Goal: Transaction & Acquisition: Purchase product/service

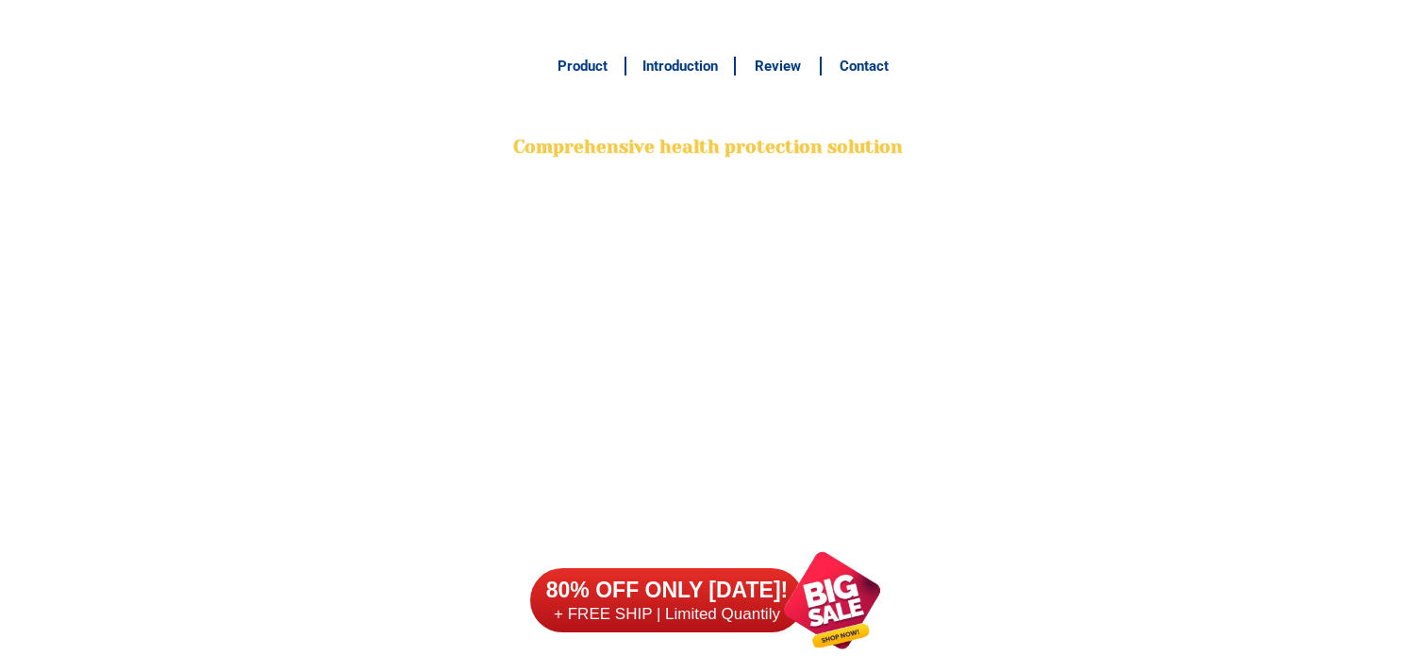
scroll to position [14812, 0]
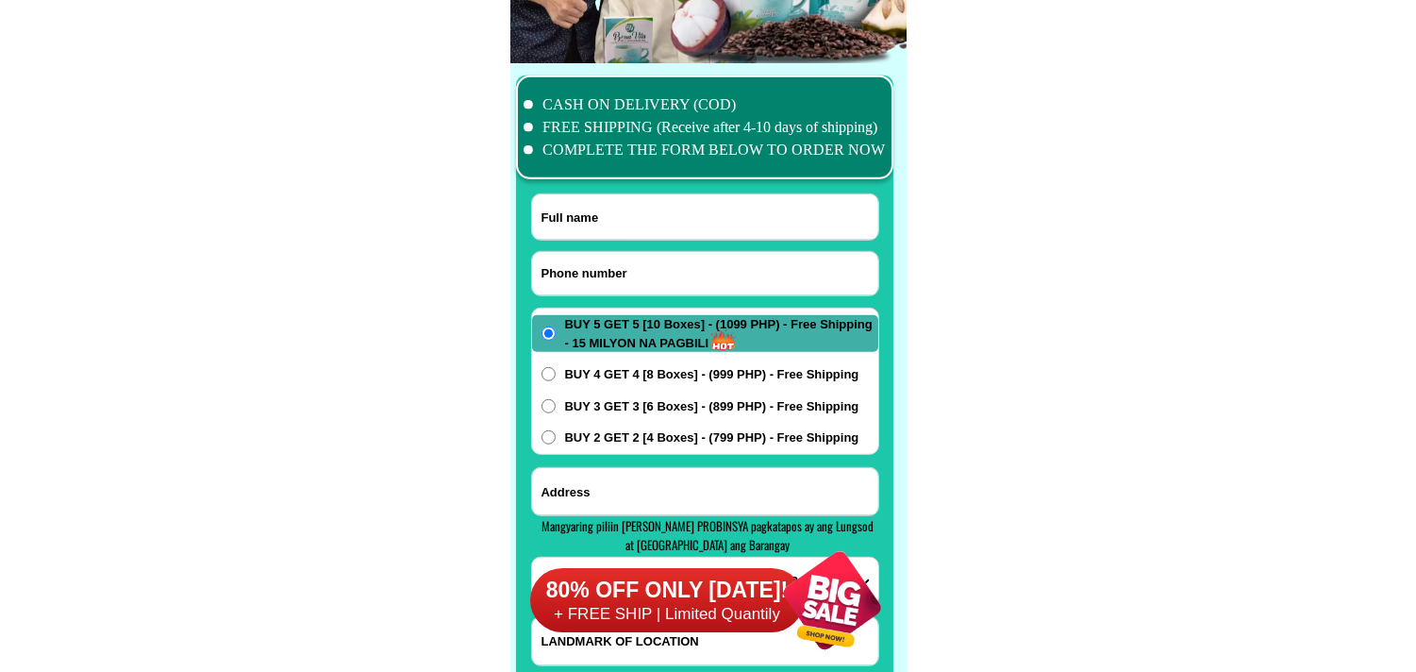
drag, startPoint x: 616, startPoint y: 284, endPoint x: 597, endPoint y: 256, distance: 34.0
click at [616, 284] on input "Input phone_number" at bounding box center [705, 273] width 346 height 43
paste input "09686314953"
type input "09686314953"
click at [625, 227] on input "Input full_name" at bounding box center [705, 216] width 346 height 45
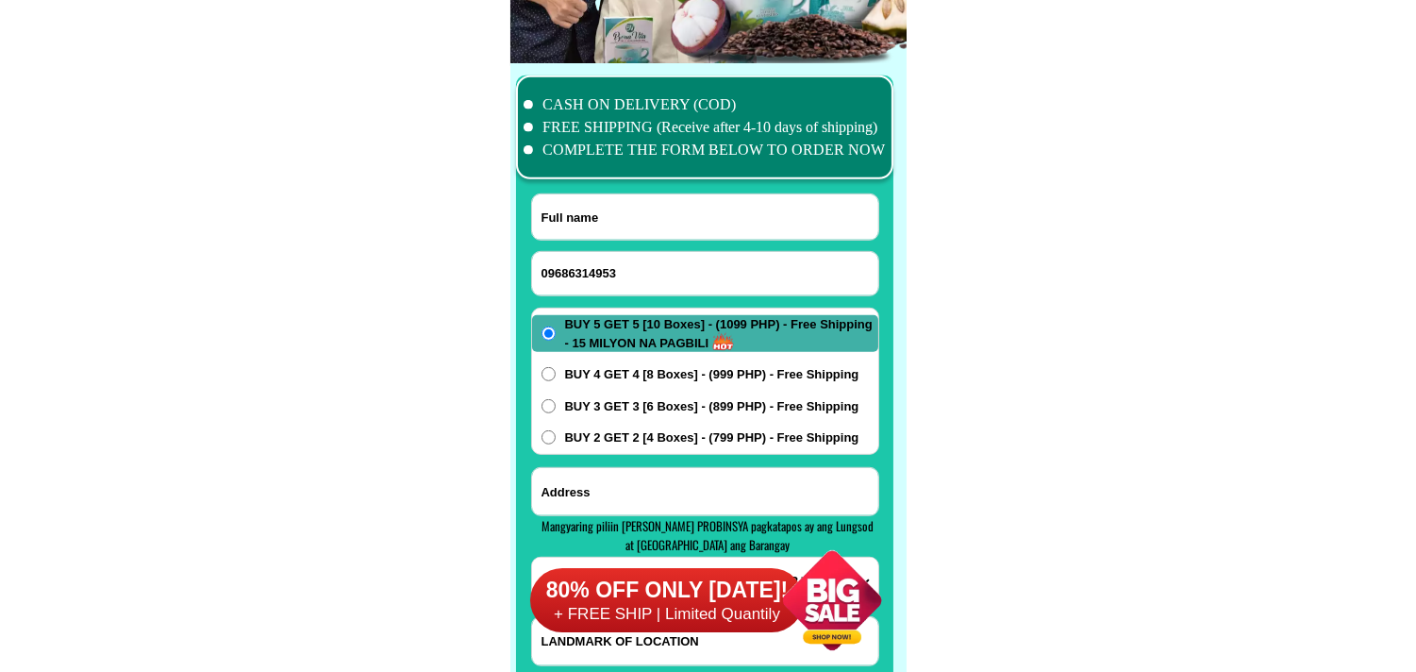
paste input "[PERSON_NAME]"
type input "[PERSON_NAME]"
click at [693, 382] on span "BUY 4 GET 4 [8 Boxes] - (999 PHP) - Free Shipping" at bounding box center [712, 374] width 294 height 19
click at [556, 381] on input "BUY 4 GET 4 [8 Boxes] - (999 PHP) - Free Shipping" at bounding box center [549, 374] width 14 height 14
radio input "true"
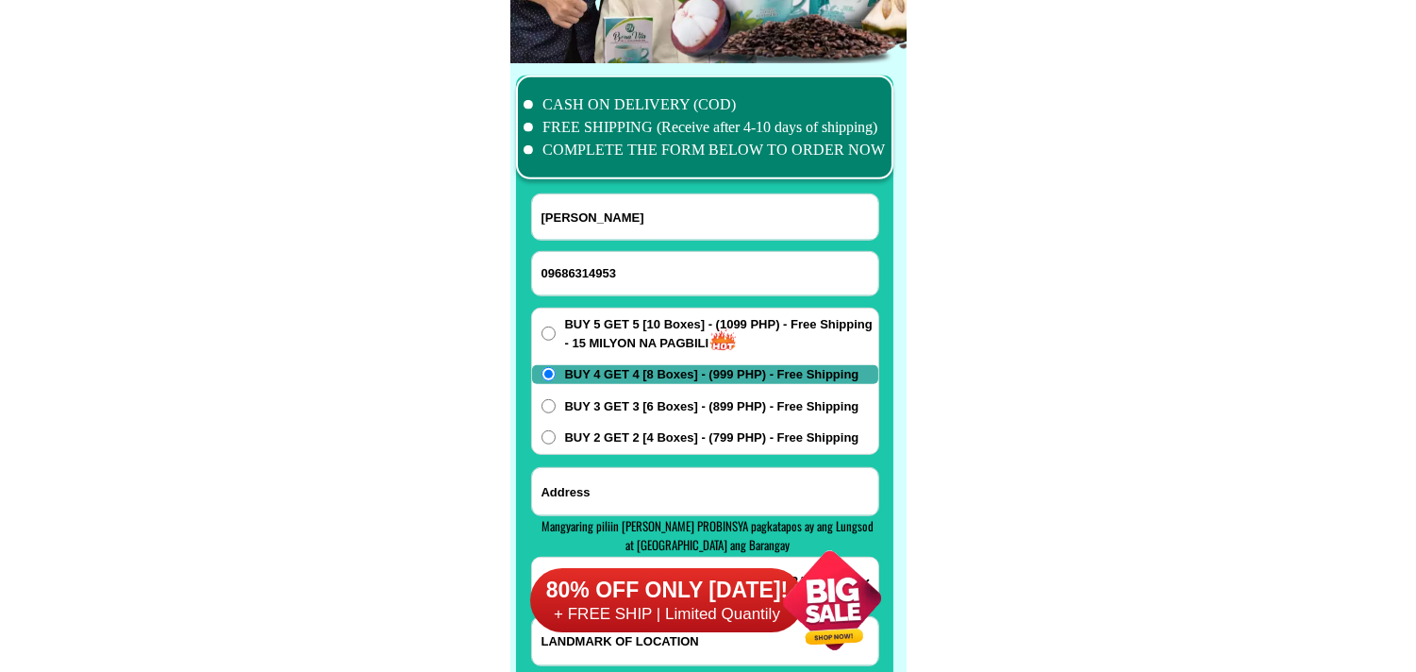
click at [642, 504] on input "Input address" at bounding box center [705, 491] width 346 height 47
paste input "Maycelo cercle Baranggay plain vew Mandaluyong cty 09686314953 8 boxes 8pcs po …"
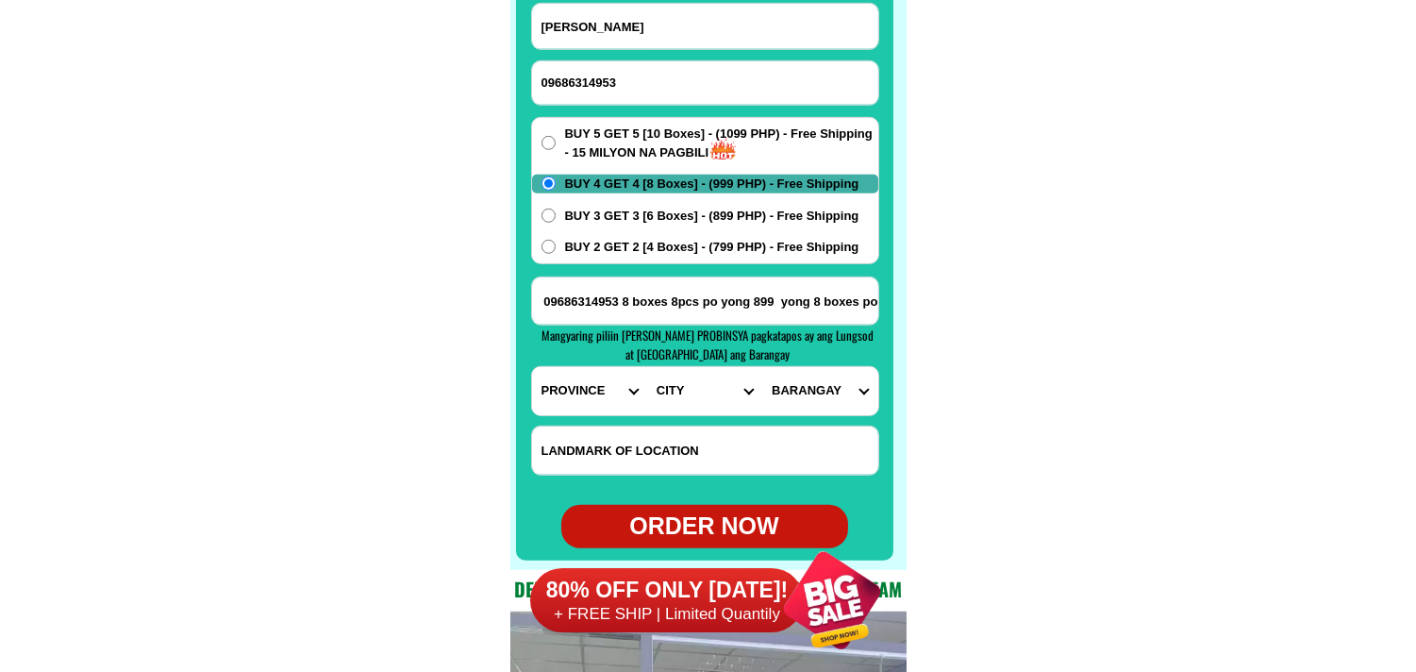
scroll to position [15022, 0]
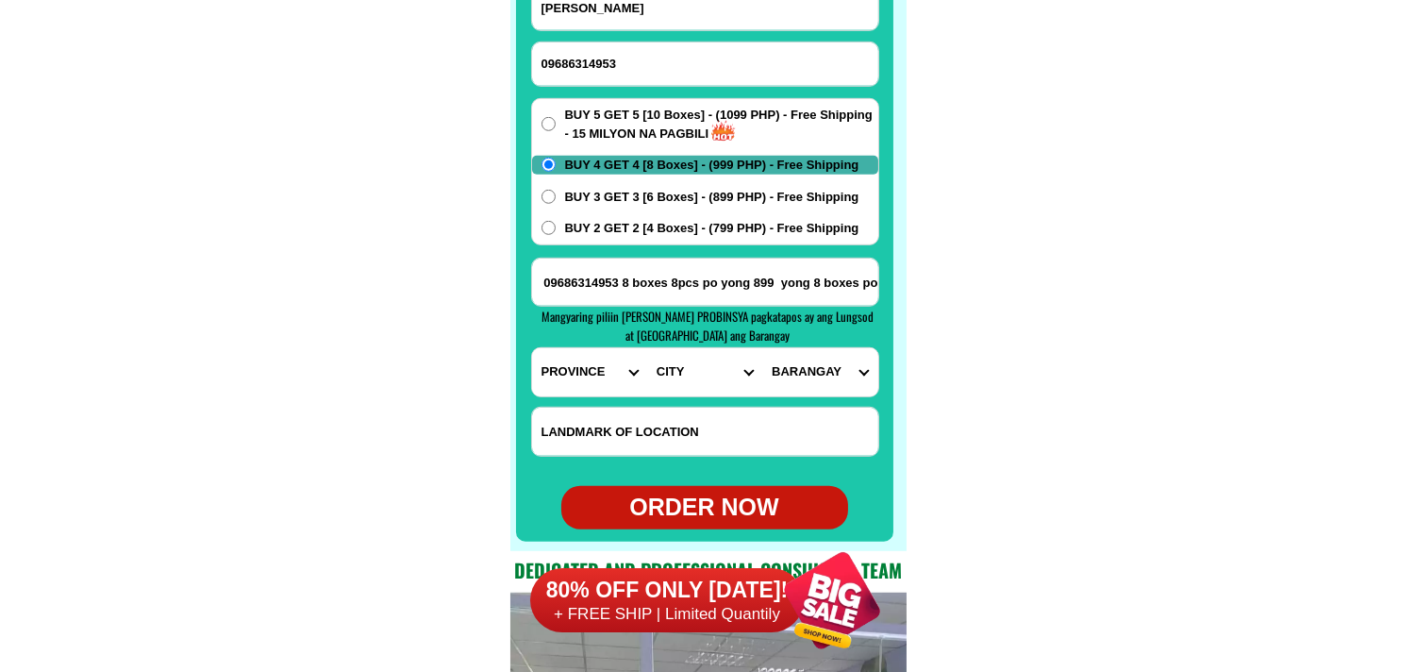
type input "Maycelo cercle Baranggay plain vew Mandaluyong cty 09686314953 8 boxes 8pcs po …"
click at [576, 356] on select "PROVINCE [GEOGRAPHIC_DATA] [GEOGRAPHIC_DATA] [GEOGRAPHIC_DATA] [GEOGRAPHIC_DATA…" at bounding box center [589, 372] width 115 height 48
select select "63_219"
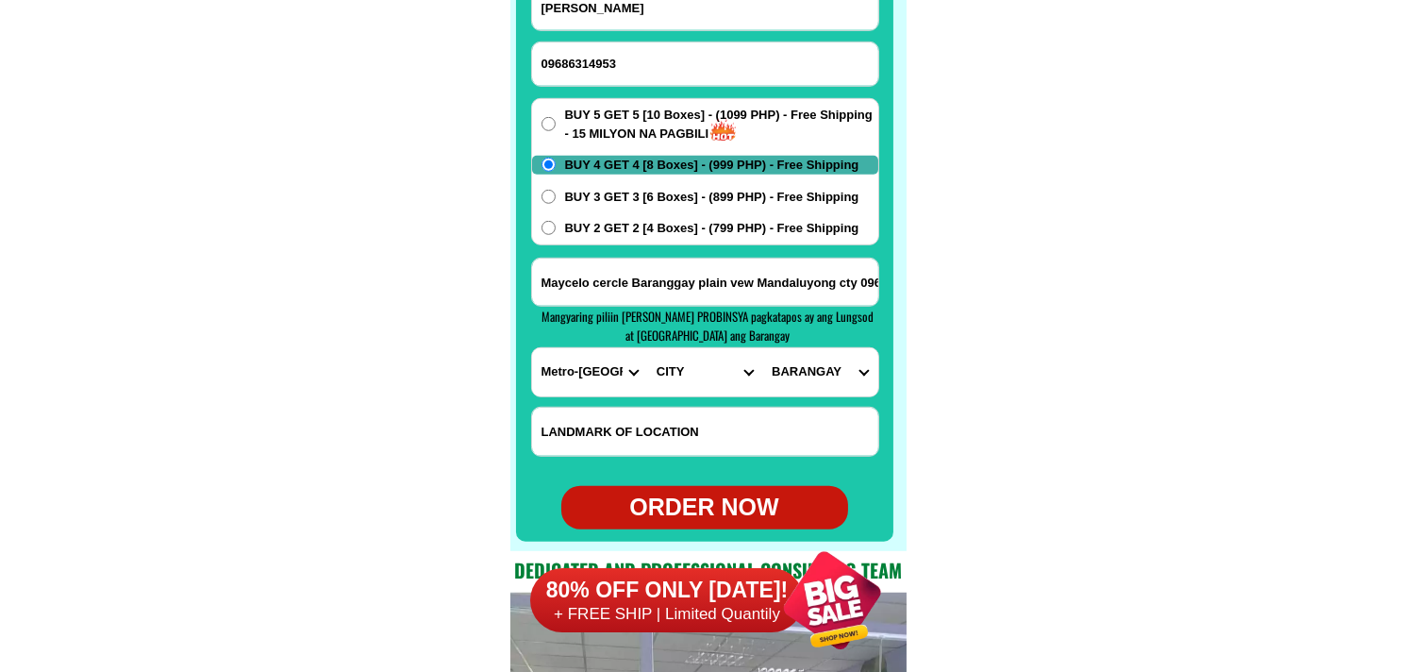
click at [532, 348] on select "PROVINCE [GEOGRAPHIC_DATA] [GEOGRAPHIC_DATA] [GEOGRAPHIC_DATA] [GEOGRAPHIC_DATA…" at bounding box center [589, 372] width 115 height 48
click at [682, 375] on select "CITY [GEOGRAPHIC_DATA] [GEOGRAPHIC_DATA] [GEOGRAPHIC_DATA] [GEOGRAPHIC_DATA]-ci…" at bounding box center [704, 372] width 115 height 48
select select "63_2197698"
click at [647, 348] on select "CITY [GEOGRAPHIC_DATA] [GEOGRAPHIC_DATA] [GEOGRAPHIC_DATA] [GEOGRAPHIC_DATA]-ci…" at bounding box center [704, 372] width 115 height 48
click at [815, 387] on select "BARANGAY Addition hills [GEOGRAPHIC_DATA] [GEOGRAPHIC_DATA] [GEOGRAPHIC_DATA] […" at bounding box center [819, 372] width 115 height 48
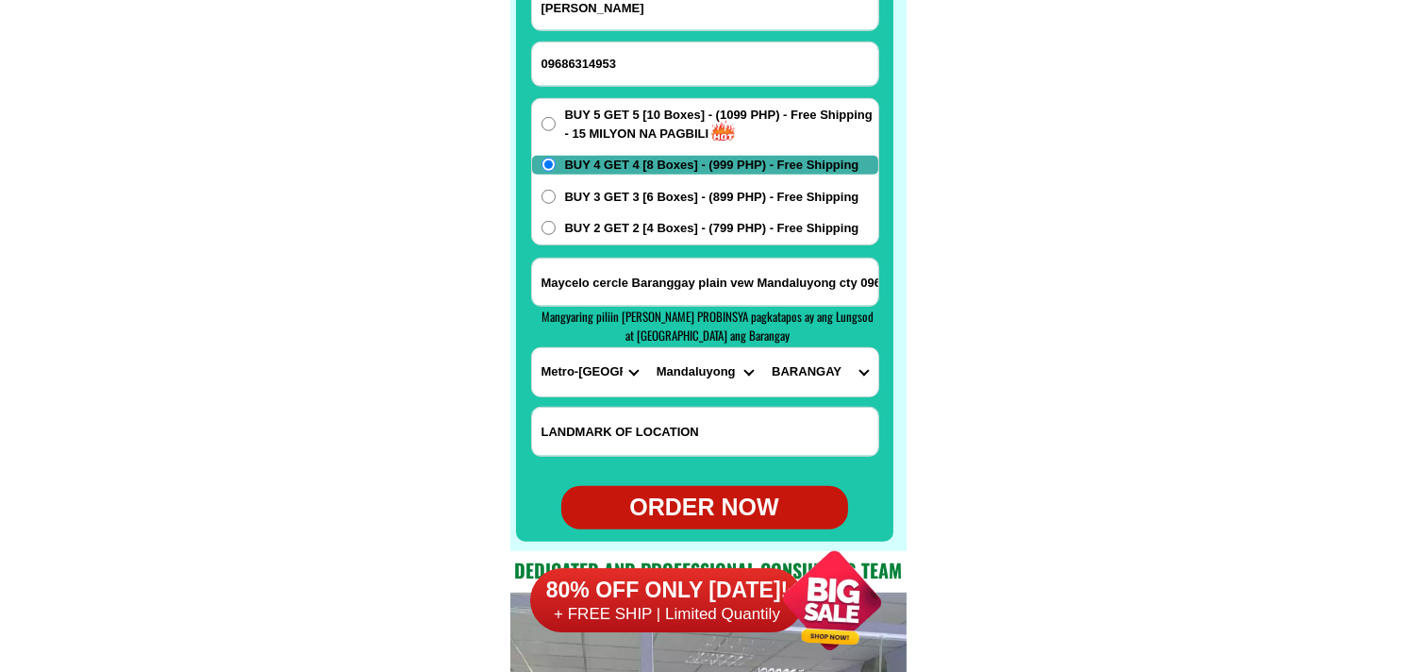
select select "63_21976989120"
click at [762, 348] on select "BARANGAY Addition hills [GEOGRAPHIC_DATA] [GEOGRAPHIC_DATA] [GEOGRAPHIC_DATA] […" at bounding box center [819, 372] width 115 height 48
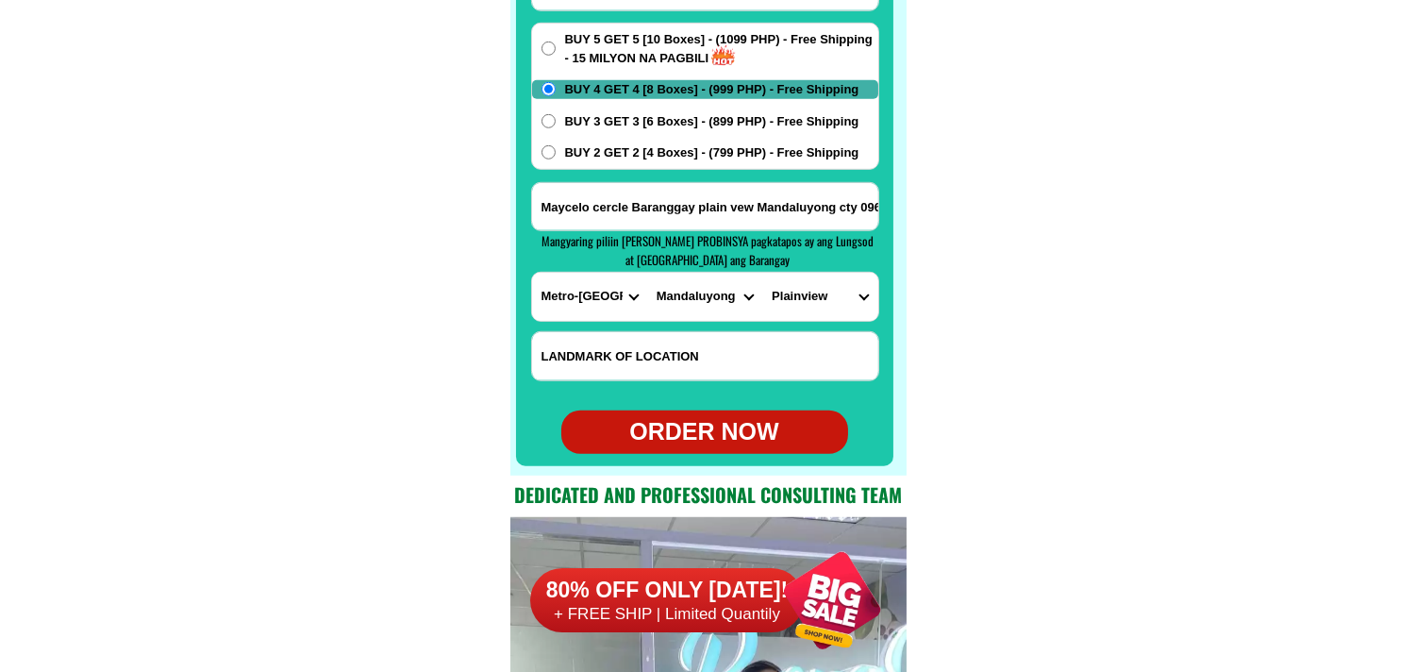
scroll to position [15126, 0]
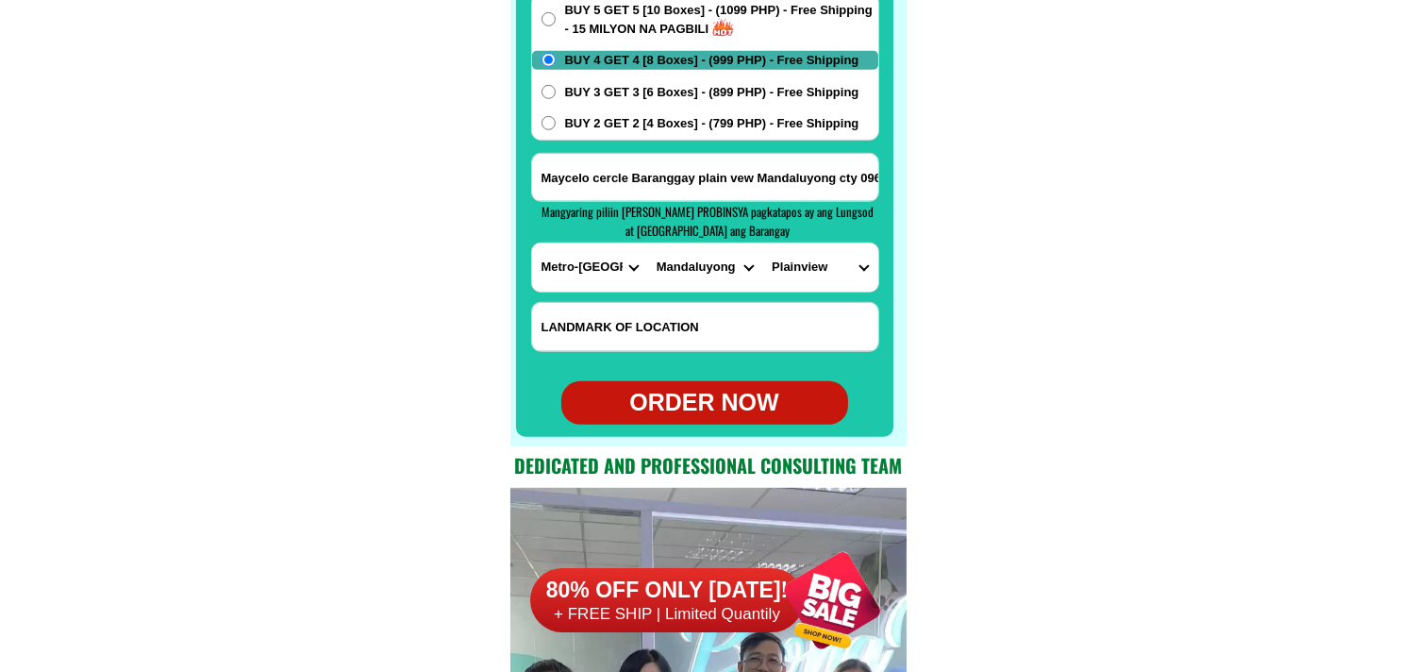
click at [687, 408] on div "ORDER NOW" at bounding box center [704, 403] width 287 height 36
radio input "true"
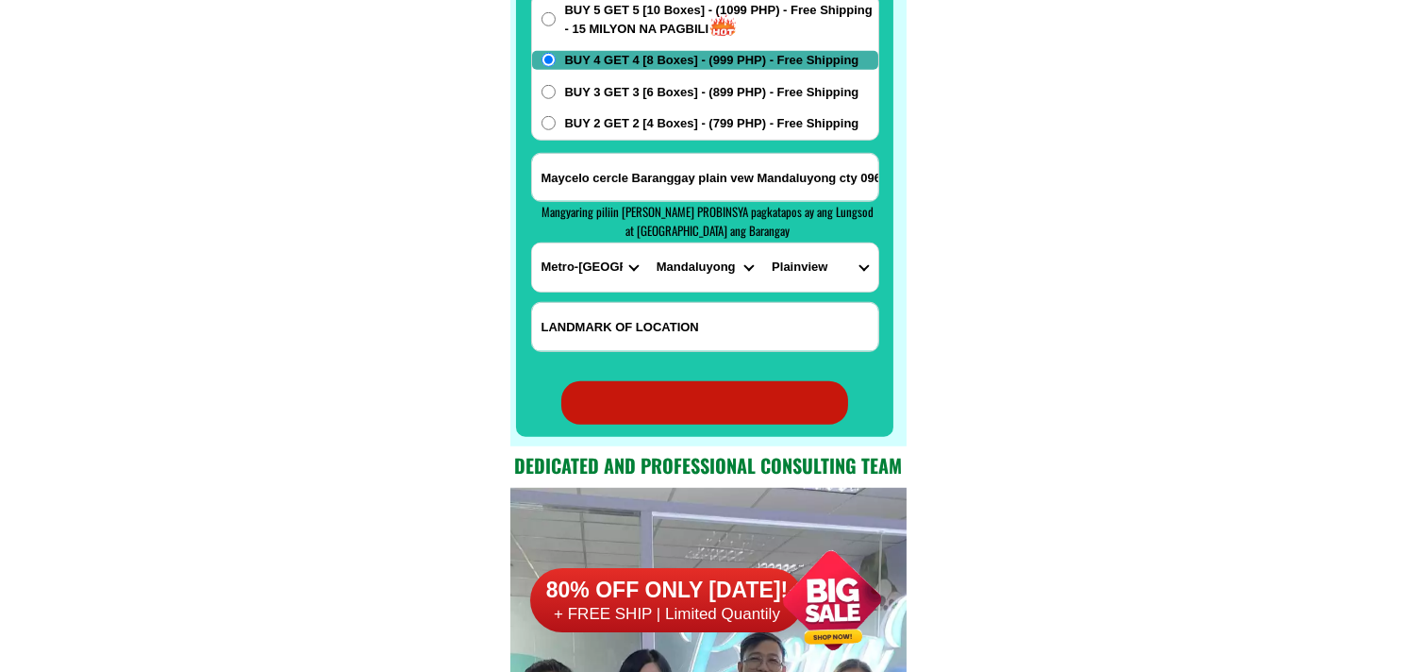
radio input "true"
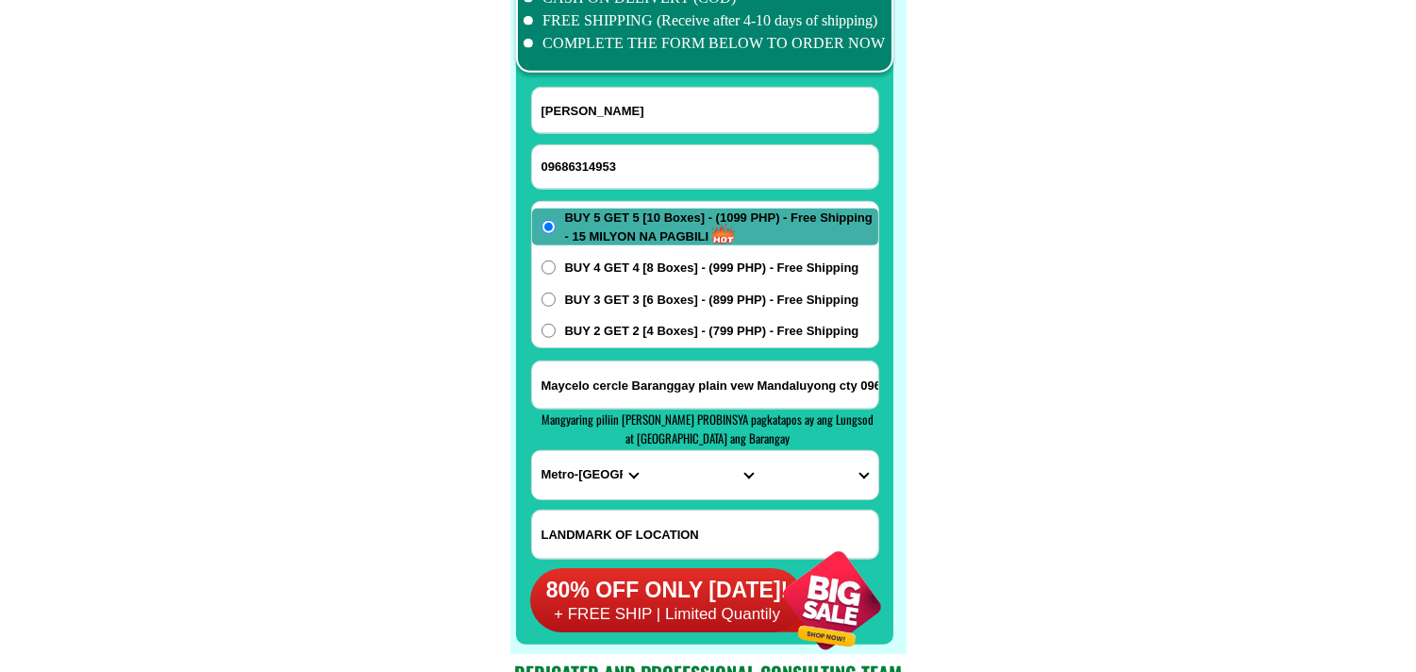
scroll to position [14917, 0]
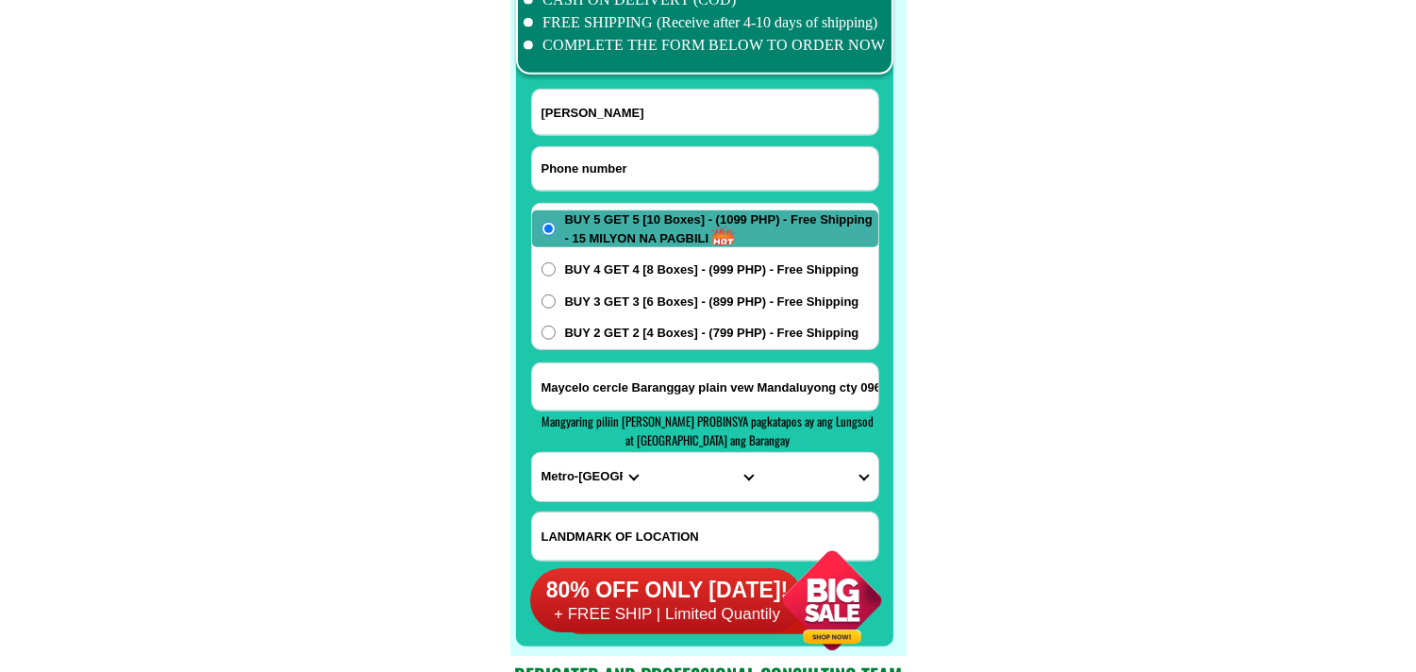
drag, startPoint x: 597, startPoint y: 175, endPoint x: 552, endPoint y: 142, distance: 56.0
click at [597, 175] on input "Input phone_number" at bounding box center [705, 168] width 346 height 43
paste input "09262951741"
type input "09262951741"
drag, startPoint x: 710, startPoint y: 107, endPoint x: 693, endPoint y: 100, distance: 18.2
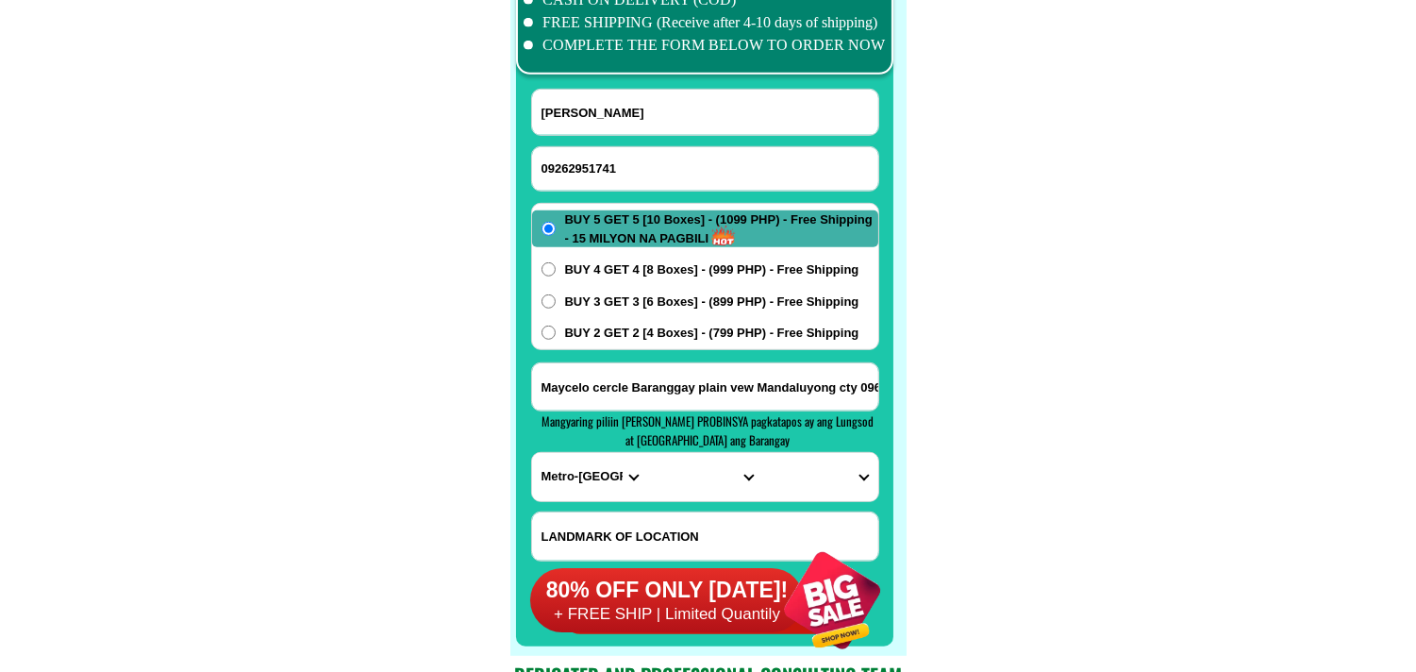
click at [710, 107] on input "[PERSON_NAME]" at bounding box center [705, 112] width 346 height 45
paste input "[PERSON_NAME]"
type input "[PERSON_NAME]"
click at [582, 336] on span "BUY 2 GET 2 [4 Boxes] - (799 PHP) - Free Shipping" at bounding box center [712, 333] width 294 height 19
click at [556, 336] on input "BUY 2 GET 2 [4 Boxes] - (799 PHP) - Free Shipping" at bounding box center [549, 332] width 14 height 14
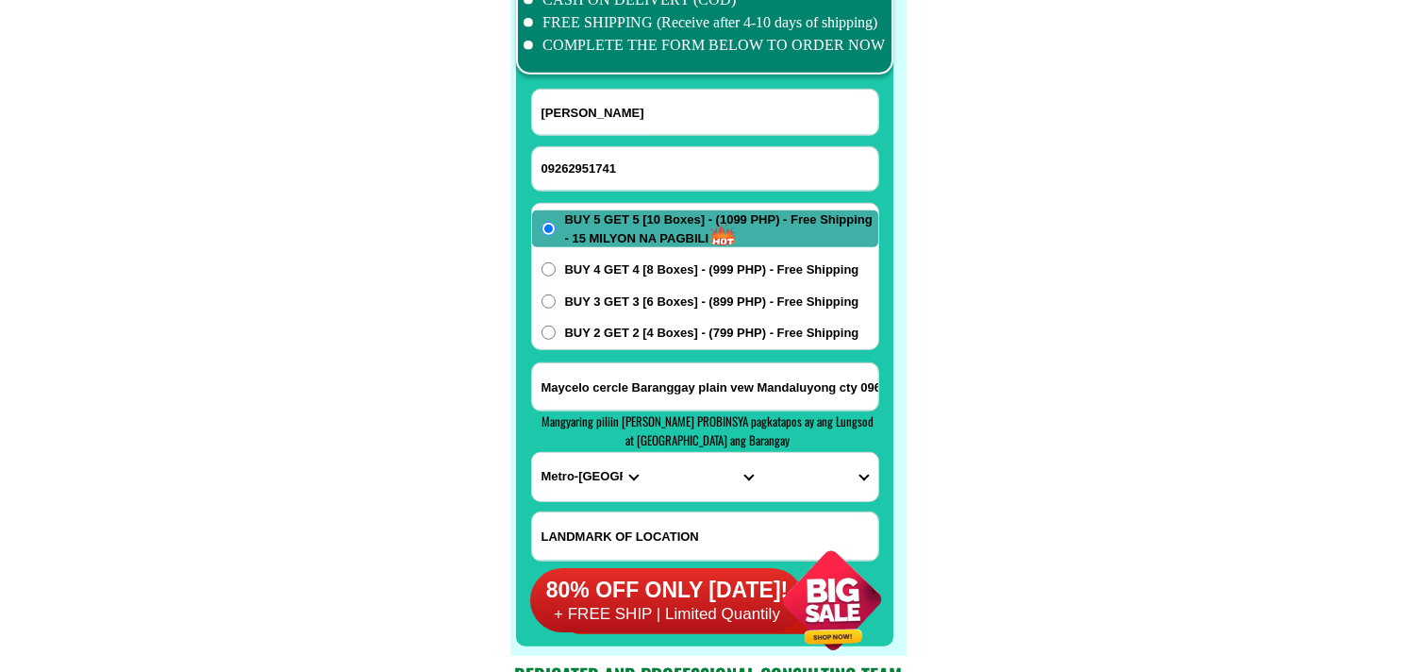
radio input "true"
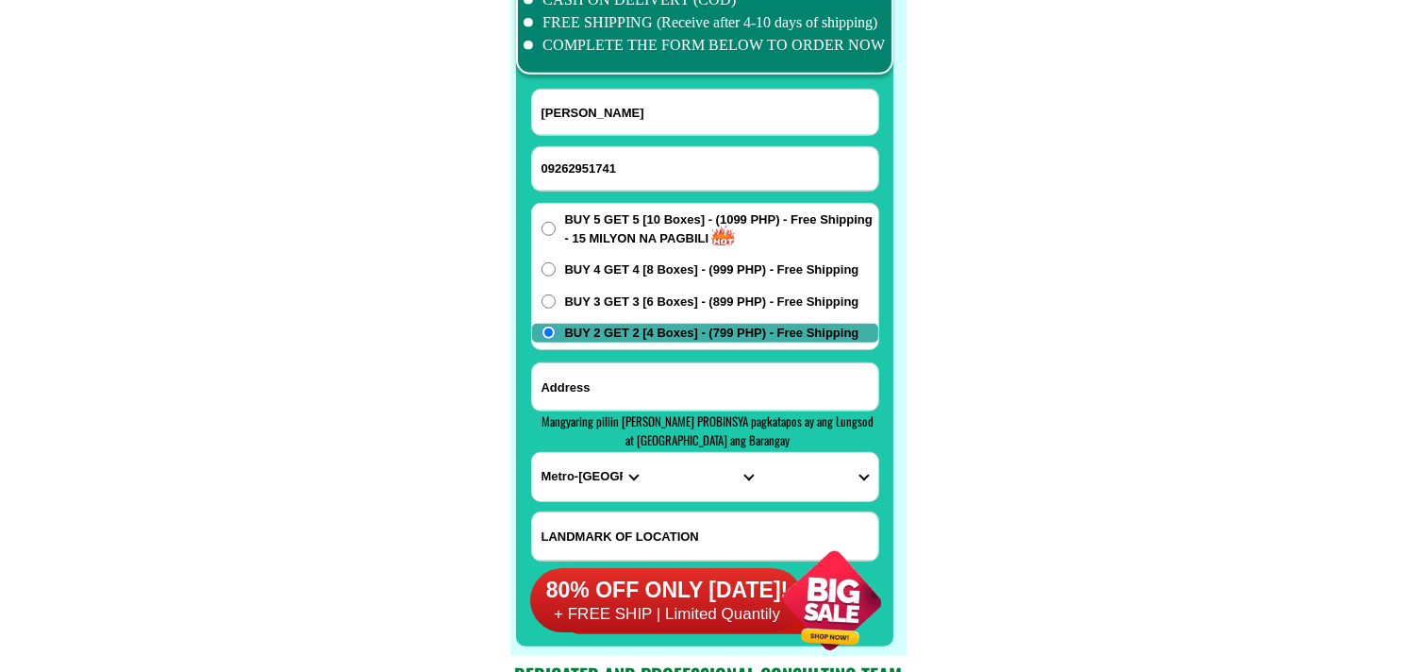
paste input "MARTÌRES % ABÙBAKAR CLÌNIC N FRONT OF [GEOGRAPHIC_DATA] [PERSON_NAME].UNDO JOLO…"
click at [611, 379] on input "MARTÌRES % ABÙBAKAR CLÌNIC N FRONT OF [GEOGRAPHIC_DATA] [PERSON_NAME].UNDO JOLO…" at bounding box center [705, 386] width 346 height 47
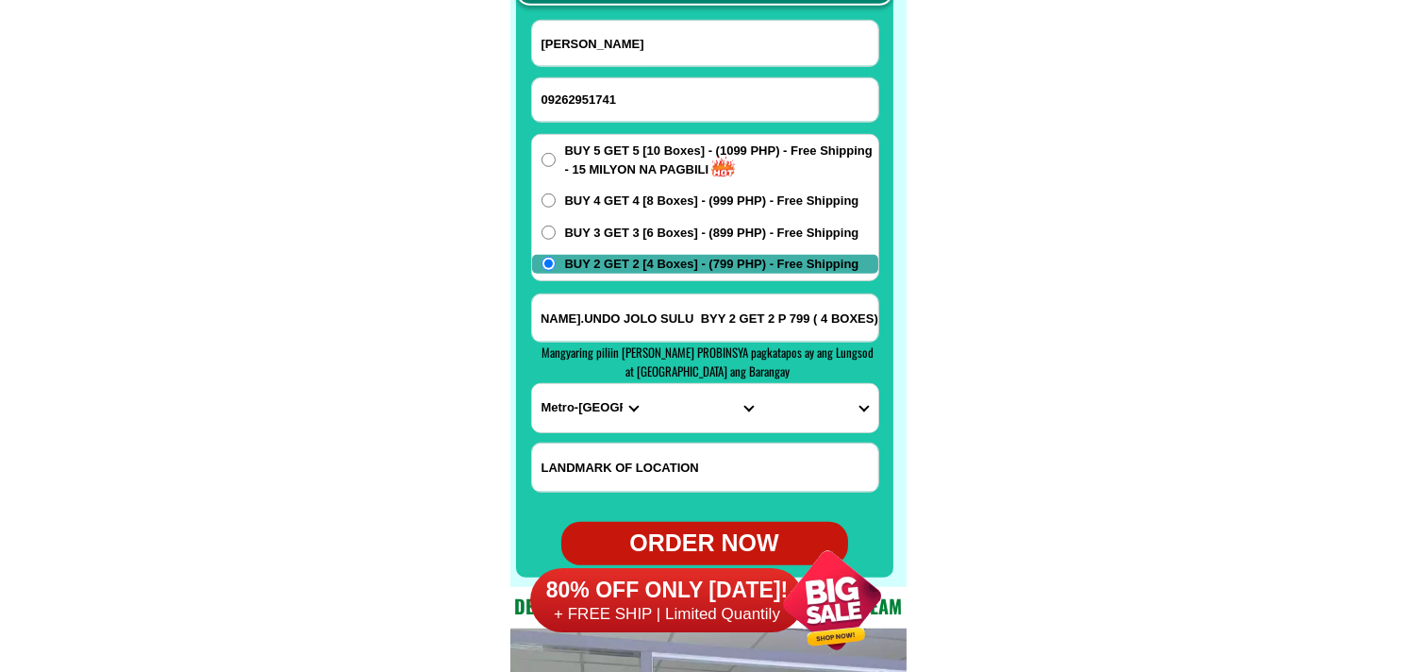
scroll to position [15022, 0]
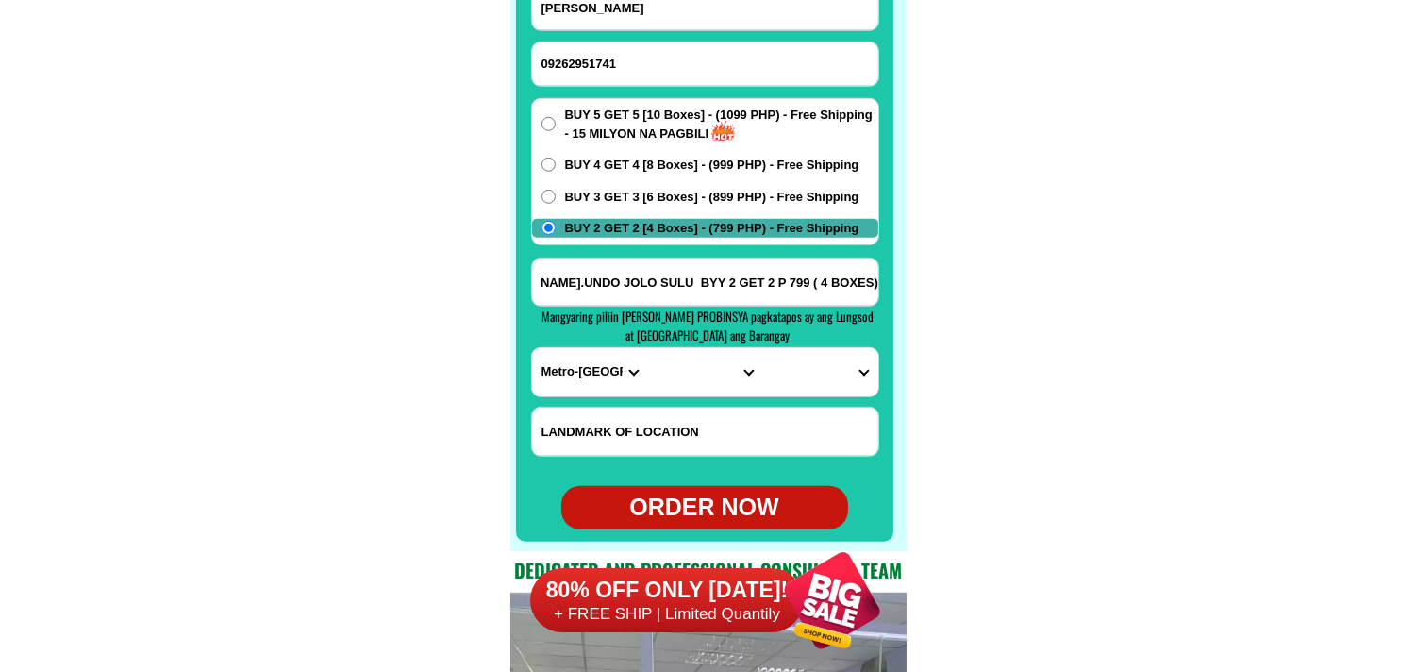
type input "MARTÌRES % ABÙBAKAR CLÌNIC N FRONT OF [GEOGRAPHIC_DATA] [PERSON_NAME].UNDO JOLO…"
drag, startPoint x: 567, startPoint y: 375, endPoint x: 576, endPoint y: 369, distance: 10.2
click at [567, 375] on select "PROVINCE [GEOGRAPHIC_DATA] [GEOGRAPHIC_DATA] [GEOGRAPHIC_DATA] [GEOGRAPHIC_DATA…" at bounding box center [589, 372] width 115 height 48
select select "63_596"
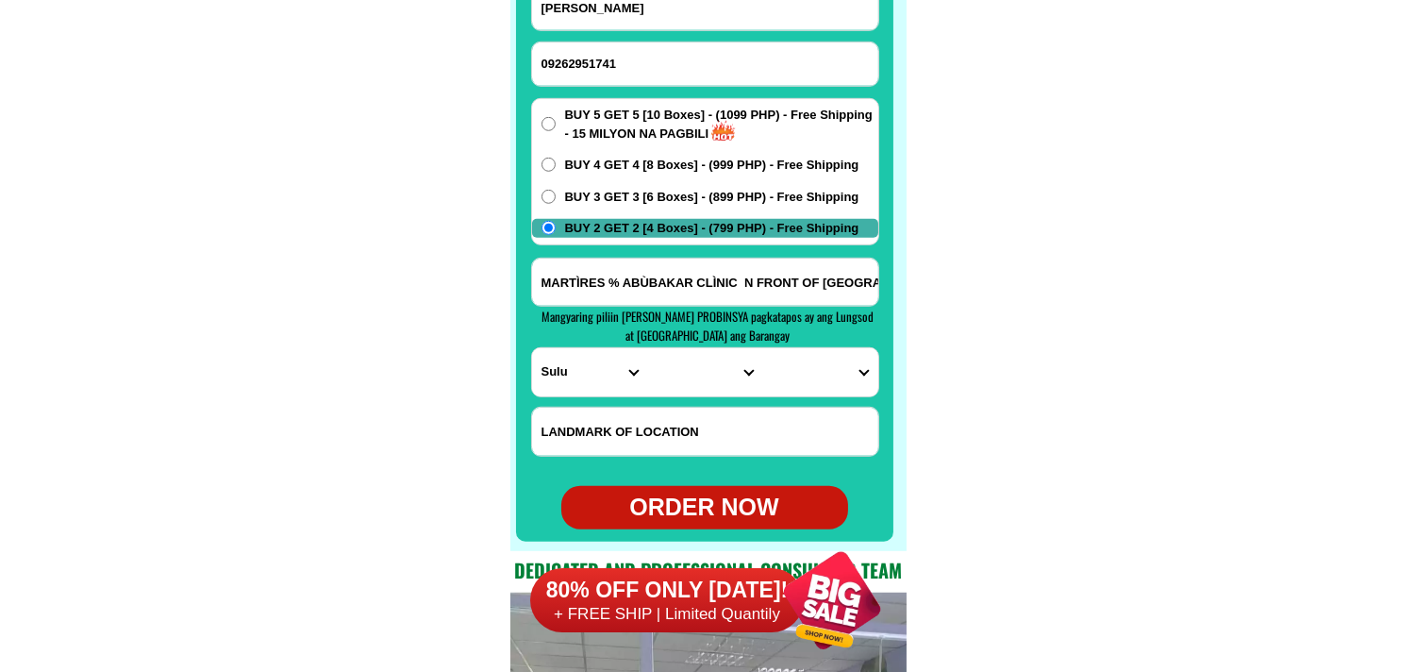
click at [532, 348] on select "PROVINCE [GEOGRAPHIC_DATA] [GEOGRAPHIC_DATA] [GEOGRAPHIC_DATA] [GEOGRAPHIC_DATA…" at bounding box center [589, 372] width 115 height 48
click at [692, 374] on select "CITY Hadji-panglima-[PERSON_NAME] Indanan [PERSON_NAME][GEOGRAPHIC_DATA]-[GEOGR…" at bounding box center [704, 372] width 115 height 48
select select "63_5969178"
click at [647, 348] on select "CITY Hadji-panglima-[PERSON_NAME] Indanan [PERSON_NAME][GEOGRAPHIC_DATA]-[GEOGR…" at bounding box center [704, 372] width 115 height 48
click at [849, 287] on input "MARTÌRES % ABÙBAKAR CLÌNIC N FRONT OF [GEOGRAPHIC_DATA] [PERSON_NAME].UNDO JOLO…" at bounding box center [705, 282] width 346 height 47
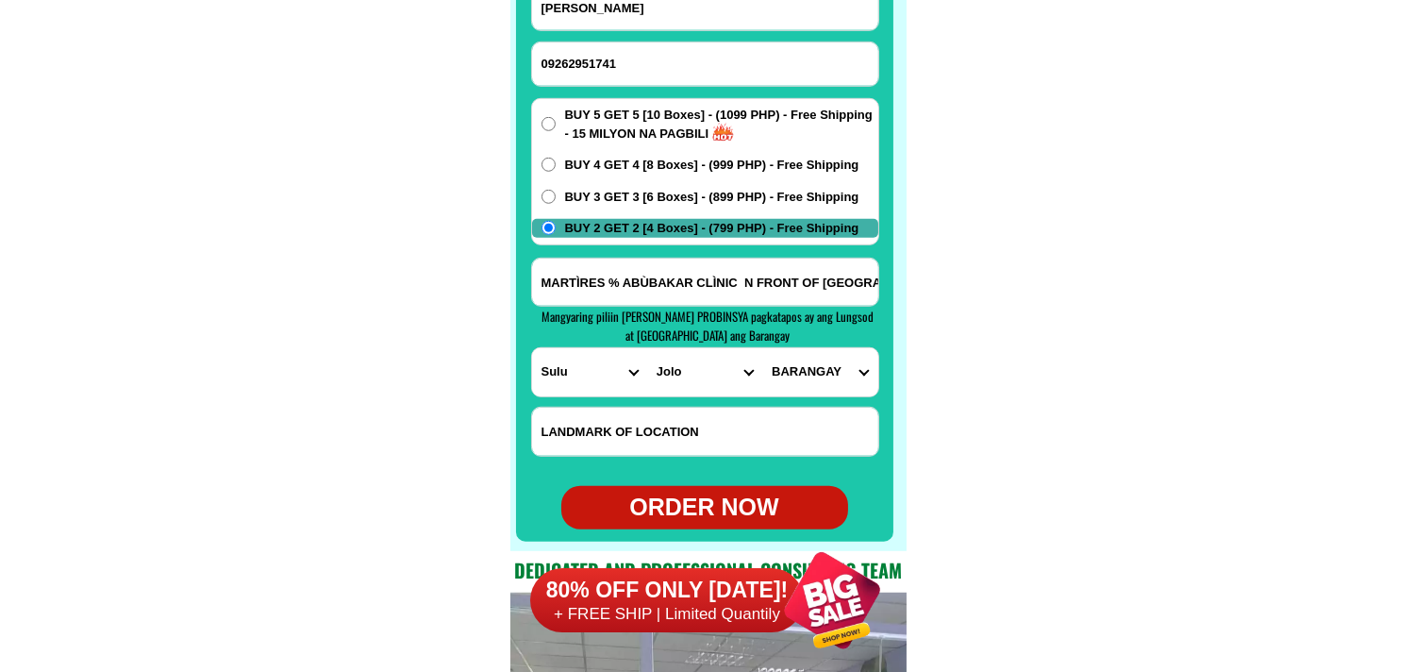
click at [835, 384] on select "BARANGAY Alat Asturias Bus-bus Chinese pier San [PERSON_NAME] Takut-takut Tulay…" at bounding box center [819, 372] width 115 height 48
select select "63_59691782995"
click at [762, 348] on select "BARANGAY Alat Asturias Bus-bus Chinese pier San [PERSON_NAME] Takut-takut Tulay…" at bounding box center [819, 372] width 115 height 48
click at [718, 507] on div "ORDER NOW" at bounding box center [704, 508] width 287 height 36
radio input "true"
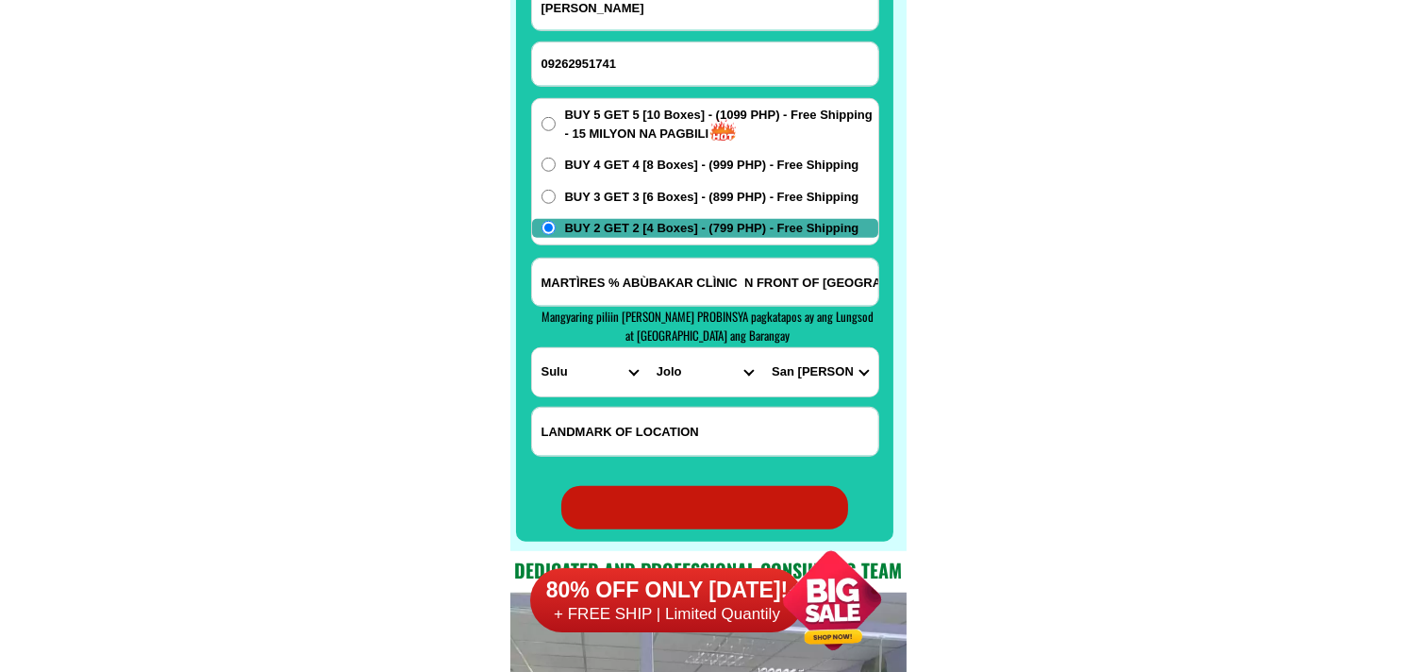
radio input "true"
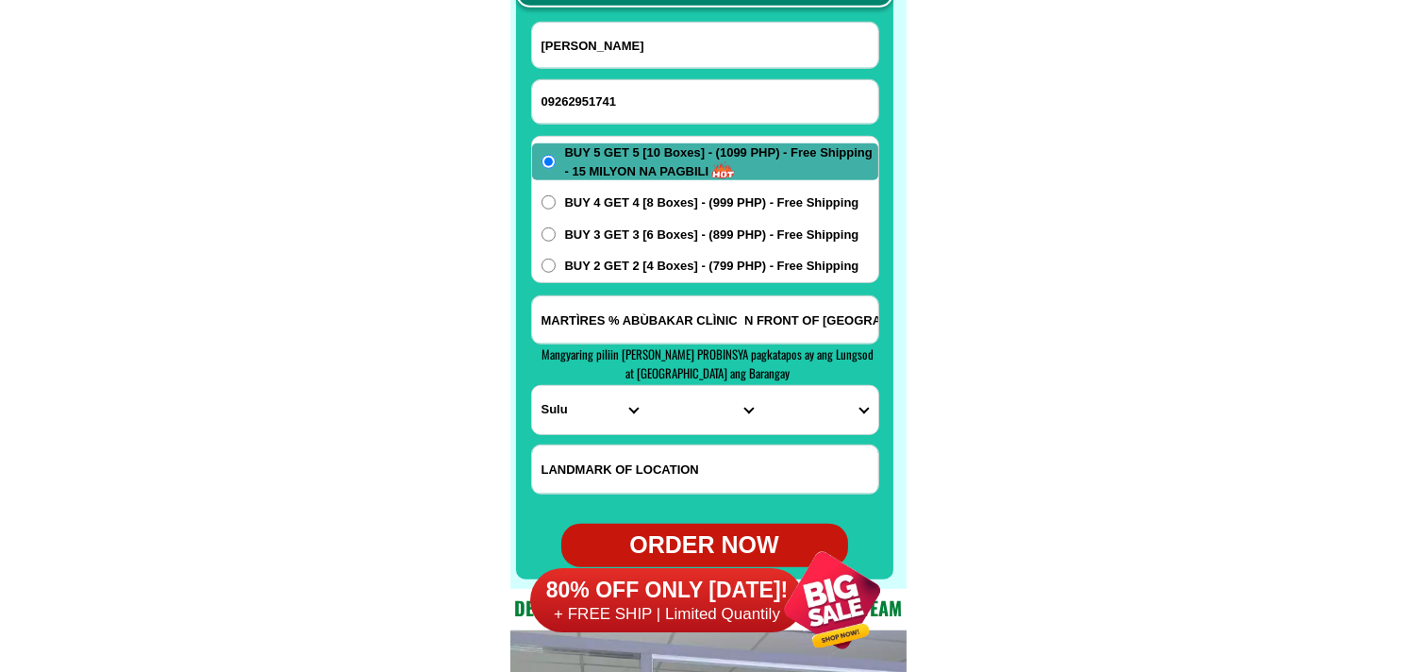
scroll to position [14917, 0]
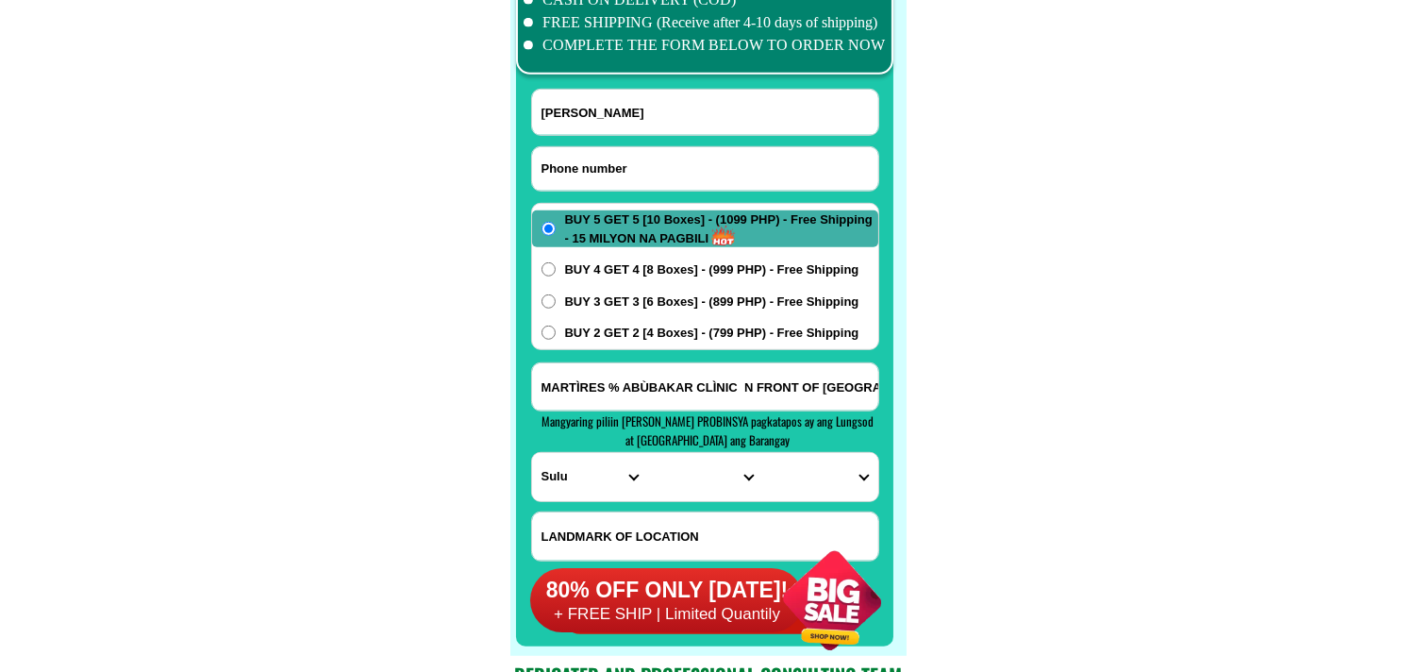
click at [629, 173] on input "Input phone_number" at bounding box center [705, 168] width 346 height 43
paste input "09274557405"
type input "09274557405"
drag, startPoint x: 616, startPoint y: 120, endPoint x: 609, endPoint y: 113, distance: 10.0
click at [616, 120] on input "Input full_name" at bounding box center [705, 112] width 346 height 45
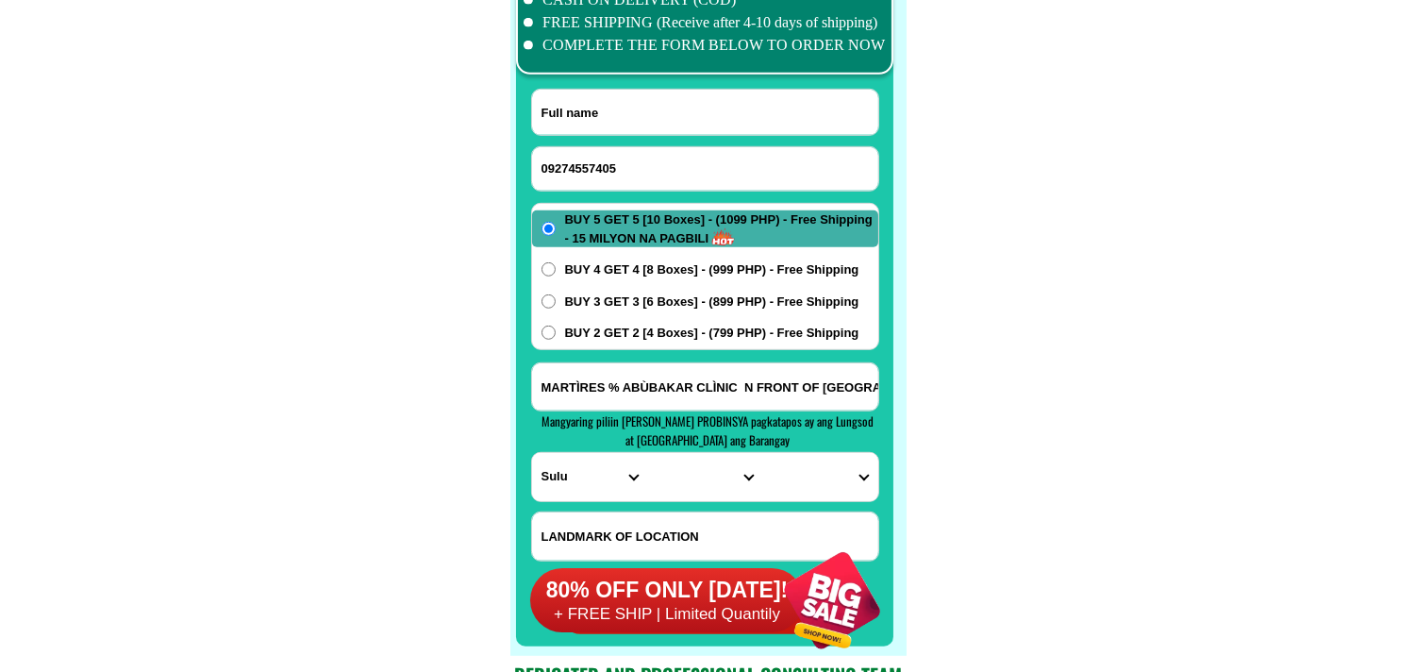
paste input "[PERSON_NAME].[PERSON_NAME]"
type input "[PERSON_NAME].[PERSON_NAME]"
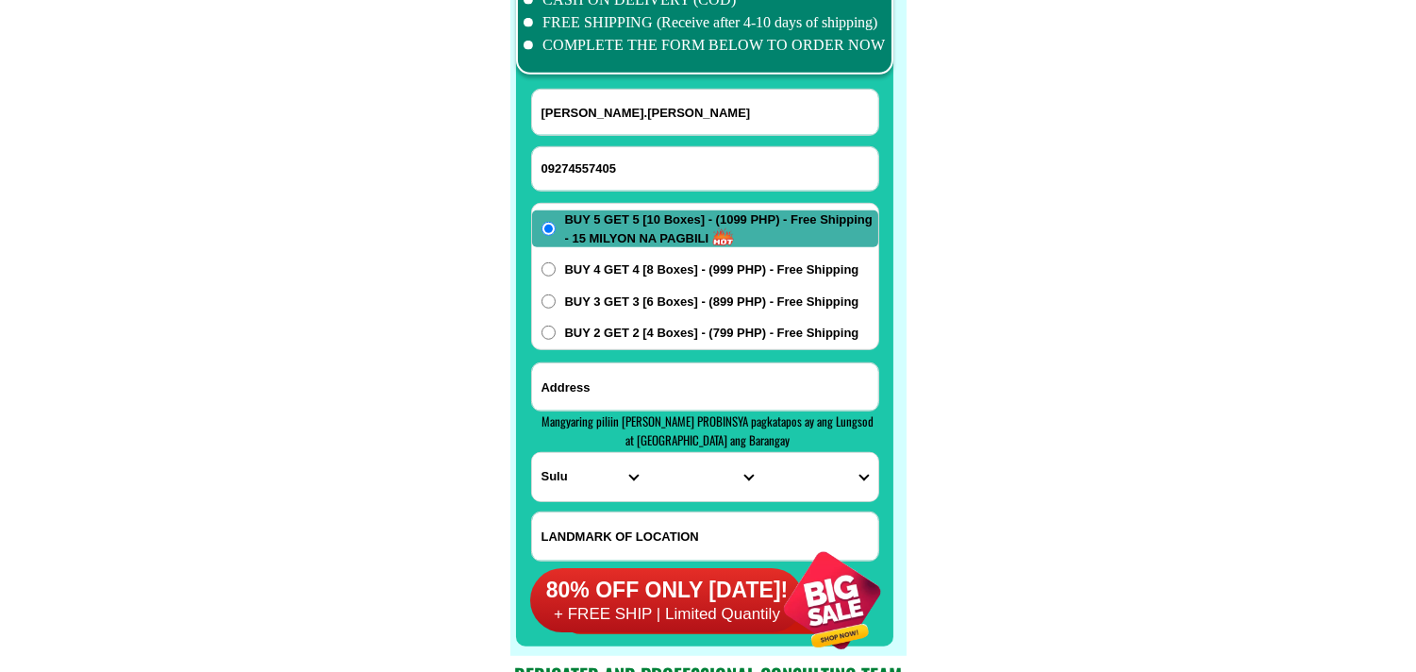
paste input "B [STREET_ADDRESS][PERSON_NAME][PERSON_NAME] near [GEOGRAPHIC_DATA]"
click at [616, 380] on input "B [STREET_ADDRESS][PERSON_NAME][PERSON_NAME] near [GEOGRAPHIC_DATA]" at bounding box center [705, 386] width 346 height 47
type input "B [STREET_ADDRESS][PERSON_NAME][PERSON_NAME] near [GEOGRAPHIC_DATA]"
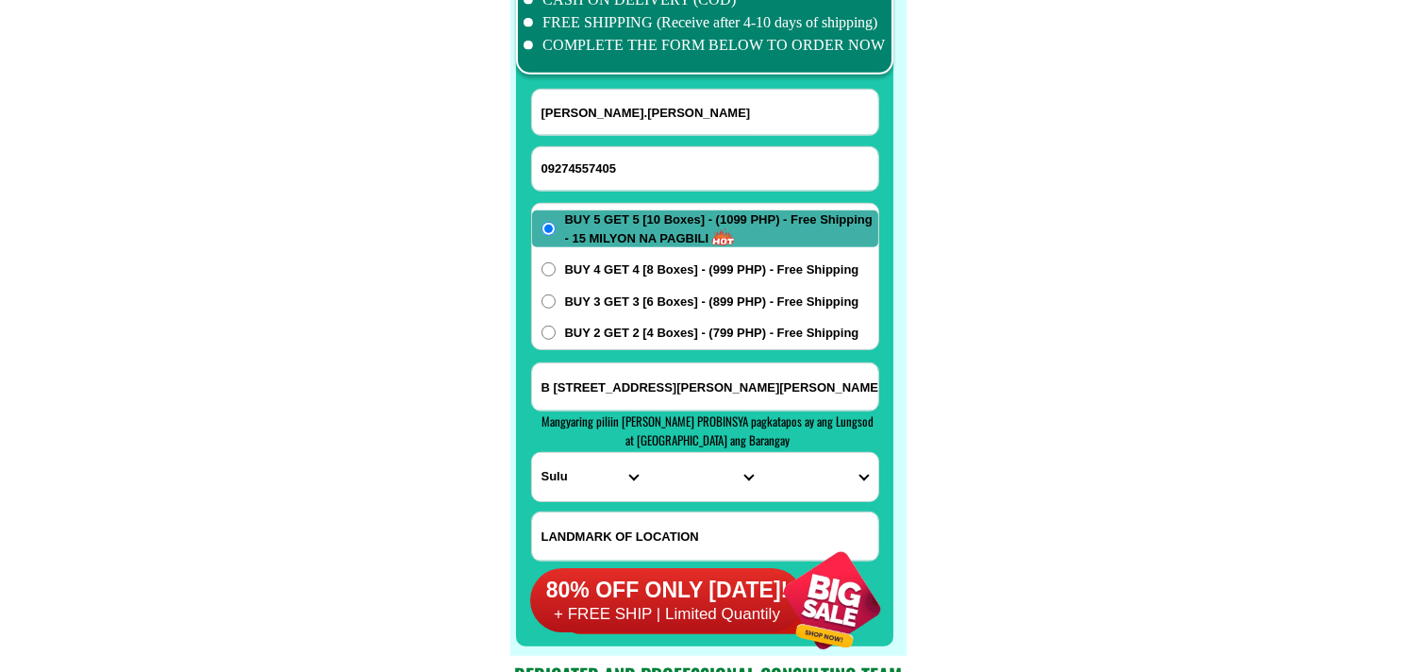
click at [582, 484] on select "PROVINCE [GEOGRAPHIC_DATA] [GEOGRAPHIC_DATA] [GEOGRAPHIC_DATA] [GEOGRAPHIC_DATA…" at bounding box center [589, 477] width 115 height 48
select select "63_219"
click at [532, 453] on select "PROVINCE [GEOGRAPHIC_DATA] [GEOGRAPHIC_DATA] [GEOGRAPHIC_DATA] [GEOGRAPHIC_DATA…" at bounding box center [589, 477] width 115 height 48
click at [674, 468] on select "CITY [GEOGRAPHIC_DATA] [GEOGRAPHIC_DATA] [GEOGRAPHIC_DATA] [GEOGRAPHIC_DATA]-ci…" at bounding box center [704, 477] width 115 height 48
select select "63_2191076"
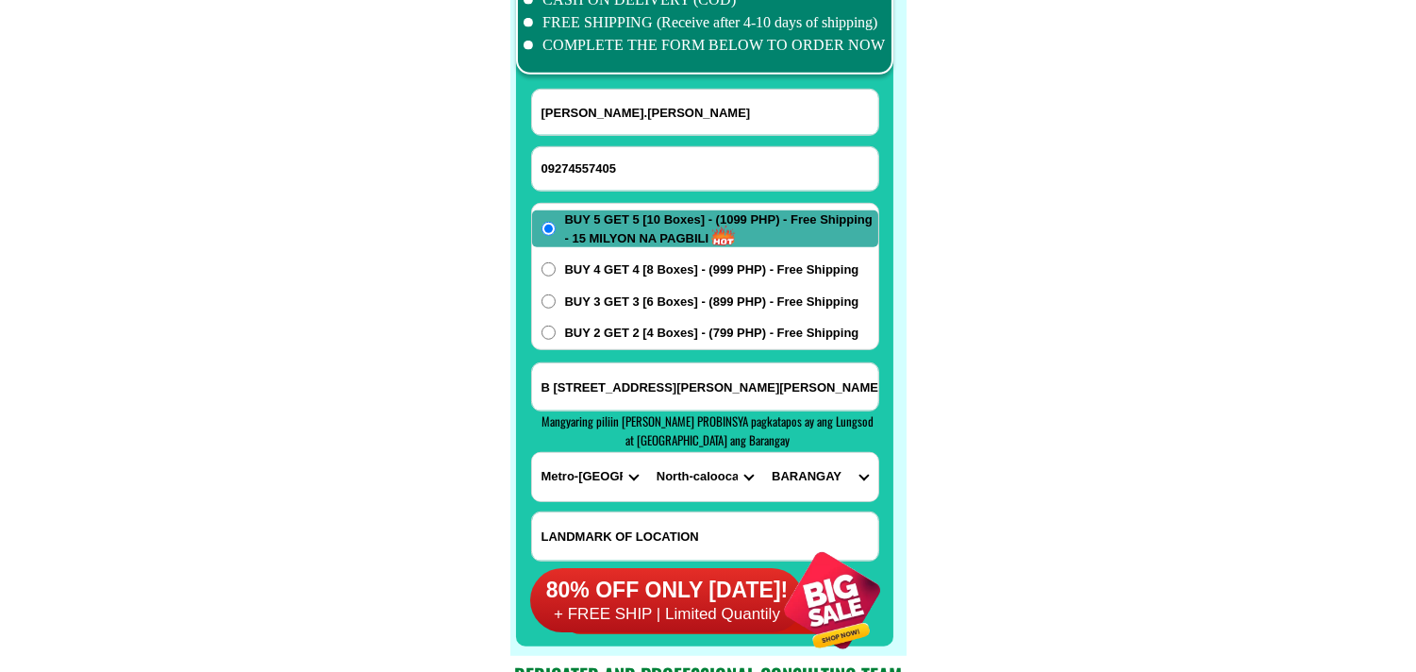
click at [647, 453] on select "CITY [GEOGRAPHIC_DATA] [GEOGRAPHIC_DATA] [GEOGRAPHIC_DATA] [GEOGRAPHIC_DATA]-ci…" at bounding box center [704, 477] width 115 height 48
click at [831, 463] on select "[GEOGRAPHIC_DATA]" at bounding box center [819, 477] width 115 height 48
click at [843, 479] on select "[GEOGRAPHIC_DATA]" at bounding box center [819, 477] width 115 height 48
select select "63_219107622640"
click at [762, 453] on select "[GEOGRAPHIC_DATA]" at bounding box center [819, 477] width 115 height 48
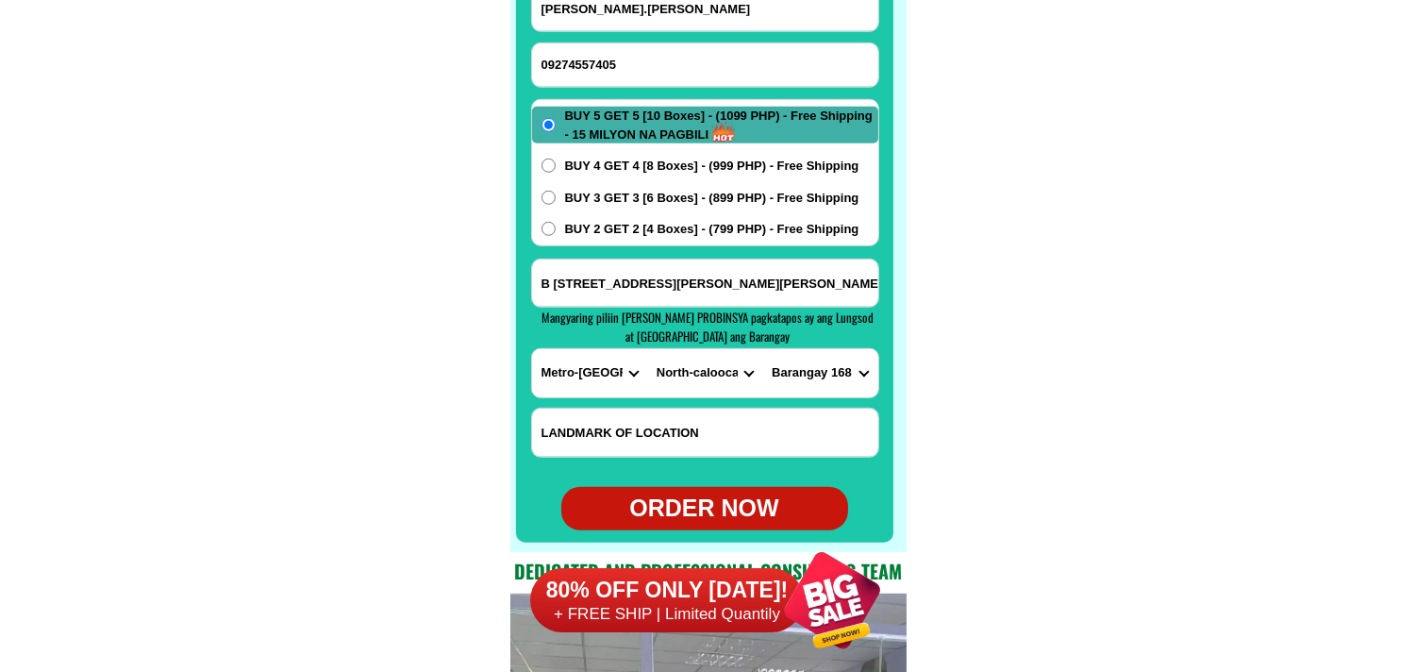
scroll to position [15022, 0]
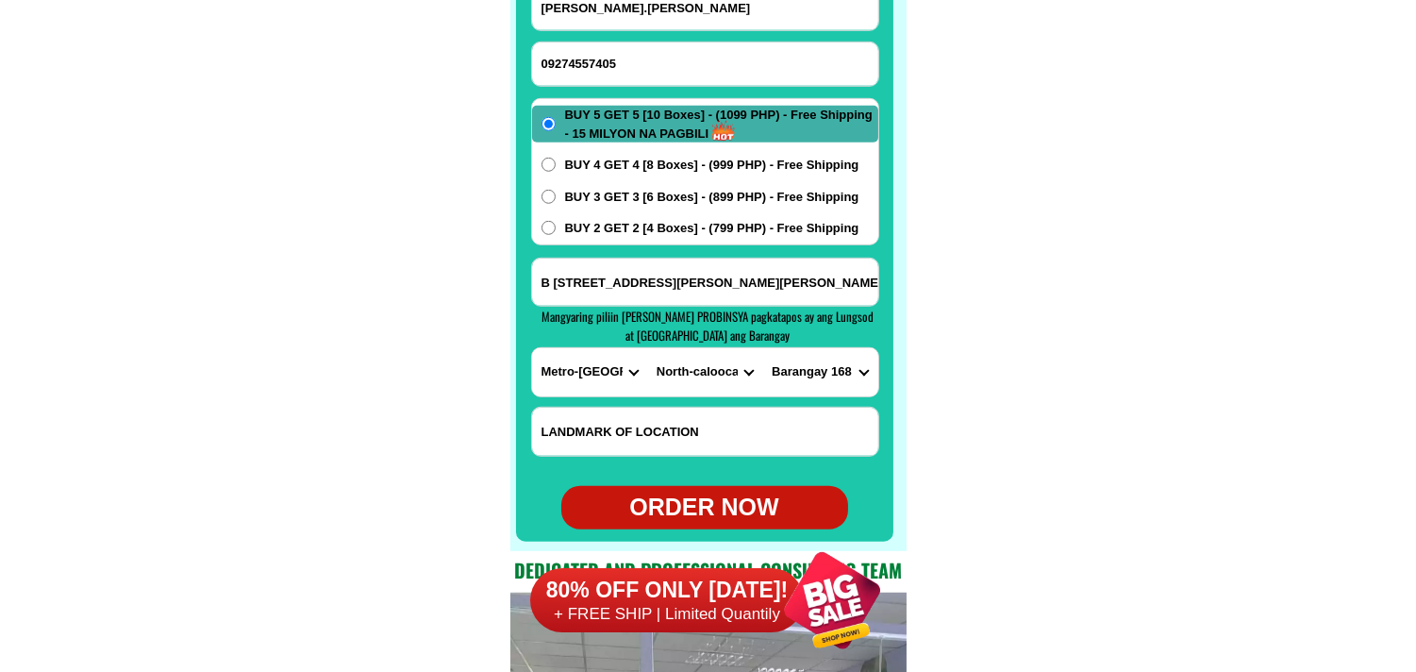
click at [710, 507] on div "ORDER NOW" at bounding box center [704, 508] width 287 height 36
radio input "true"
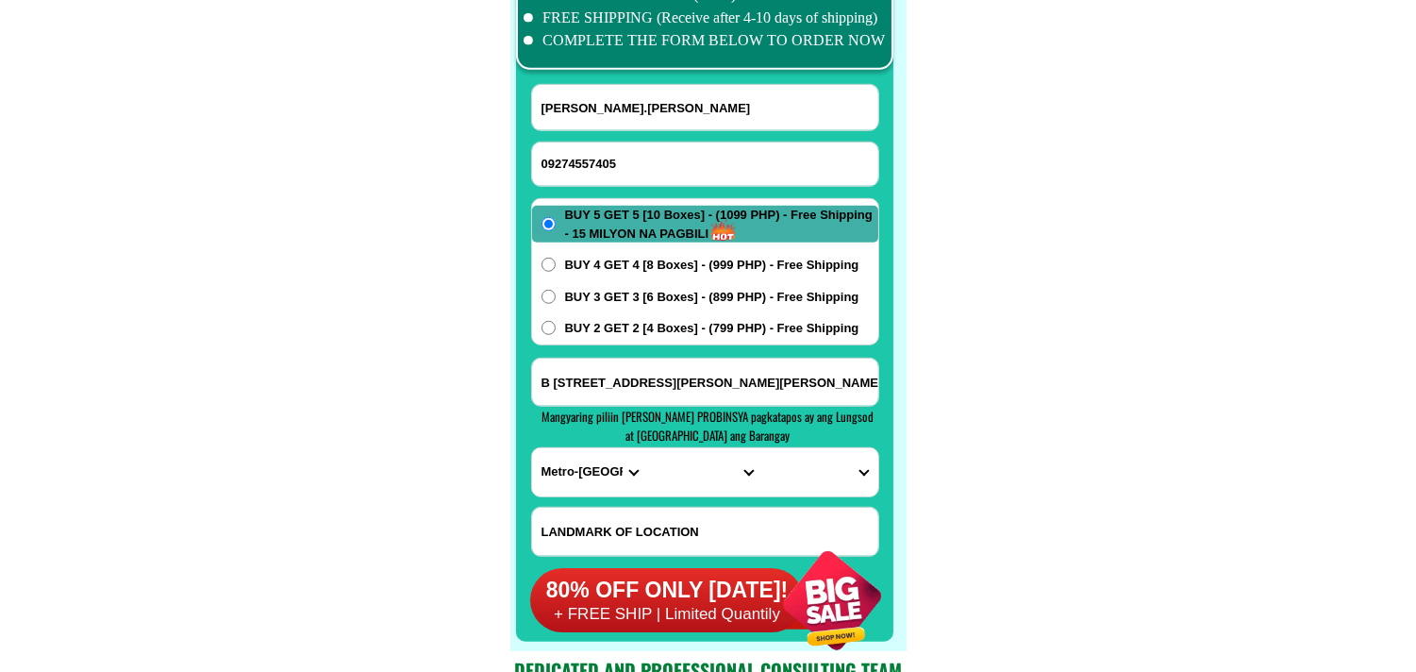
scroll to position [14917, 0]
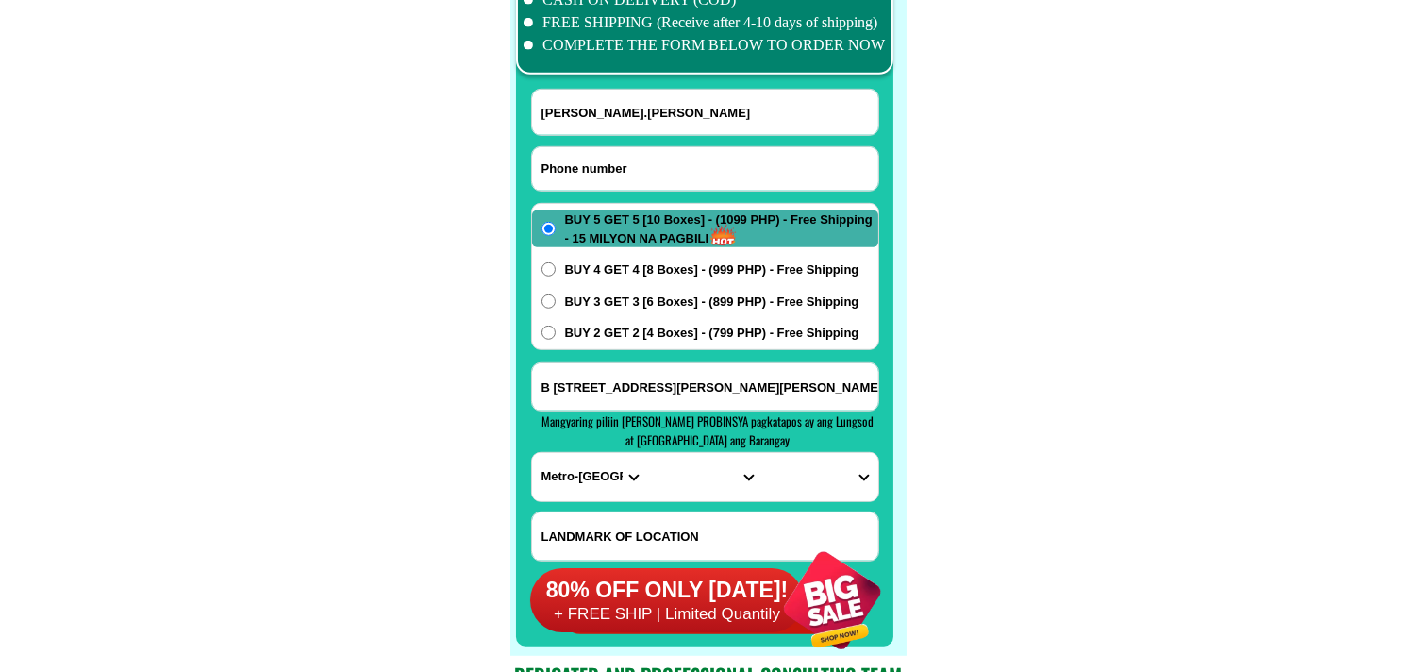
paste input "09069707935."
click at [596, 168] on input "09069707935." at bounding box center [705, 168] width 346 height 43
click at [658, 166] on input "09069707935." at bounding box center [705, 168] width 346 height 43
type input "09069707935"
drag, startPoint x: 649, startPoint y: 106, endPoint x: 475, endPoint y: 4, distance: 202.1
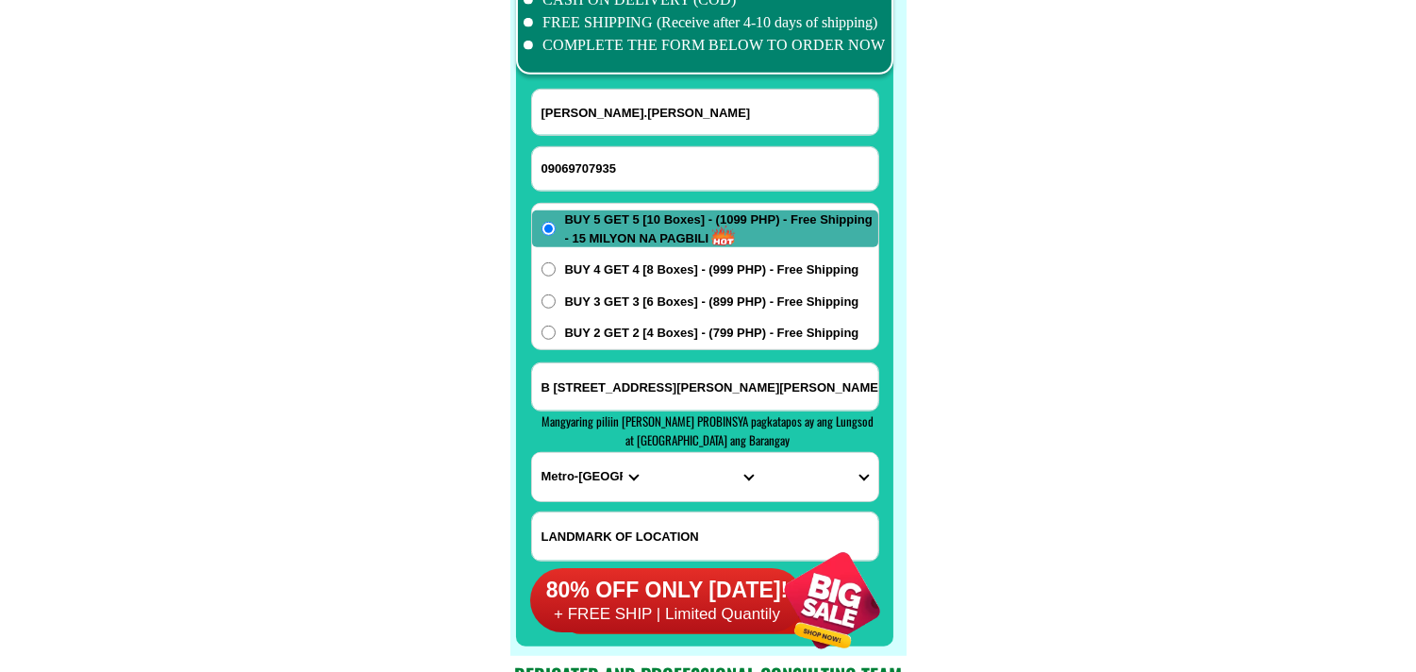
click at [649, 104] on input "[PERSON_NAME].[PERSON_NAME]" at bounding box center [705, 112] width 346 height 45
paste input "[PERSON_NAME]"
type input "[PERSON_NAME]"
paste input "Paorder po buy 5 get 5 box for 1099 pesos,[PERSON_NAME] 2 [PERSON_NAME]"
click at [618, 379] on input "Paorder po buy 5 get 5 box for 1099 pesos,[PERSON_NAME] 2 [PERSON_NAME]" at bounding box center [705, 386] width 346 height 47
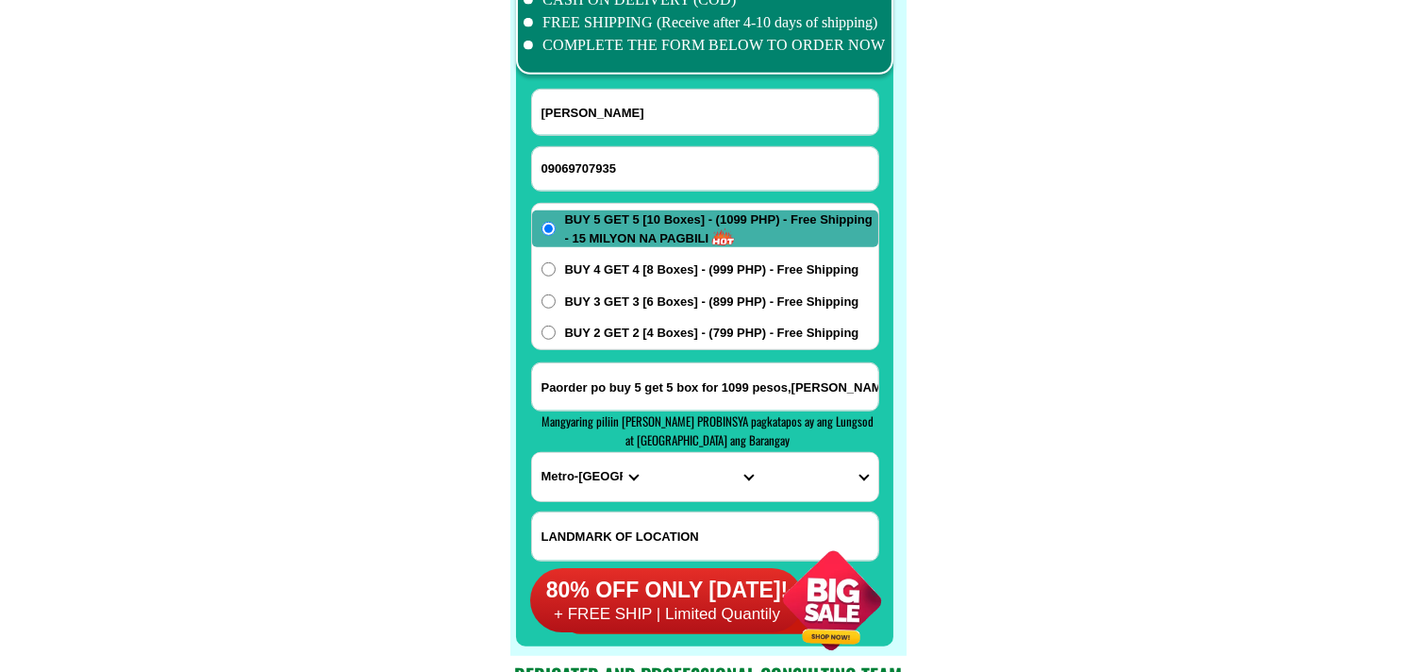
scroll to position [0, 227]
type input "Paorder po buy 5 get 5 box for 1099 pesos,[PERSON_NAME] 2 [PERSON_NAME]"
click at [571, 475] on select "PROVINCE [GEOGRAPHIC_DATA] [GEOGRAPHIC_DATA] [GEOGRAPHIC_DATA] [GEOGRAPHIC_DATA…" at bounding box center [589, 477] width 115 height 48
select select "63_305"
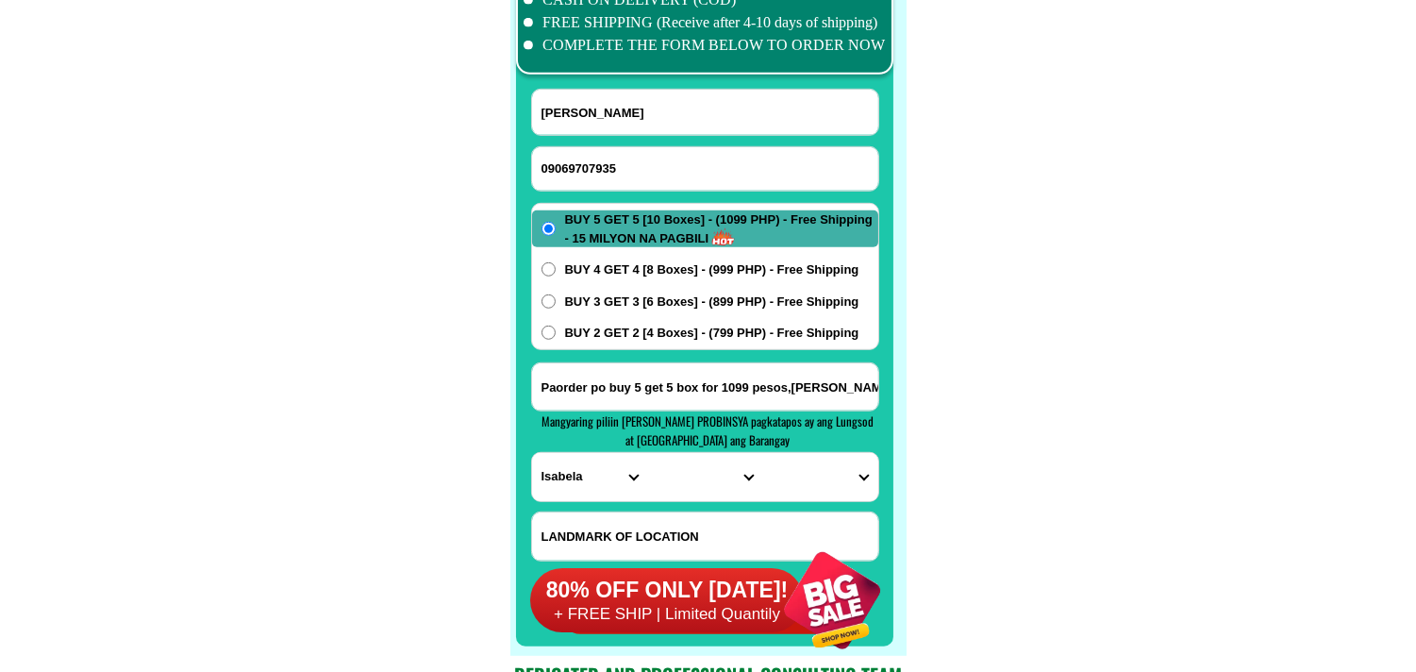
click at [532, 453] on select "PROVINCE [GEOGRAPHIC_DATA] [GEOGRAPHIC_DATA] [GEOGRAPHIC_DATA] [GEOGRAPHIC_DATA…" at bounding box center [589, 477] width 115 height 48
click at [845, 388] on input "Paorder po buy 5 get 5 box for 1099 pesos,[PERSON_NAME] 2 [PERSON_NAME]" at bounding box center [705, 386] width 346 height 47
click at [709, 462] on select "CITY [GEOGRAPHIC_DATA] [PERSON_NAME]-city [GEOGRAPHIC_DATA] [PERSON_NAME] Echag…" at bounding box center [704, 477] width 115 height 48
select select "63_3051188"
click at [647, 453] on select "CITY [GEOGRAPHIC_DATA] [PERSON_NAME]-city [GEOGRAPHIC_DATA] [PERSON_NAME] Echag…" at bounding box center [704, 477] width 115 height 48
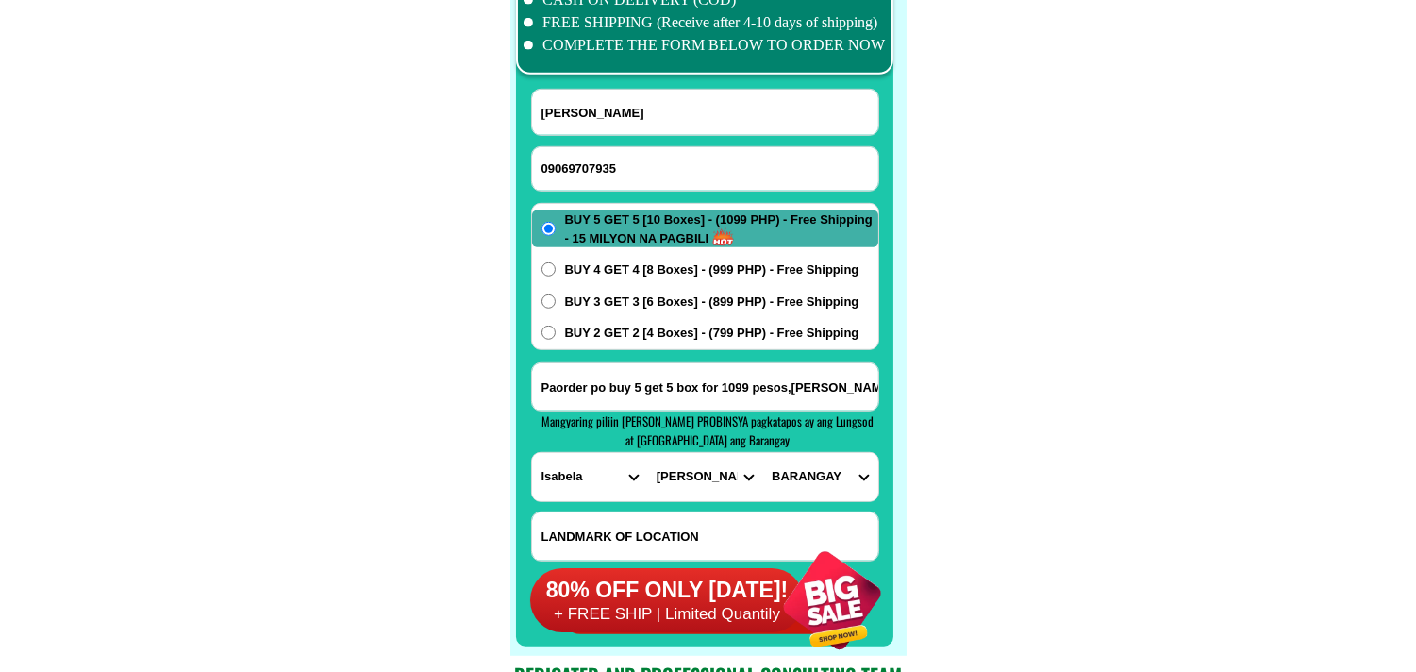
click at [856, 394] on input "Paorder po buy 5 get 5 box for 1099 pesos,[PERSON_NAME] 2 [PERSON_NAME]" at bounding box center [705, 386] width 346 height 47
click at [835, 474] on select "BARANGAY [GEOGRAPHIC_DATA] Addalam Arubub Bannawag Bantay Barangay i (pob.) [GE…" at bounding box center [819, 477] width 115 height 48
select select "63_30511888977"
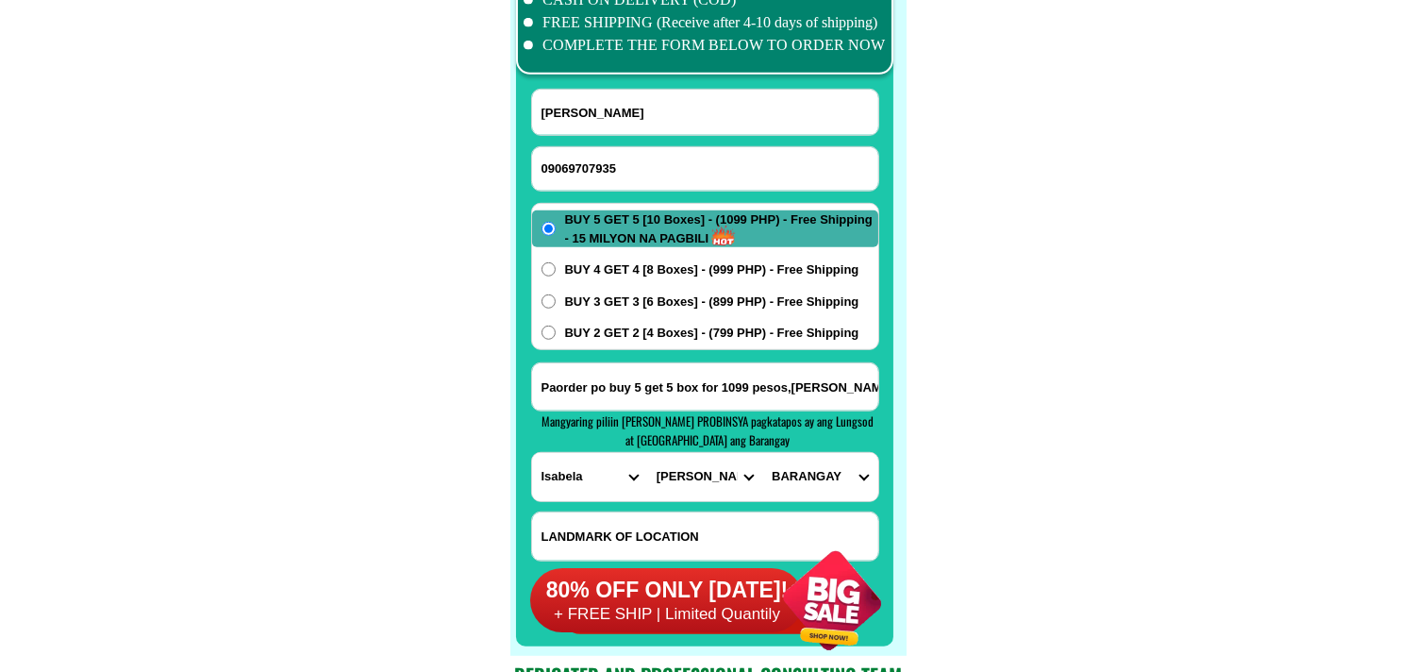
click at [762, 453] on select "BARANGAY [GEOGRAPHIC_DATA] Addalam Arubub Bannawag Bantay Barangay i (pob.) [GE…" at bounding box center [819, 477] width 115 height 48
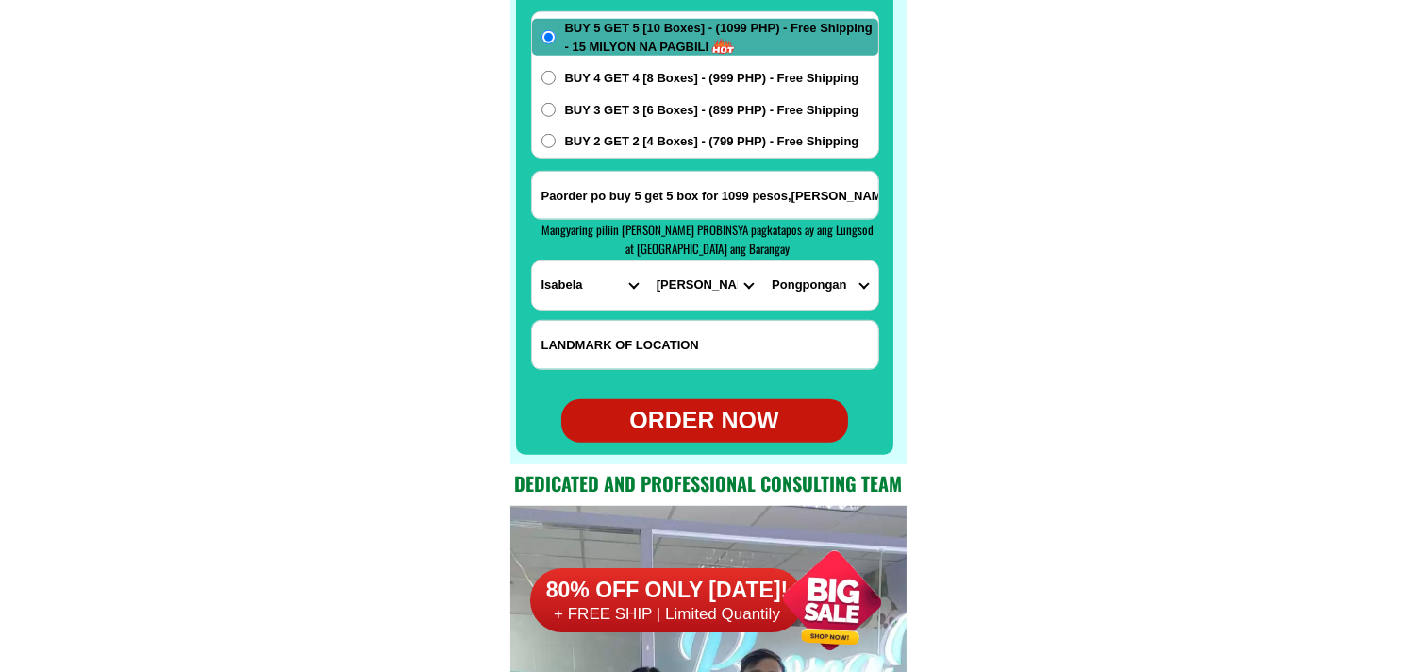
scroll to position [15126, 0]
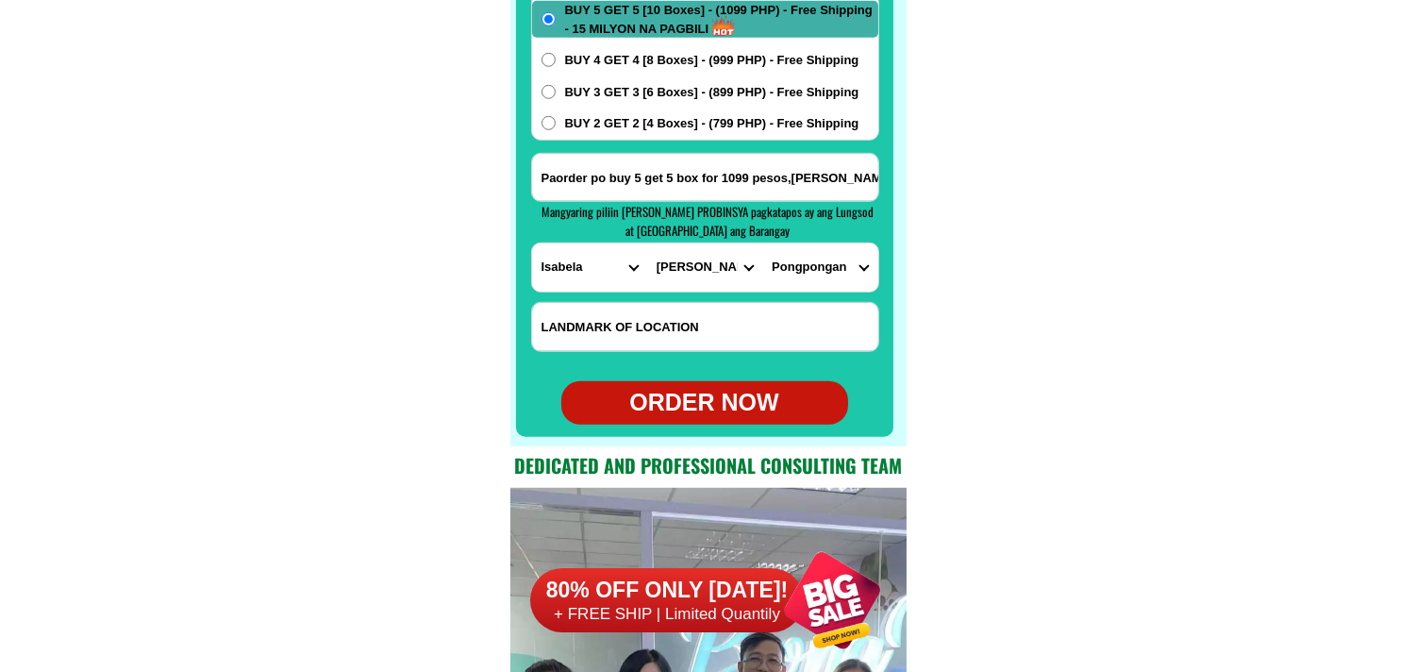
click at [704, 384] on div "ORDER NOW" at bounding box center [704, 402] width 287 height 43
radio input "true"
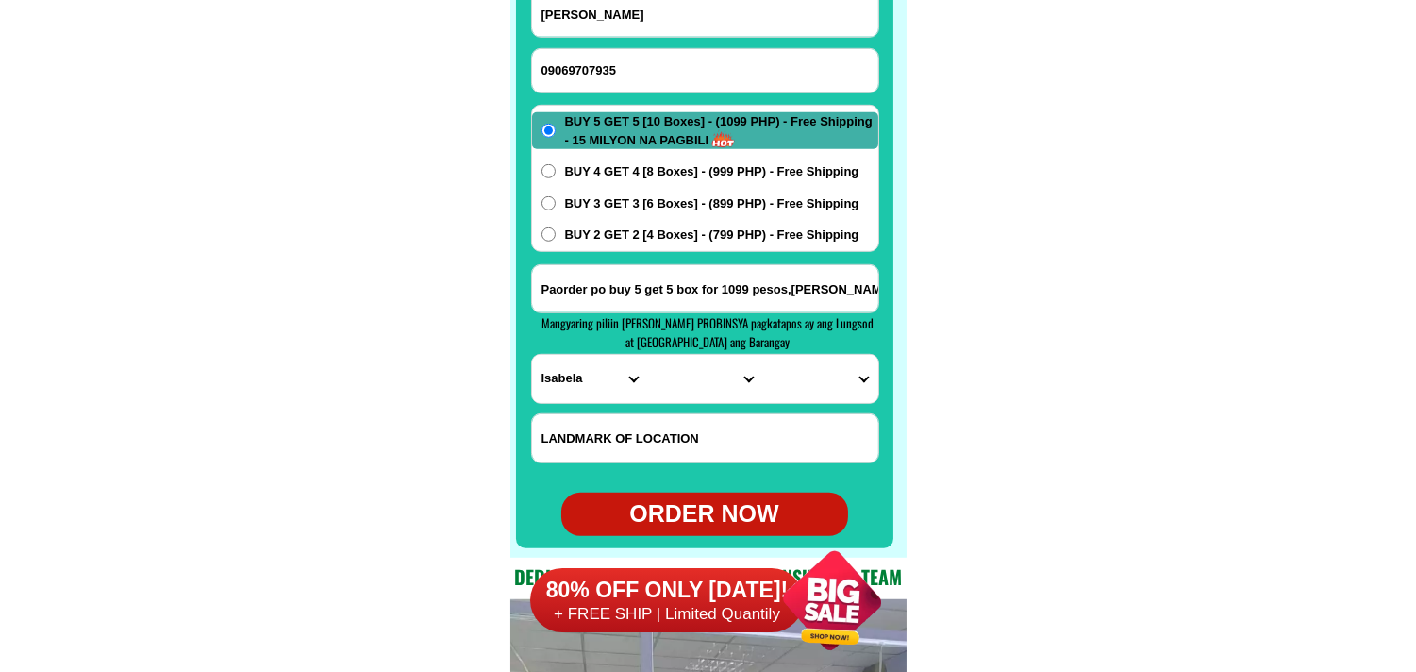
scroll to position [14812, 0]
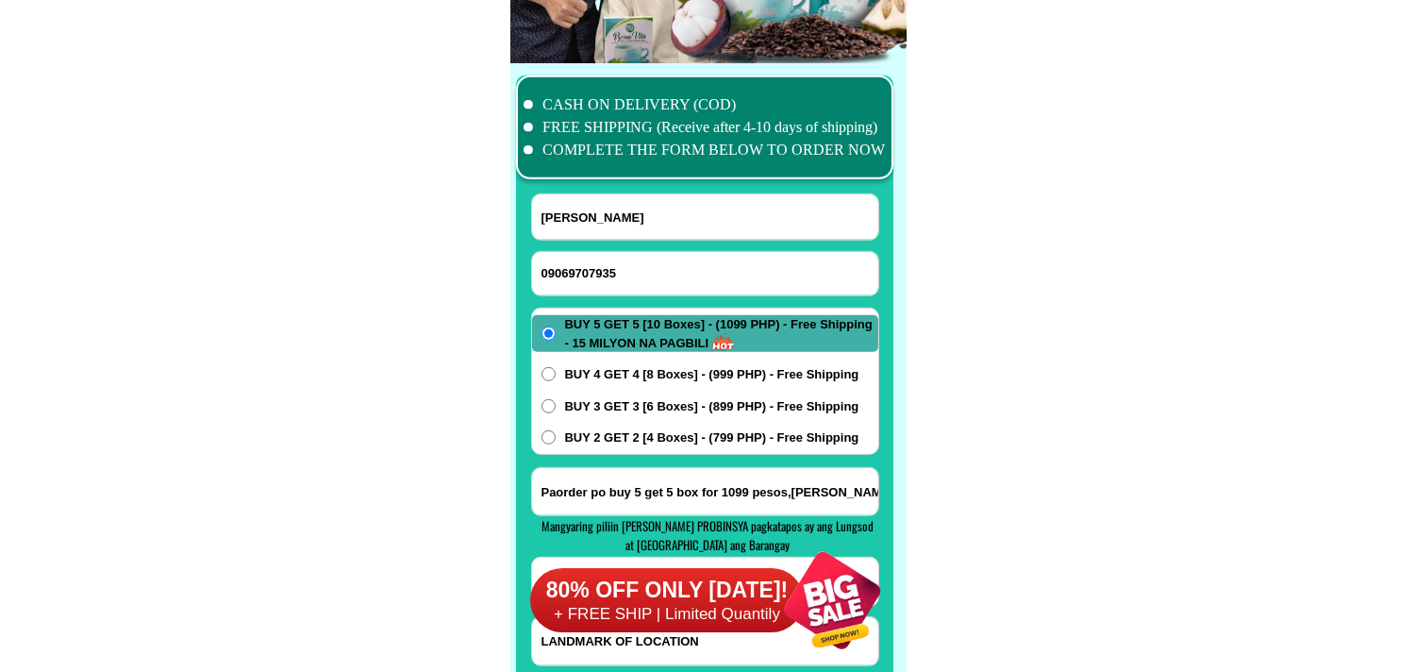
click at [642, 271] on input "09069707935" at bounding box center [705, 273] width 346 height 43
paste input "[PHONE_NUMBER]"
click at [598, 265] on input "[PHONE_NUMBER]" at bounding box center [705, 273] width 346 height 43
click at [572, 268] on input "0956-1880504" at bounding box center [705, 273] width 346 height 43
type input "09561880504"
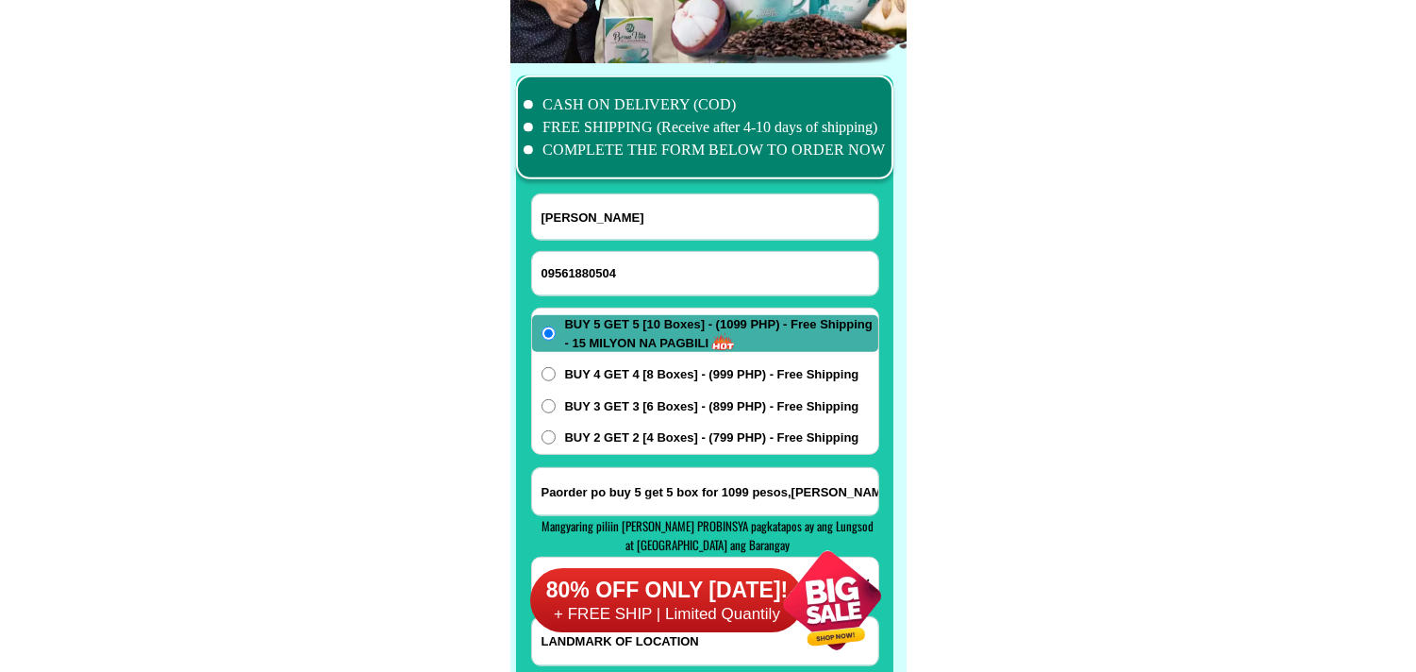
drag, startPoint x: 211, startPoint y: 349, endPoint x: 209, endPoint y: 58, distance: 291.5
drag, startPoint x: 672, startPoint y: 222, endPoint x: 611, endPoint y: 191, distance: 67.9
click at [673, 222] on input "[PERSON_NAME]" at bounding box center [705, 216] width 346 height 45
paste input "[PERSON_NAME]"
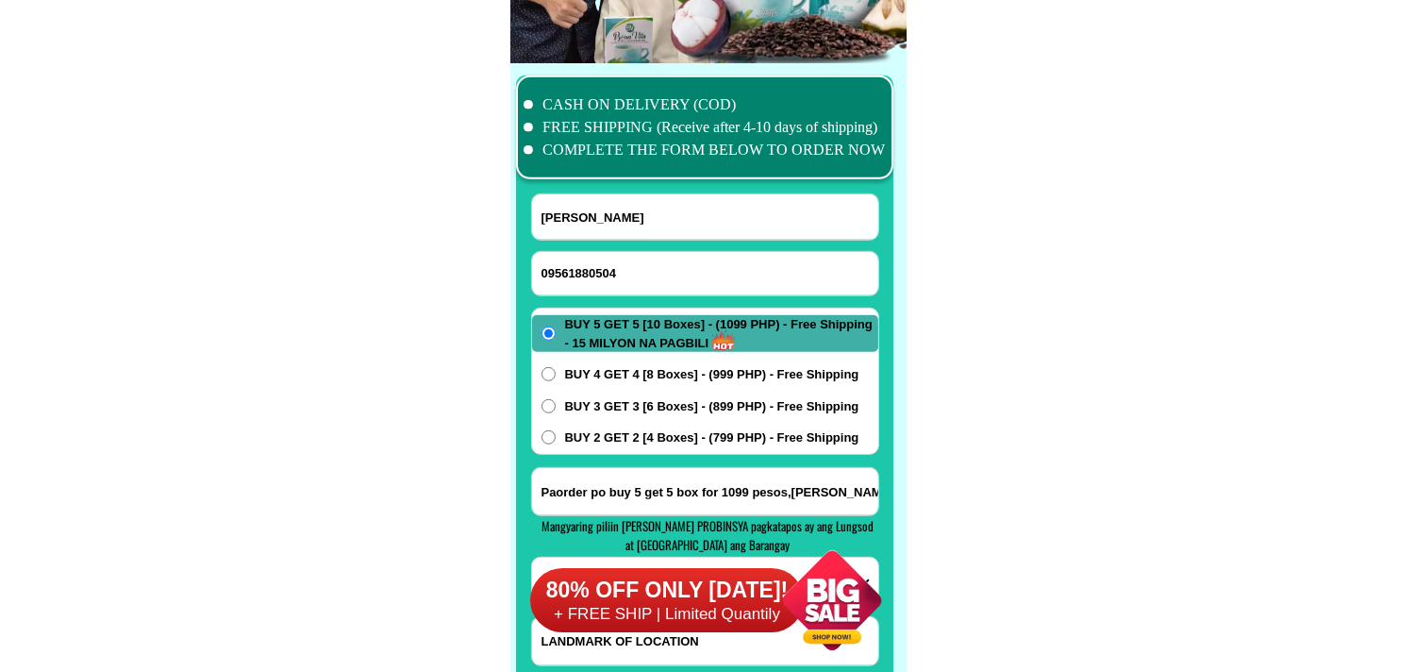
type input "[PERSON_NAME]"
click at [632, 470] on input "Input address" at bounding box center [705, 491] width 346 height 47
paste input "blck 2lot28maybunga Damayan homeownerS o [GEOGRAPHIC_DATA]"
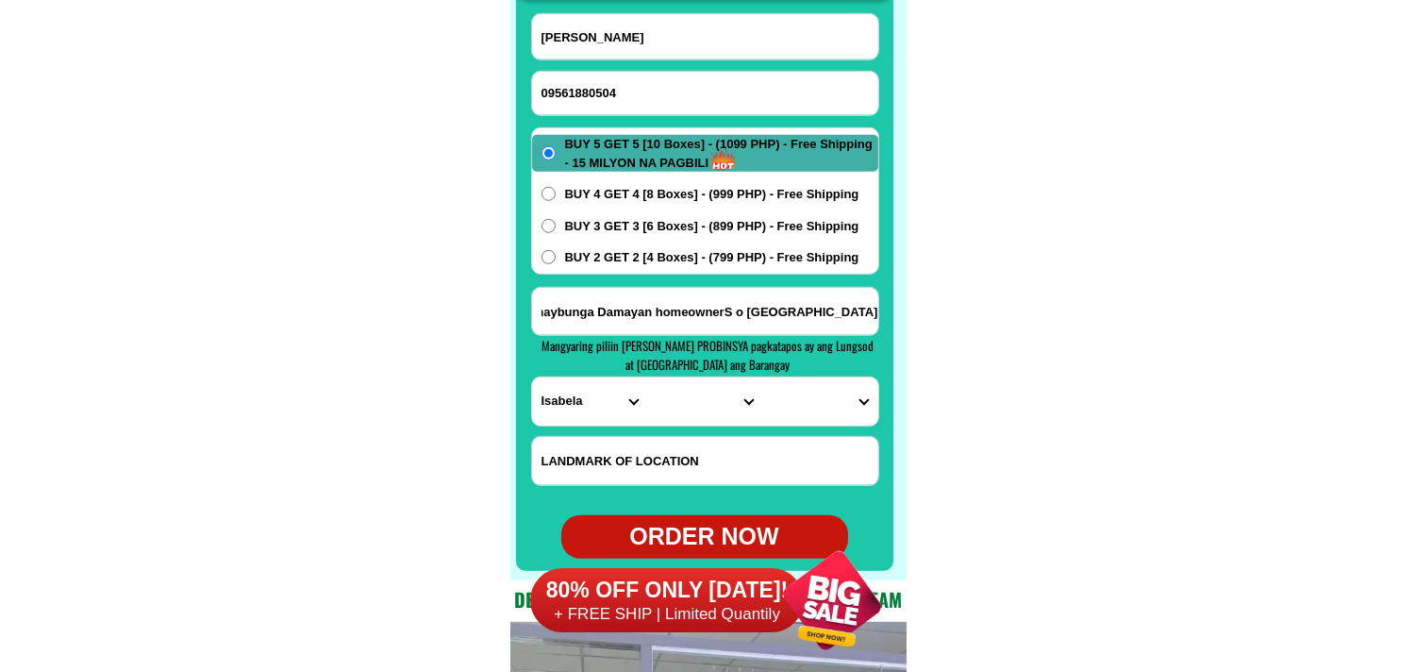
scroll to position [15022, 0]
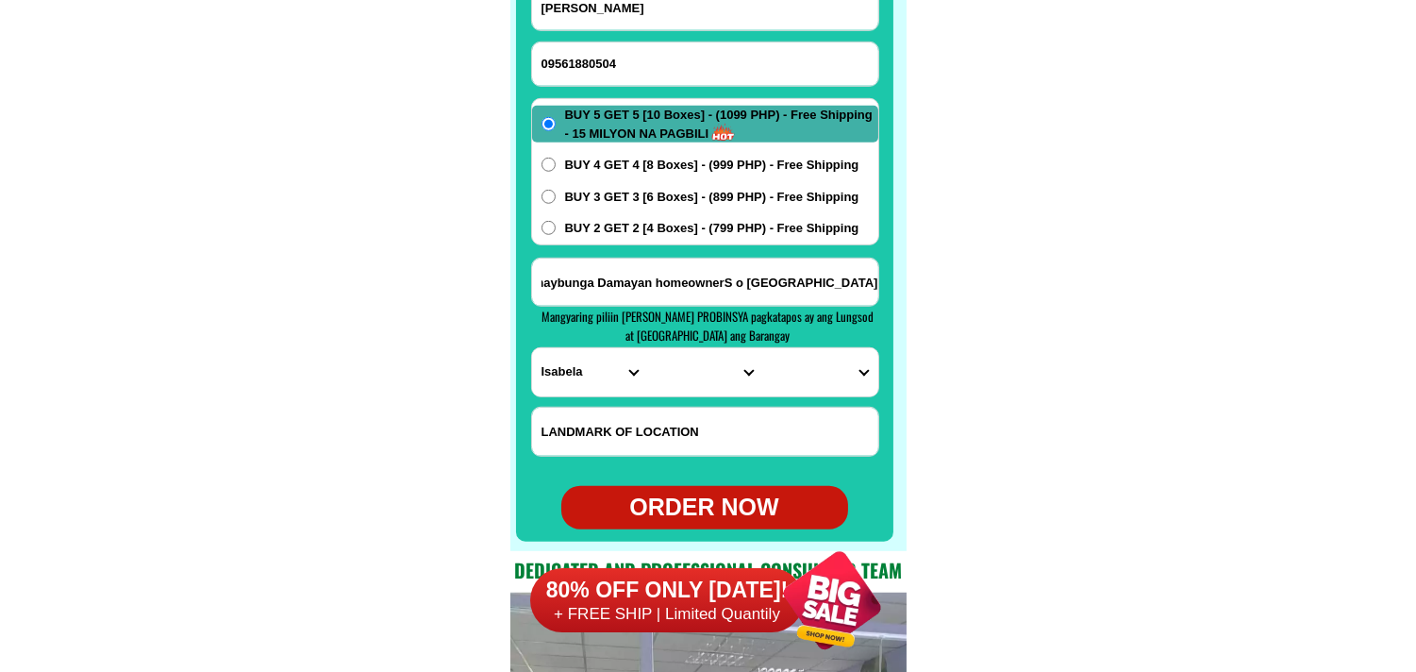
type input "blck 2lot28maybunga Damayan homeownerS o [GEOGRAPHIC_DATA]"
click at [583, 375] on select "PROVINCE [GEOGRAPHIC_DATA] [GEOGRAPHIC_DATA] [GEOGRAPHIC_DATA] [GEOGRAPHIC_DATA…" at bounding box center [589, 372] width 115 height 48
select select "63_219"
click at [532, 348] on select "PROVINCE [GEOGRAPHIC_DATA] [GEOGRAPHIC_DATA] [GEOGRAPHIC_DATA] [GEOGRAPHIC_DATA…" at bounding box center [589, 372] width 115 height 48
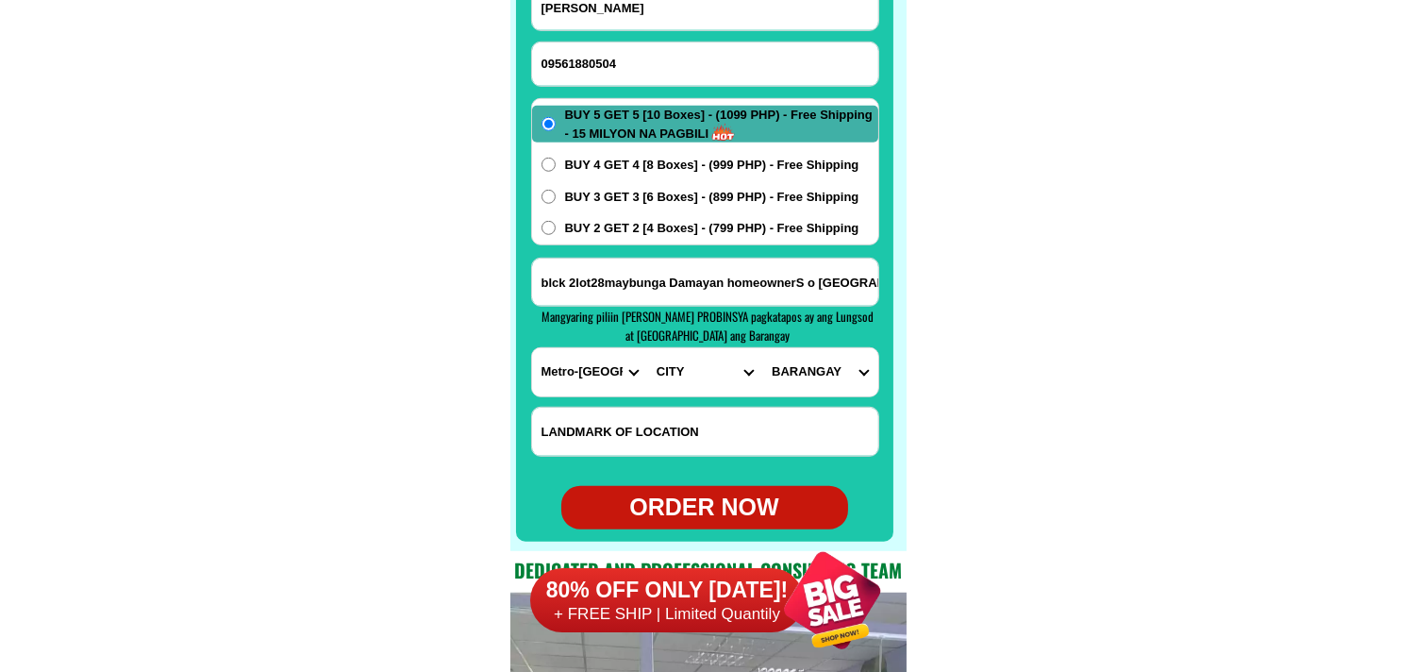
click at [700, 368] on select "CITY [GEOGRAPHIC_DATA] [GEOGRAPHIC_DATA] [GEOGRAPHIC_DATA] [GEOGRAPHIC_DATA]-ci…" at bounding box center [704, 372] width 115 height 48
select select "63_2196502"
click at [647, 348] on select "CITY [GEOGRAPHIC_DATA] [GEOGRAPHIC_DATA] [GEOGRAPHIC_DATA] [GEOGRAPHIC_DATA]-ci…" at bounding box center [704, 372] width 115 height 48
click at [853, 289] on input "blck 2lot28maybunga Damayan homeownerS o [GEOGRAPHIC_DATA]" at bounding box center [705, 282] width 346 height 47
click at [825, 378] on select "BARANGAY [GEOGRAPHIC_DATA] [GEOGRAPHIC_DATA] [GEOGRAPHIC_DATA] Buting [GEOGRAPH…" at bounding box center [819, 372] width 115 height 48
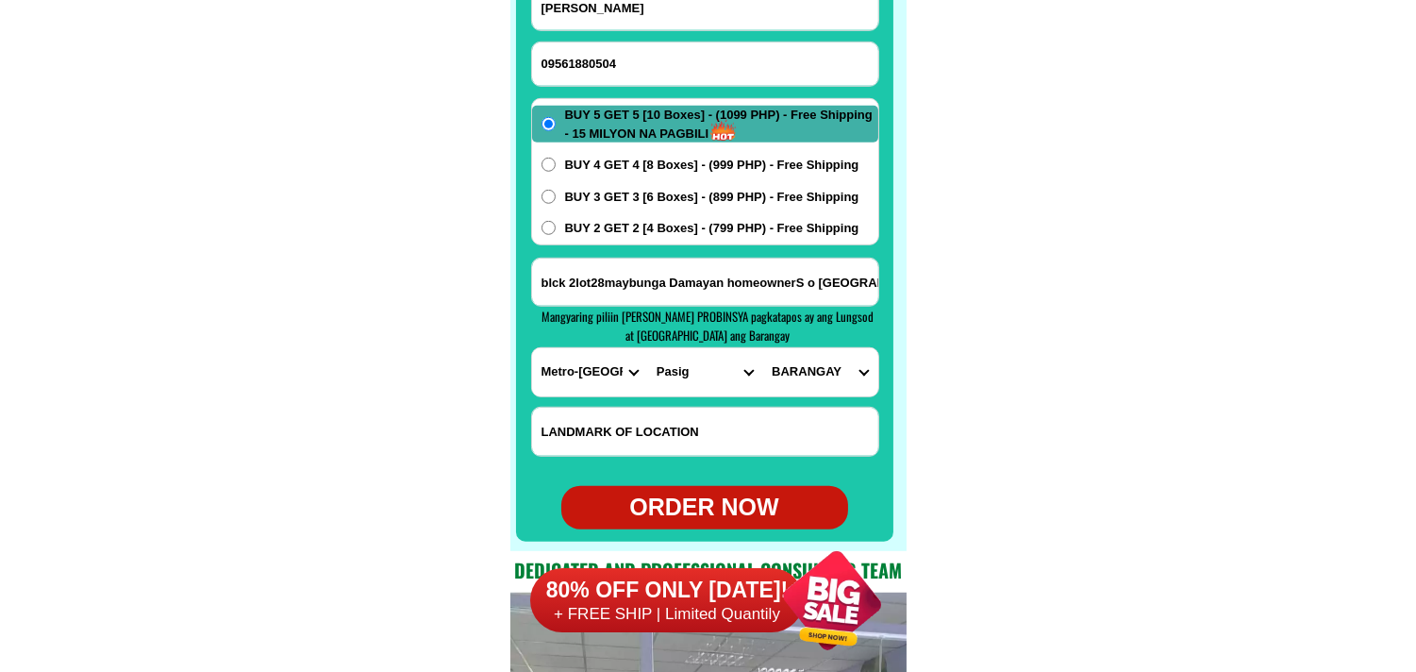
select select "63_2196502472"
click at [762, 348] on select "BARANGAY [GEOGRAPHIC_DATA] [GEOGRAPHIC_DATA] [GEOGRAPHIC_DATA] Buting [GEOGRAPH…" at bounding box center [819, 372] width 115 height 48
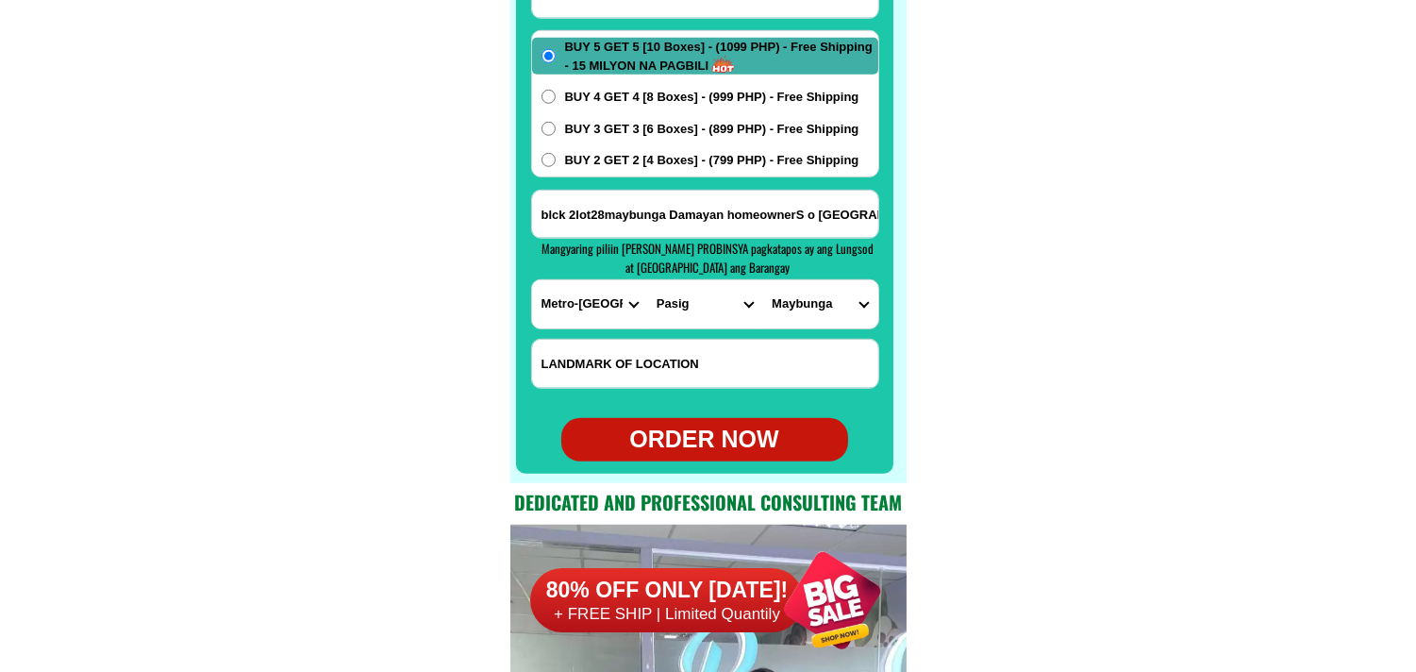
scroll to position [15126, 0]
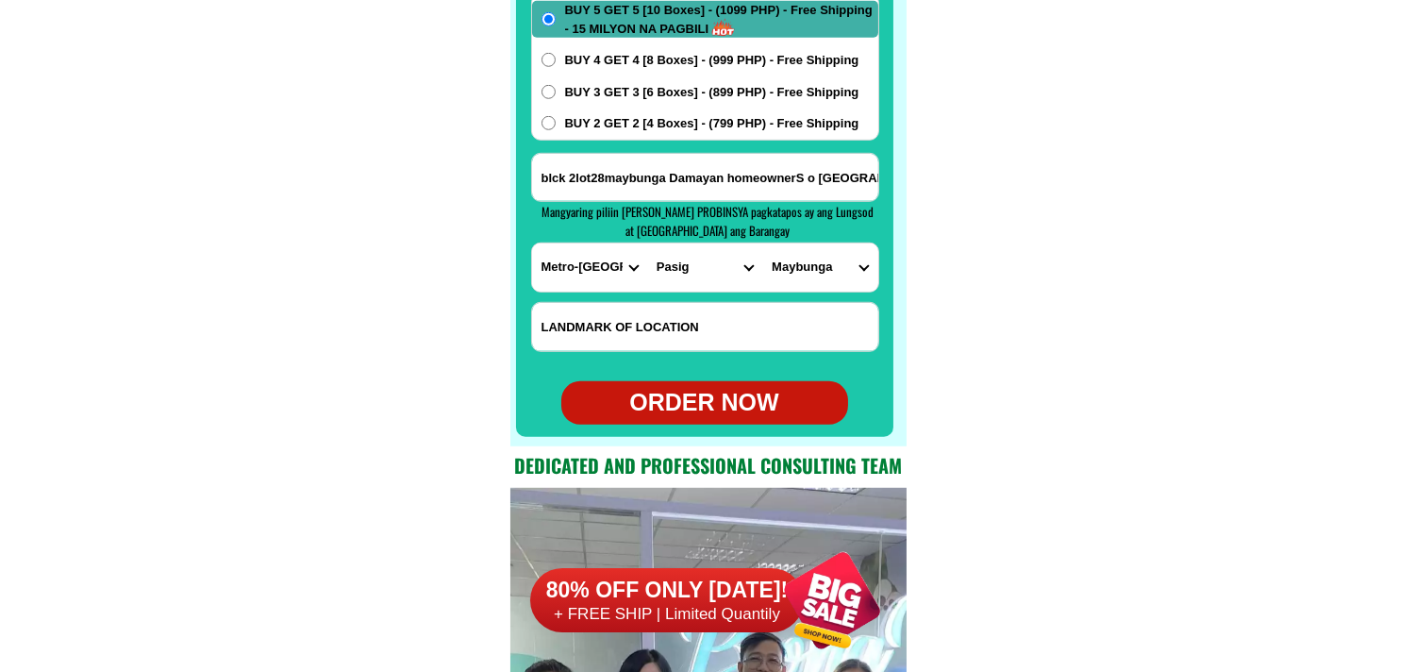
click at [738, 407] on div "ORDER NOW" at bounding box center [704, 403] width 287 height 36
type input "[PERSON_NAME]"
radio input "true"
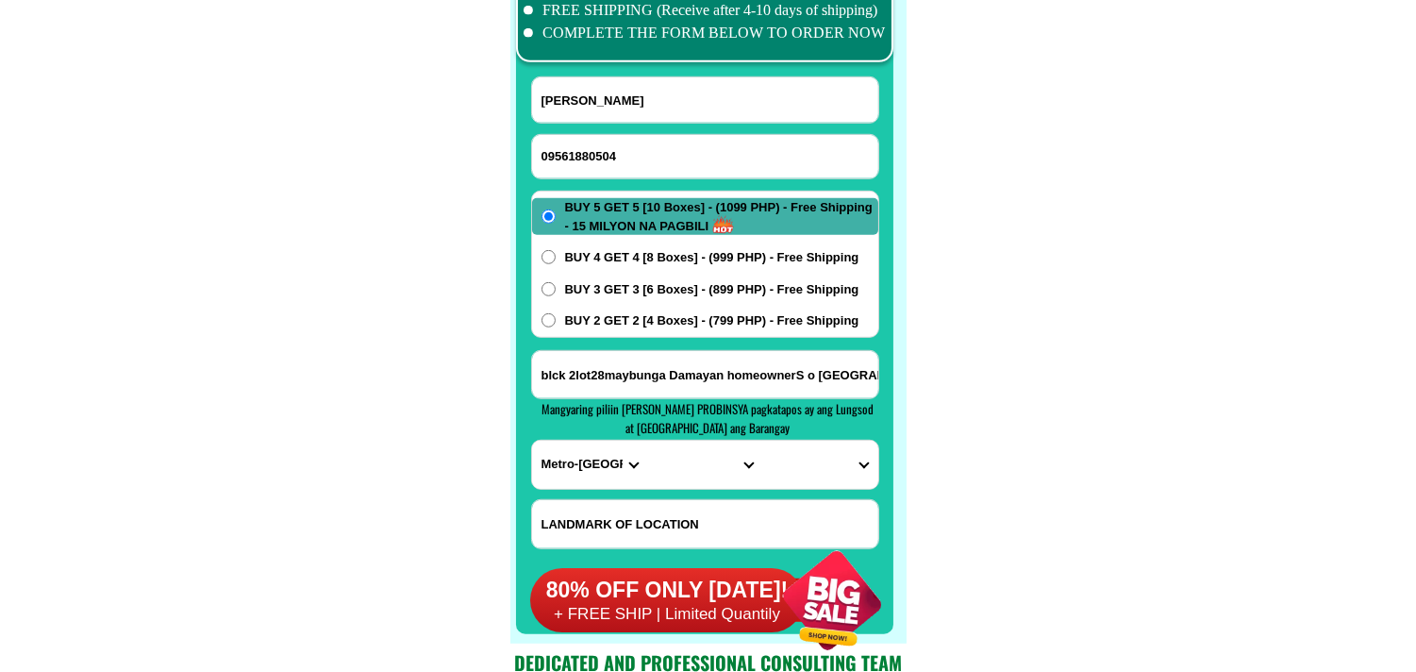
scroll to position [14917, 0]
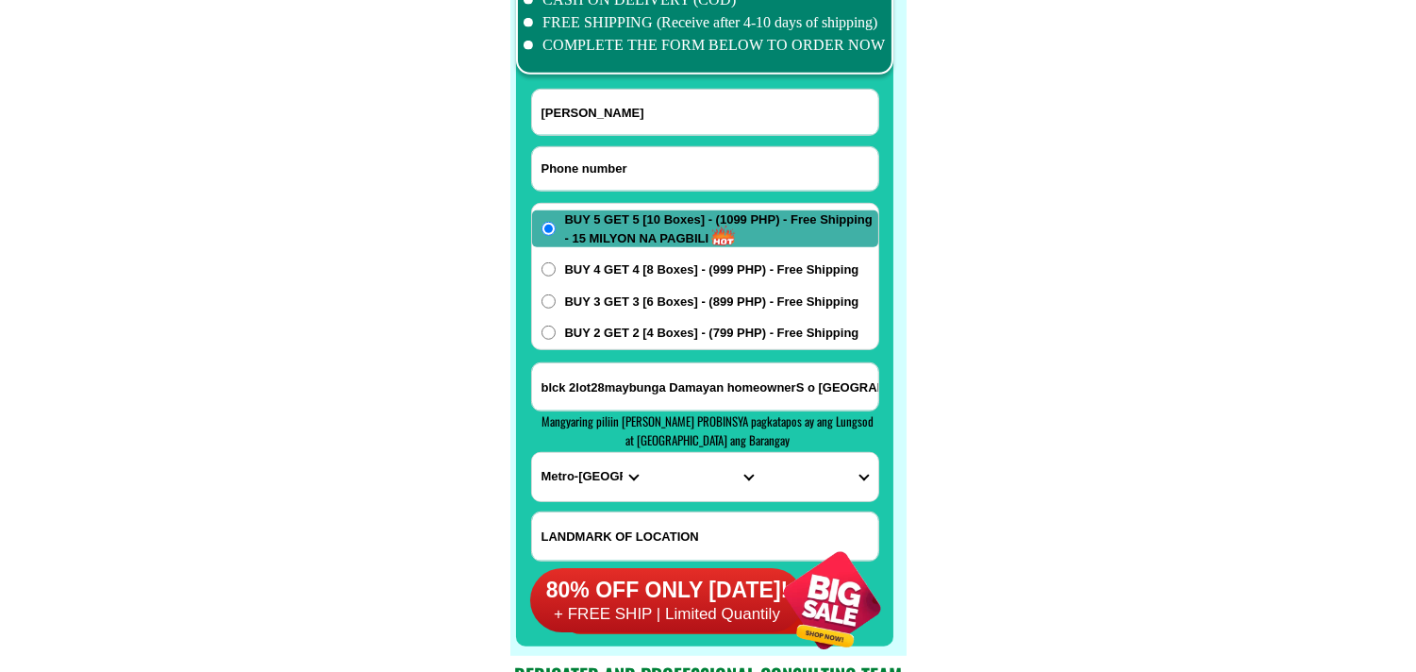
drag, startPoint x: 601, startPoint y: 183, endPoint x: 597, endPoint y: 167, distance: 16.5
click at [602, 182] on input "Input phone_number" at bounding box center [705, 168] width 346 height 43
paste input "09309730170"
type input "09309730170"
click at [627, 118] on input "[PERSON_NAME]" at bounding box center [705, 112] width 346 height 45
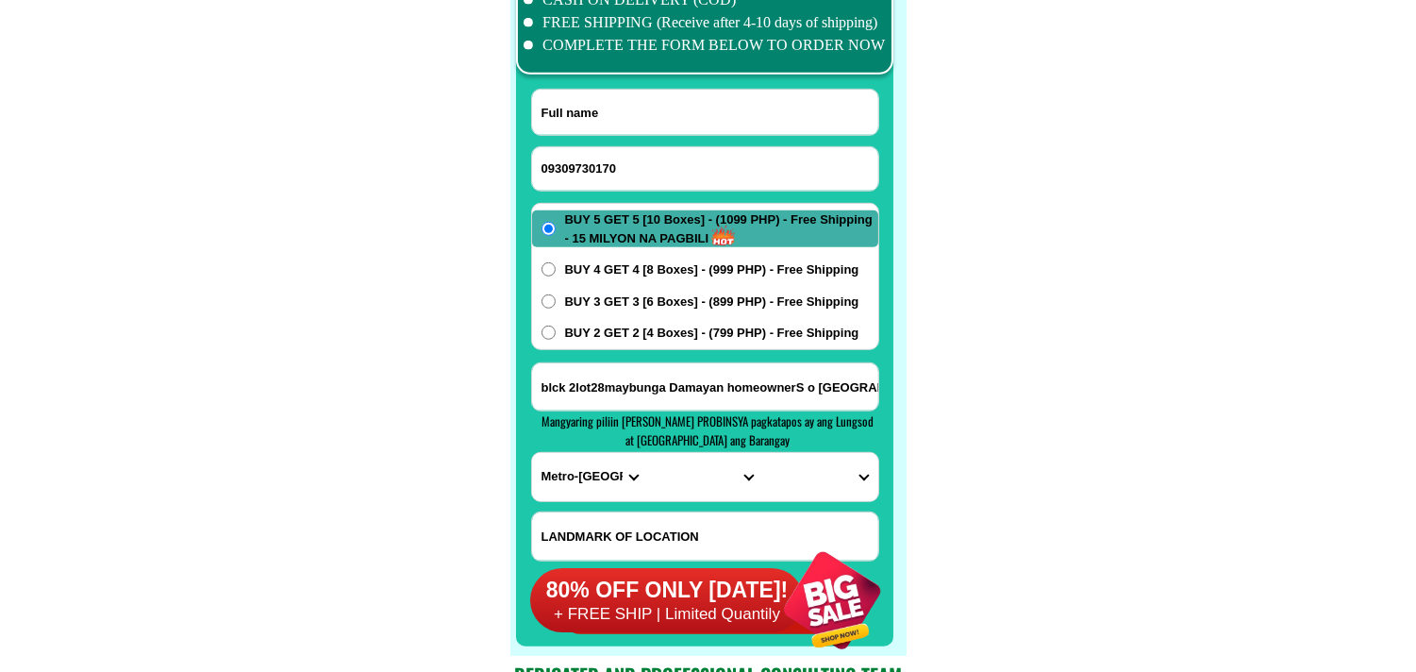
paste input "[PERSON_NAME]"
type input "[PERSON_NAME]"
click at [674, 388] on input "Input address" at bounding box center [705, 386] width 346 height 47
paste input "[STREET_ADDRESS][PERSON_NAME][GEOGRAPHIC_DATA][DOMAIN_NAME] 09309730170 [GEOGRA…"
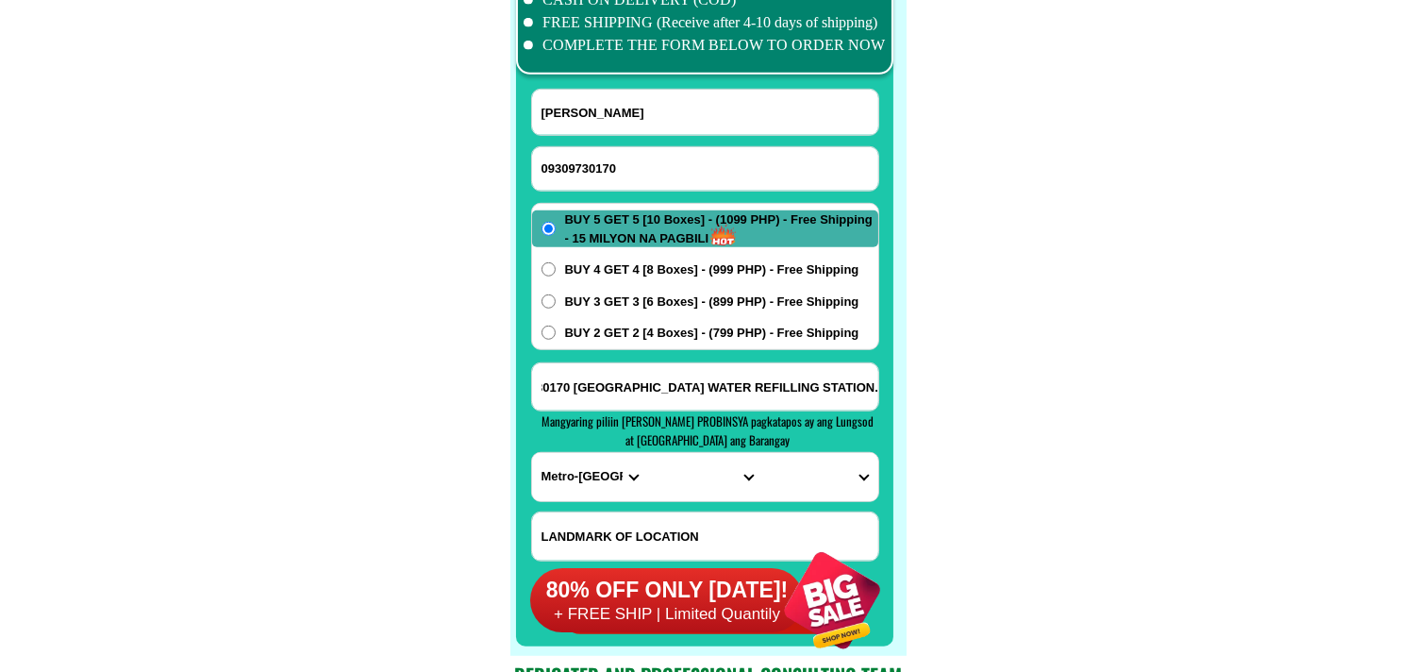
type input "[STREET_ADDRESS][PERSON_NAME][GEOGRAPHIC_DATA][DOMAIN_NAME] 09309730170 [GEOGRA…"
click at [786, 391] on input "[STREET_ADDRESS][PERSON_NAME][GEOGRAPHIC_DATA][DOMAIN_NAME] 09309730170 [GEOGRA…" at bounding box center [705, 386] width 346 height 47
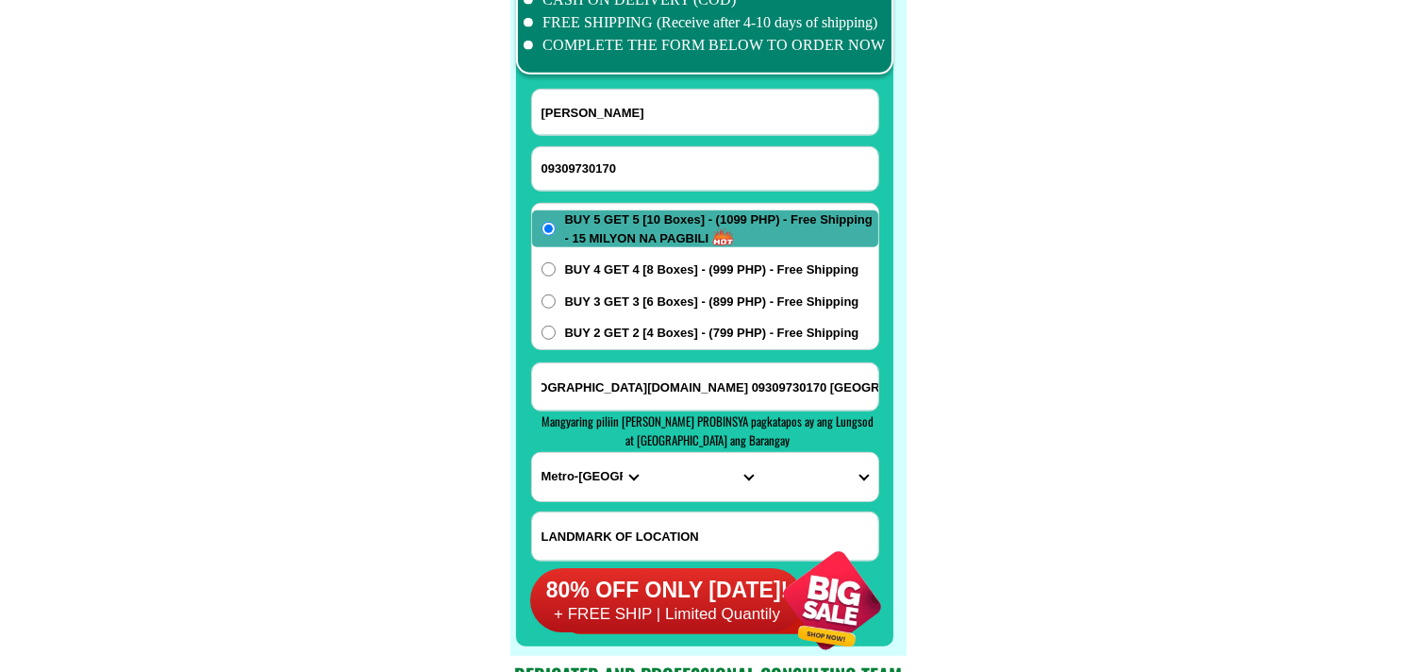
click at [543, 464] on select "PROVINCE [GEOGRAPHIC_DATA] [GEOGRAPHIC_DATA] [GEOGRAPHIC_DATA] [GEOGRAPHIC_DATA…" at bounding box center [589, 477] width 115 height 48
click at [532, 453] on select "PROVINCE [GEOGRAPHIC_DATA] [GEOGRAPHIC_DATA] [GEOGRAPHIC_DATA] [GEOGRAPHIC_DATA…" at bounding box center [589, 477] width 115 height 48
click at [690, 475] on select "CITY Bacolod Baloi Baroy [GEOGRAPHIC_DATA]-city [GEOGRAPHIC_DATA] Kolambugan [G…" at bounding box center [704, 477] width 115 height 48
click at [587, 473] on select "PROVINCE [GEOGRAPHIC_DATA] [GEOGRAPHIC_DATA] [GEOGRAPHIC_DATA] [GEOGRAPHIC_DATA…" at bounding box center [589, 477] width 115 height 48
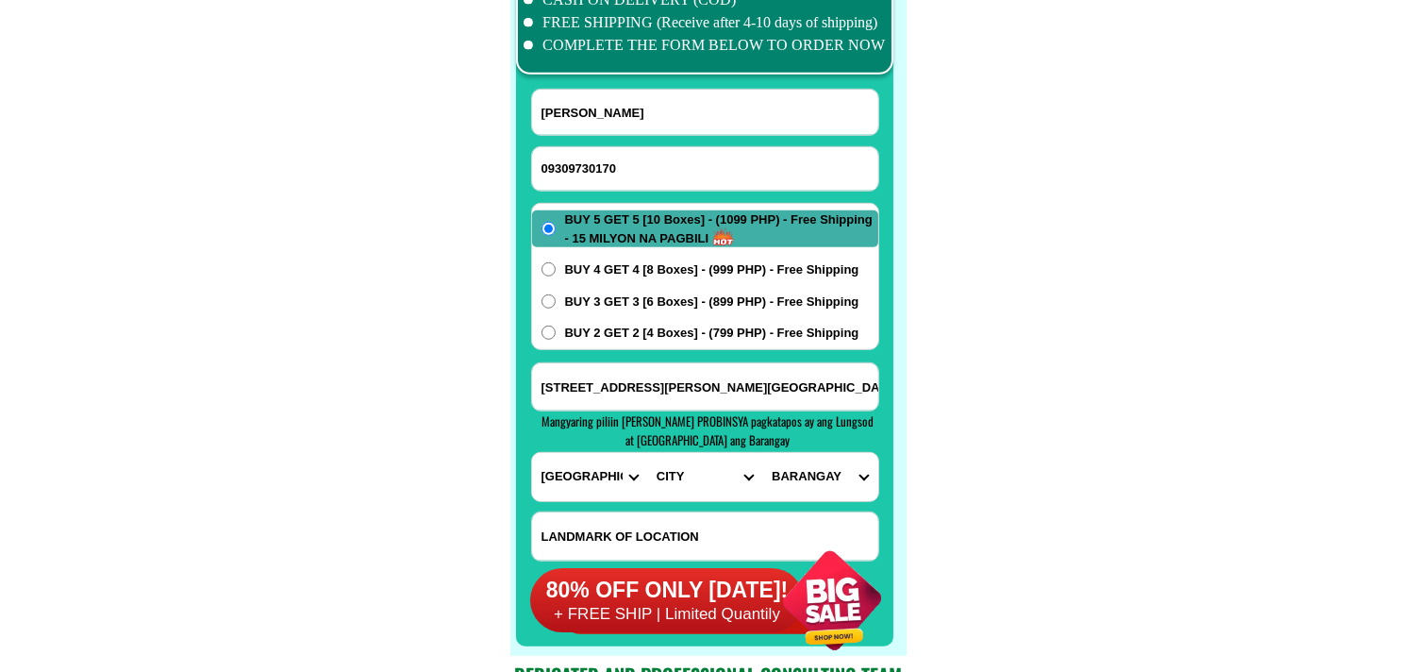
select select "63_904"
click at [532, 453] on select "PROVINCE [GEOGRAPHIC_DATA] [GEOGRAPHIC_DATA] [GEOGRAPHIC_DATA] [GEOGRAPHIC_DATA…" at bounding box center [589, 477] width 115 height 48
click at [696, 475] on select "CITY [GEOGRAPHIC_DATA]-city [GEOGRAPHIC_DATA]-city [GEOGRAPHIC_DATA] [GEOGRAPHI…" at bounding box center [704, 477] width 115 height 48
select select "63_9048628"
click at [647, 453] on select "CITY [GEOGRAPHIC_DATA]-city [GEOGRAPHIC_DATA]-city [GEOGRAPHIC_DATA] [GEOGRAPHI…" at bounding box center [704, 477] width 115 height 48
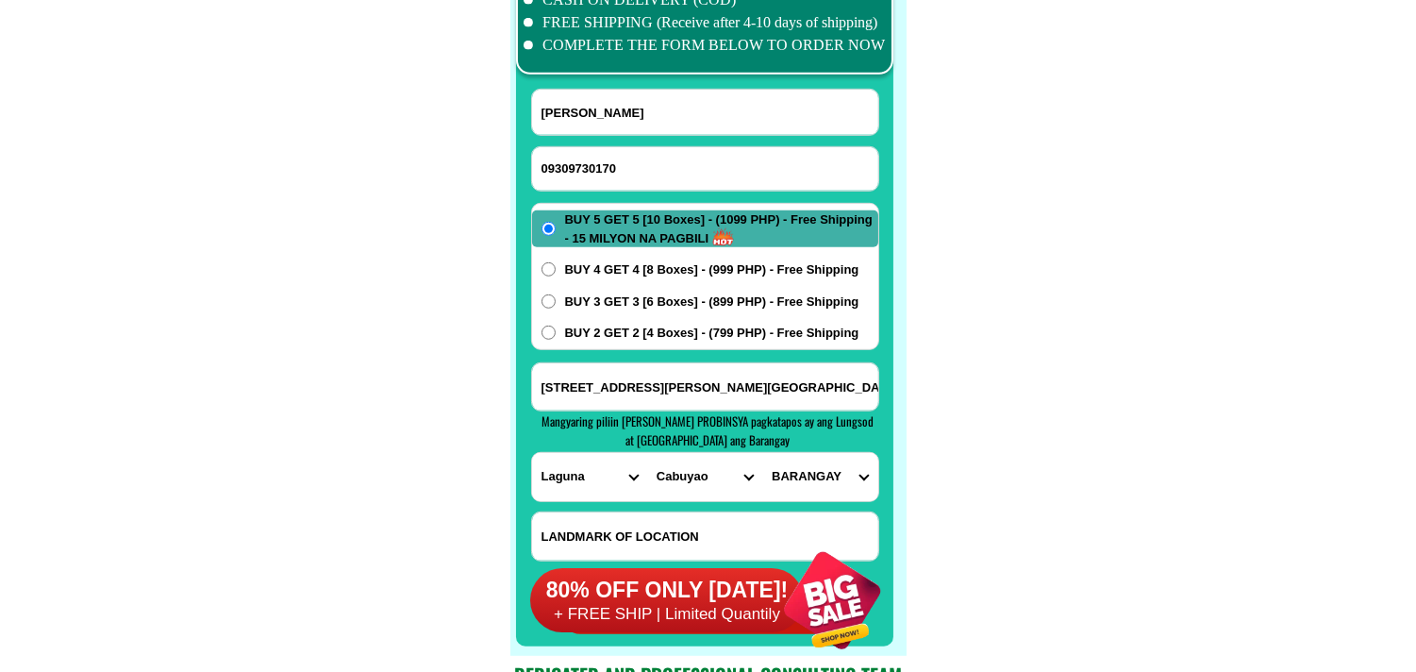
click at [835, 387] on input "[STREET_ADDRESS][PERSON_NAME][GEOGRAPHIC_DATA][DOMAIN_NAME] 09309730170 [GEOGRA…" at bounding box center [705, 386] width 346 height 47
click at [822, 458] on select "BARANGAY Baclaran Banaybanay Banlic Barangay dos (pob.) [GEOGRAPHIC_DATA] (pob.…" at bounding box center [819, 477] width 115 height 48
select select "63_90486287762"
click at [762, 453] on select "BARANGAY Baclaran Banaybanay Banlic Barangay dos (pob.) [GEOGRAPHIC_DATA] (pob.…" at bounding box center [819, 477] width 115 height 48
click at [827, 391] on input "[STREET_ADDRESS][PERSON_NAME][GEOGRAPHIC_DATA][DOMAIN_NAME] 09309730170 [GEOGRA…" at bounding box center [705, 386] width 346 height 47
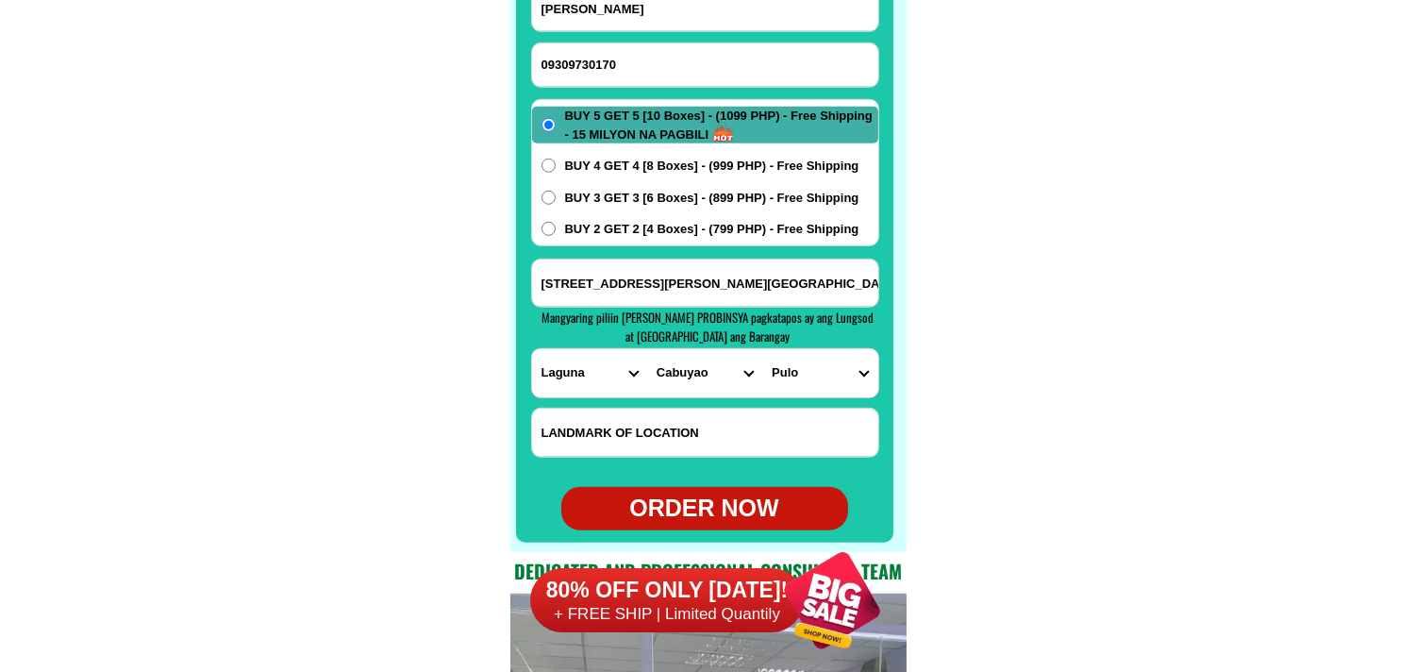
scroll to position [15022, 0]
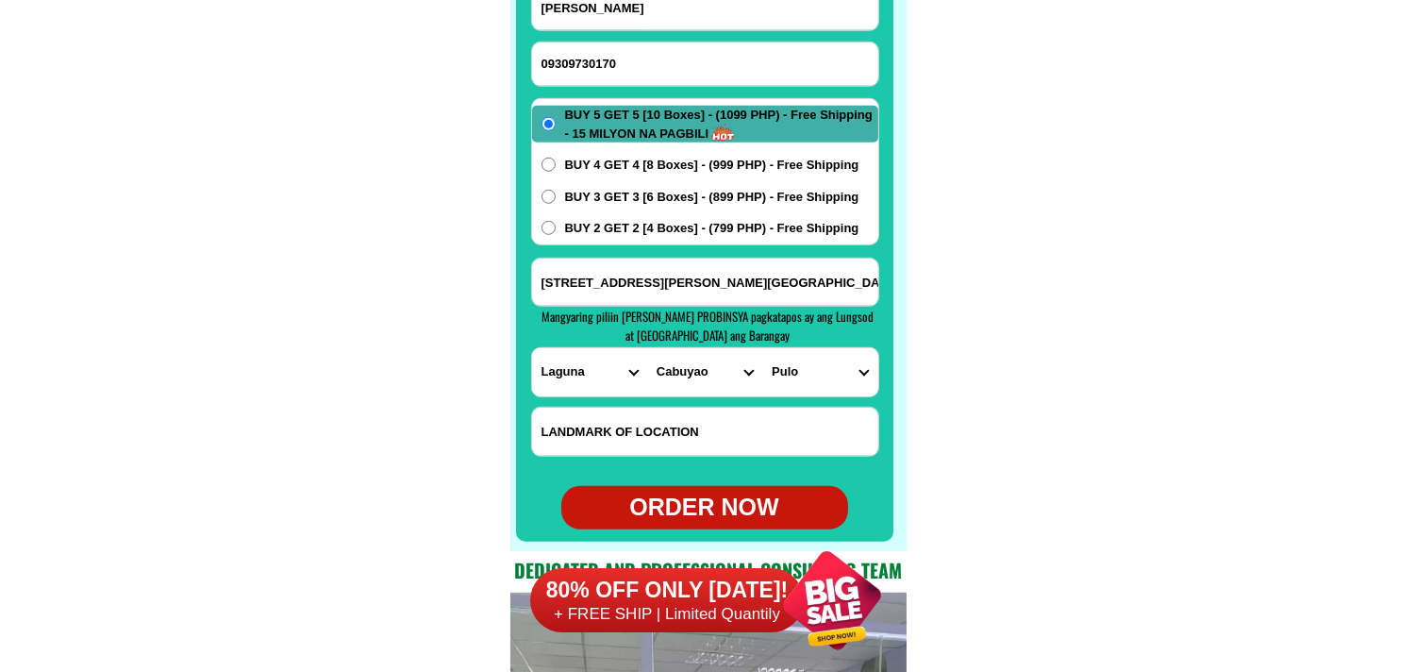
click at [699, 488] on div "ORDER NOW" at bounding box center [704, 507] width 287 height 43
type input "09309730170"
radio input "true"
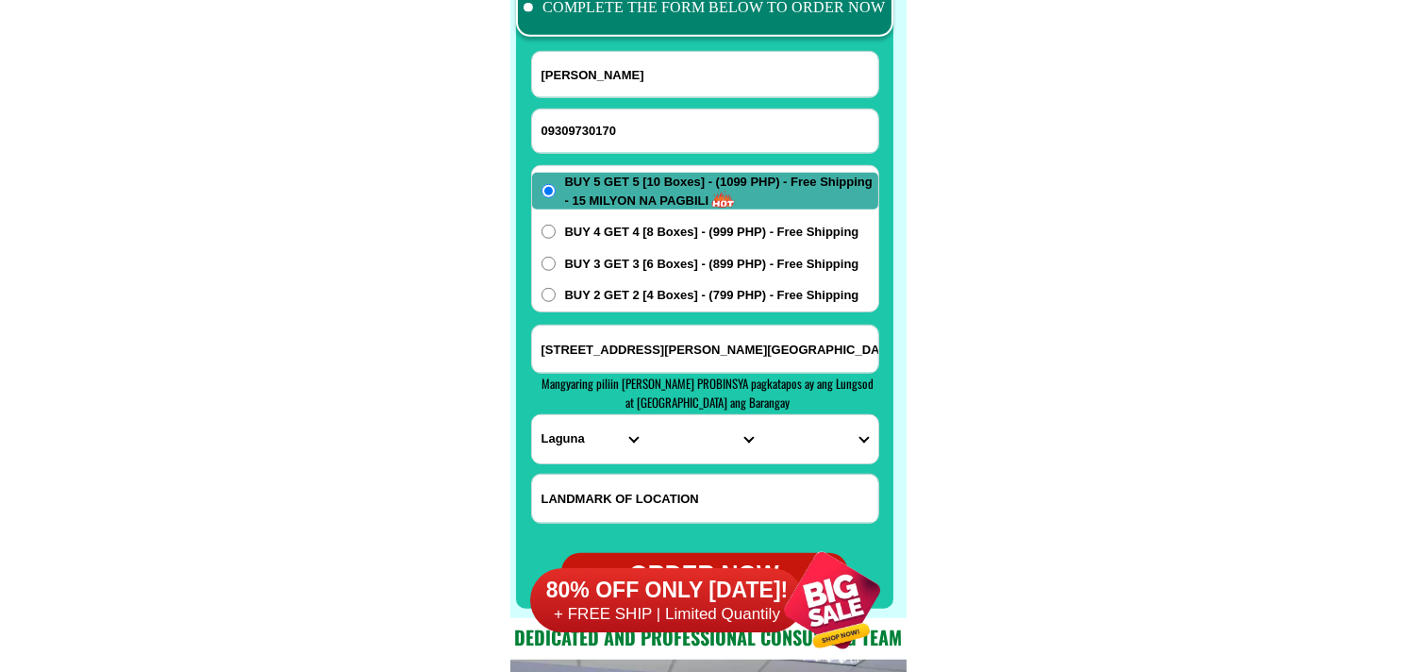
scroll to position [14917, 0]
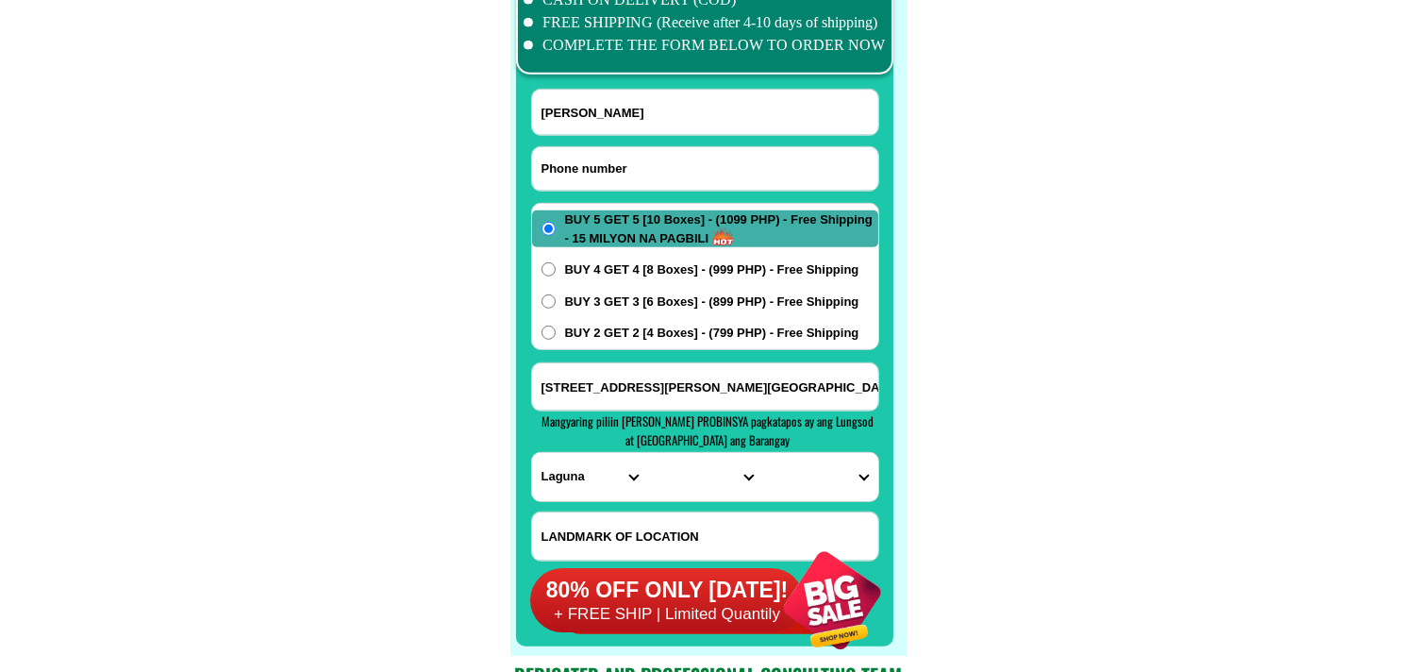
drag, startPoint x: 616, startPoint y: 187, endPoint x: 580, endPoint y: 170, distance: 39.7
click at [613, 187] on input "Input phone_number" at bounding box center [705, 168] width 346 height 43
paste input "09369149363"
type input "09369149363"
drag, startPoint x: 590, startPoint y: 95, endPoint x: 429, endPoint y: 0, distance: 186.6
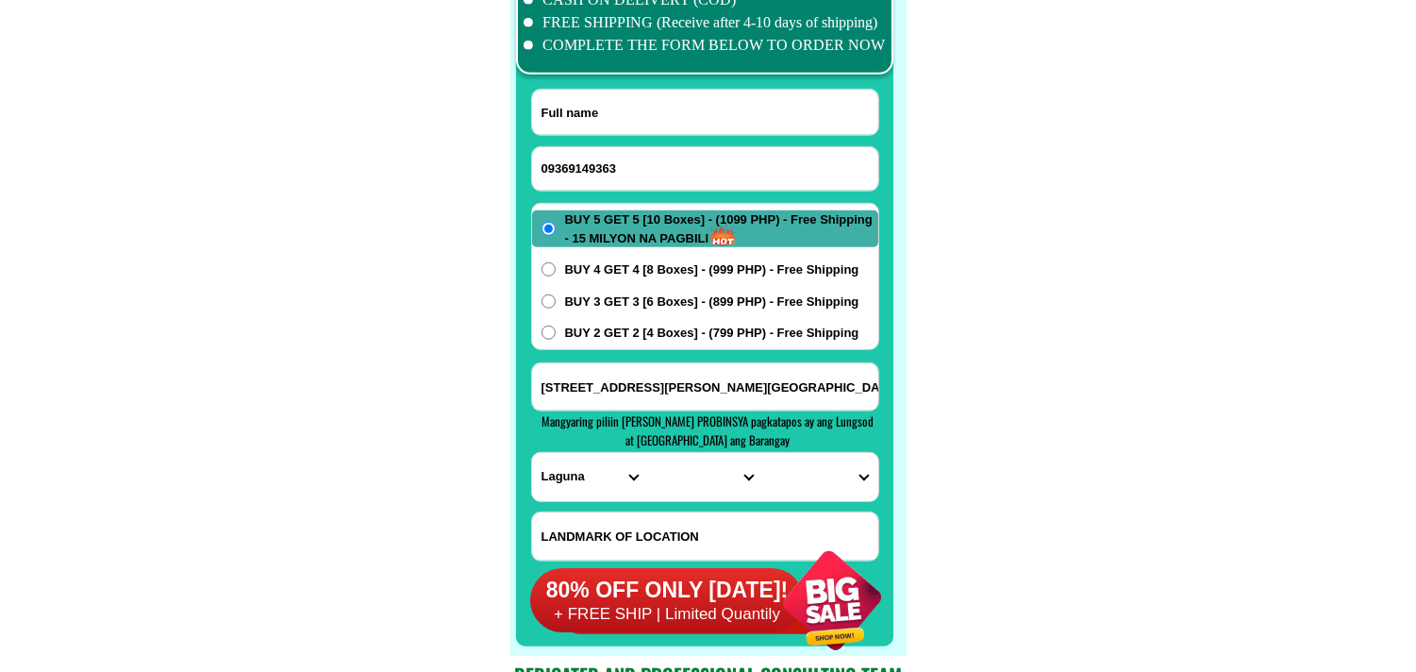
click at [586, 92] on input "Input full_name" at bounding box center [705, 112] width 346 height 45
paste input "[PERSON_NAME] Fresco"
type input "[PERSON_NAME] Fresco"
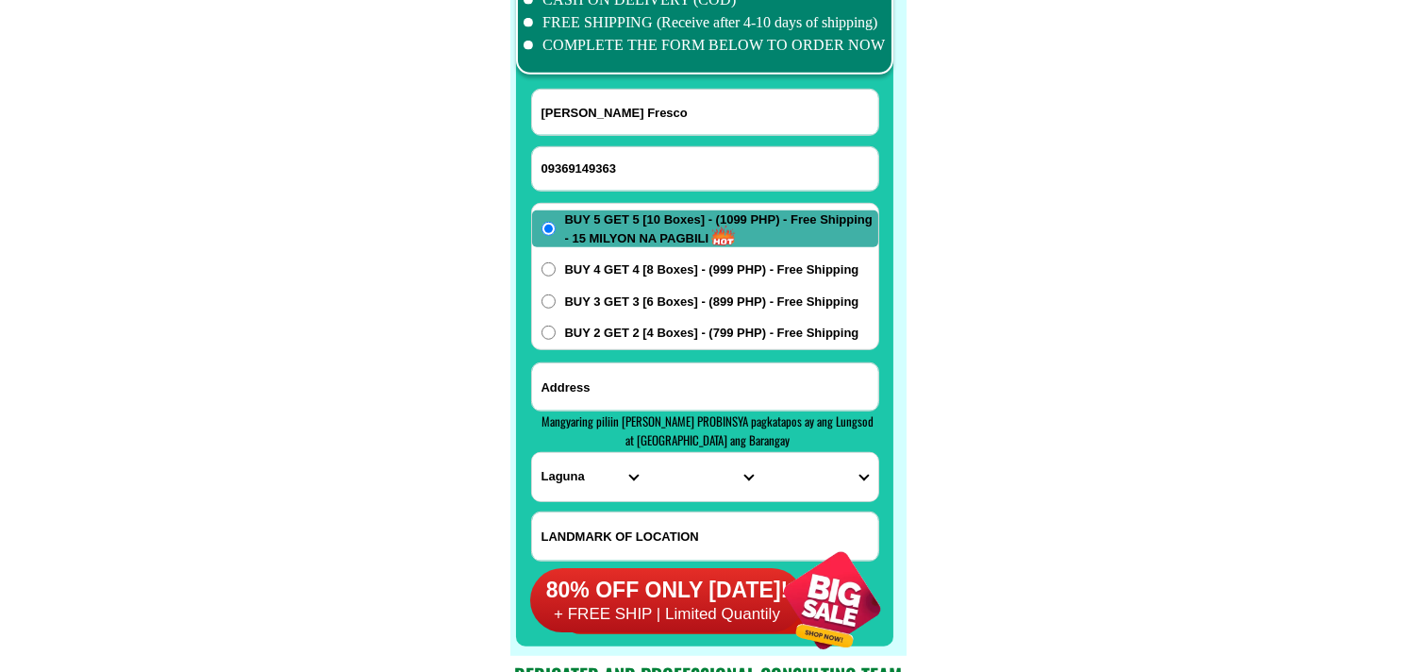
click at [607, 384] on input "Input address" at bounding box center [705, 386] width 346 height 47
paste input "[PERSON_NAME], 052, Buenavista 1, Gen. Trias, cavite, Land [PERSON_NAME] ng Il …"
type input "[PERSON_NAME], 052, Buenavista 1, Gen. Trias, cavite, Land [PERSON_NAME] ng Il …"
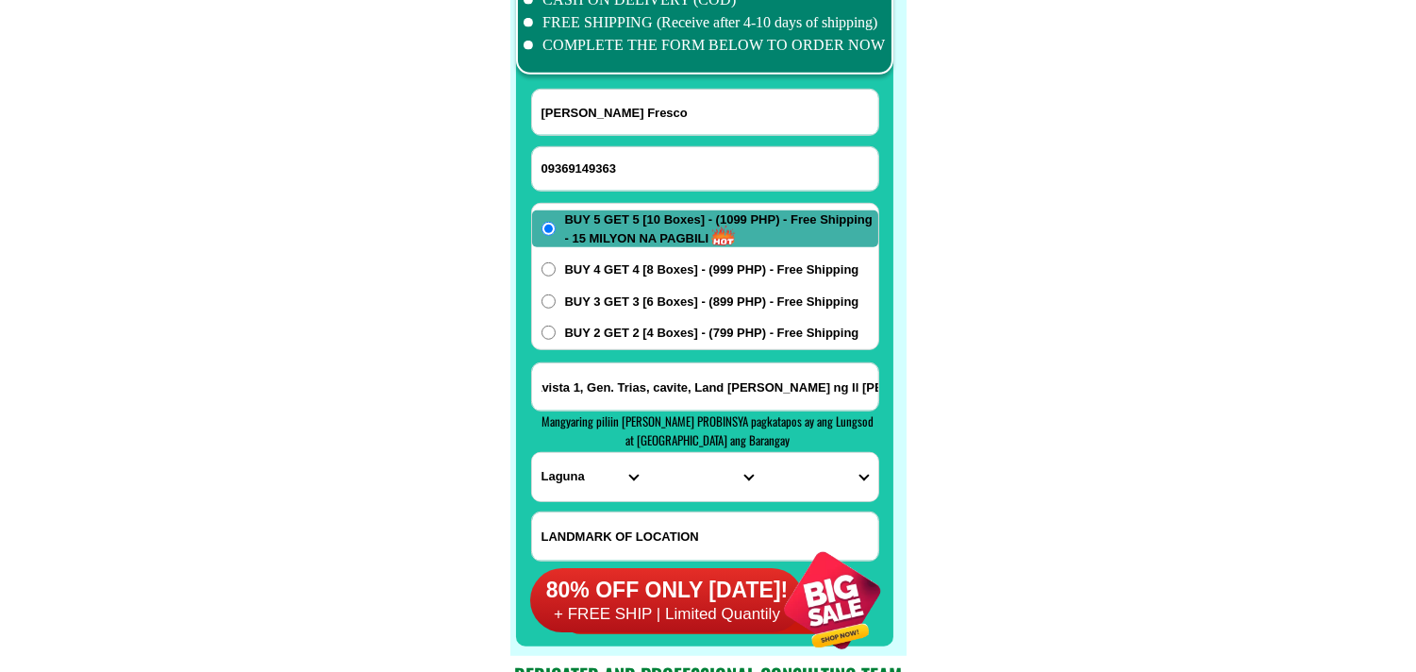
scroll to position [0, 0]
click at [576, 476] on select "PROVINCE [GEOGRAPHIC_DATA] [GEOGRAPHIC_DATA] [GEOGRAPHIC_DATA] [GEOGRAPHIC_DATA…" at bounding box center [589, 477] width 115 height 48
select select "63_826"
click at [532, 453] on select "PROVINCE [GEOGRAPHIC_DATA] [GEOGRAPHIC_DATA] [GEOGRAPHIC_DATA] [GEOGRAPHIC_DATA…" at bounding box center [589, 477] width 115 height 48
click at [676, 477] on select "CITY [PERSON_NAME] Bacoor [PERSON_NAME] [GEOGRAPHIC_DATA]-city [GEOGRAPHIC_DATA…" at bounding box center [704, 477] width 115 height 48
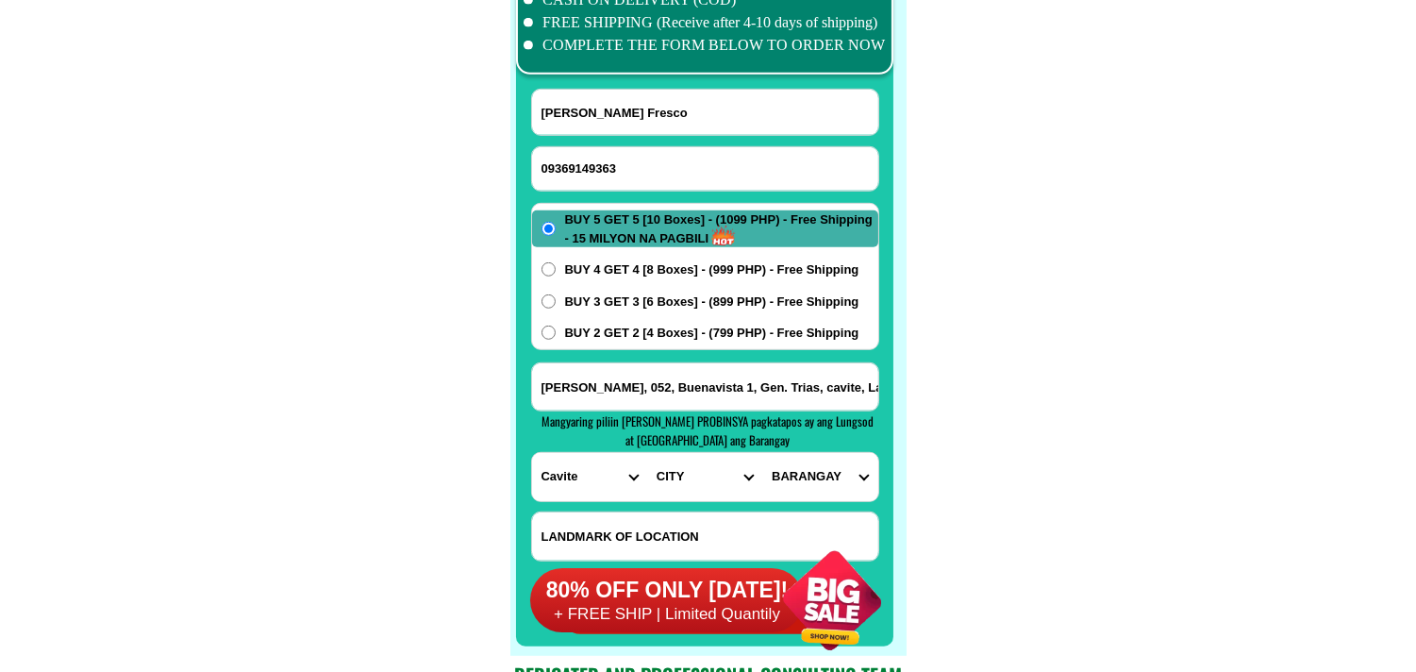
select select "63_826111"
click at [647, 453] on select "CITY [PERSON_NAME] Bacoor [PERSON_NAME] [GEOGRAPHIC_DATA]-city [GEOGRAPHIC_DATA…" at bounding box center [704, 477] width 115 height 48
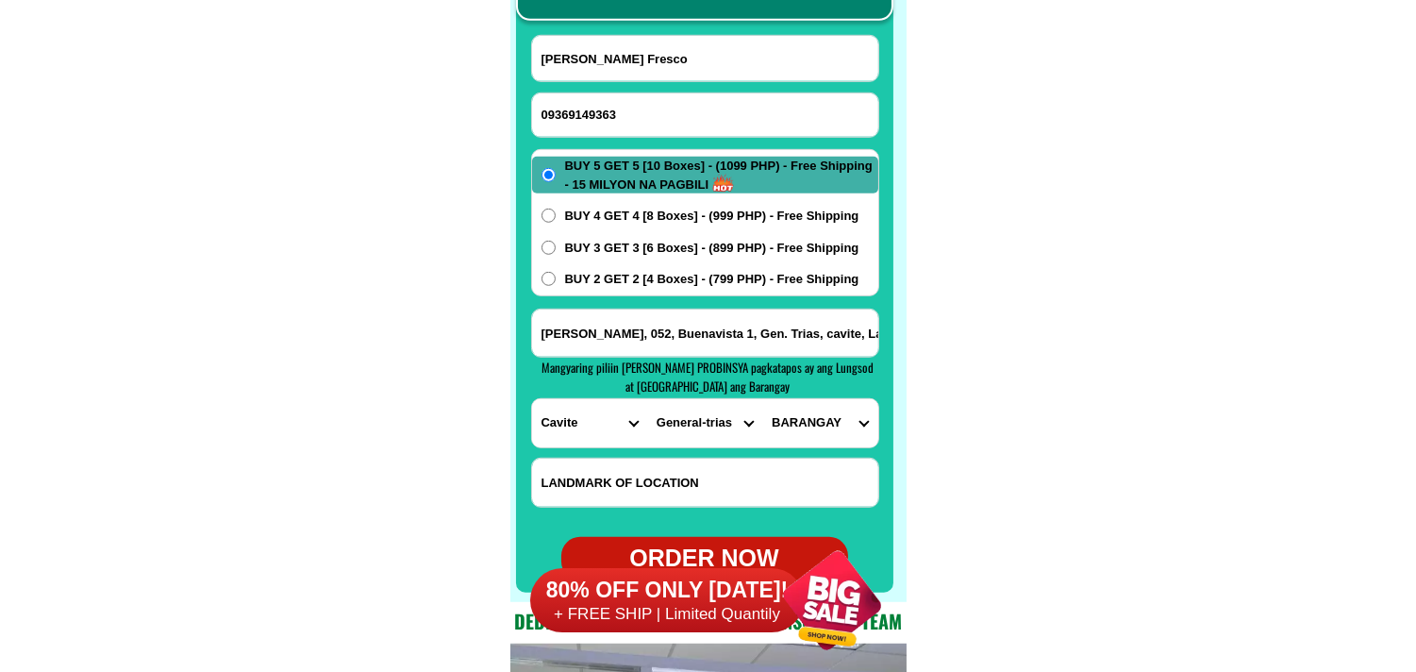
scroll to position [15022, 0]
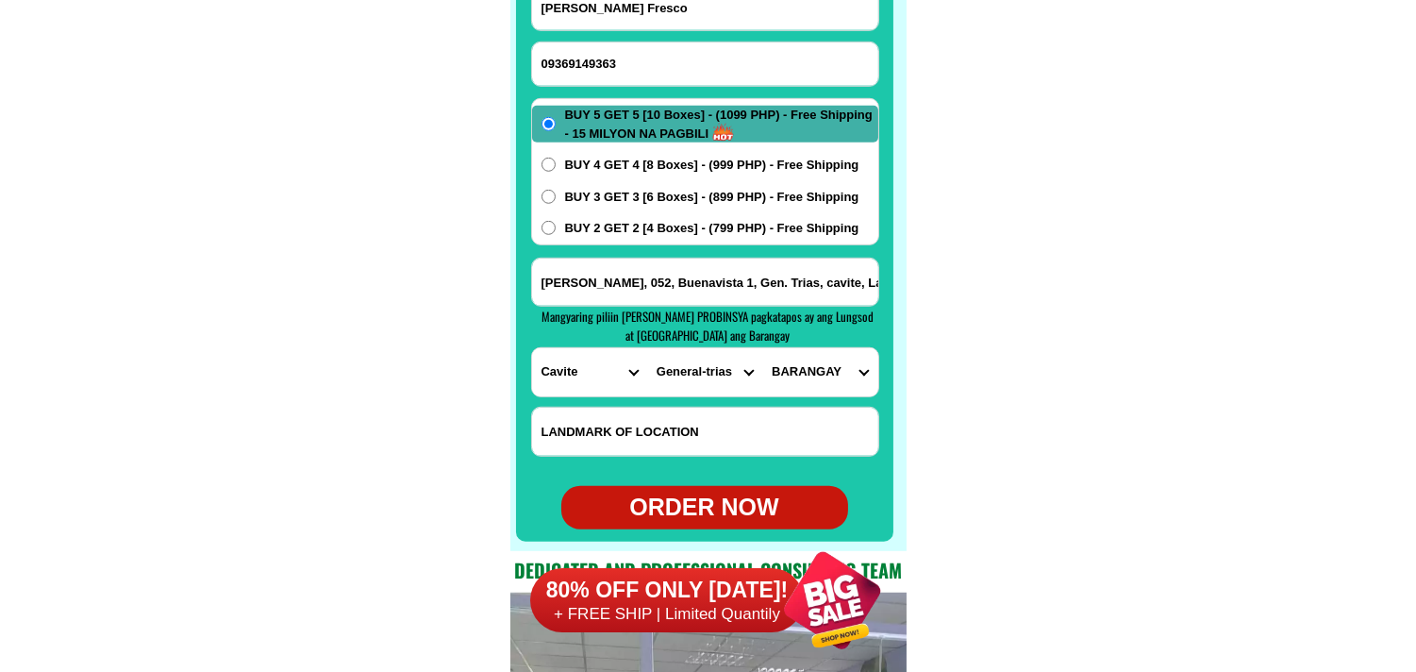
click at [830, 378] on select "BARANGAY Alingaro [PERSON_NAME]. (bgy. 7) Bacao i Bacao ii Bagumbayan pob. (bgy…" at bounding box center [819, 372] width 115 height 48
select select "63_8261115534"
click at [762, 348] on select "BARANGAY Alingaro [PERSON_NAME]. (bgy. 7) Bacao i Bacao ii Bagumbayan pob. (bgy…" at bounding box center [819, 372] width 115 height 48
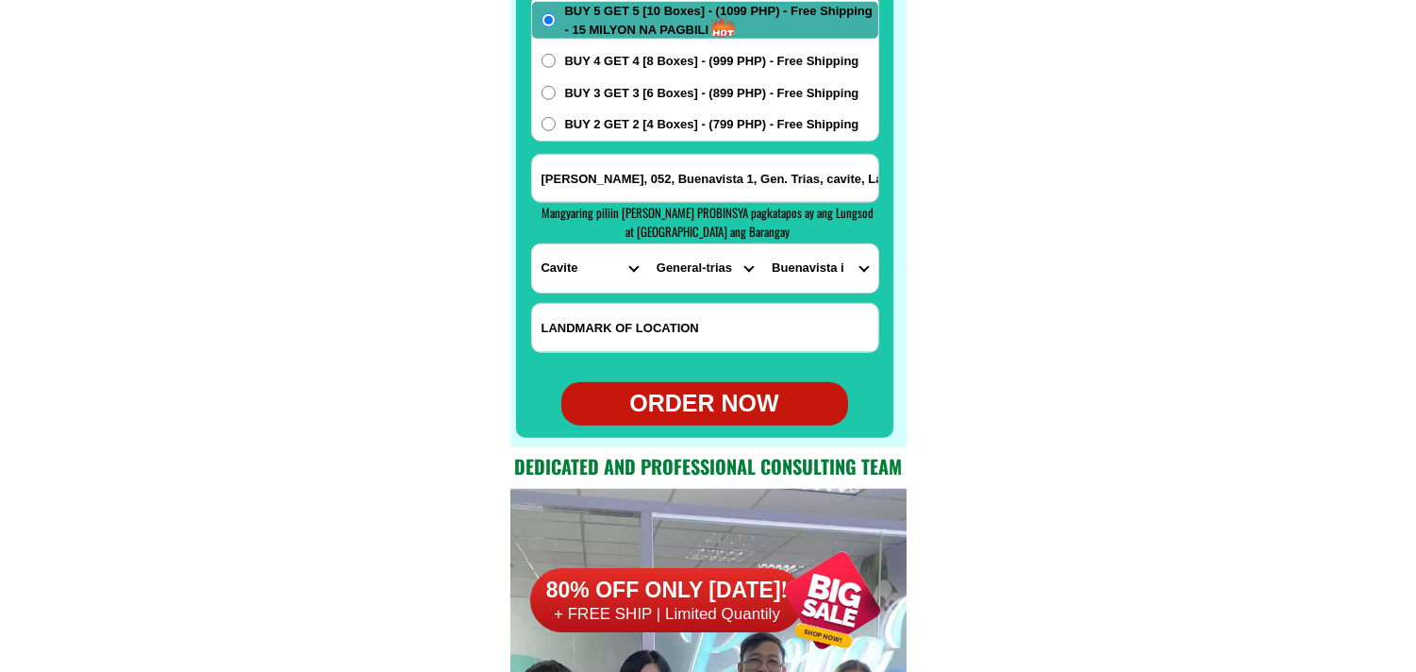
scroll to position [15126, 0]
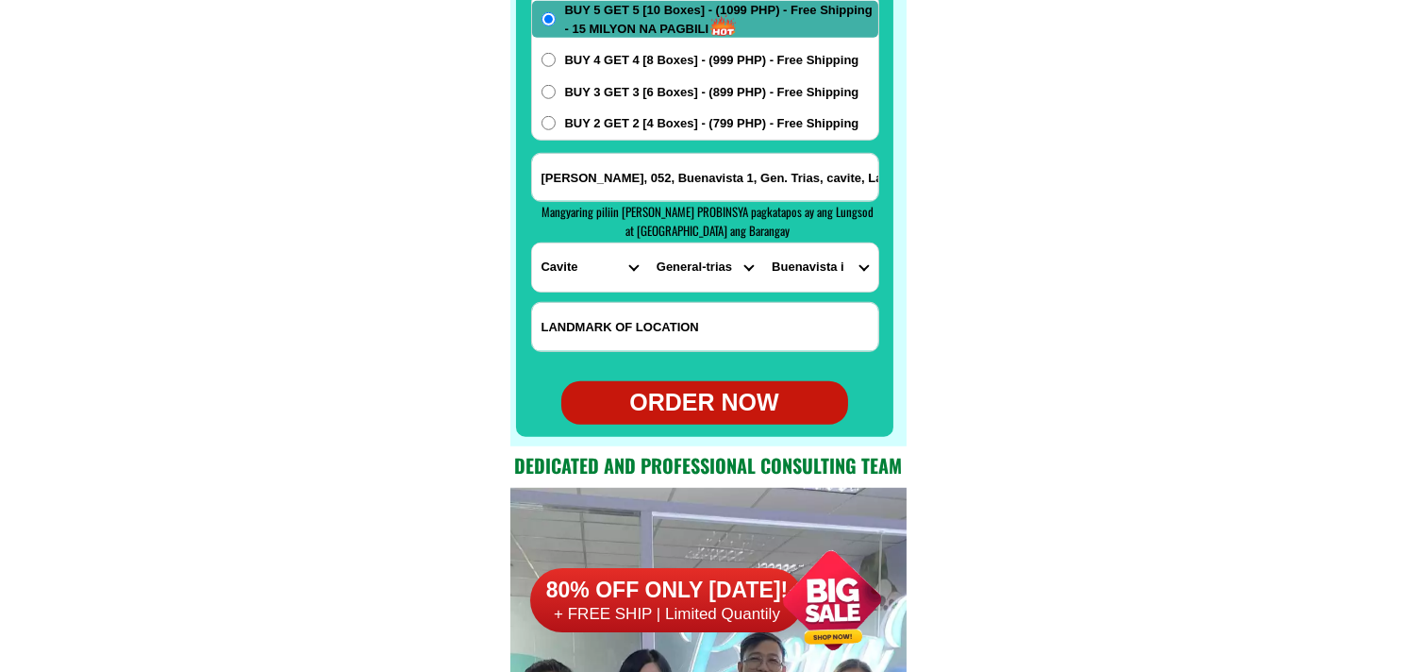
click at [714, 392] on div "ORDER NOW" at bounding box center [704, 403] width 287 height 36
radio input "true"
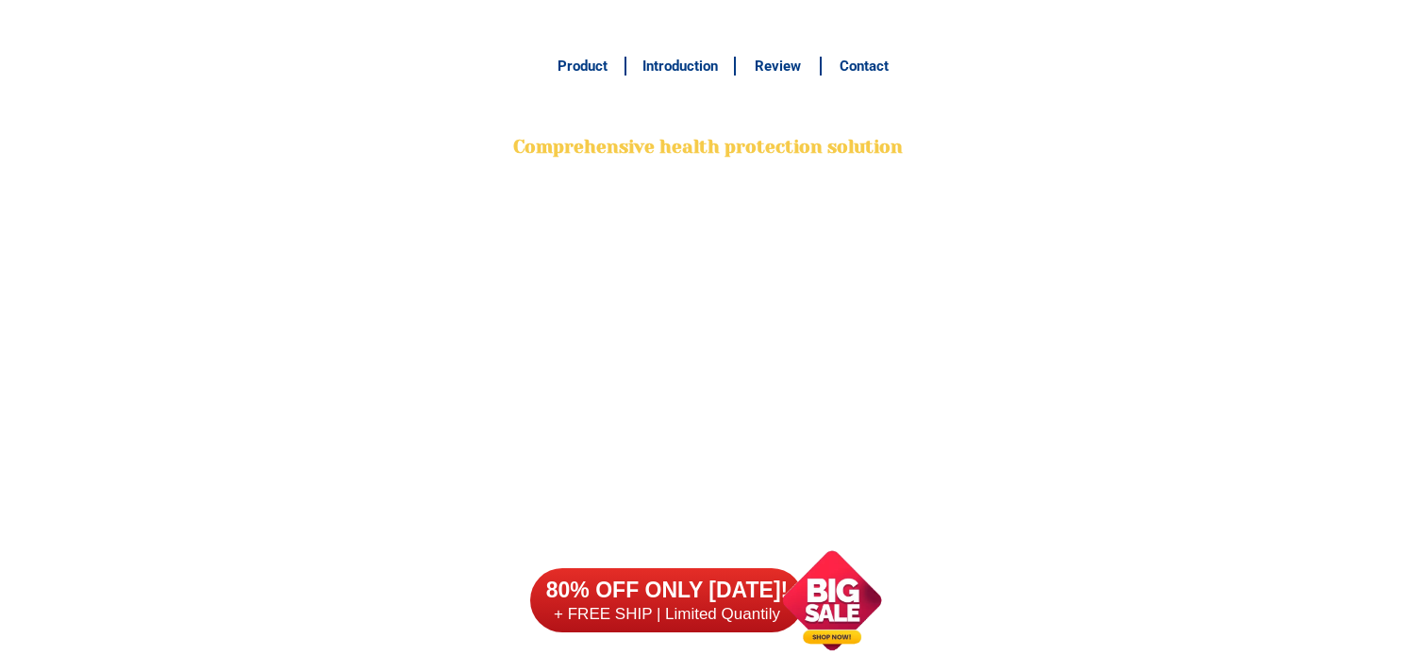
scroll to position [14917, 0]
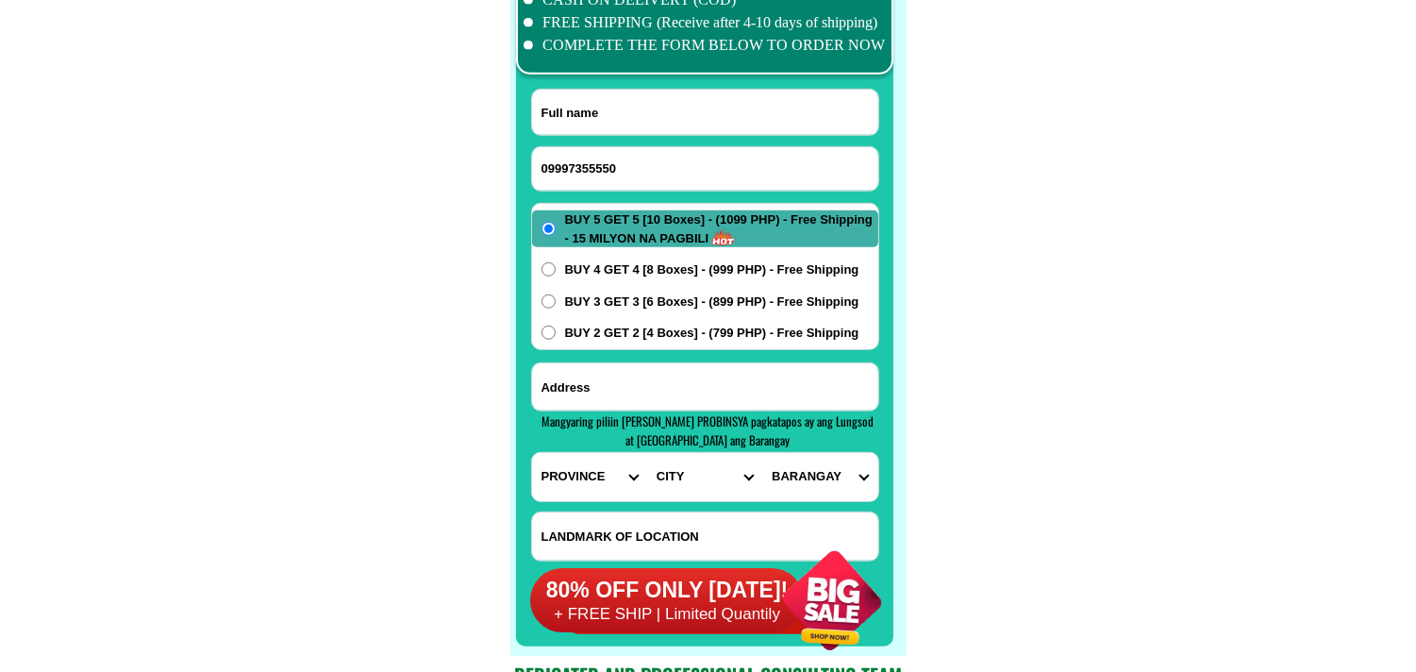
type input "09997355550"
click at [682, 125] on input "Input full_name" at bounding box center [705, 112] width 346 height 45
paste input "Joaquin Delfin"
type input "Joaquin Delfin"
click at [659, 343] on div "BUY 5 GET 5 [10 Boxes] - (1099 PHP) - Free Shipping - 15 MILYON NA PAGBILI BUY …" at bounding box center [705, 276] width 348 height 147
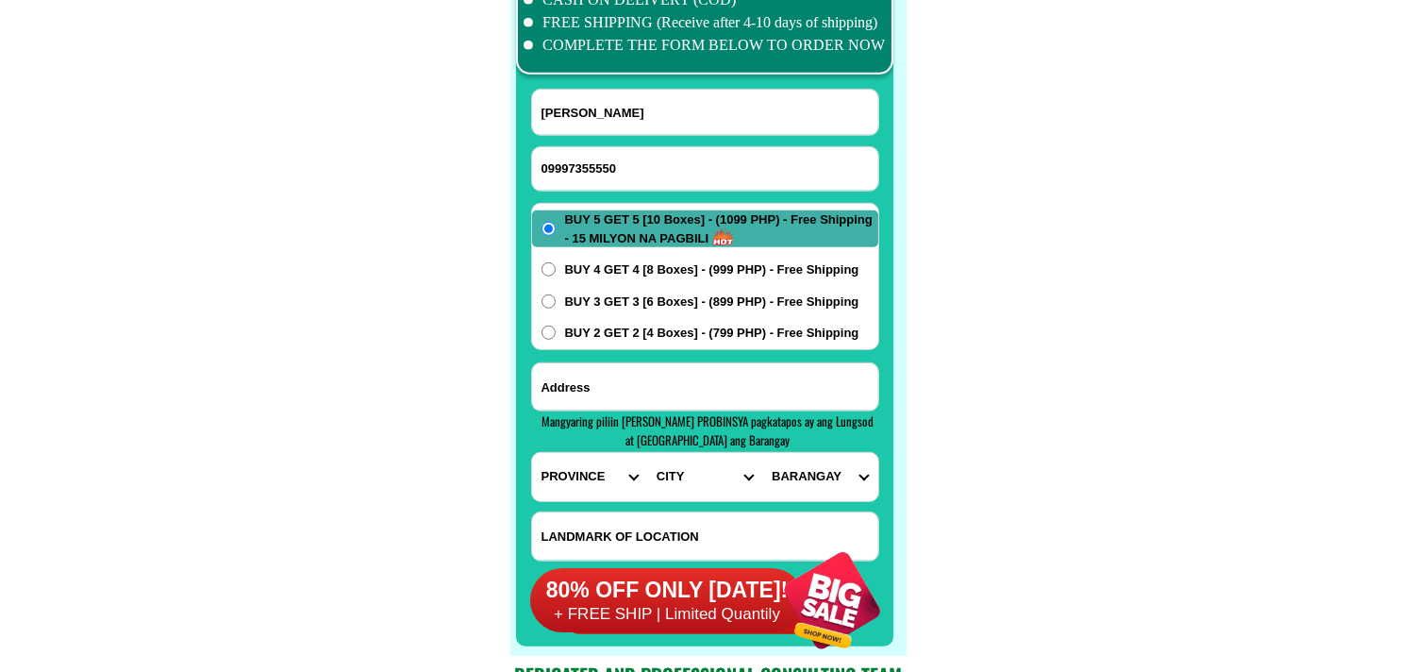
click at [676, 335] on span "BUY 2 GET 2 [4 Boxes] - (799 PHP) - Free Shipping" at bounding box center [712, 333] width 294 height 19
click at [556, 335] on input "BUY 2 GET 2 [4 Boxes] - (799 PHP) - Free Shipping" at bounding box center [549, 332] width 14 height 14
radio input "true"
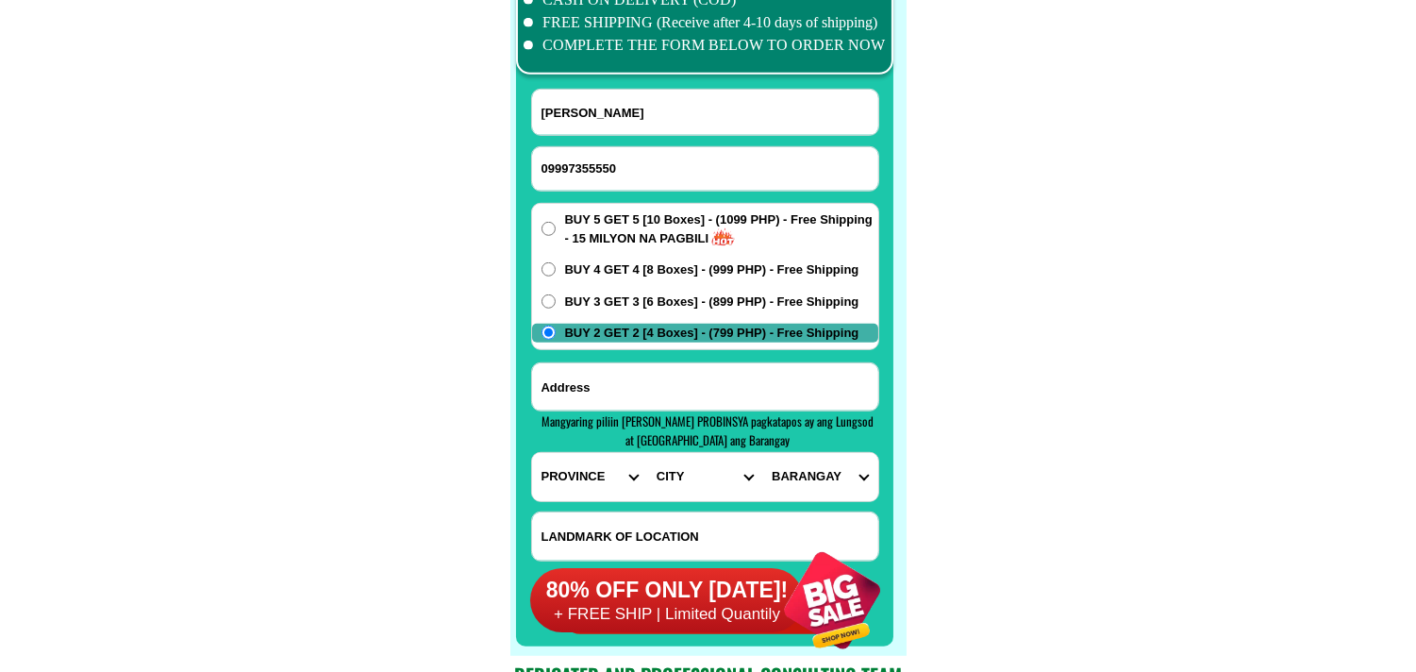
click at [649, 409] on input "Input address" at bounding box center [705, 386] width 346 height 47
paste input "Bacolod City Negros Occ villa servando Subd. BRGY SINGCANG AIRPORt Amytes stret7"
type input "Bacolod City Negros Occ villa servando Subd. BRGY SINGCANG AIRPORt Amytes stret7"
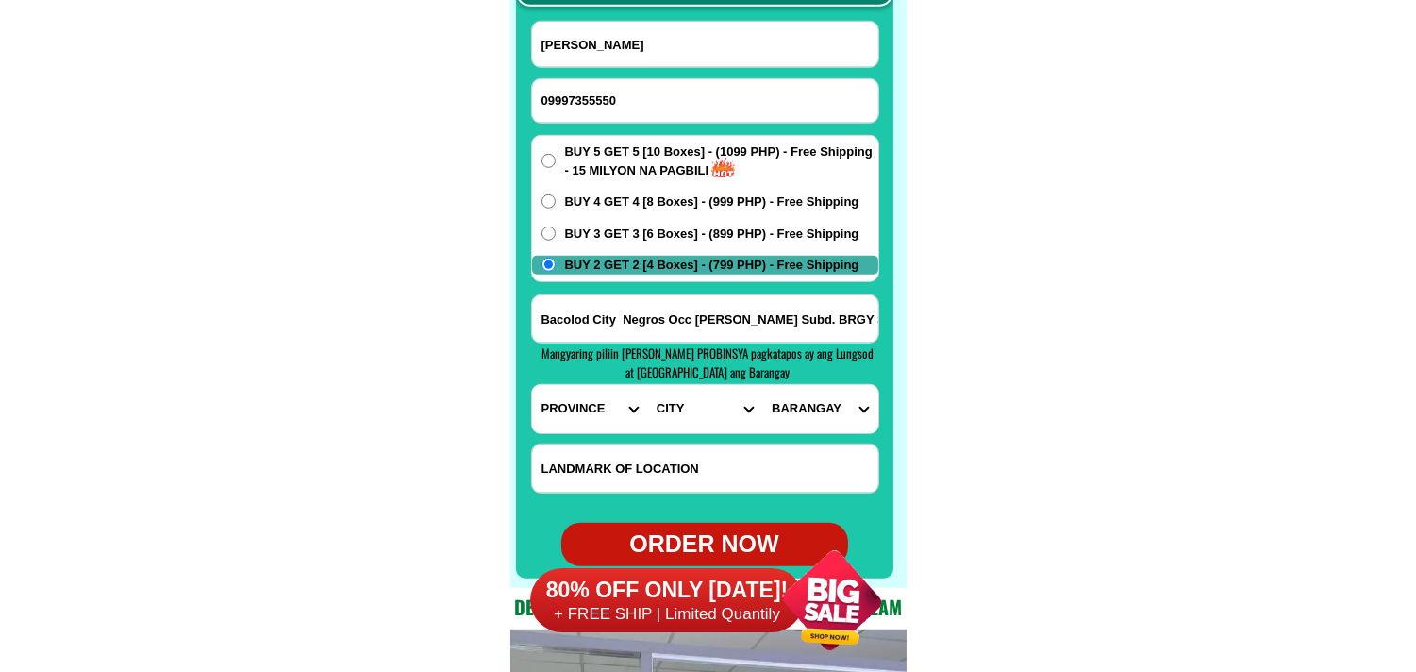
scroll to position [15022, 0]
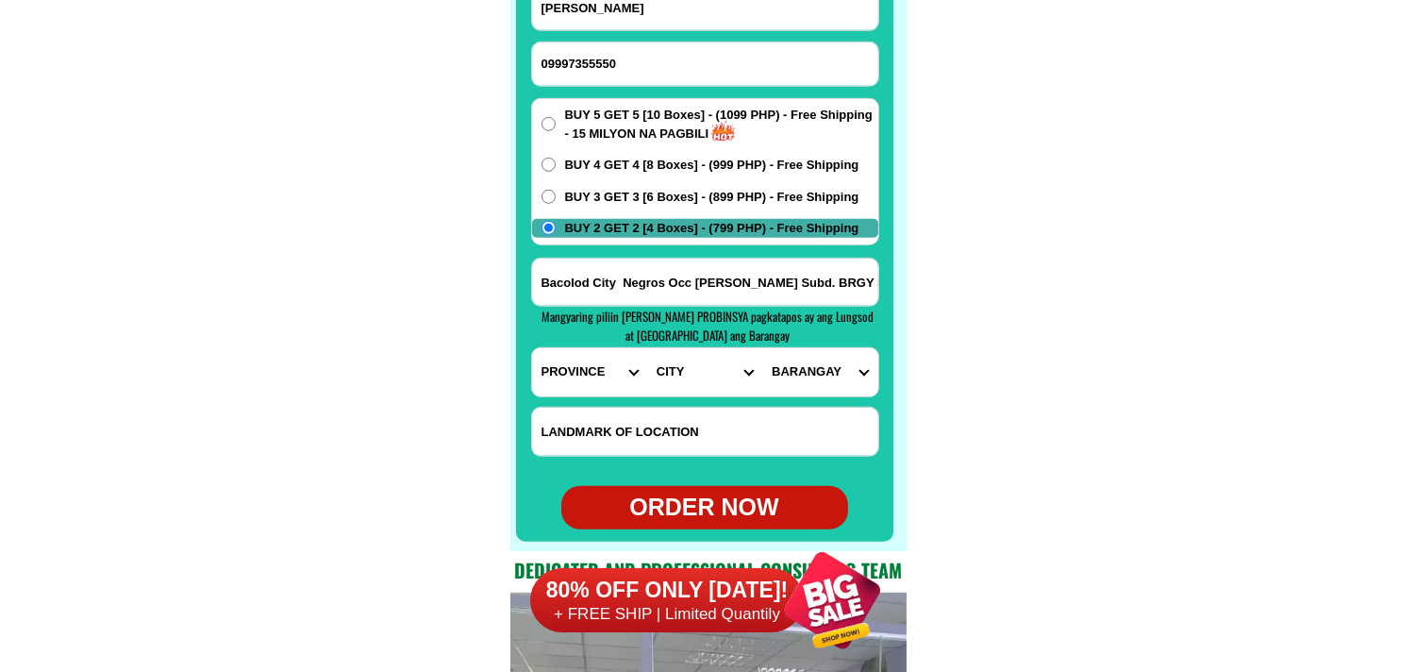
click at [594, 362] on select "PROVINCE [GEOGRAPHIC_DATA] [GEOGRAPHIC_DATA] [GEOGRAPHIC_DATA] [GEOGRAPHIC_DATA…" at bounding box center [589, 372] width 115 height 48
select select "63_396"
click at [532, 348] on select "PROVINCE [GEOGRAPHIC_DATA] [GEOGRAPHIC_DATA] [GEOGRAPHIC_DATA] [GEOGRAPHIC_DATA…" at bounding box center [589, 372] width 115 height 48
click at [676, 354] on select "CITY Bacolod-city Bago-city Binalbagan Cadiz-city Candoni Cauayan Enrique-b.-ma…" at bounding box center [704, 372] width 115 height 48
select select "63_3968348"
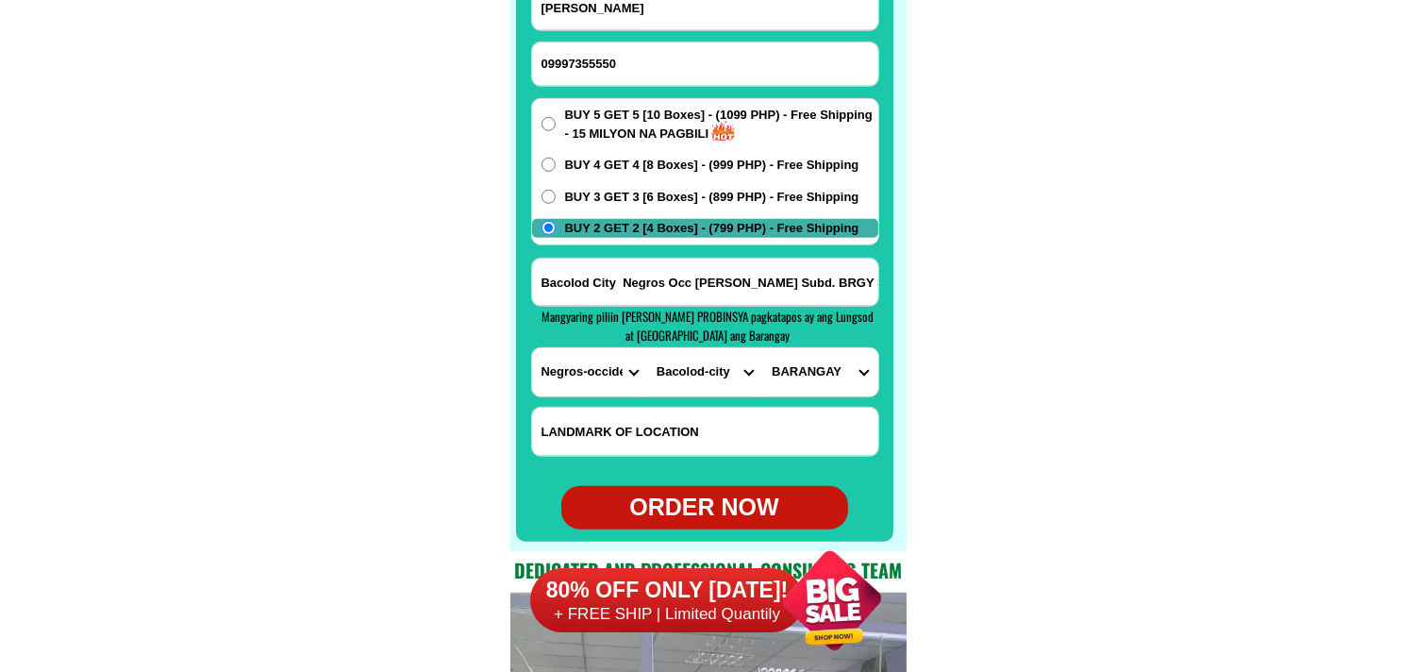
click at [647, 348] on select "CITY Bacolod-city Bago-city Binalbagan Cadiz-city Candoni Cauayan Enrique-b.-ma…" at bounding box center [704, 372] width 115 height 48
click at [823, 288] on input "Bacolod City Negros Occ villa servando Subd. BRGY SINGCANG AIRPORt Amytes stret7" at bounding box center [705, 282] width 346 height 47
click at [815, 373] on select "BARANGAY Alangilan Alijis Banago Barangay 1 (pob.) Barangay 10 (pob.) Barangay …" at bounding box center [819, 372] width 115 height 48
select select "63_396834863623"
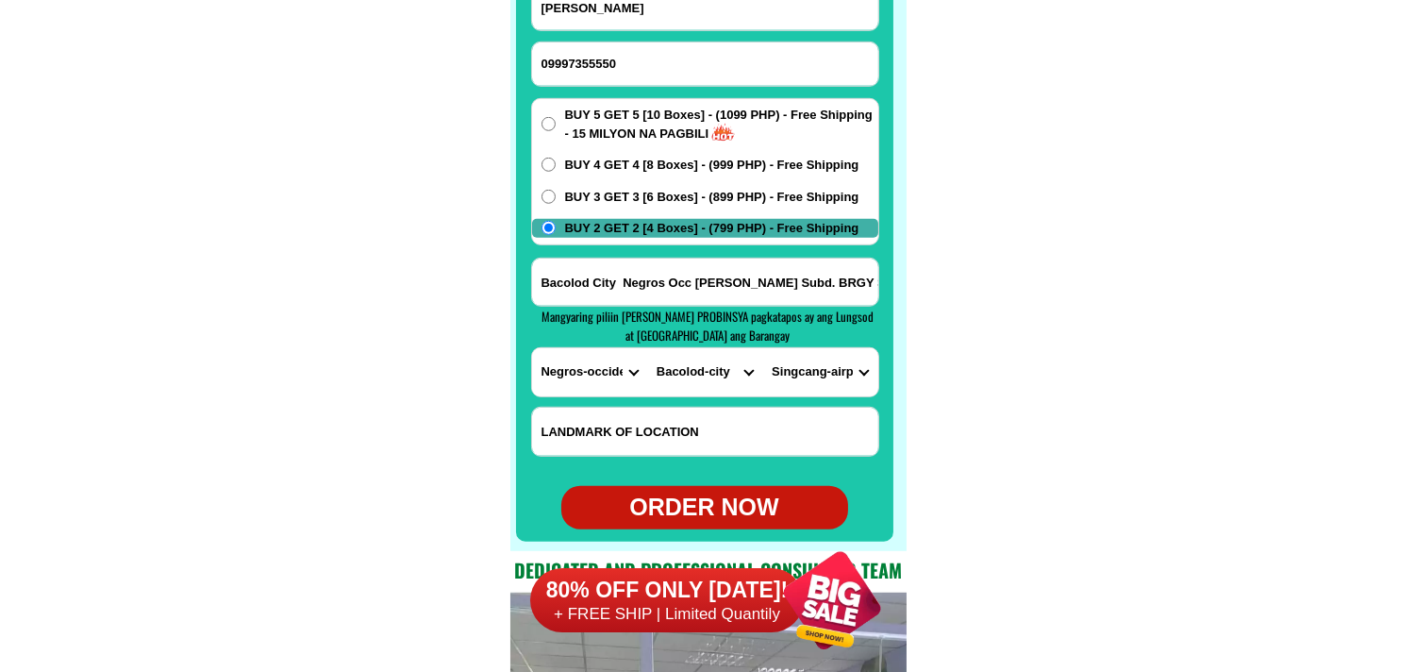
click at [762, 348] on select "BARANGAY Alangilan Alijis Banago Barangay 1 (pob.) Barangay 10 (pob.) Barangay …" at bounding box center [819, 372] width 115 height 48
click at [847, 292] on input "Bacolod City Negros Occ villa servando Subd. BRGY SINGCANG AIRPORt Amytes stret7" at bounding box center [705, 282] width 346 height 47
click at [724, 502] on div "ORDER NOW" at bounding box center [704, 508] width 287 height 36
radio input "true"
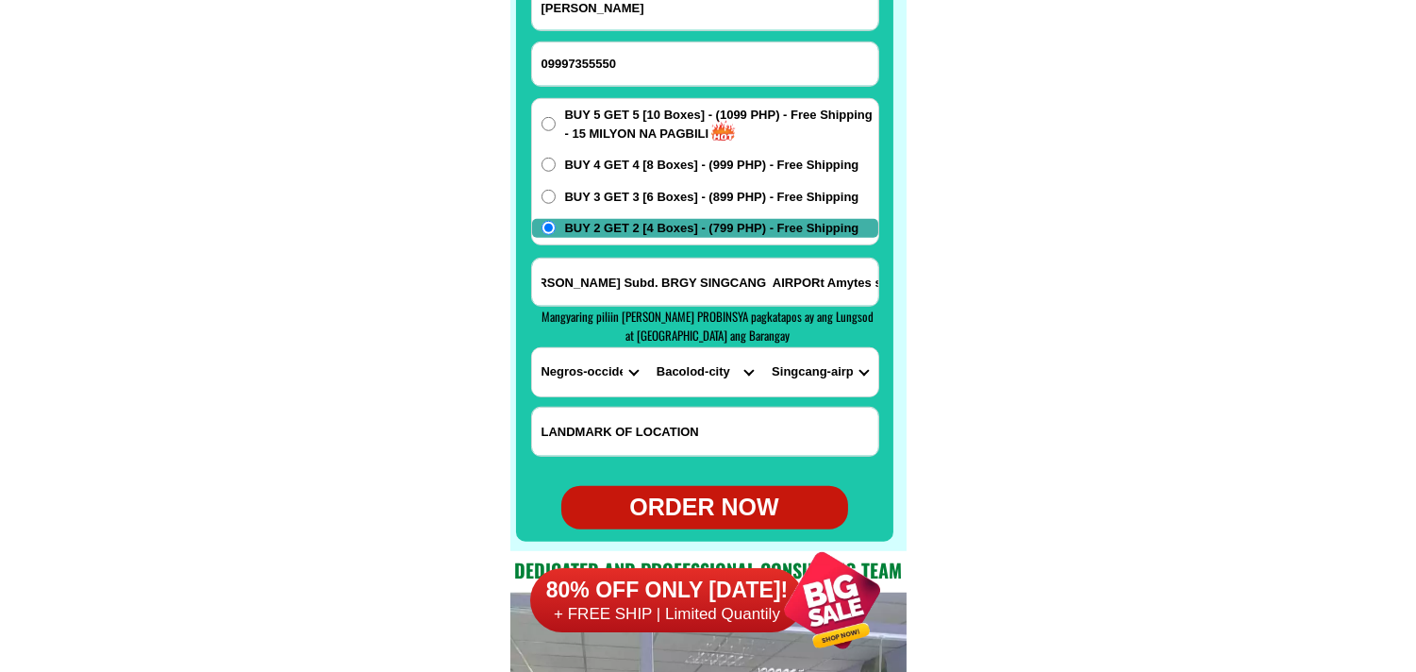
scroll to position [0, 0]
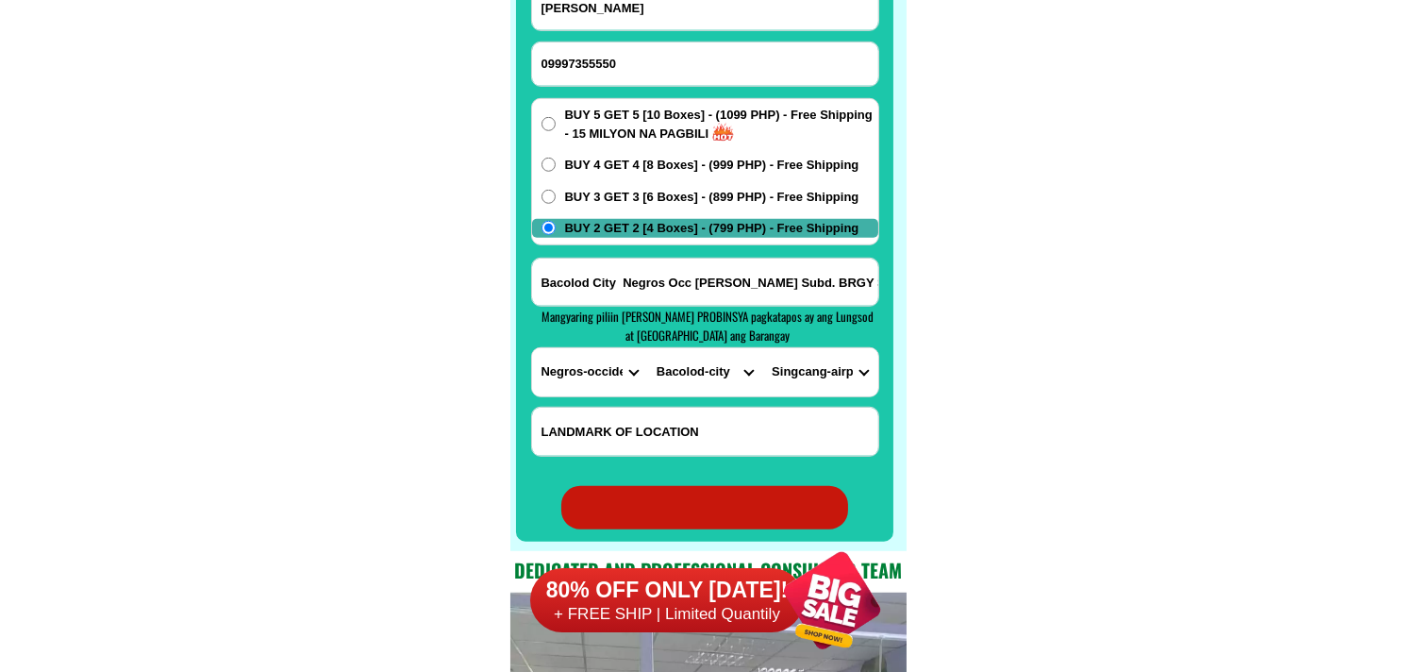
radio input "true"
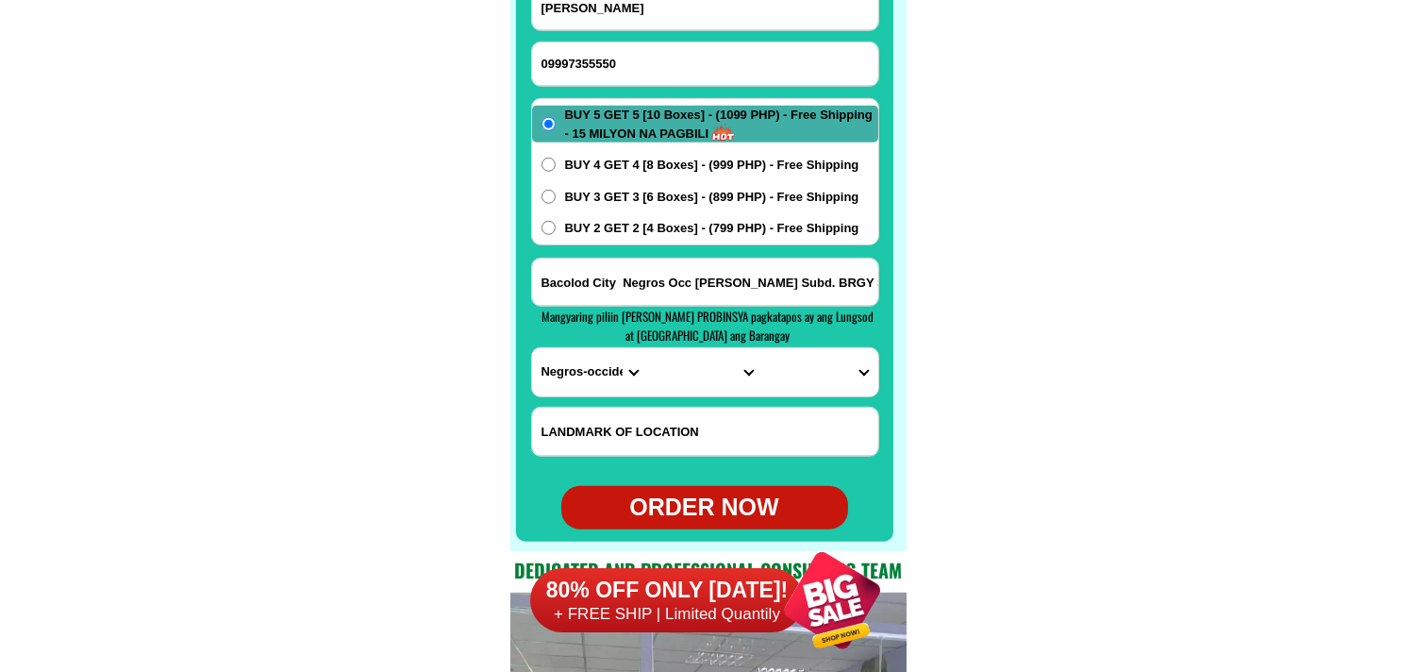
drag, startPoint x: 1280, startPoint y: 72, endPoint x: 1255, endPoint y: 92, distance: 32.3
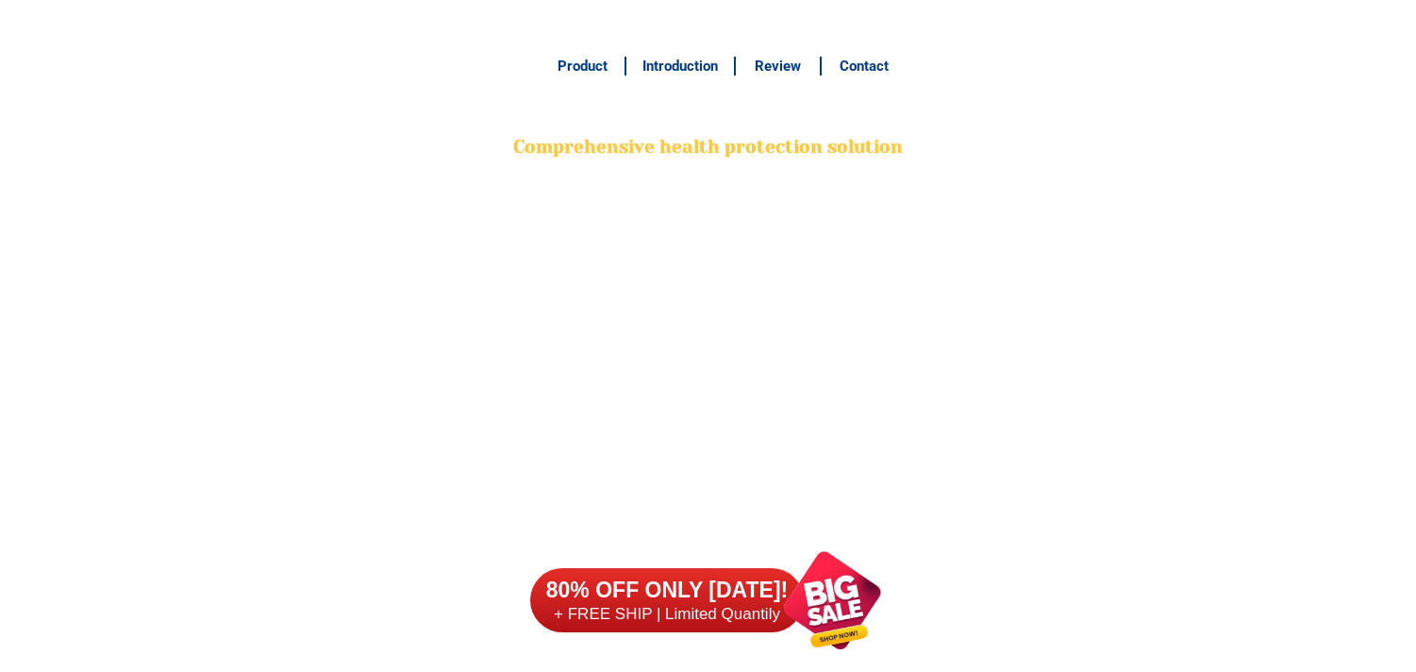
scroll to position [14812, 0]
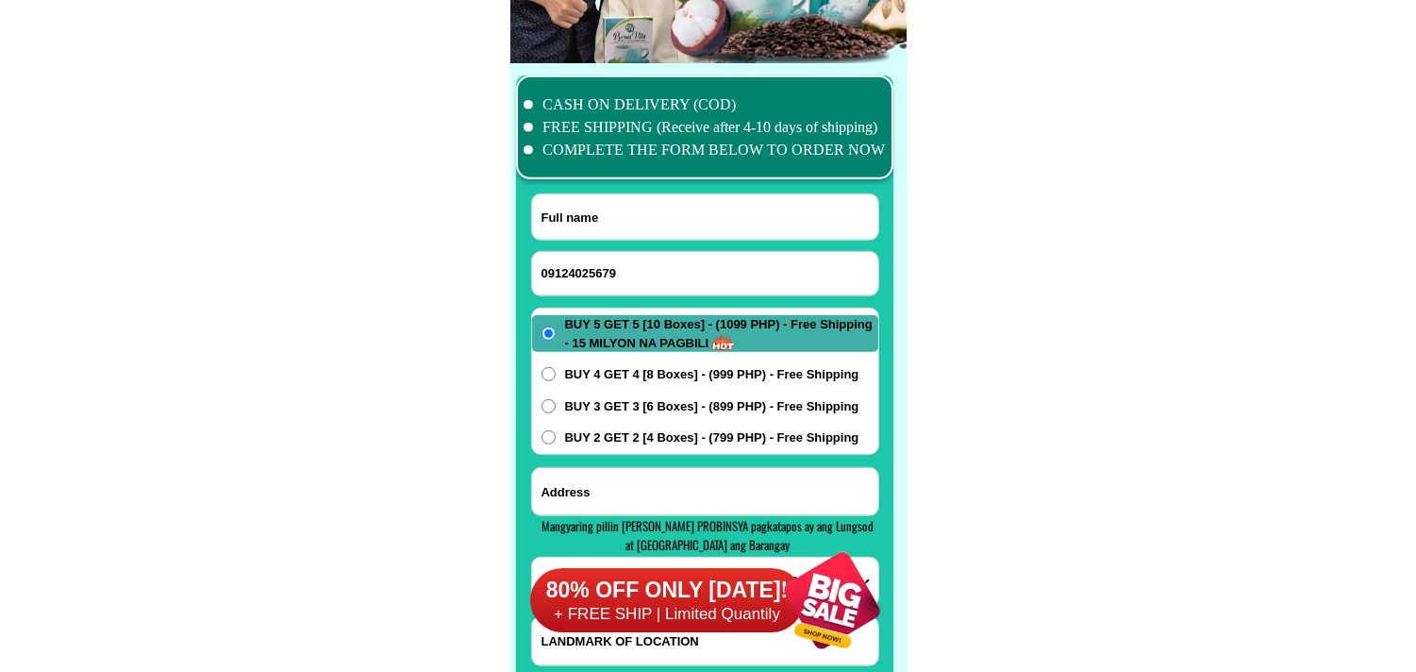
type input "09124025679"
click at [614, 217] on input "Input full_name" at bounding box center [705, 216] width 346 height 45
paste input "Merly Dela Peña Tanghal"
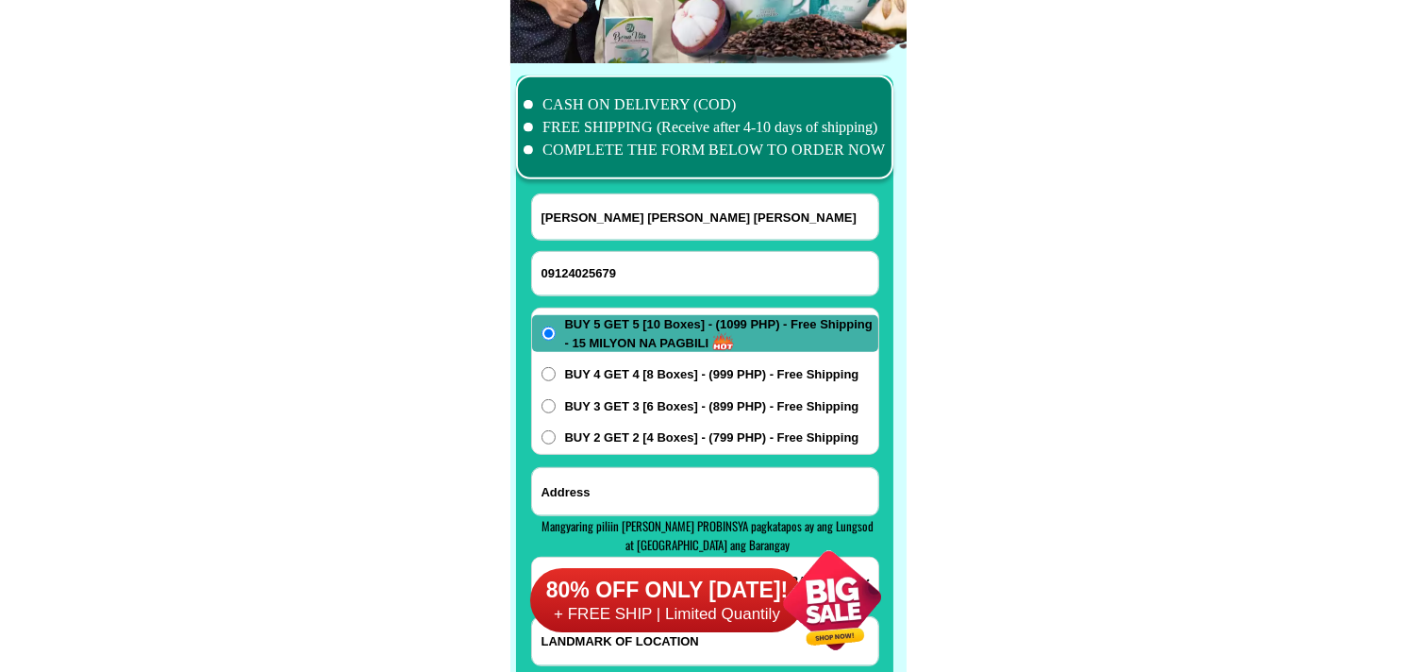
type input "Merly Dela Peña Tanghal"
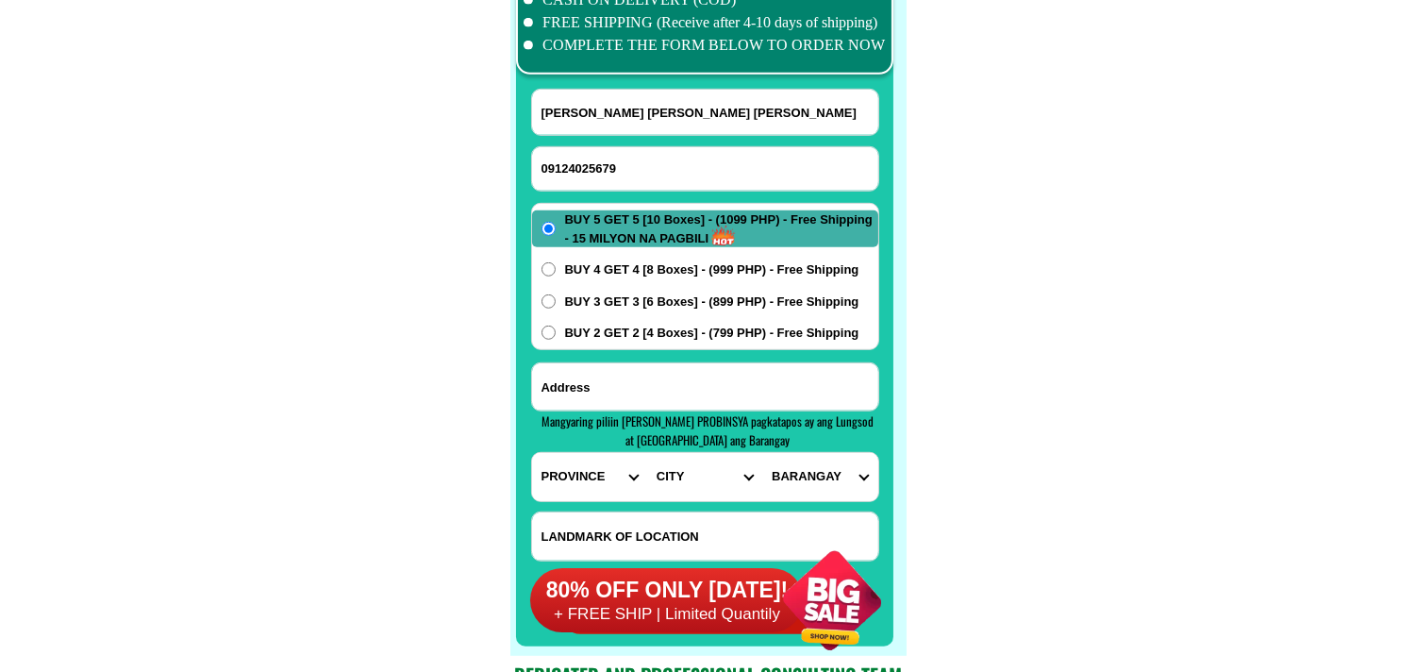
click at [623, 383] on input "Input address" at bounding box center [705, 386] width 346 height 47
paste input "l purok5 brgy.pingit baler aurora."
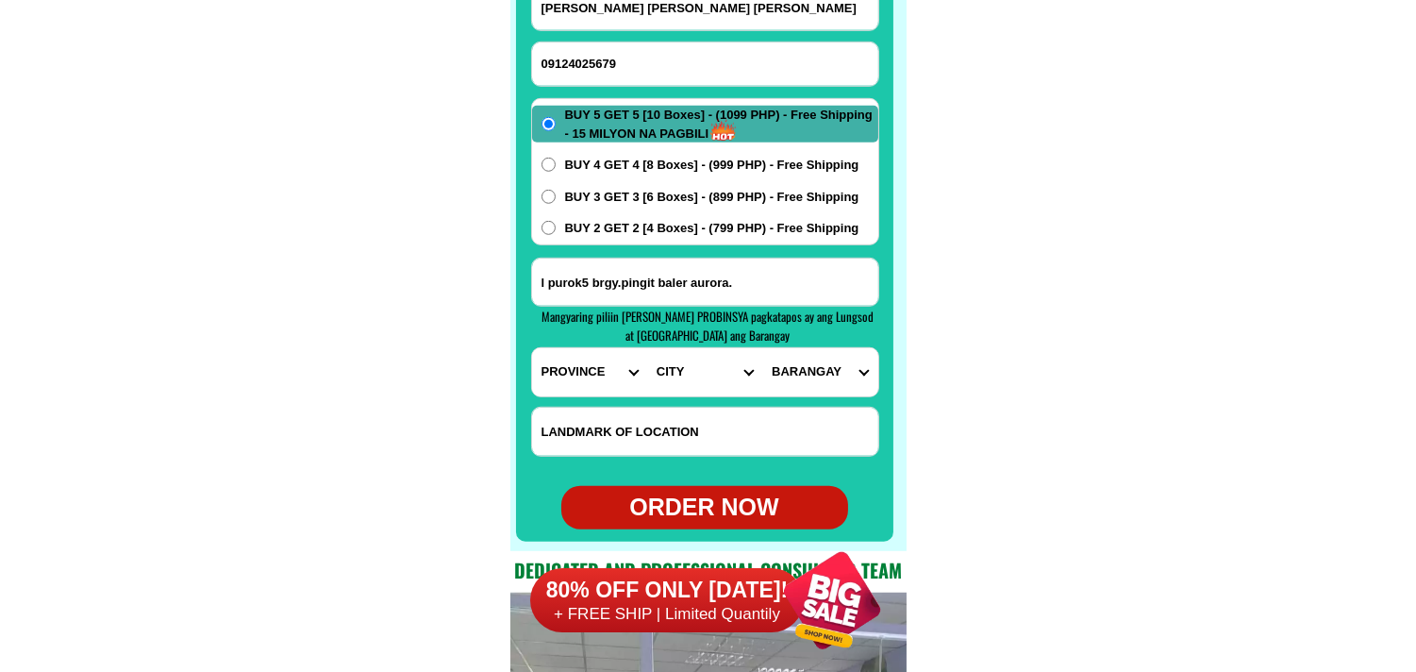
type input "l purok5 brgy.pingit baler aurora."
click at [559, 369] on select "PROVINCE [GEOGRAPHIC_DATA] [GEOGRAPHIC_DATA] [GEOGRAPHIC_DATA] [GEOGRAPHIC_DATA…" at bounding box center [589, 372] width 115 height 48
select select "63_22"
click at [532, 348] on select "PROVINCE [GEOGRAPHIC_DATA] [GEOGRAPHIC_DATA] [GEOGRAPHIC_DATA] [GEOGRAPHIC_DATA…" at bounding box center [589, 372] width 115 height 48
click at [677, 379] on select "CITY Aurora-casiguran Aurora-san-luis Baler Dilasag Dinalungan Dingalan Dipacul…" at bounding box center [704, 372] width 115 height 48
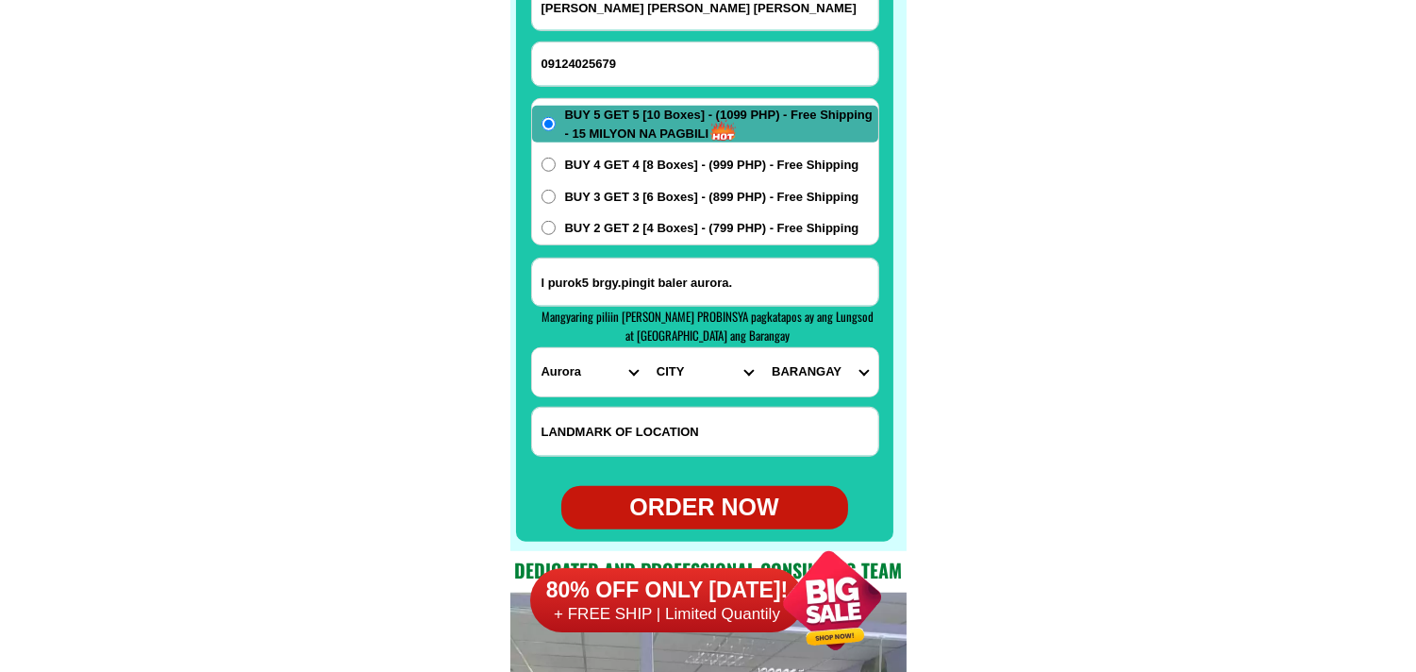
select select "63_224408"
click at [647, 348] on select "CITY Aurora-casiguran Aurora-san-luis Baler Dilasag Dinalungan Dingalan Dipacul…" at bounding box center [704, 372] width 115 height 48
click at [816, 370] on select "BARANGAY Barangay i (pob.) Barangay ii (pob.) Barangay iii (pob.) Barangay iv (…" at bounding box center [819, 372] width 115 height 48
select select "63_2244089610"
click at [762, 348] on select "BARANGAY Barangay i (pob.) Barangay ii (pob.) Barangay iii (pob.) Barangay iv (…" at bounding box center [819, 372] width 115 height 48
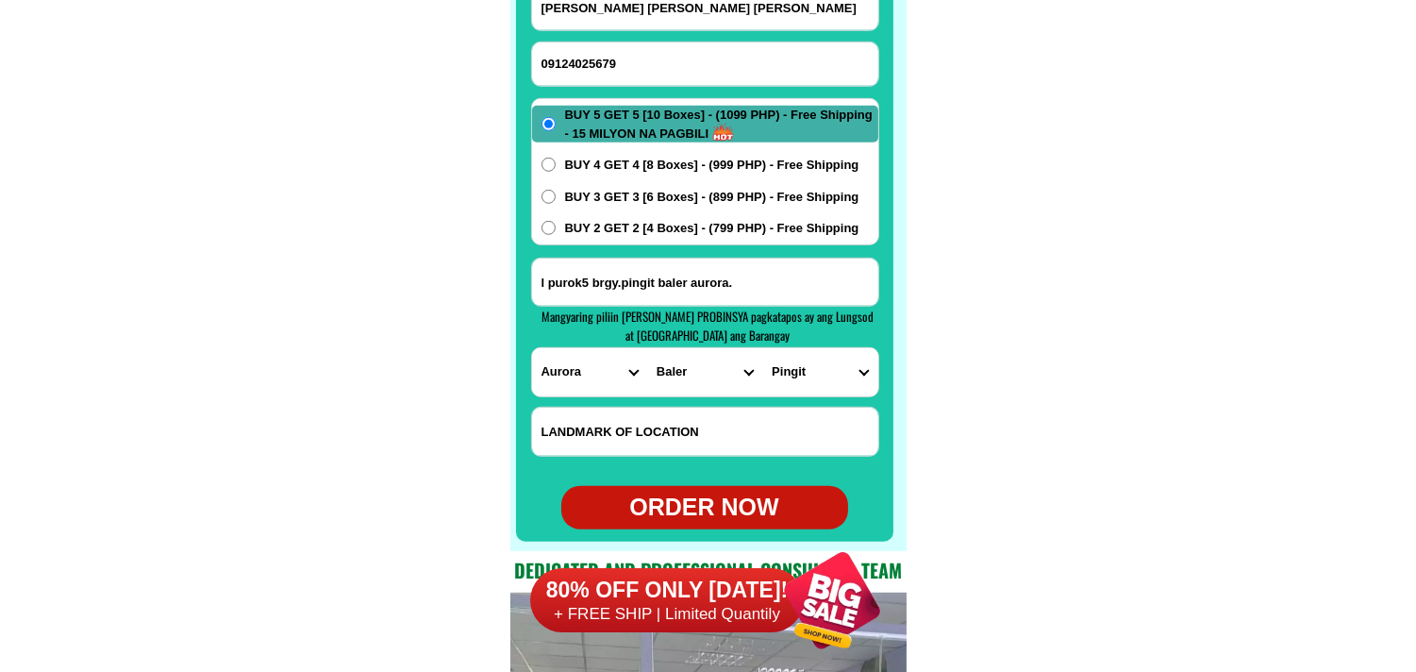
click at [624, 195] on span "BUY 3 GET 3 [6 Boxes] - (899 PHP) - Free Shipping" at bounding box center [712, 197] width 294 height 19
click at [556, 195] on input "BUY 3 GET 3 [6 Boxes] - (899 PHP) - Free Shipping" at bounding box center [549, 197] width 14 height 14
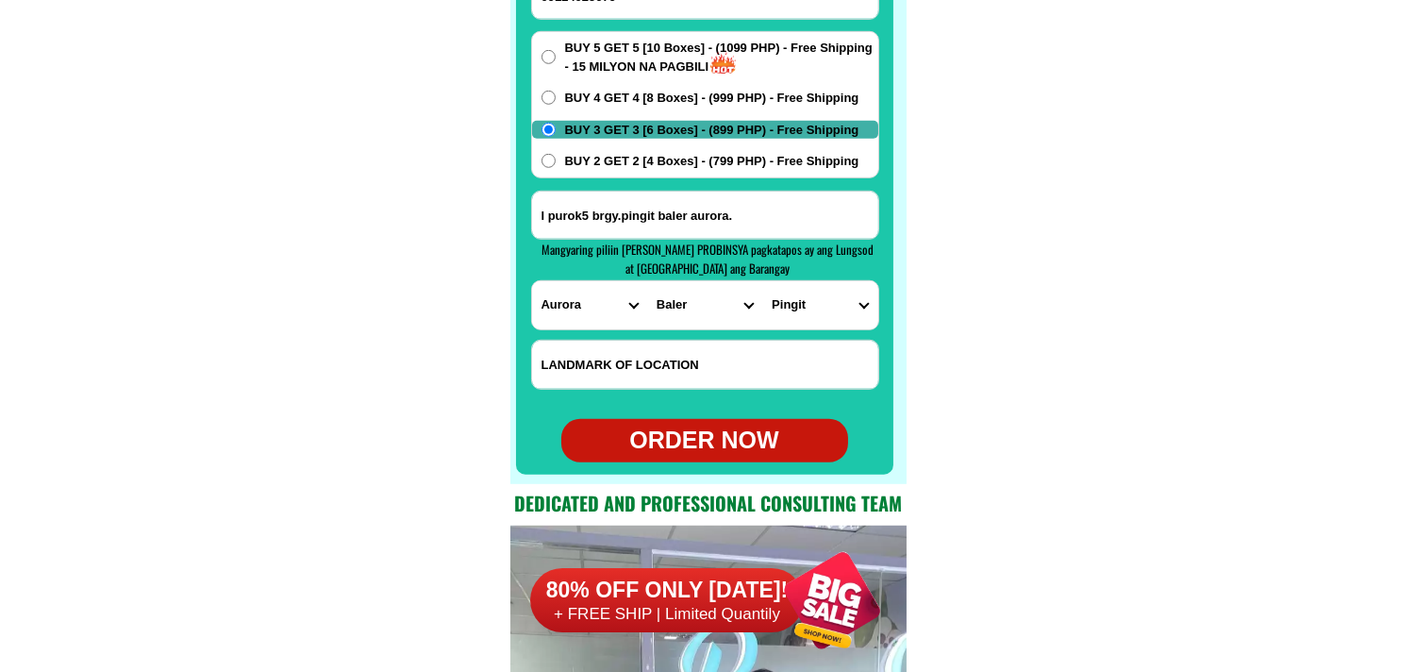
scroll to position [15126, 0]
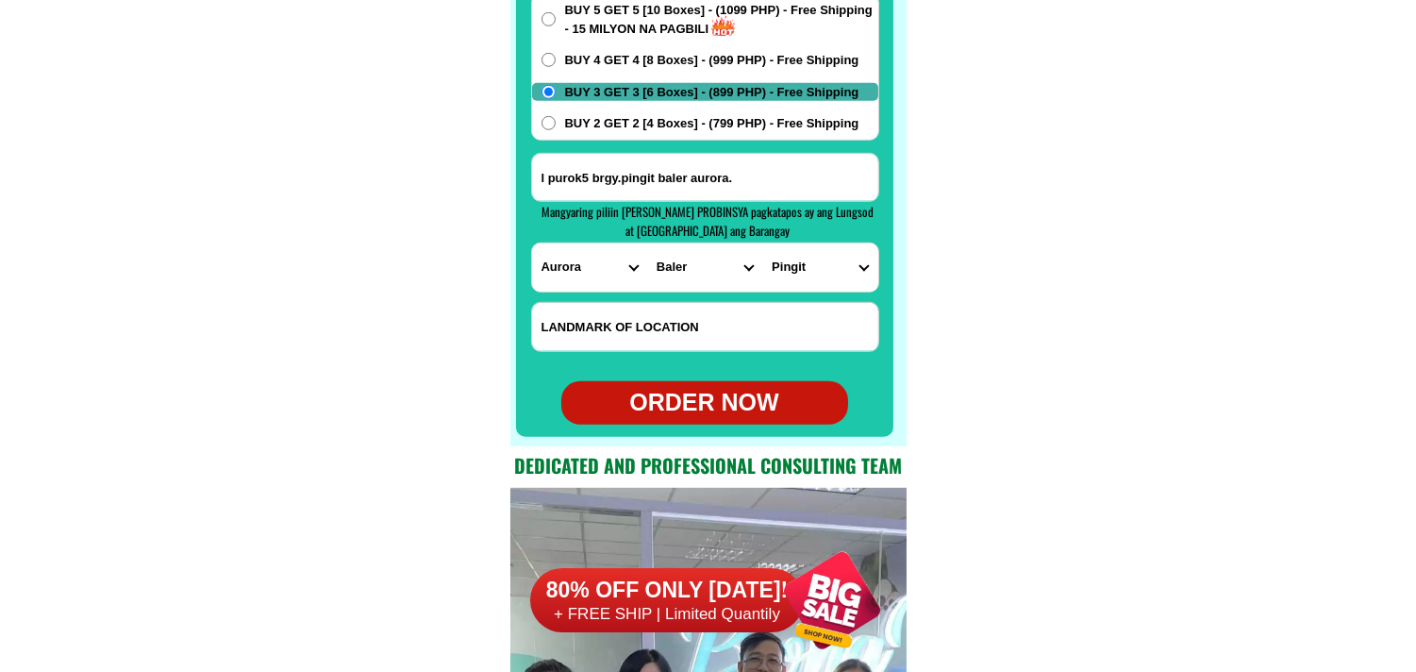
click at [692, 399] on div "ORDER NOW" at bounding box center [704, 403] width 287 height 36
radio input "true"
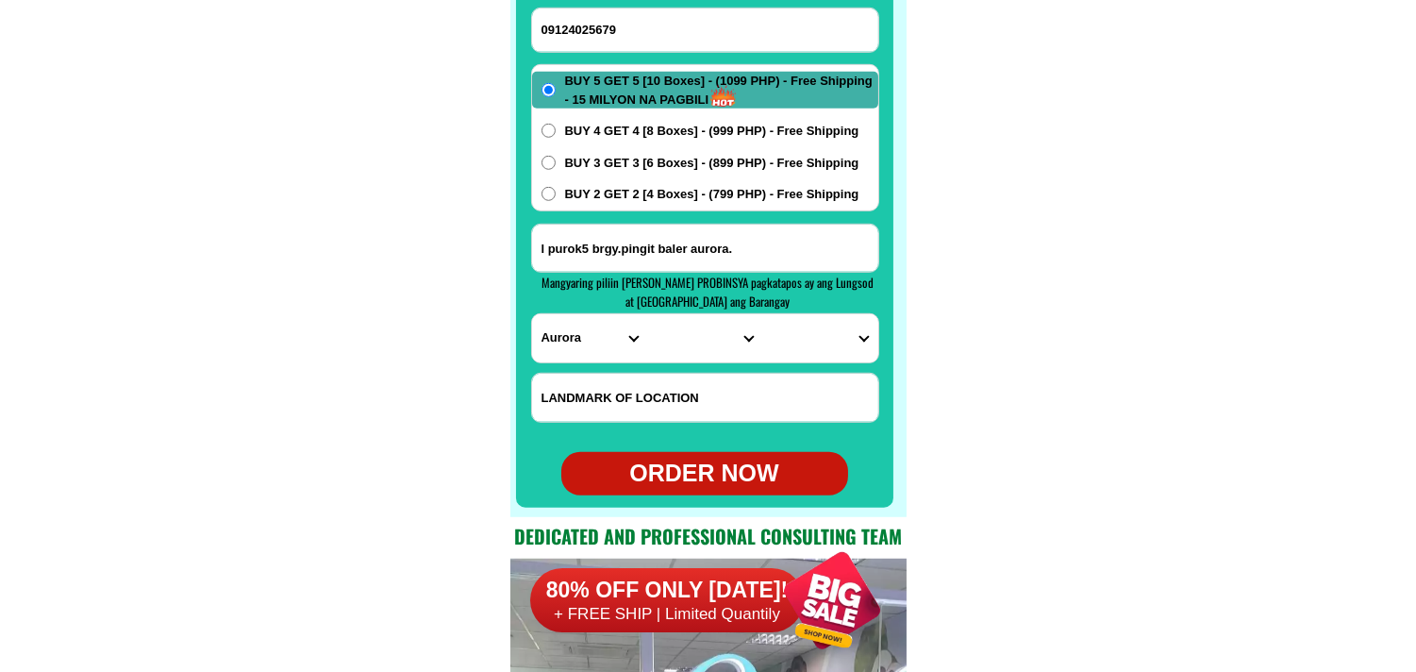
scroll to position [15022, 0]
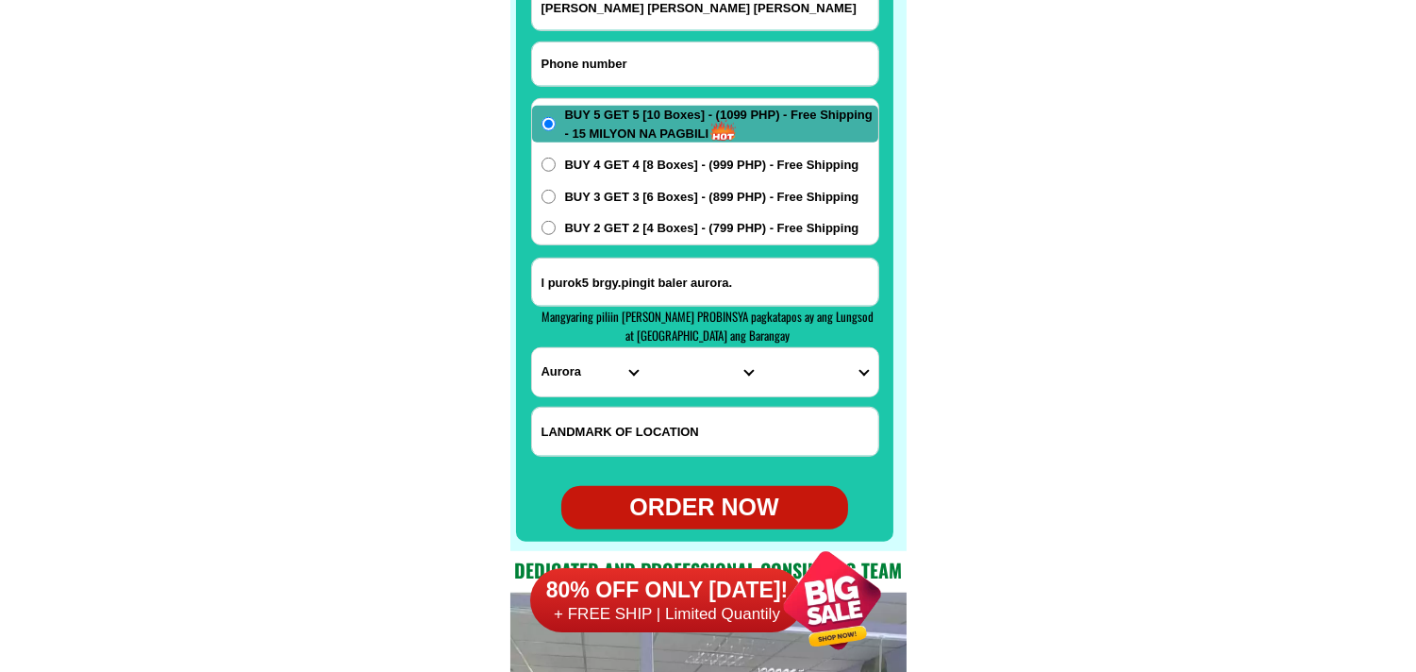
click at [635, 63] on input "Input phone_number" at bounding box center [705, 63] width 346 height 43
paste input "09752886512"
type input "09752886512"
click at [635, 29] on input "Merly Dela Peña Tanghal" at bounding box center [705, 7] width 346 height 45
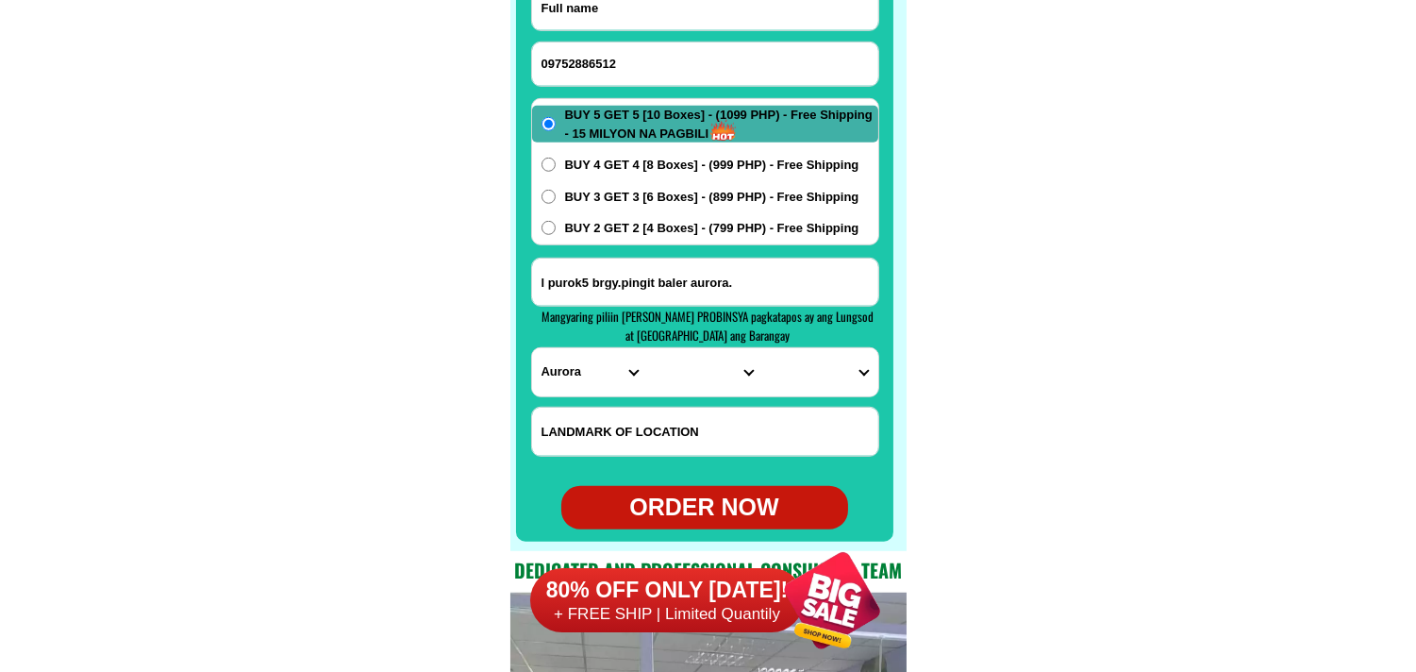
paste input "Joy Dags"
type input "Joy Dags"
click at [629, 287] on input "Input address" at bounding box center [705, 282] width 346 height 47
paste input "Jocelyn dumandan dagaang purok 2 damayihsn.magsayssy.misa mis oriental. near"
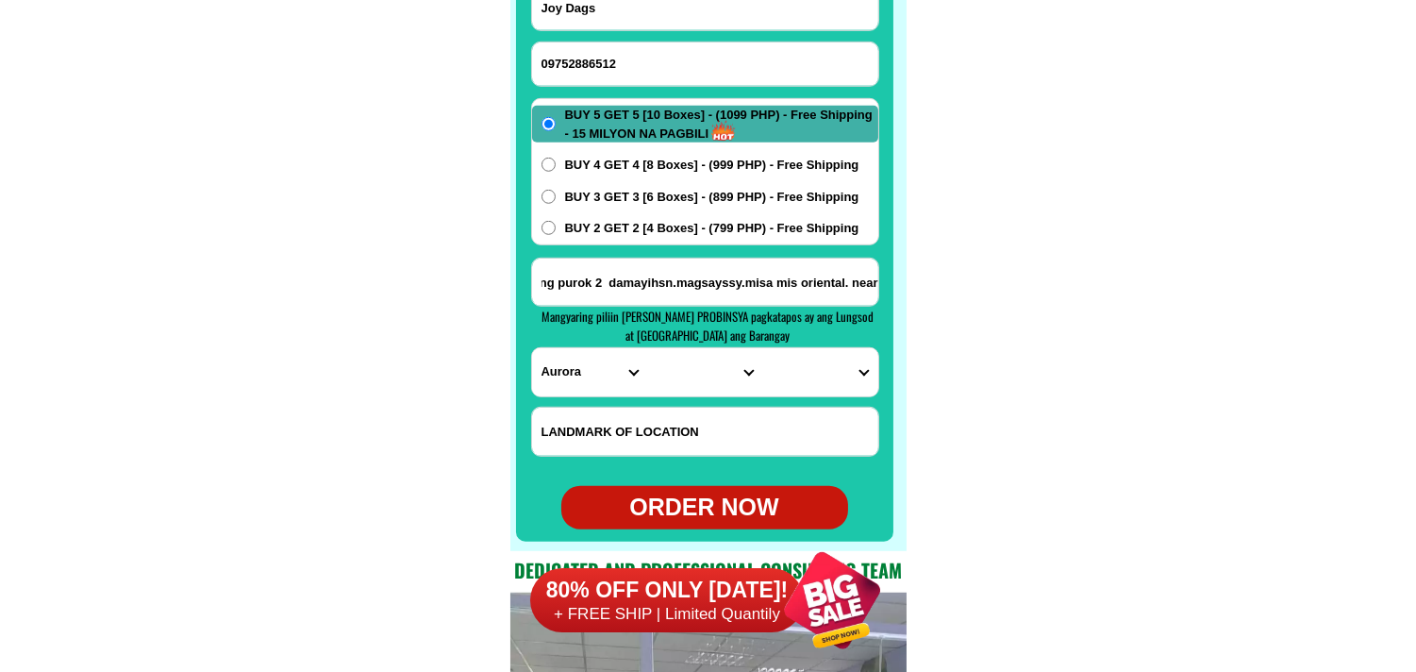
type input "Jocelyn dumandan dagaang purok 2 damayihsn.magsayssy.misa mis oriental. near"
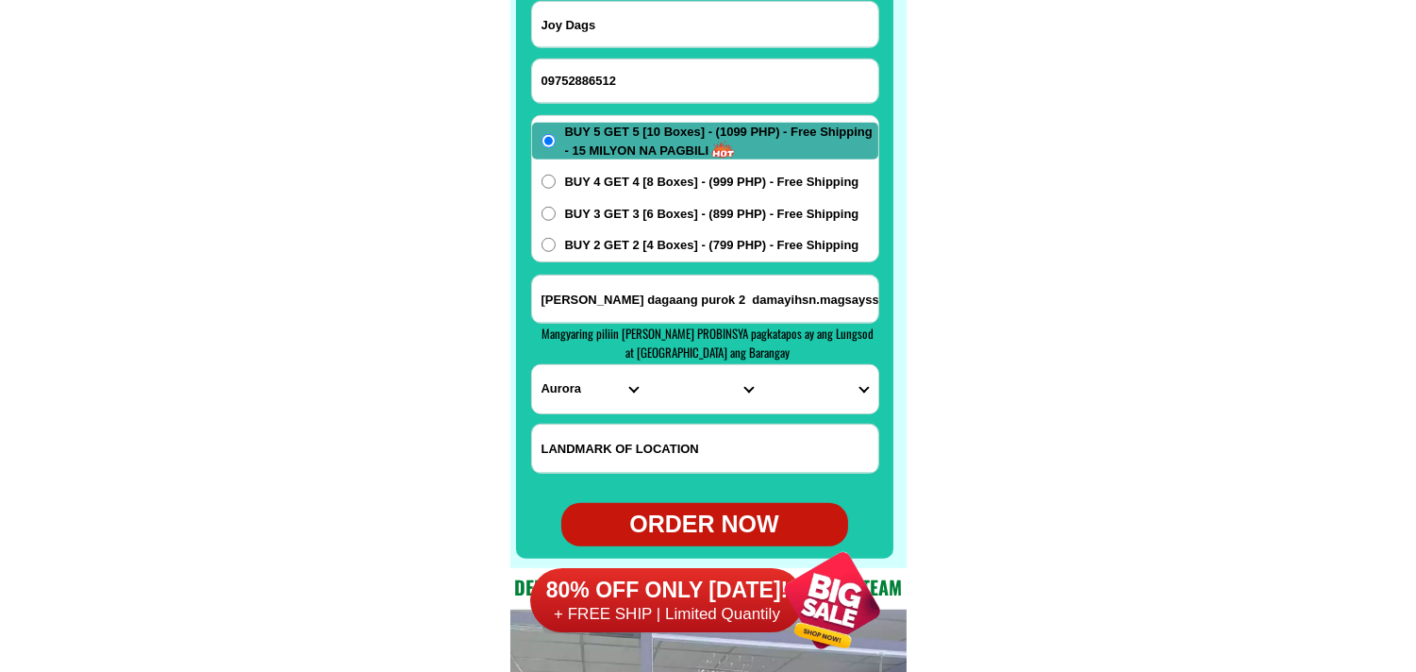
scroll to position [15022, 0]
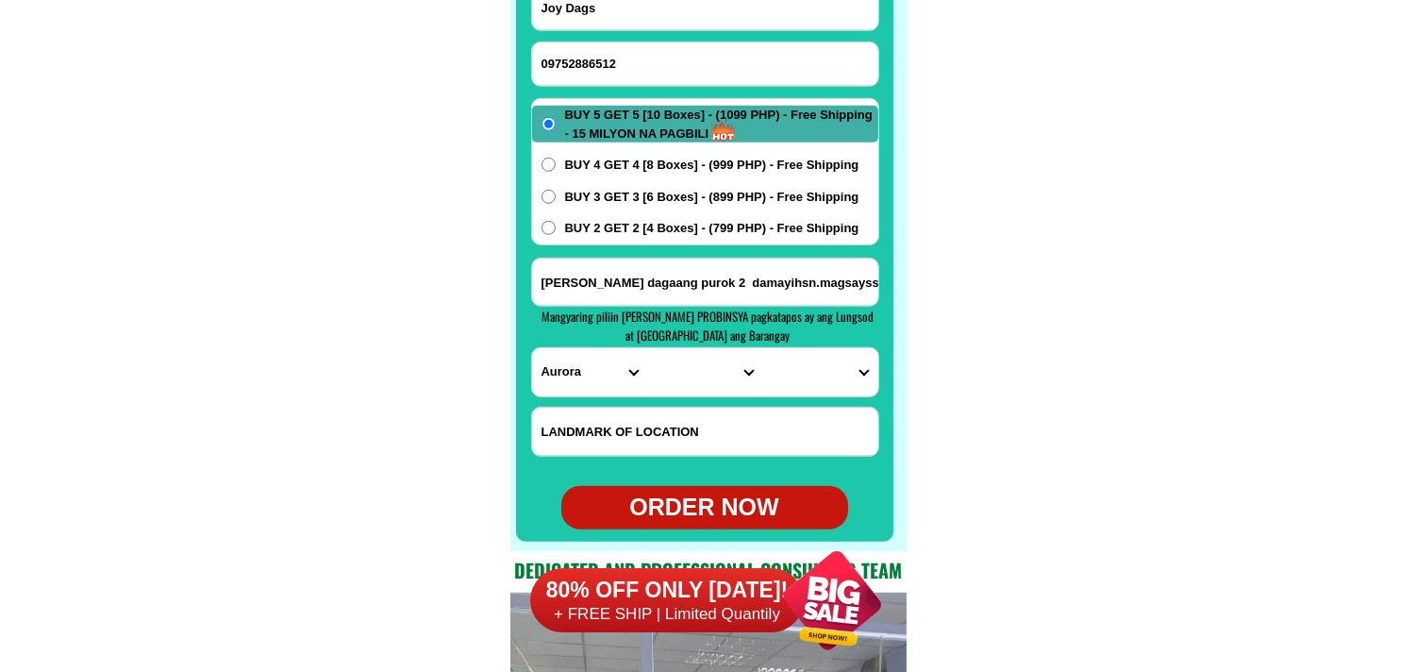
drag, startPoint x: 656, startPoint y: 276, endPoint x: 529, endPoint y: 290, distance: 127.1
click at [529, 290] on div "CASH ON DELIVERY (COD) FREE SHIPPING (Receive after 4-10 days of shipping) COMP…" at bounding box center [708, 202] width 396 height 697
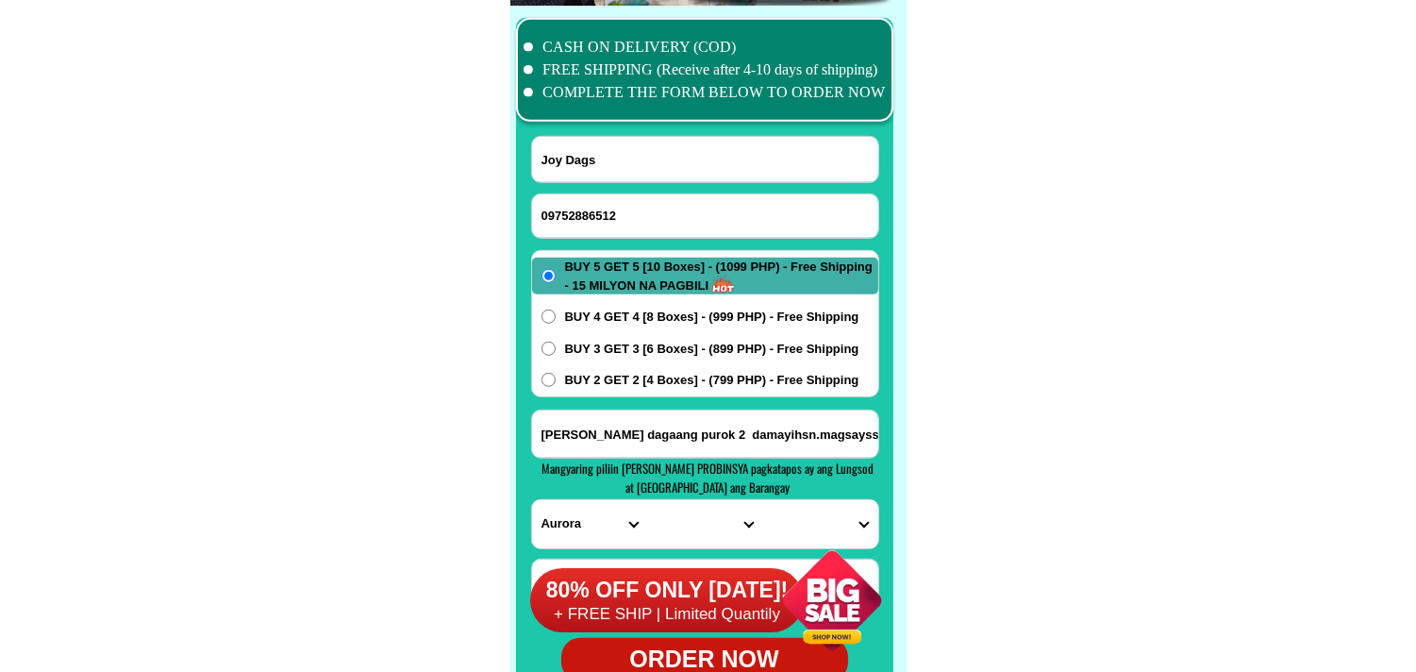
scroll to position [14812, 0]
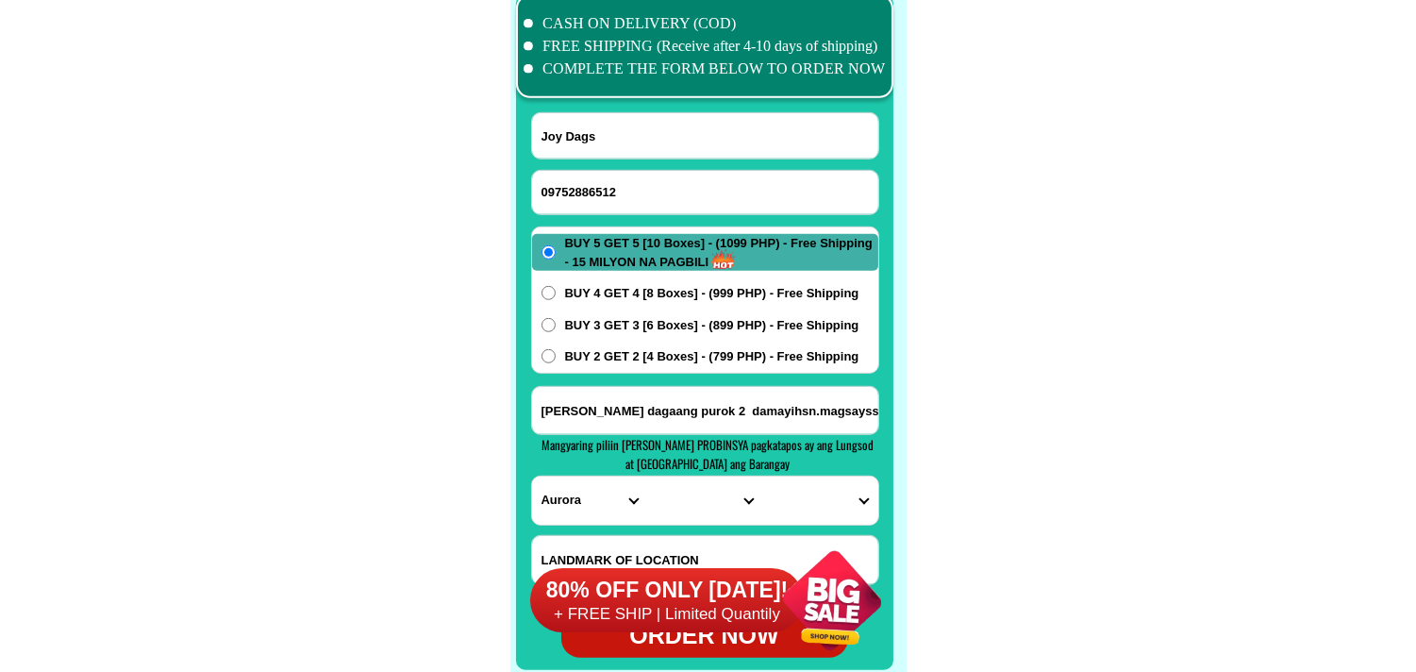
scroll to position [14917, 0]
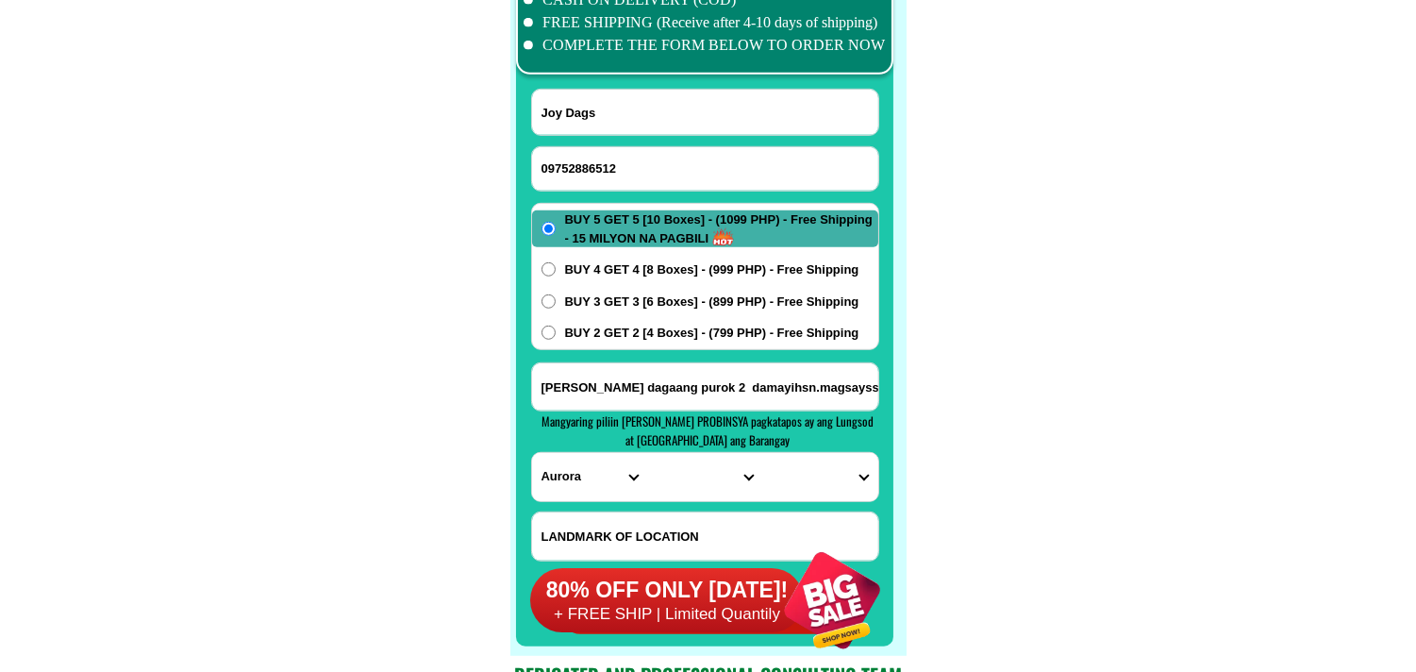
click at [756, 397] on input "Jocelyn dumandan dagaang purok 2 damayihsn.magsayssy.misa mis oriental. near" at bounding box center [705, 386] width 346 height 47
click at [604, 474] on select "PROVINCE [GEOGRAPHIC_DATA] [GEOGRAPHIC_DATA] [GEOGRAPHIC_DATA] [GEOGRAPHIC_DATA…" at bounding box center [589, 477] width 115 height 48
select select "63_386"
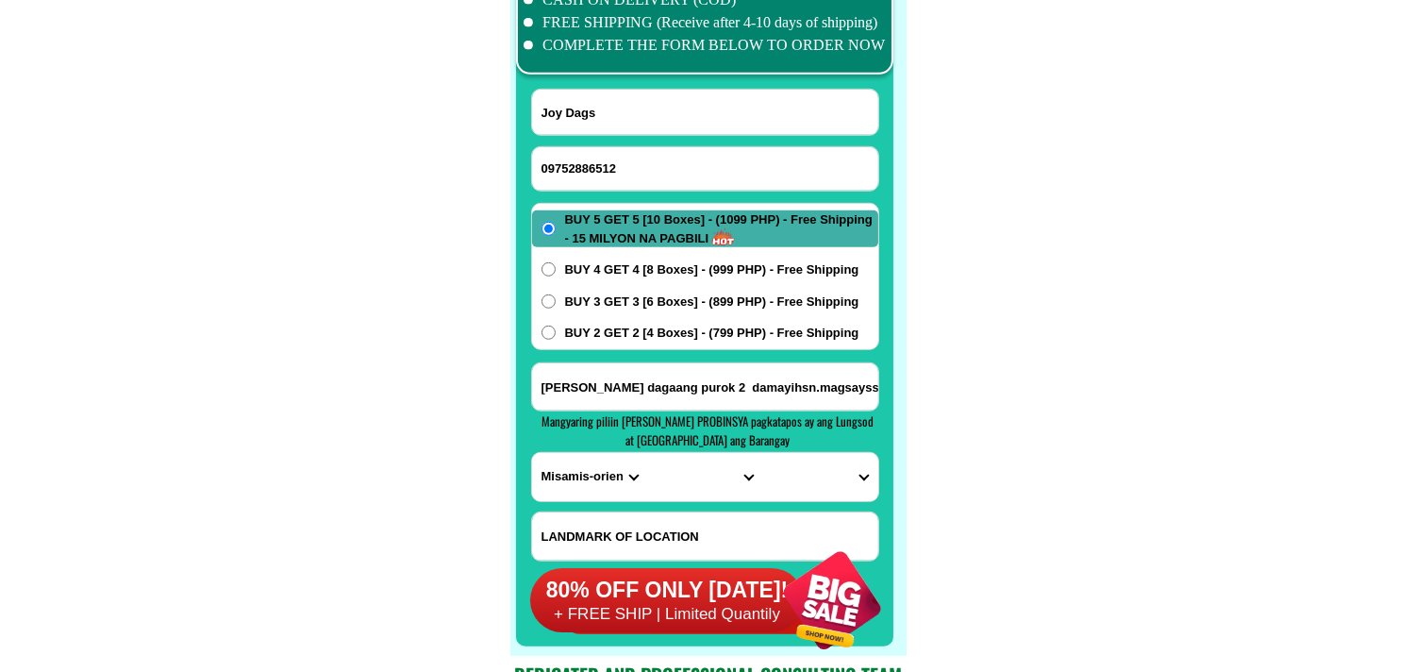
click at [532, 453] on select "PROVINCE [GEOGRAPHIC_DATA] [GEOGRAPHIC_DATA] [GEOGRAPHIC_DATA] [GEOGRAPHIC_DATA…" at bounding box center [589, 477] width 115 height 48
click at [709, 476] on select "CITY Alubijid Balingasag Balingoan Binuangan Cagayan-de-oro-city El-salvador-ci…" at bounding box center [704, 477] width 115 height 48
select select "63_3867036"
click at [647, 453] on select "CITY Alubijid Balingasag Balingoan Binuangan Cagayan-de-oro-city El-salvador-ci…" at bounding box center [704, 477] width 115 height 48
click at [825, 468] on select "BARANGAY Abunda Artadi Bonifacio aquino Cabalawan Cabantian Cabubuhan Candiis C…" at bounding box center [819, 477] width 115 height 48
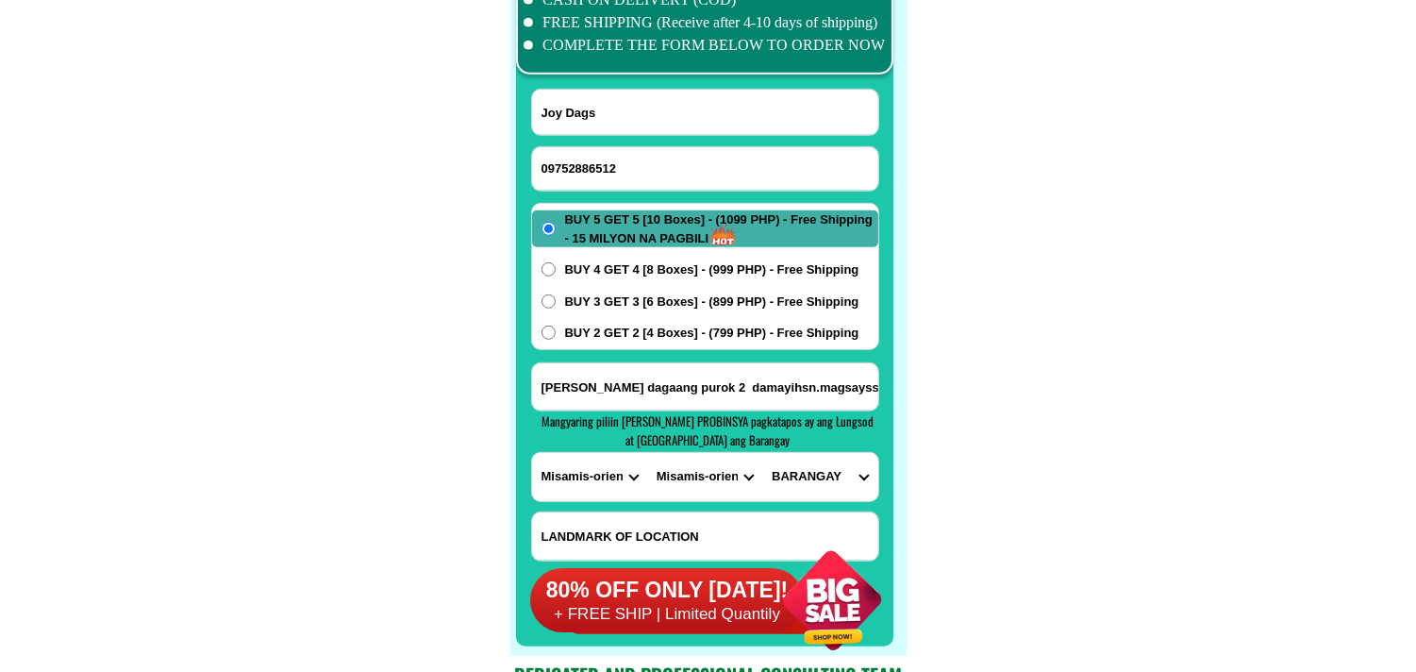
select select "63_38670368275"
click at [762, 453] on select "BARANGAY Abunda Artadi Bonifacio aquino Cabalawan Cabantian Cabubuhan Candiis C…" at bounding box center [819, 477] width 115 height 48
click at [830, 392] on input "Jocelyn dumandan dagaang purok 2 damayihsn.magsayssy.misa mis oriental. near" at bounding box center [705, 386] width 346 height 47
click at [818, 473] on select "BARANGAY Abunda Artadi Bonifacio aquino Cabalawan Cabantian Cabubuhan Candiis C…" at bounding box center [819, 477] width 115 height 48
click at [762, 453] on select "BARANGAY Abunda Artadi Bonifacio aquino Cabalawan Cabantian Cabubuhan Candiis C…" at bounding box center [819, 477] width 115 height 48
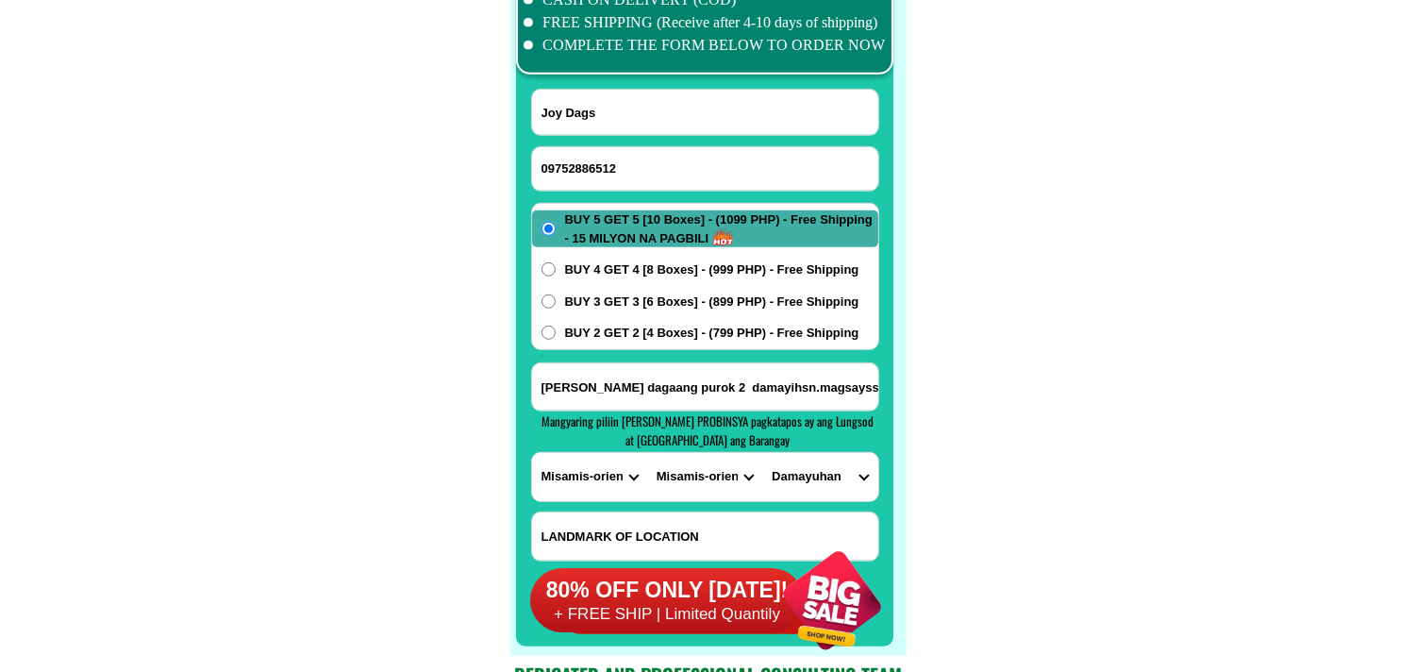
click at [799, 389] on input "Jocelyn dumandan dagaang purok 2 damayihsn.magsayssy.misa mis oriental. near" at bounding box center [705, 386] width 346 height 47
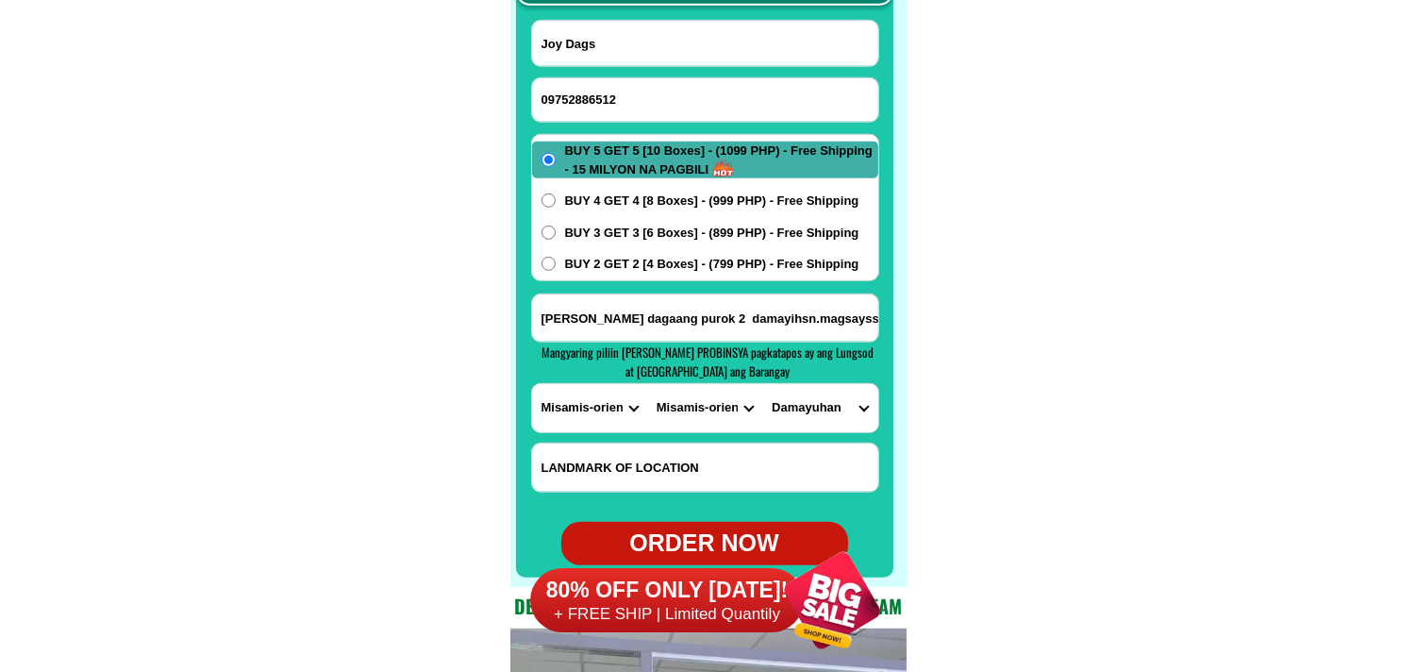
scroll to position [15022, 0]
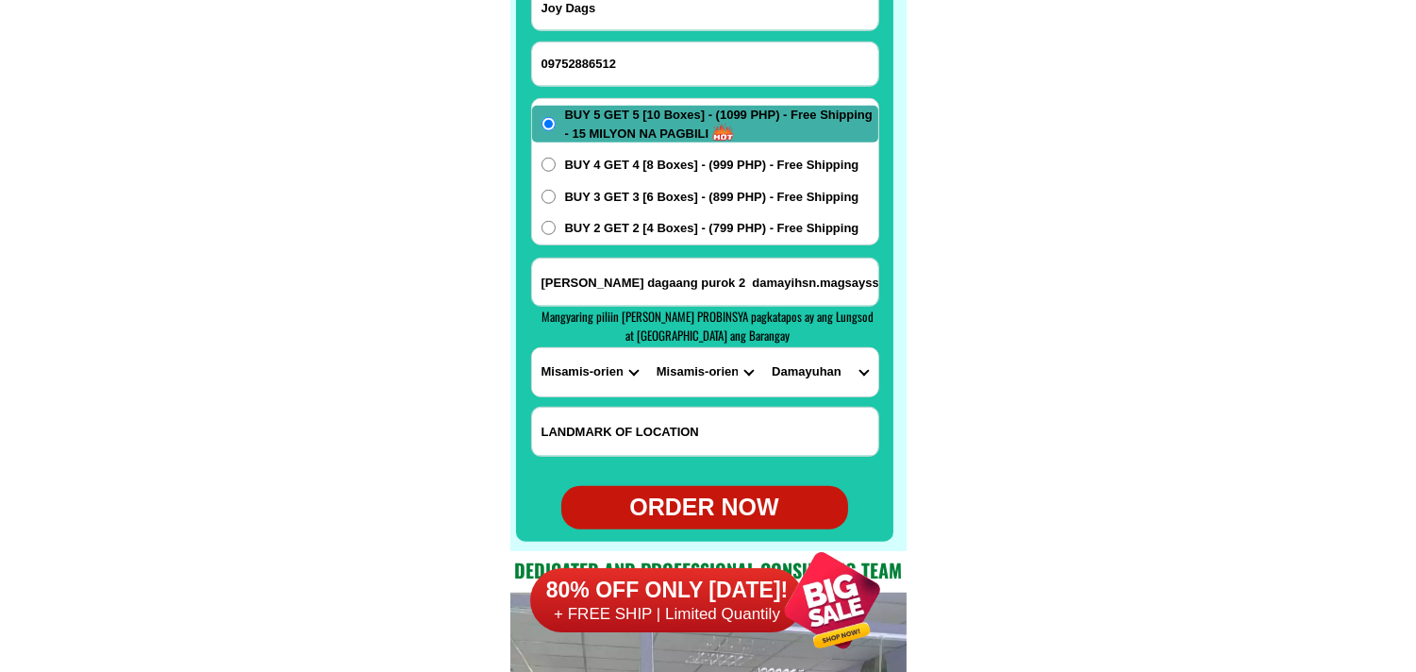
click at [692, 498] on div "ORDER NOW" at bounding box center [704, 508] width 287 height 36
radio input "true"
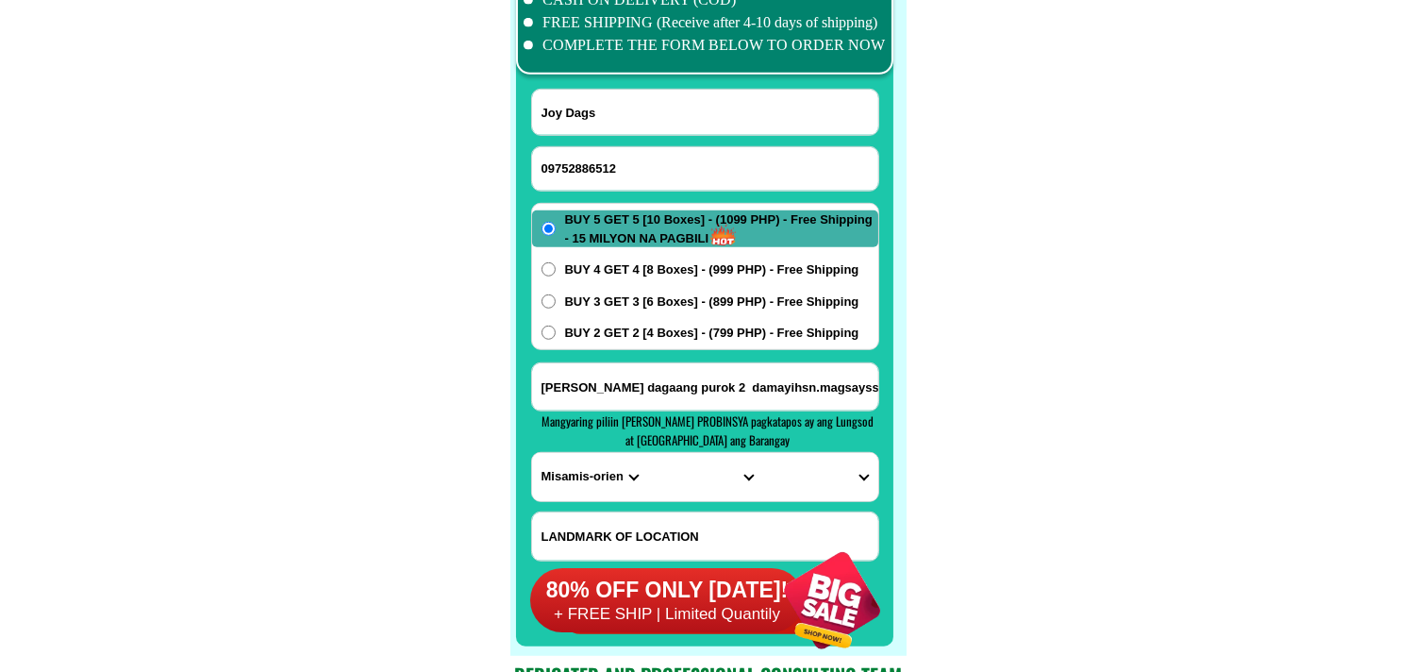
scroll to position [14812, 0]
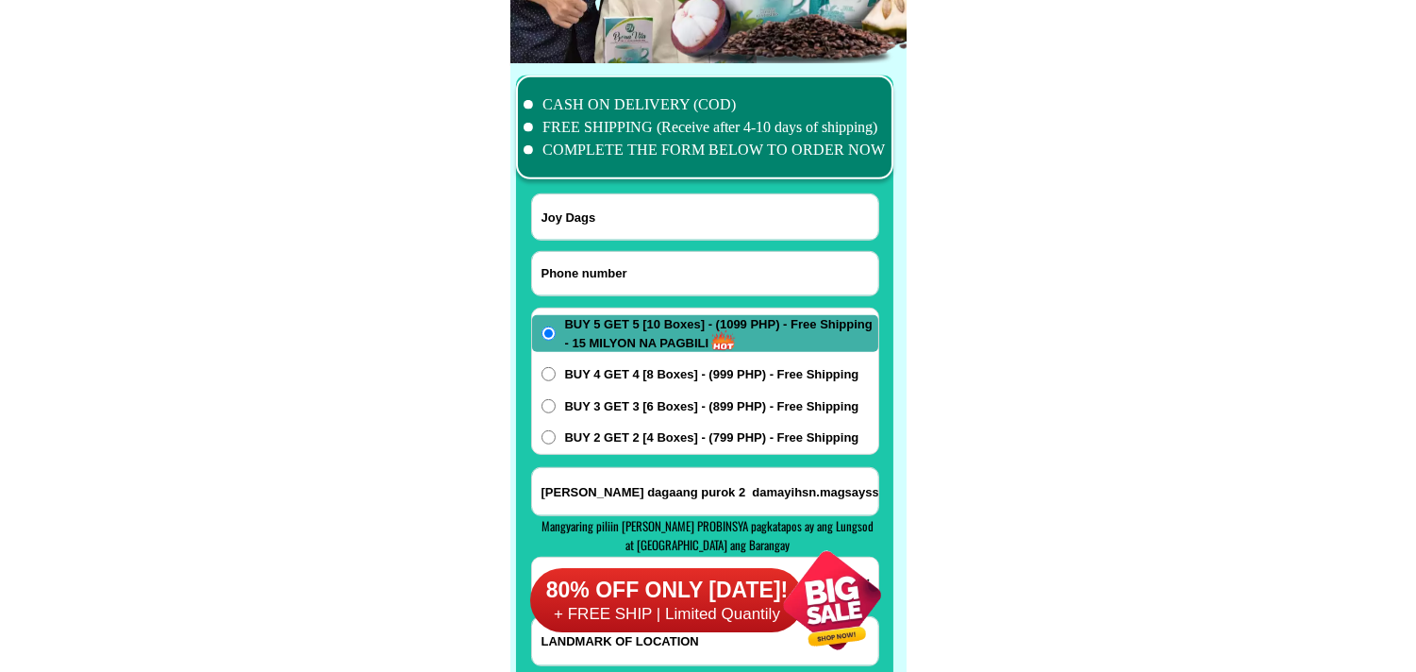
click at [602, 266] on input "Input phone_number" at bounding box center [705, 273] width 346 height 43
paste input "09335700684"
type input "09335700684"
drag, startPoint x: 626, startPoint y: 211, endPoint x: 477, endPoint y: 104, distance: 183.8
click at [626, 211] on input "Input full_name" at bounding box center [705, 216] width 346 height 45
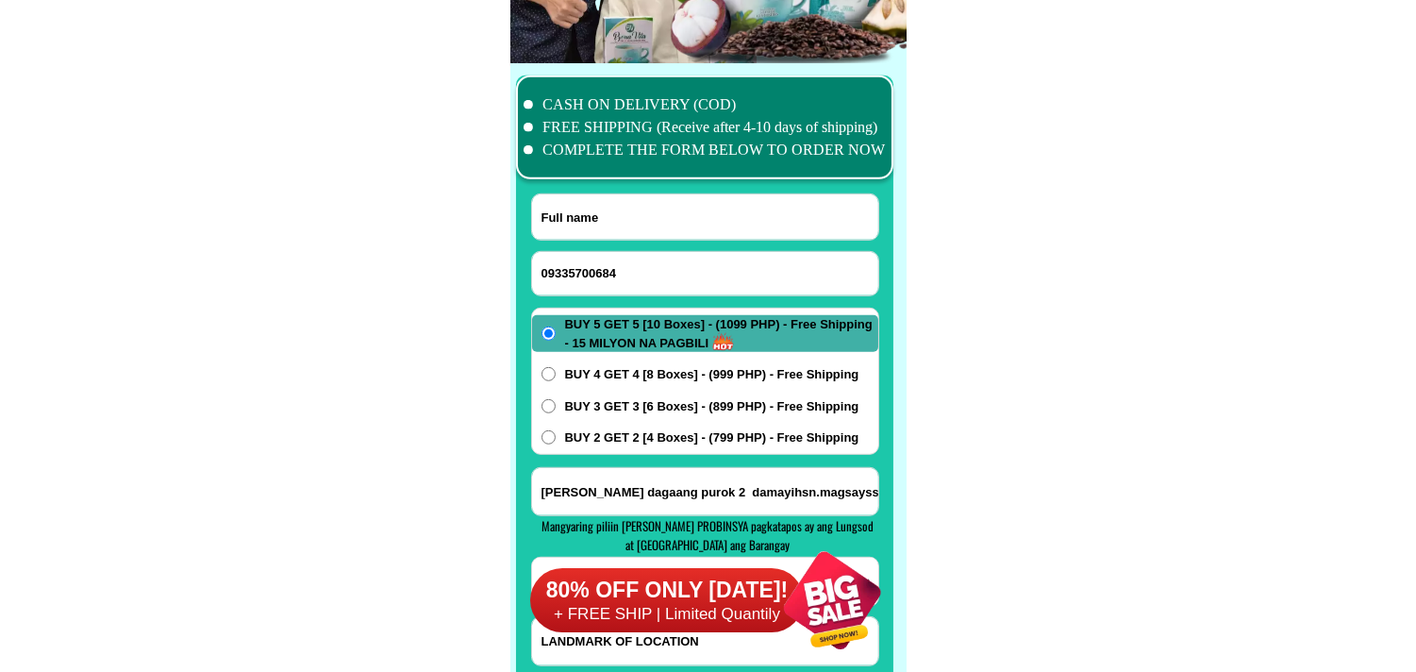
paste input "erlinda corpuz"
type input "erlinda corpuz"
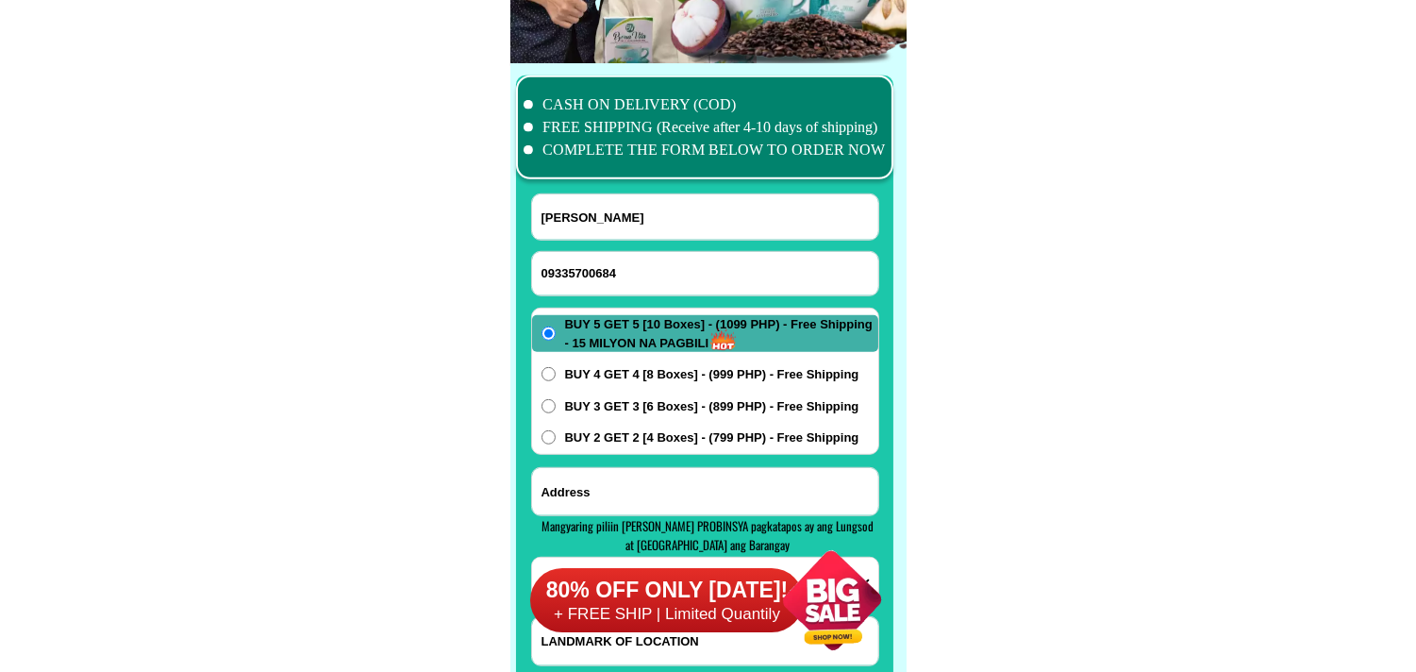
click at [611, 481] on input "Input address" at bounding box center [705, 491] width 346 height 47
paste input "erlinda corpuz 522gerona st tondo ml"
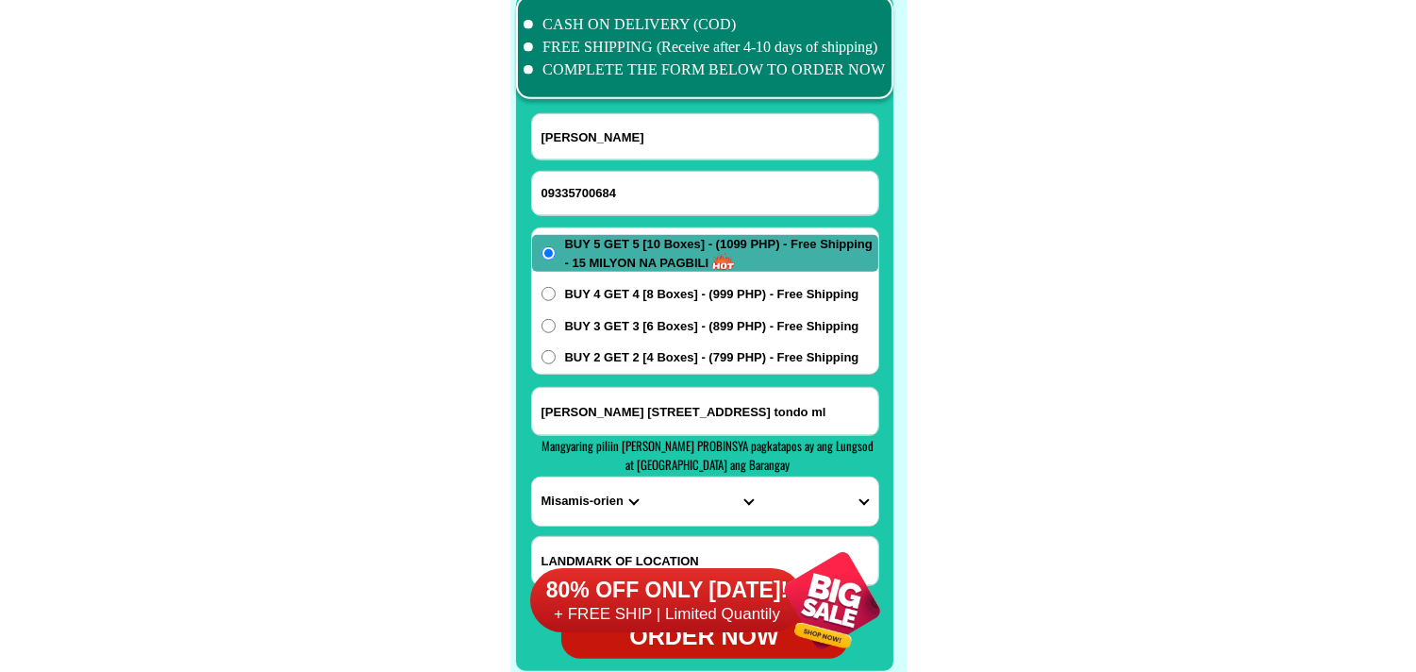
scroll to position [15022, 0]
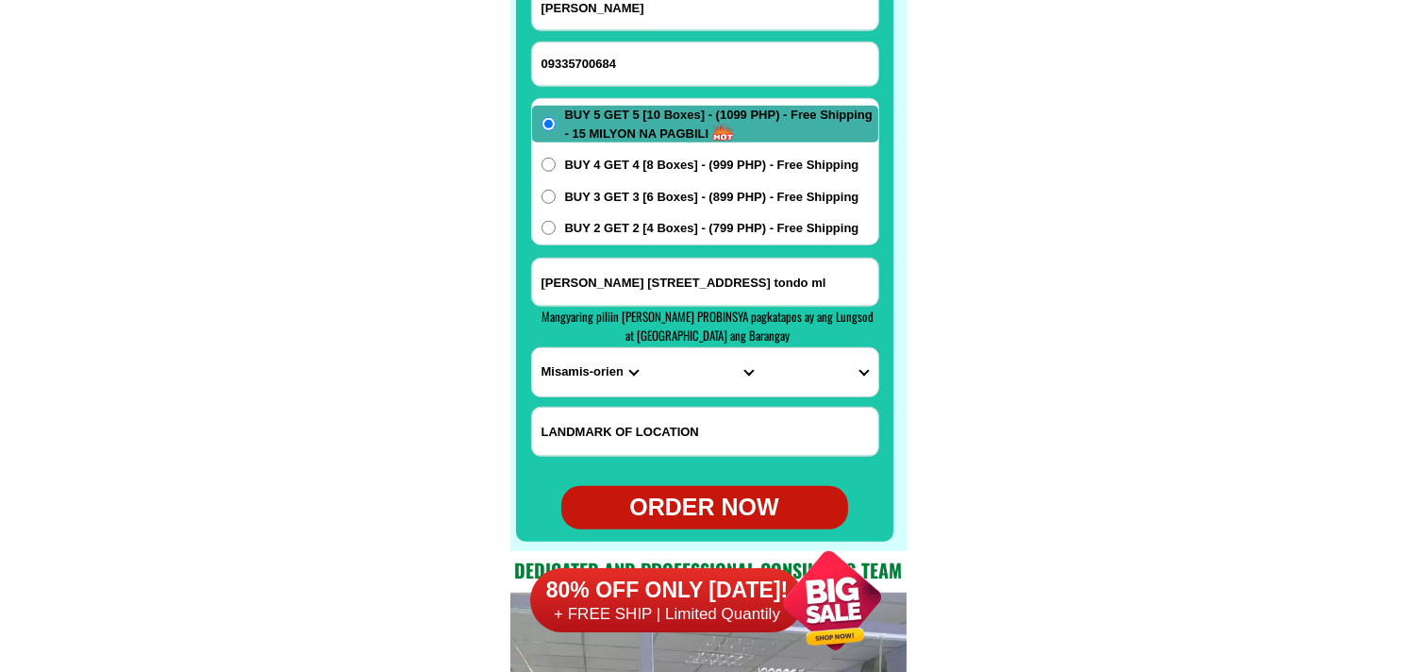
type input "erlinda corpuz 522gerona st tondo ml"
click at [567, 371] on select "PROVINCE [GEOGRAPHIC_DATA] [GEOGRAPHIC_DATA] [GEOGRAPHIC_DATA] [GEOGRAPHIC_DATA…" at bounding box center [589, 372] width 115 height 48
select select "63_219"
click at [532, 348] on select "PROVINCE [GEOGRAPHIC_DATA] [GEOGRAPHIC_DATA] [GEOGRAPHIC_DATA] [GEOGRAPHIC_DATA…" at bounding box center [589, 372] width 115 height 48
click at [672, 381] on select "CITY [GEOGRAPHIC_DATA] [GEOGRAPHIC_DATA] [GEOGRAPHIC_DATA] [GEOGRAPHIC_DATA]-ci…" at bounding box center [704, 372] width 115 height 48
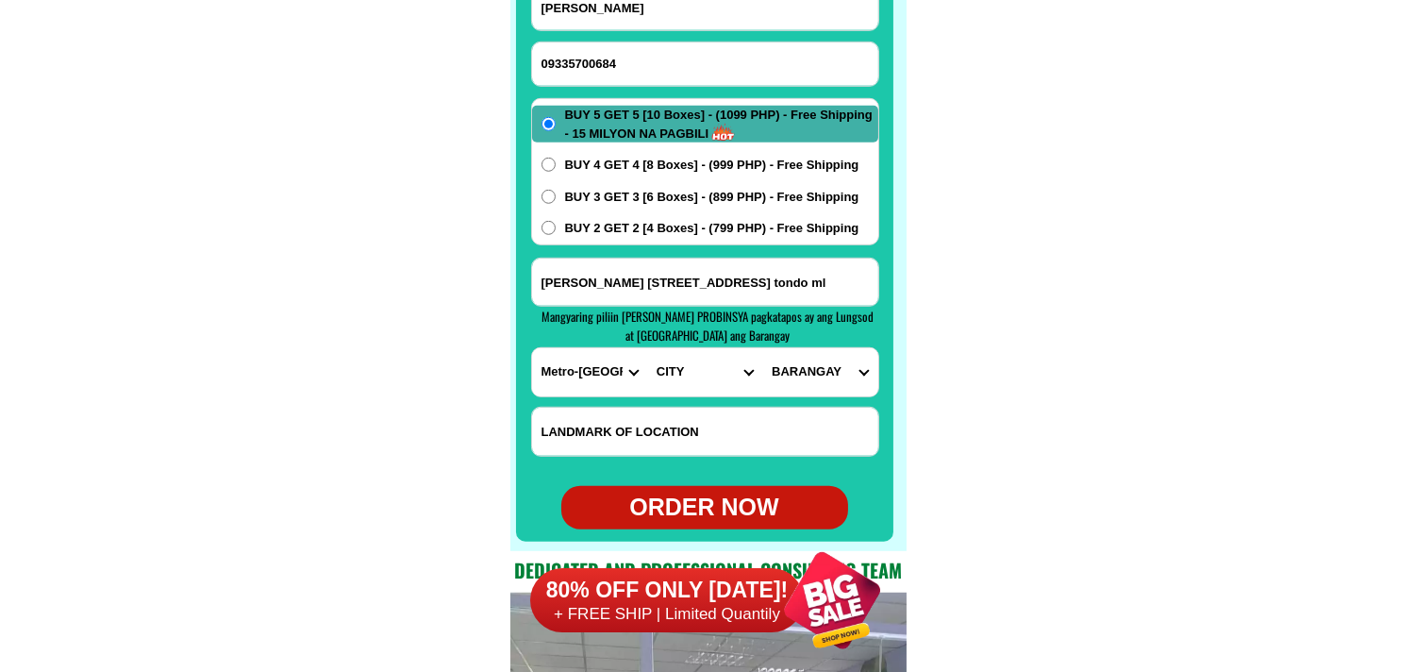
select select "63_2199023"
click at [647, 348] on select "CITY [GEOGRAPHIC_DATA] [GEOGRAPHIC_DATA] [GEOGRAPHIC_DATA] [GEOGRAPHIC_DATA]-ci…" at bounding box center [704, 372] width 115 height 48
click at [808, 373] on select "BARANGAY Barangay 100 Barangay 101 Barangay 102 Barangay 103 Barangay 104 Baran…" at bounding box center [819, 372] width 115 height 48
click at [808, 372] on select "BARANGAY Barangay 100 Barangay 101 Barangay 102 Barangay 103 Barangay 104 Baran…" at bounding box center [819, 372] width 115 height 48
click at [803, 354] on select "BARANGAY Barangay 100 Barangay 101 Barangay 102 Barangay 103 Barangay 104 Baran…" at bounding box center [819, 372] width 115 height 48
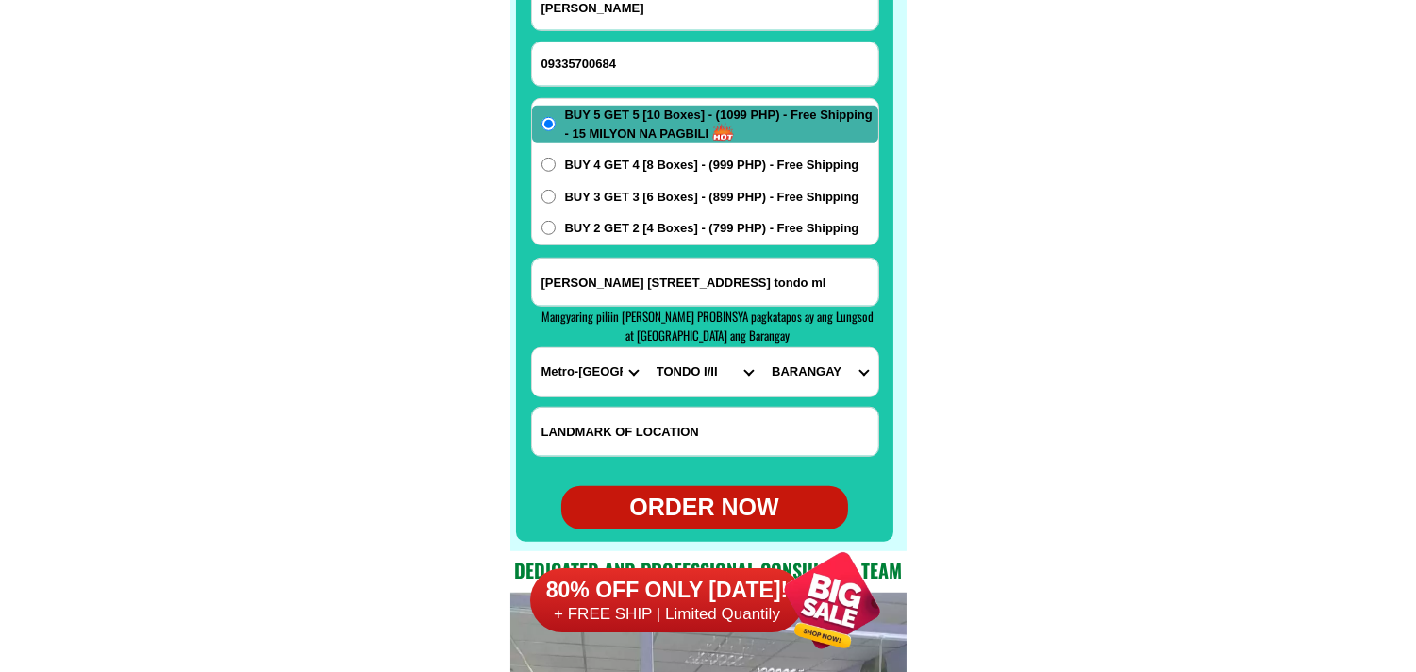
drag, startPoint x: 998, startPoint y: 299, endPoint x: 950, endPoint y: 297, distance: 48.2
click at [863, 294] on input "erlinda corpuz 522gerona st tondo ml" at bounding box center [705, 282] width 346 height 47
click at [805, 344] on div "Mangyaring piliin [PERSON_NAME] PROBINSYA pagkatapos ay ang Lungsod at [GEOGRAP…" at bounding box center [708, 327] width 333 height 38
click at [819, 374] on select "BARANGAY Barangay 100 Barangay 101 Barangay 102 Barangay 103 Barangay 104 Baran…" at bounding box center [819, 372] width 115 height 48
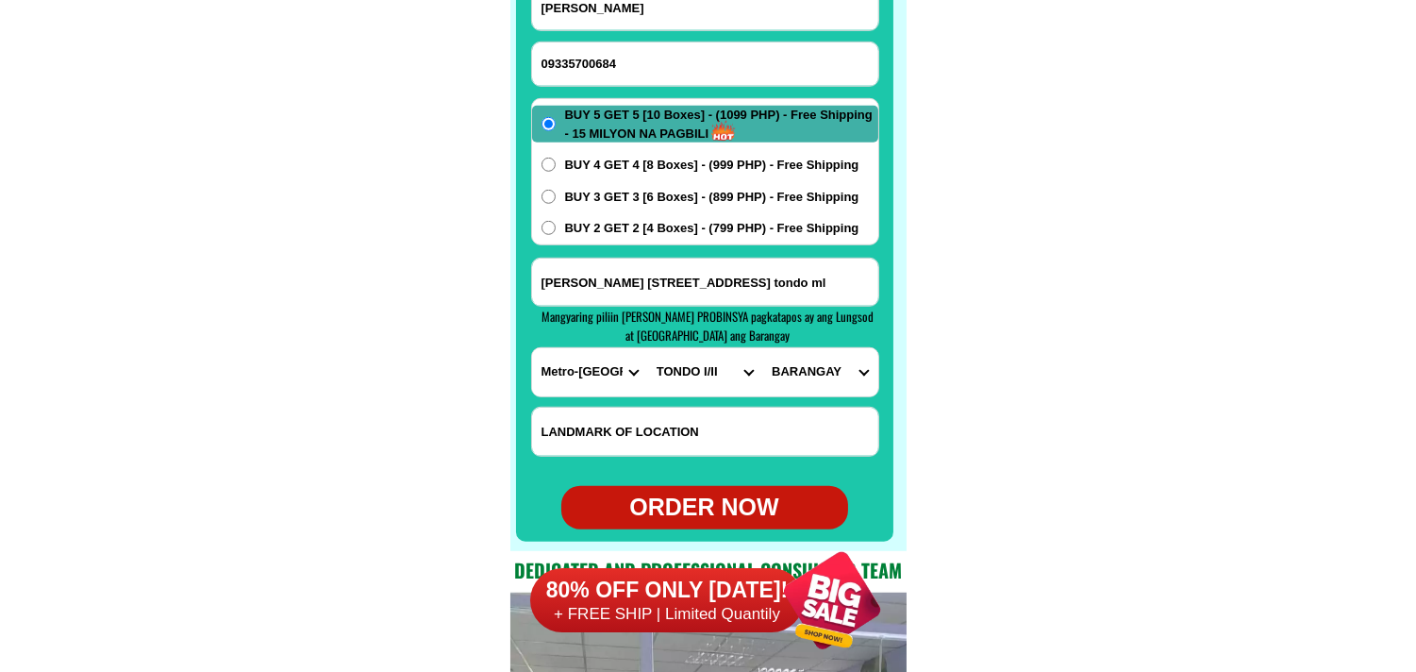
select select "63_2199023803"
click at [762, 348] on select "BARANGAY Barangay 100 Barangay 101 Barangay 102 Barangay 103 Barangay 104 Baran…" at bounding box center [819, 372] width 115 height 48
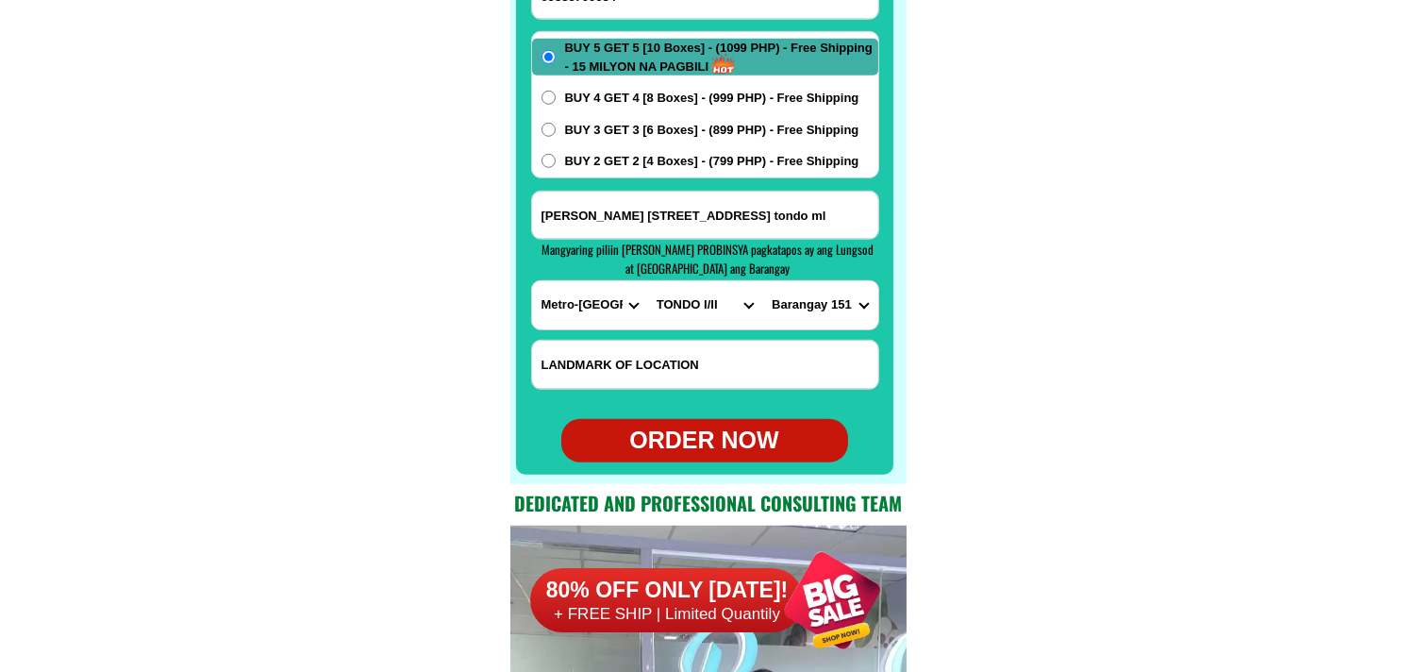
scroll to position [15126, 0]
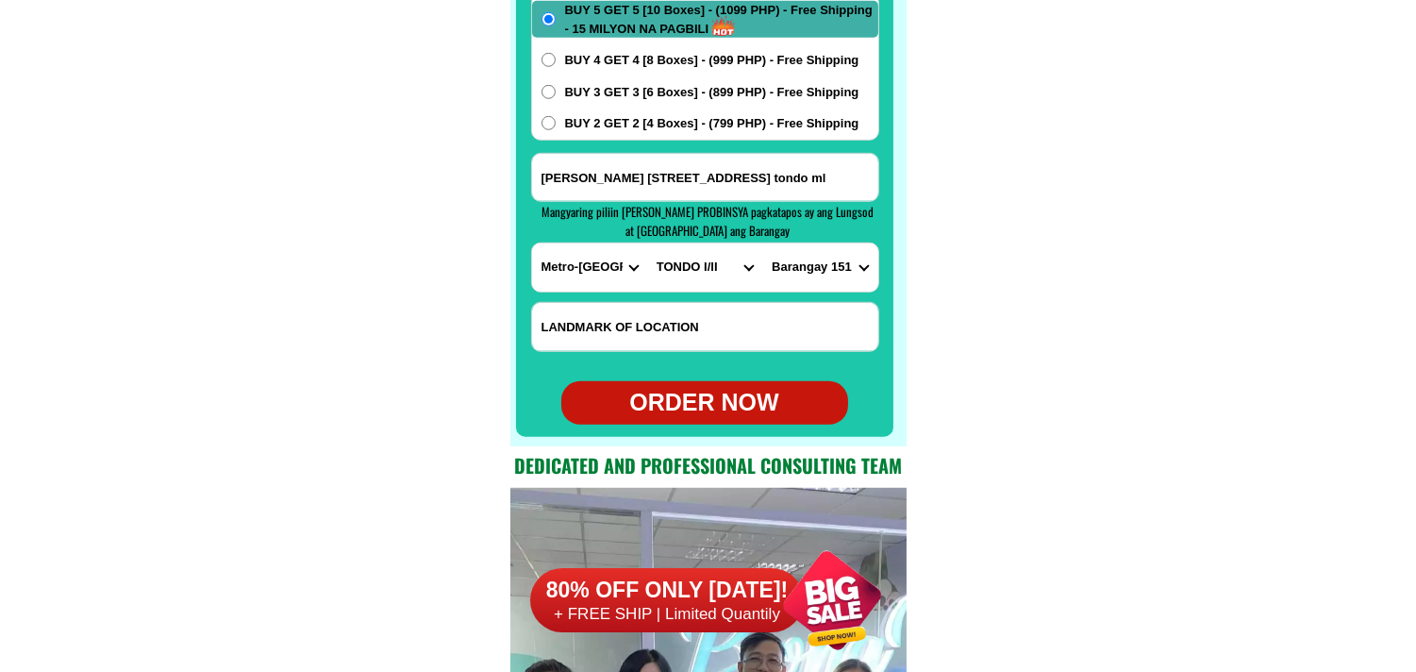
click at [719, 392] on div "ORDER NOW" at bounding box center [704, 403] width 287 height 36
type input "erlinda corpuz"
type input "09335700684"
radio input "true"
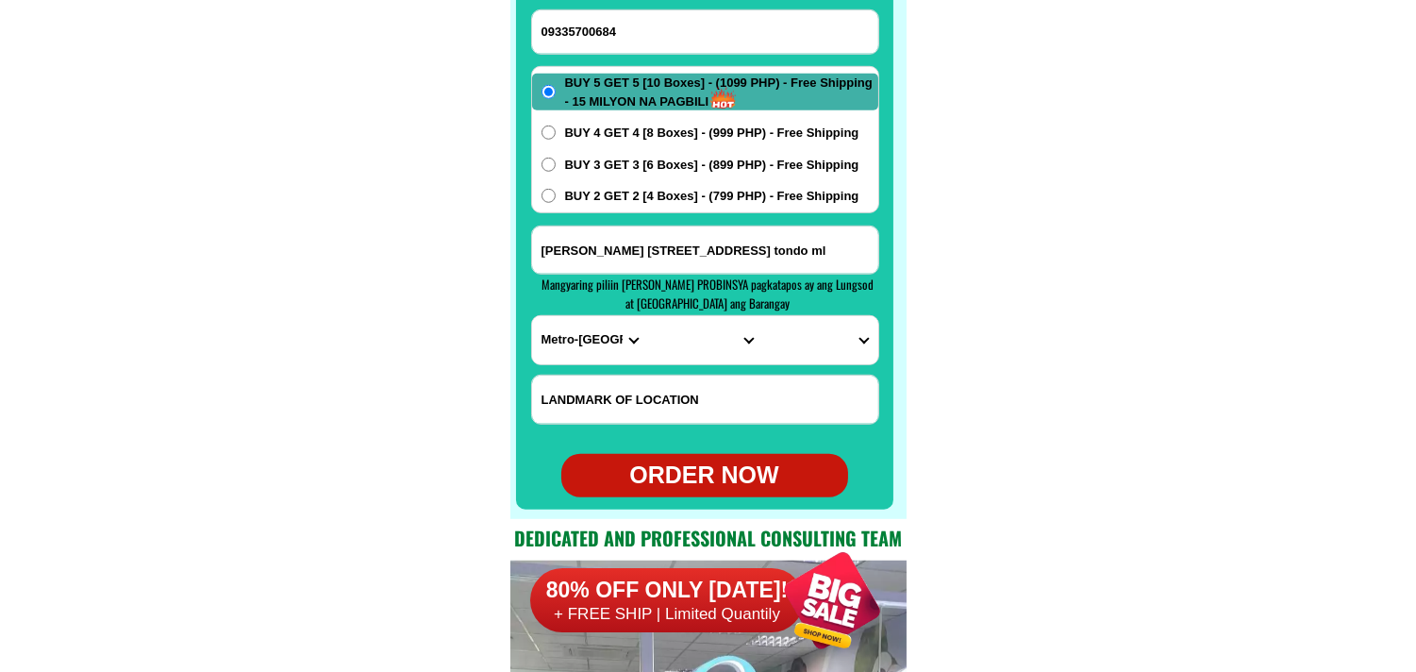
scroll to position [15022, 0]
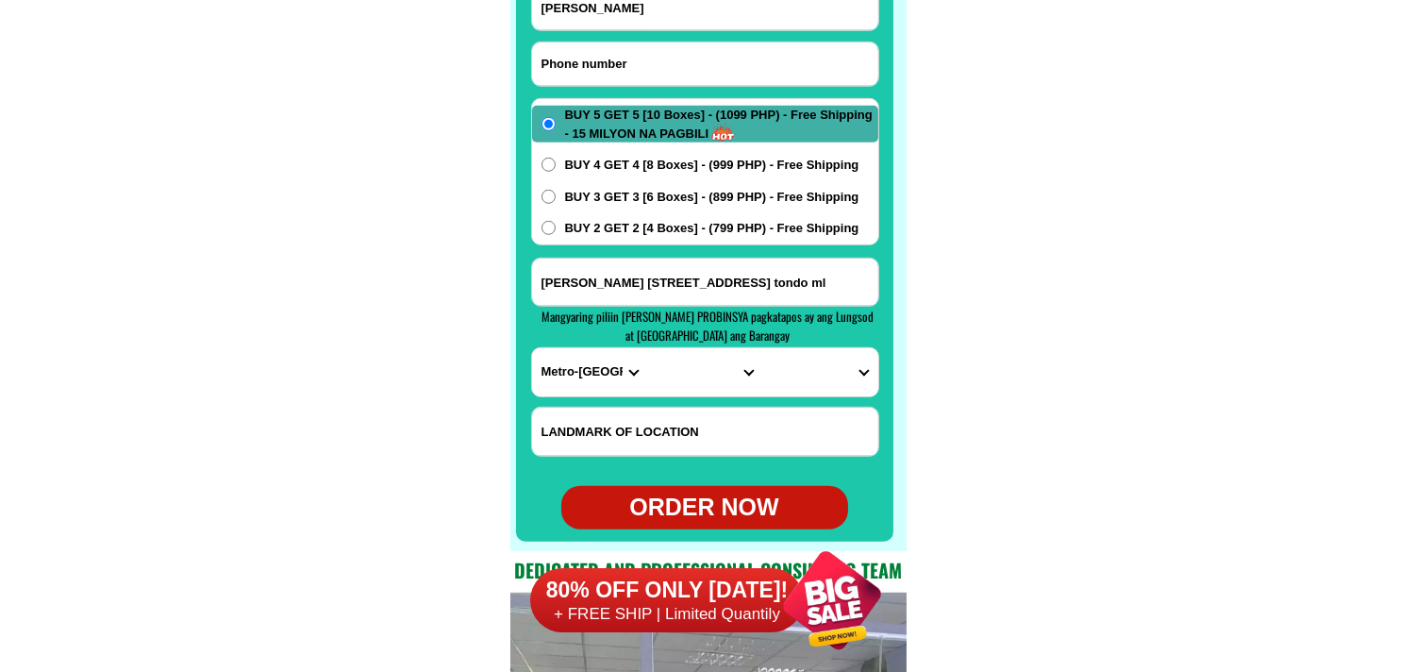
click at [683, 48] on input "Input phone_number" at bounding box center [705, 63] width 346 height 43
paste input "09669563774"
type input "09669563774"
click at [656, 30] on form "erlinda corpuz 09669563774 ORDER NOW erlinda corpuz 522gerona st tondo ml PROVI…" at bounding box center [705, 256] width 348 height 545
click at [585, 7] on input "erlinda corpuz" at bounding box center [705, 7] width 346 height 45
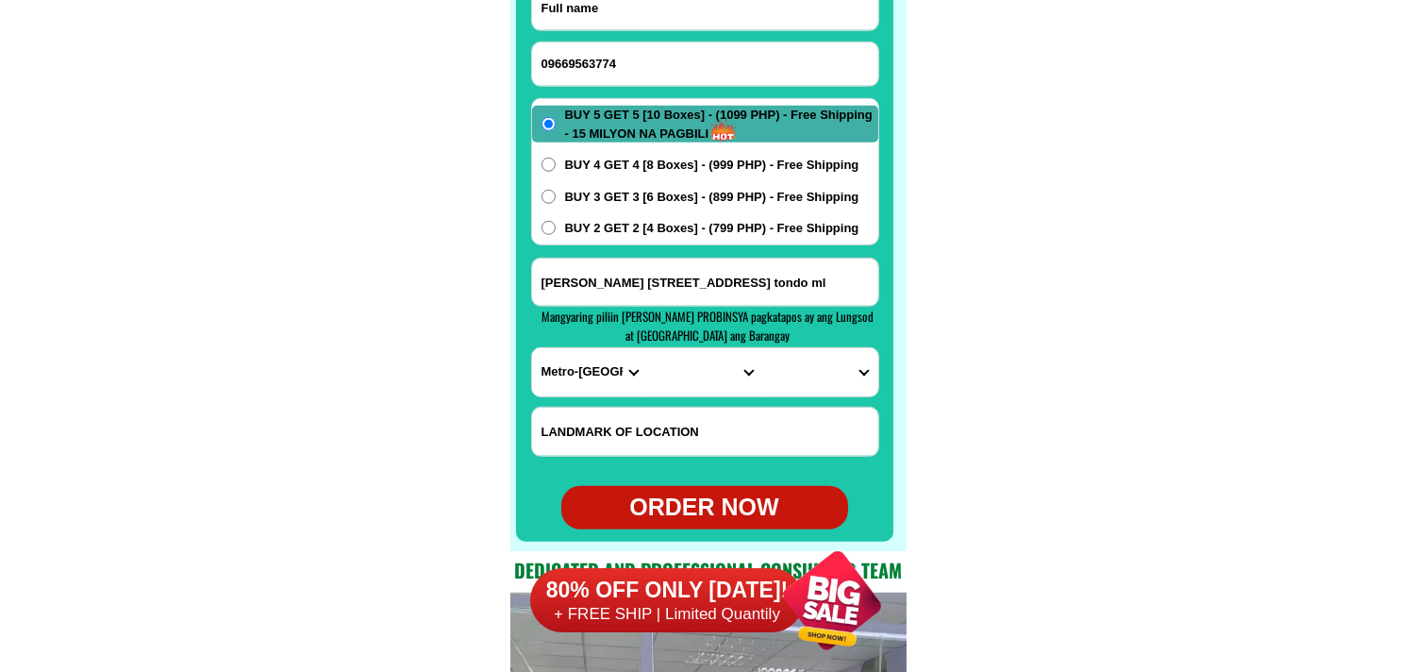
paste input "Reynaldo tabuyan"
type input "Reynaldo tabuyan"
click at [643, 228] on span "BUY 2 GET 2 [4 Boxes] - (799 PHP) - Free Shipping" at bounding box center [712, 228] width 294 height 19
click at [556, 228] on input "BUY 2 GET 2 [4 Boxes] - (799 PHP) - Free Shipping" at bounding box center [549, 228] width 14 height 14
radio input "true"
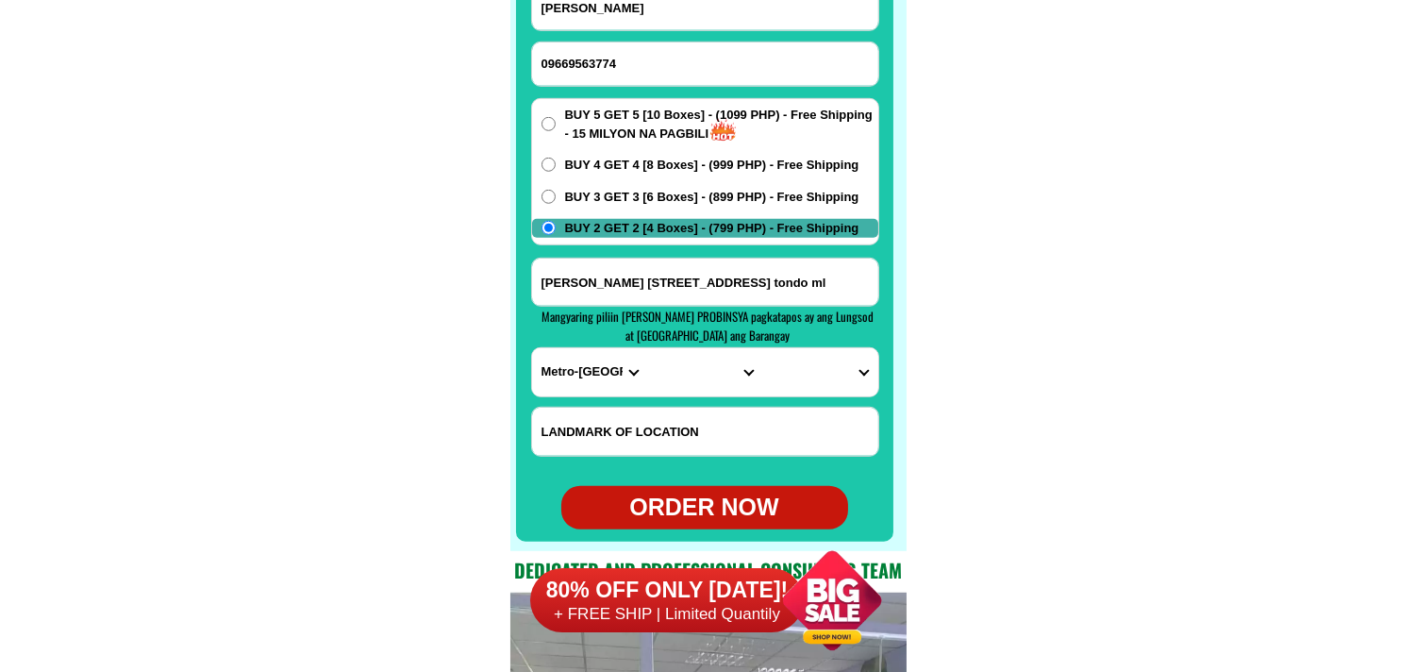
click at [619, 285] on input "erlinda corpuz 522gerona st tondo ml" at bounding box center [705, 282] width 346 height 47
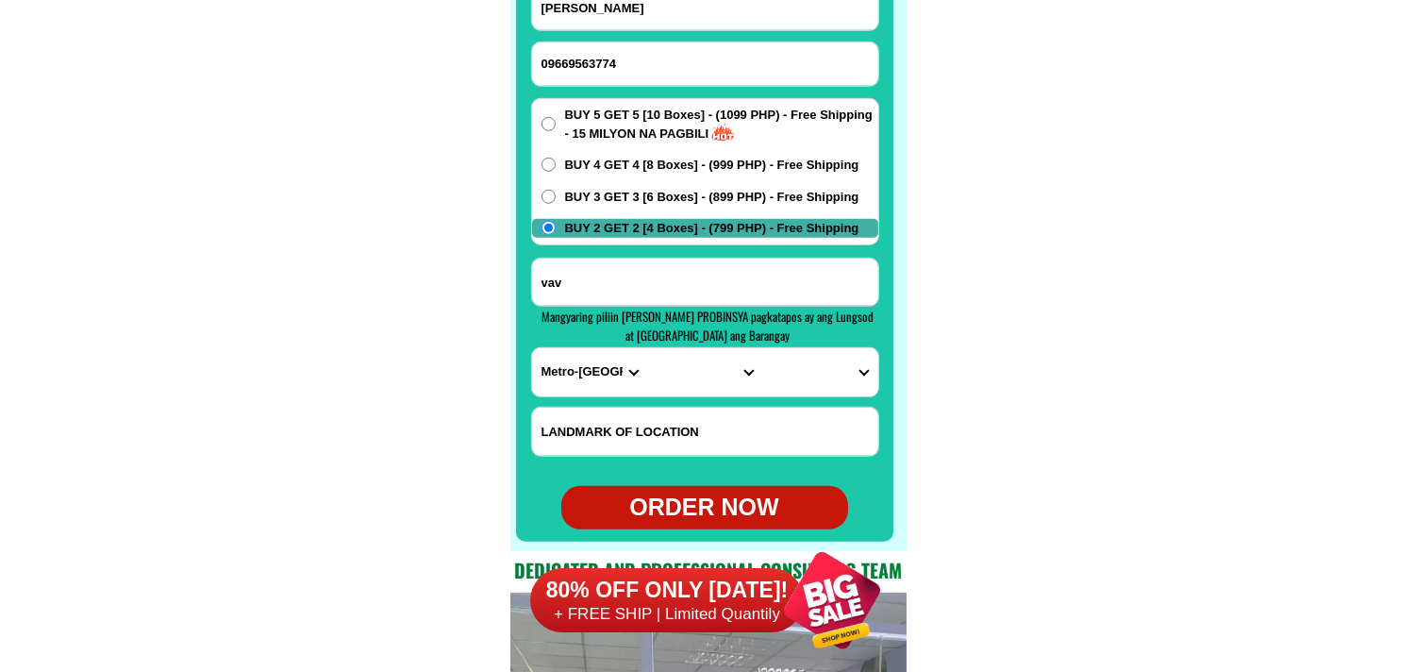
paste input "brgy.A. Bonifacio mayorga"
type input "brgy.A. Bonifacio mayorga"
click at [578, 382] on select "PROVINCE [GEOGRAPHIC_DATA] [GEOGRAPHIC_DATA] [GEOGRAPHIC_DATA] [GEOGRAPHIC_DATA…" at bounding box center [589, 372] width 115 height 48
select select "63_199"
click at [532, 348] on select "PROVINCE [GEOGRAPHIC_DATA] [GEOGRAPHIC_DATA] [GEOGRAPHIC_DATA] [GEOGRAPHIC_DATA…" at bounding box center [589, 372] width 115 height 48
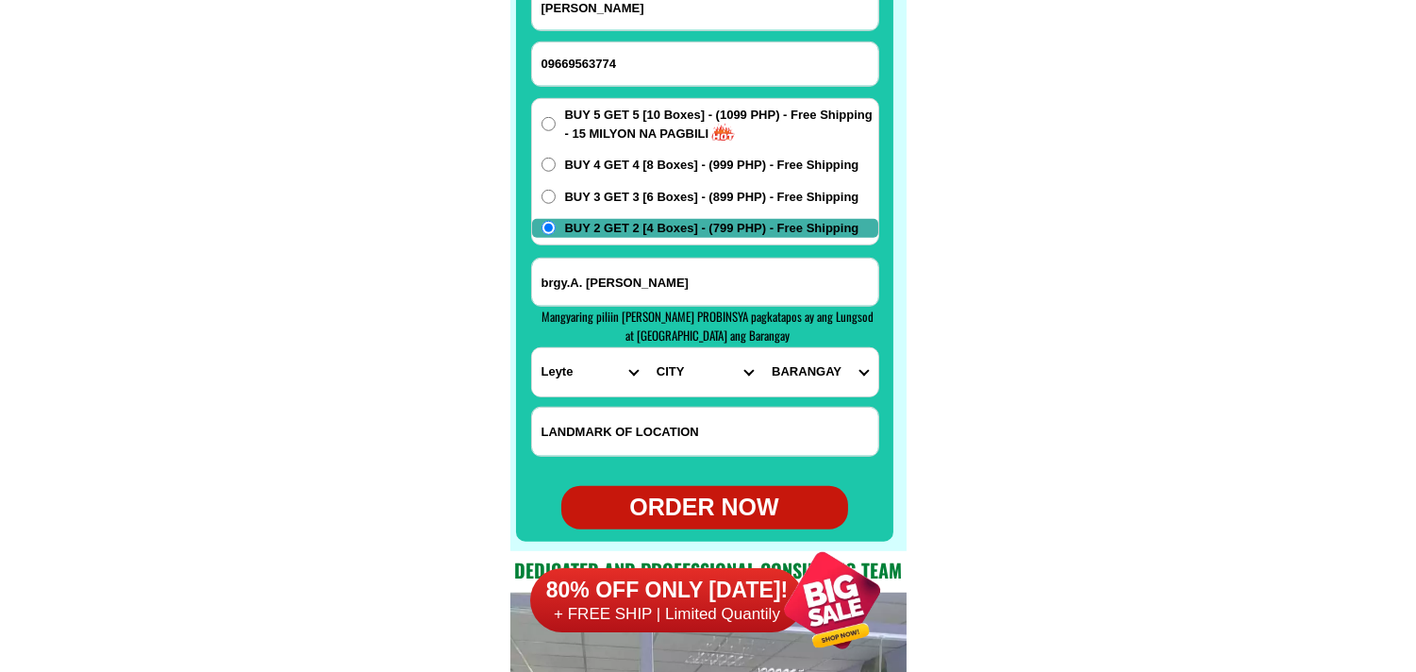
click at [668, 371] on select "CITY Abuyog Alangalang Albuera Babatngon Barugo Baybay-city Burauen Calubian Ca…" at bounding box center [704, 372] width 115 height 48
select select "63_1999943"
click at [647, 348] on select "CITY Abuyog Alangalang Albuera Babatngon Barugo Baybay-city Burauen Calubian Ca…" at bounding box center [704, 372] width 115 height 48
click at [809, 351] on select "BARANGAY A. bonifacio Burgos Calipayan Camansi General antonio luna Liberty Mab…" at bounding box center [819, 372] width 115 height 48
select select "63_19999438462"
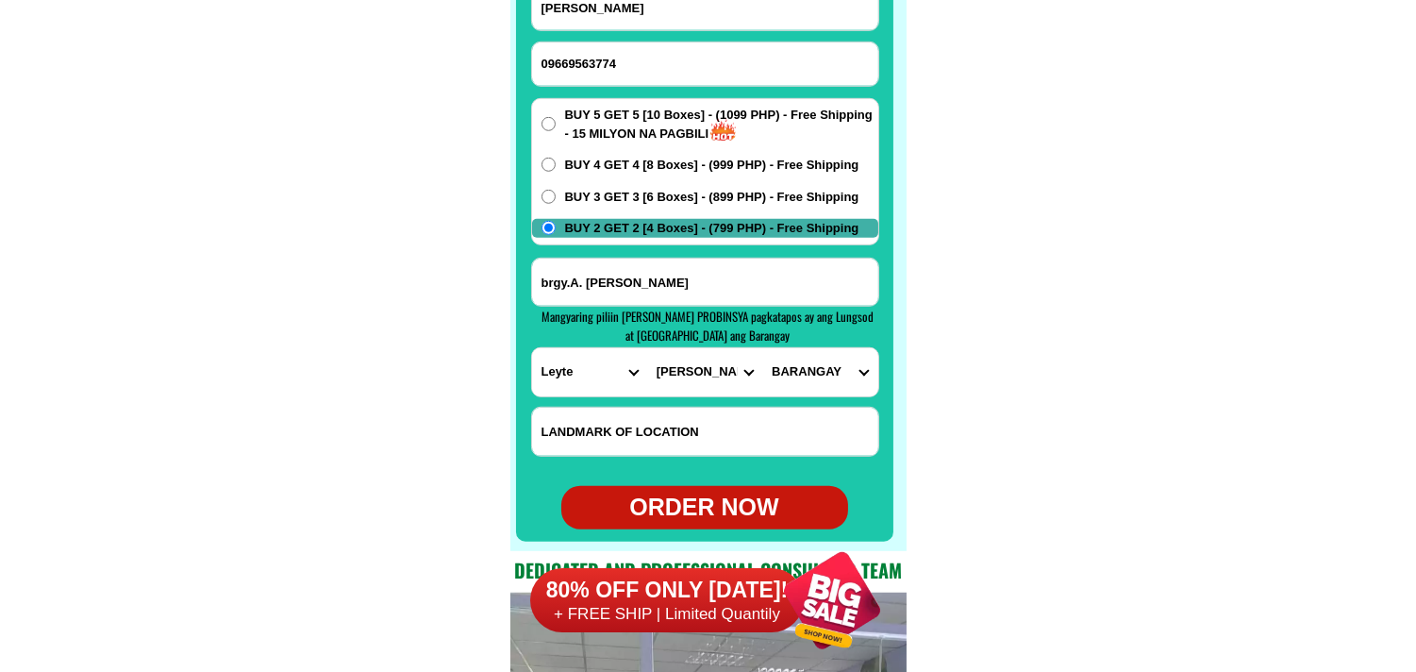
click at [762, 348] on select "BARANGAY A. bonifacio Burgos Calipayan Camansi General antonio luna Liberty Mab…" at bounding box center [819, 372] width 115 height 48
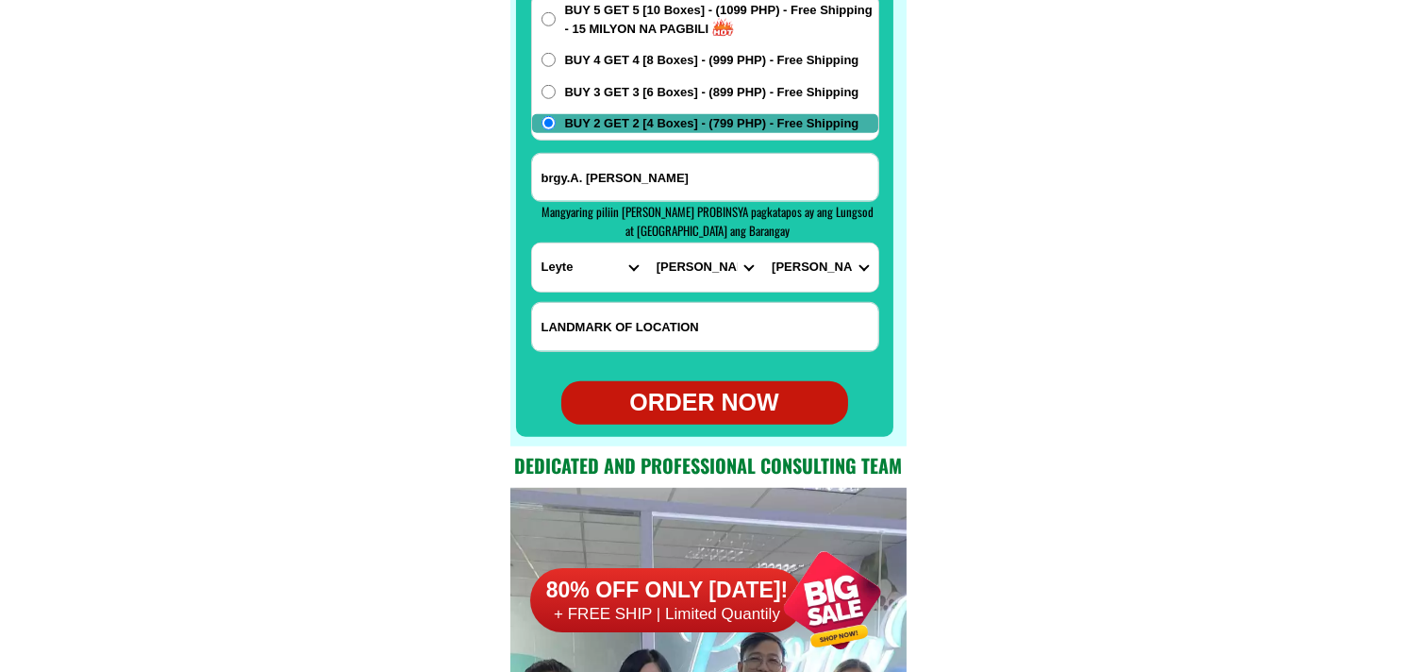
click at [705, 404] on div "ORDER NOW" at bounding box center [704, 403] width 287 height 36
type input "09669563774"
type input "brgy.A. Bonifacio mayorga"
radio input "true"
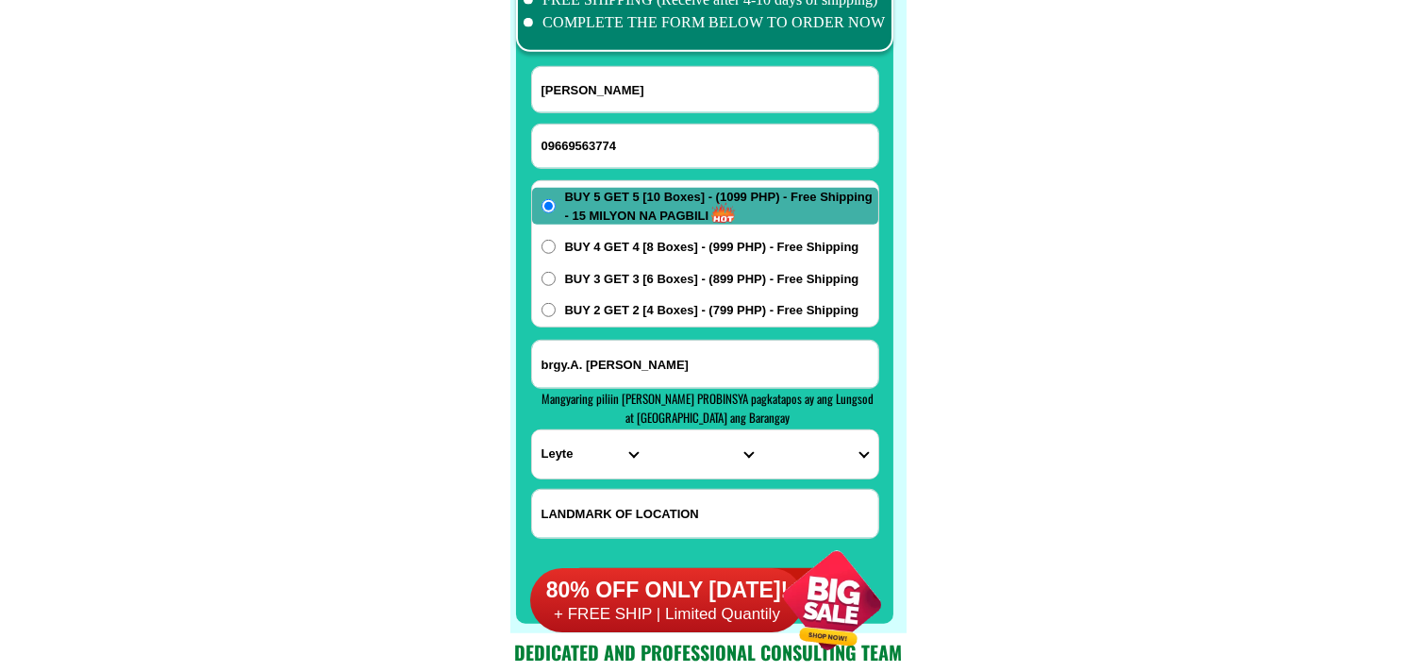
scroll to position [14917, 0]
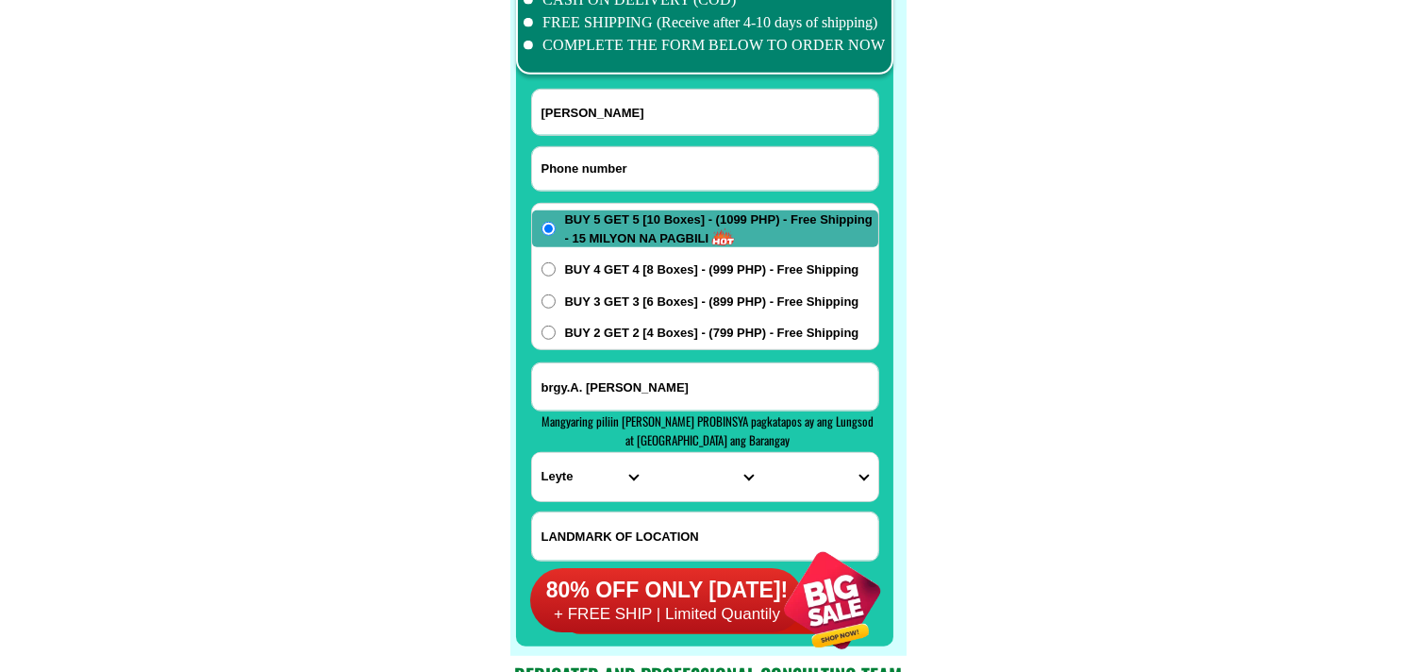
click at [619, 177] on input "Input phone_number" at bounding box center [705, 168] width 346 height 43
paste input "09461243750purok"
paste input "Input phone_number"
type input "09461243750"
drag, startPoint x: 615, startPoint y: 121, endPoint x: 580, endPoint y: 85, distance: 50.0
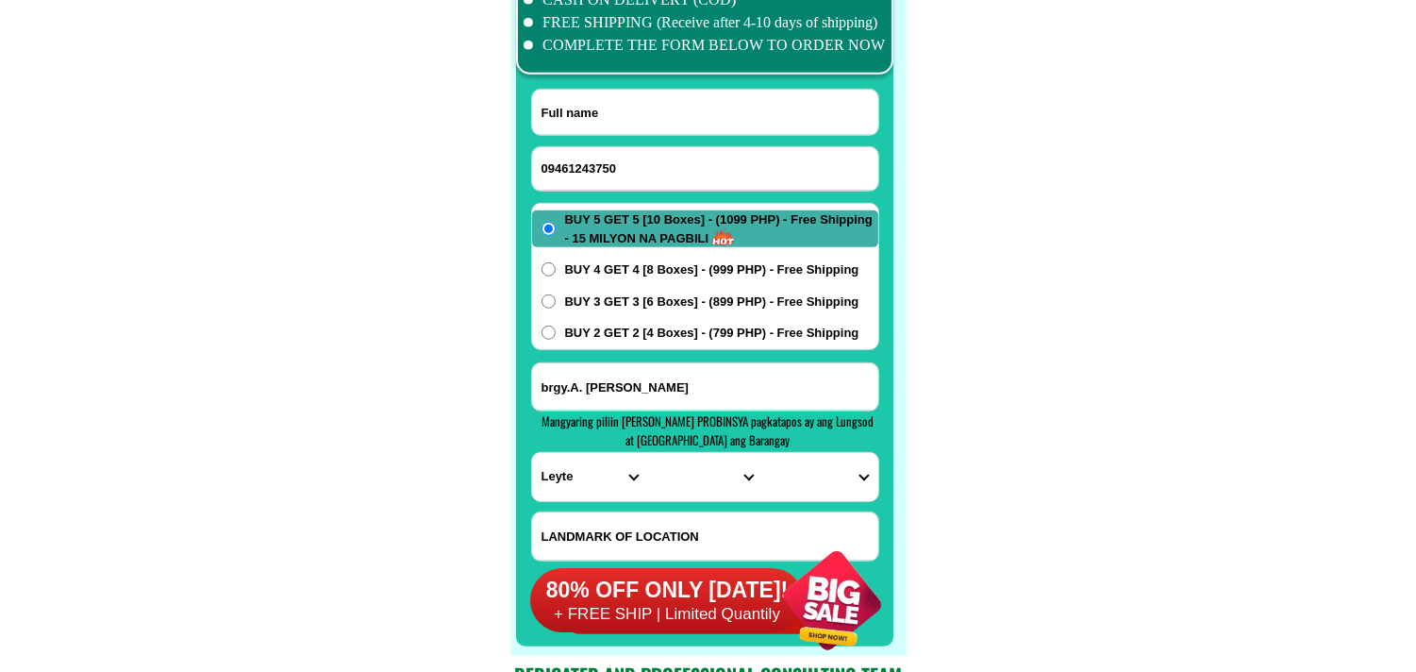
click at [615, 121] on input "Input full_name" at bounding box center [705, 112] width 346 height 45
paste input "juliet p. carumba"
type input "juliet p. carumba"
paste input "purok vista brgy sinawal general santos.city fron of New society National High …"
click at [674, 384] on input "purok vista brgy sinawal general santos.city fron of New society National High …" at bounding box center [705, 386] width 346 height 47
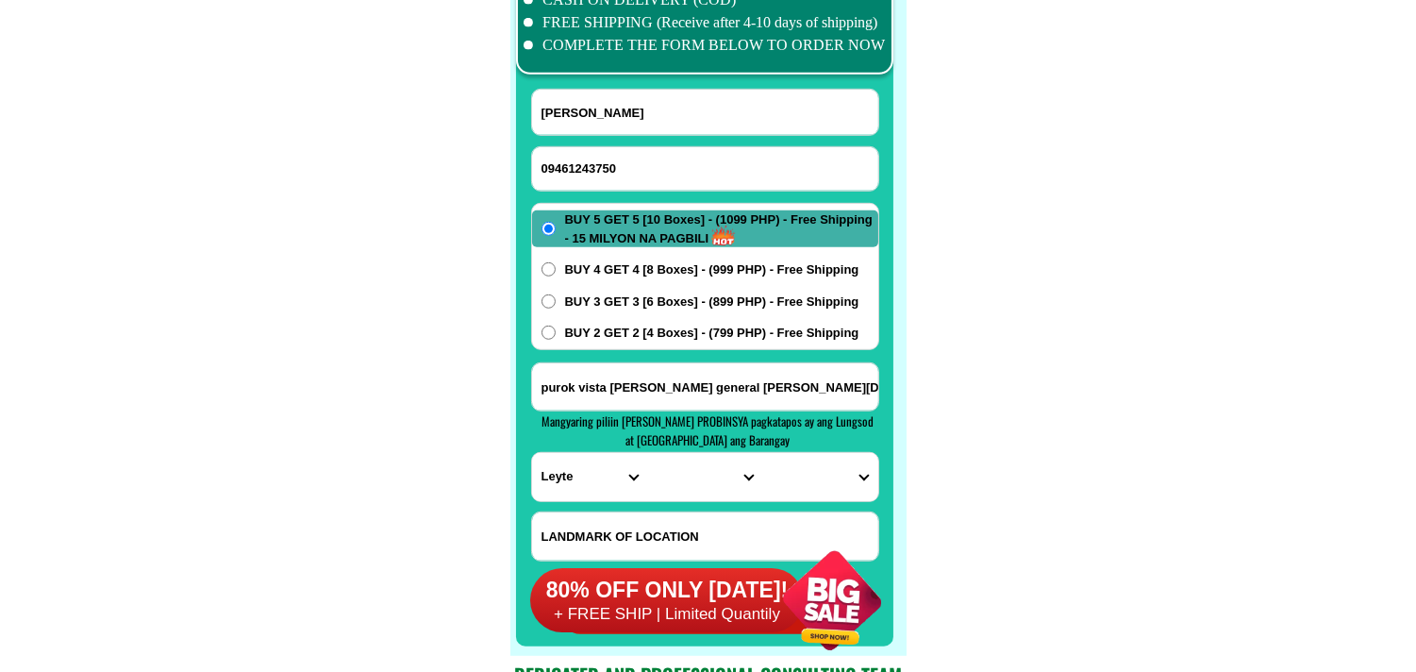
scroll to position [0, 218]
type input "purok vista brgy sinawal general santos.city fron of New society National High …"
click at [592, 478] on select "PROVINCE [GEOGRAPHIC_DATA] [GEOGRAPHIC_DATA] [GEOGRAPHIC_DATA] [GEOGRAPHIC_DATA…" at bounding box center [589, 477] width 115 height 48
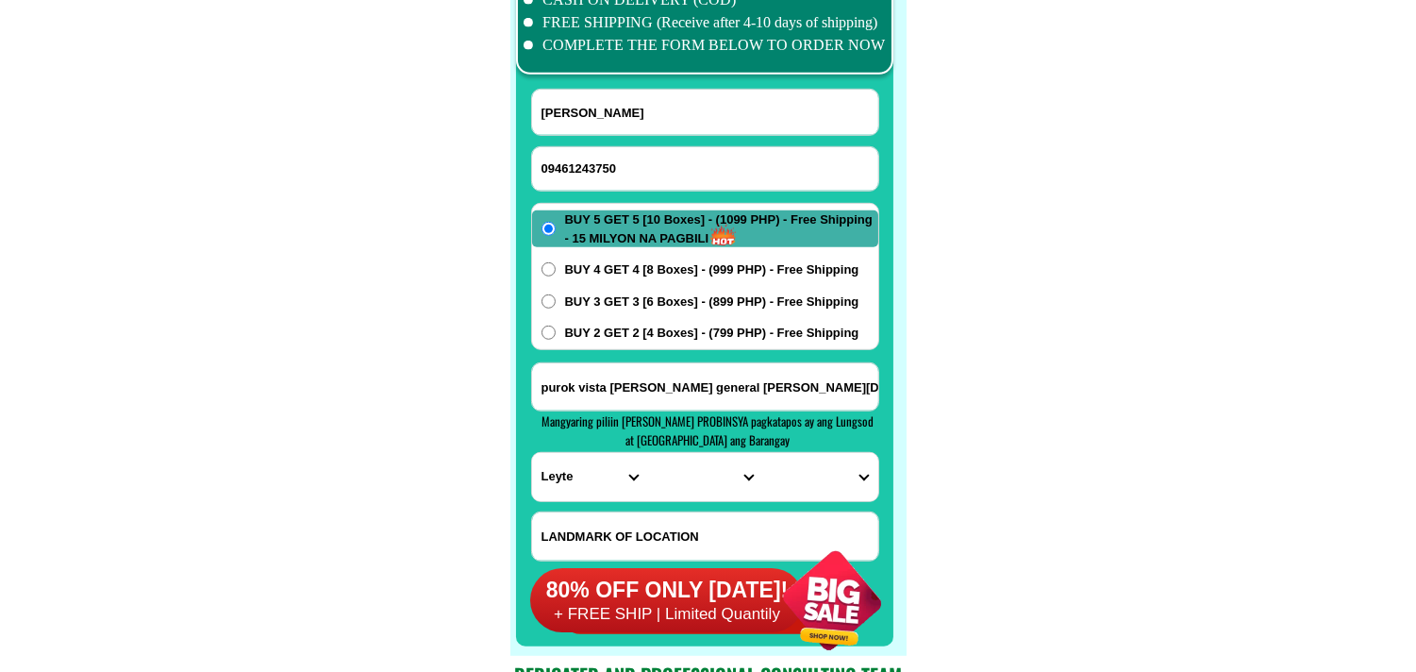
select select "63_386"
click at [532, 453] on select "PROVINCE [GEOGRAPHIC_DATA] [GEOGRAPHIC_DATA] [GEOGRAPHIC_DATA] [GEOGRAPHIC_DATA…" at bounding box center [589, 477] width 115 height 48
click at [654, 485] on select "CITY Alubijid Balingasag Balingoan Binuangan Cagayan-de-oro-city El-salvador-ci…" at bounding box center [704, 477] width 115 height 48
select select "63_386807"
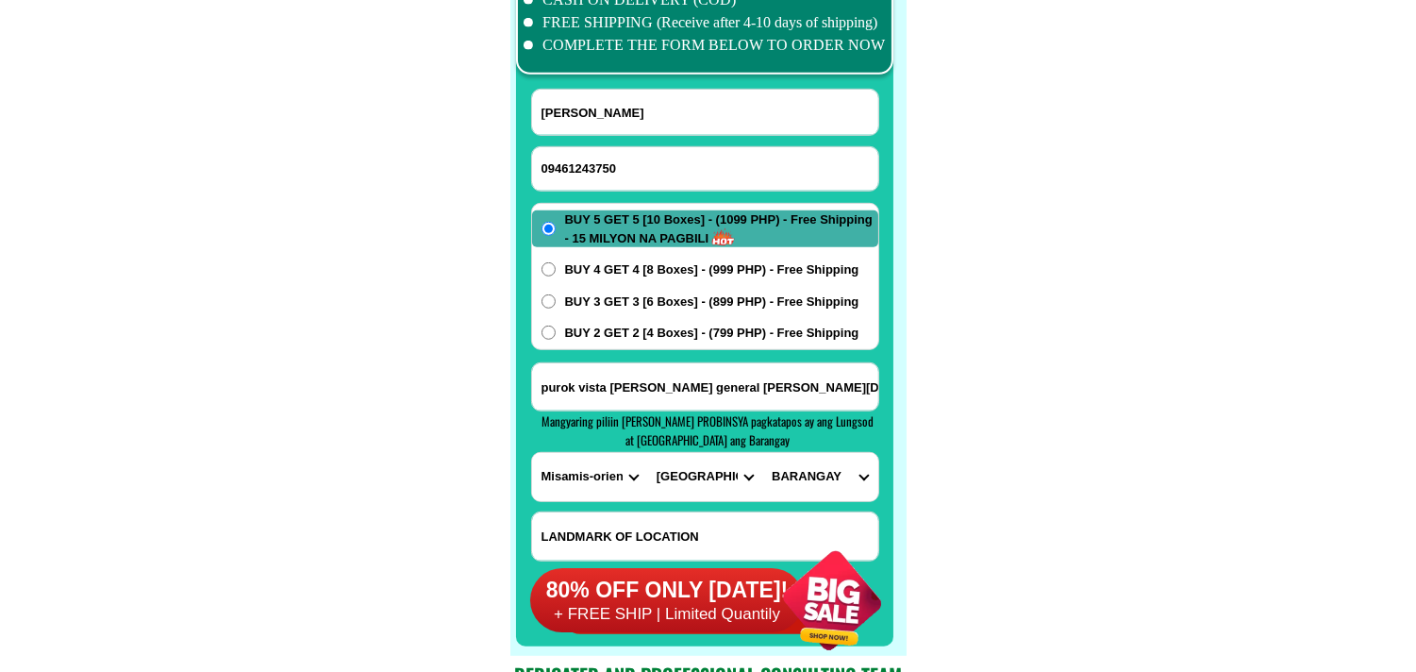
click at [580, 485] on select "PROVINCE [GEOGRAPHIC_DATA] [GEOGRAPHIC_DATA] [GEOGRAPHIC_DATA] [GEOGRAPHIC_DATA…" at bounding box center [589, 477] width 115 height 48
click at [532, 453] on select "PROVINCE [GEOGRAPHIC_DATA] [GEOGRAPHIC_DATA] [GEOGRAPHIC_DATA] [GEOGRAPHIC_DATA…" at bounding box center [589, 477] width 115 height 48
click at [682, 482] on select "CITY Abuyog Alangalang Albuera Babatngon Barugo Baybay-city Burauen Calubian Ca…" at bounding box center [704, 477] width 115 height 48
click at [587, 475] on select "PROVINCE [GEOGRAPHIC_DATA] [GEOGRAPHIC_DATA] [GEOGRAPHIC_DATA] [GEOGRAPHIC_DATA…" at bounding box center [589, 477] width 115 height 48
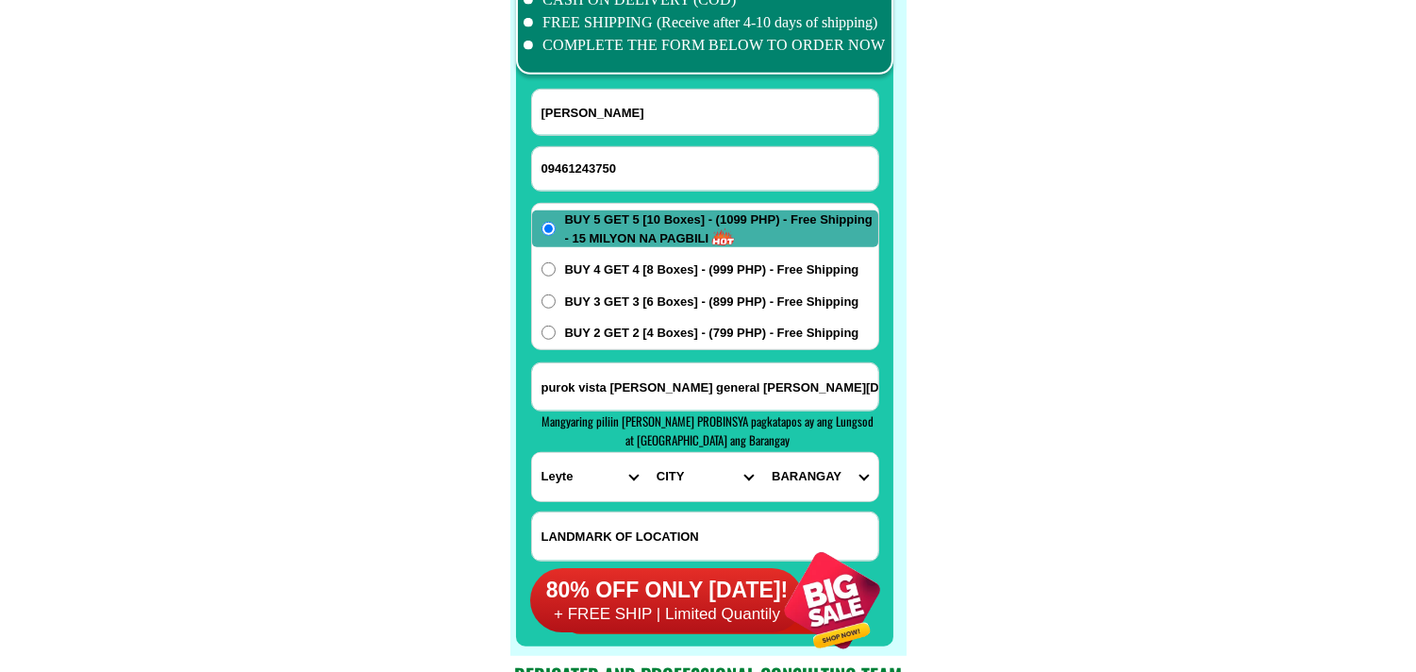
select select "63_995"
click at [532, 453] on select "PROVINCE [GEOGRAPHIC_DATA] [GEOGRAPHIC_DATA] [GEOGRAPHIC_DATA] [GEOGRAPHIC_DATA…" at bounding box center [589, 477] width 115 height 48
click at [667, 460] on select "CITY General-santos-city Koronadal-city Lake-sebu Norala Polomolok South-cotaba…" at bounding box center [704, 477] width 115 height 48
select select "63_9951169"
click at [647, 453] on select "CITY General-santos-city Koronadal-city Lake-sebu Norala Polomolok South-cotaba…" at bounding box center [704, 477] width 115 height 48
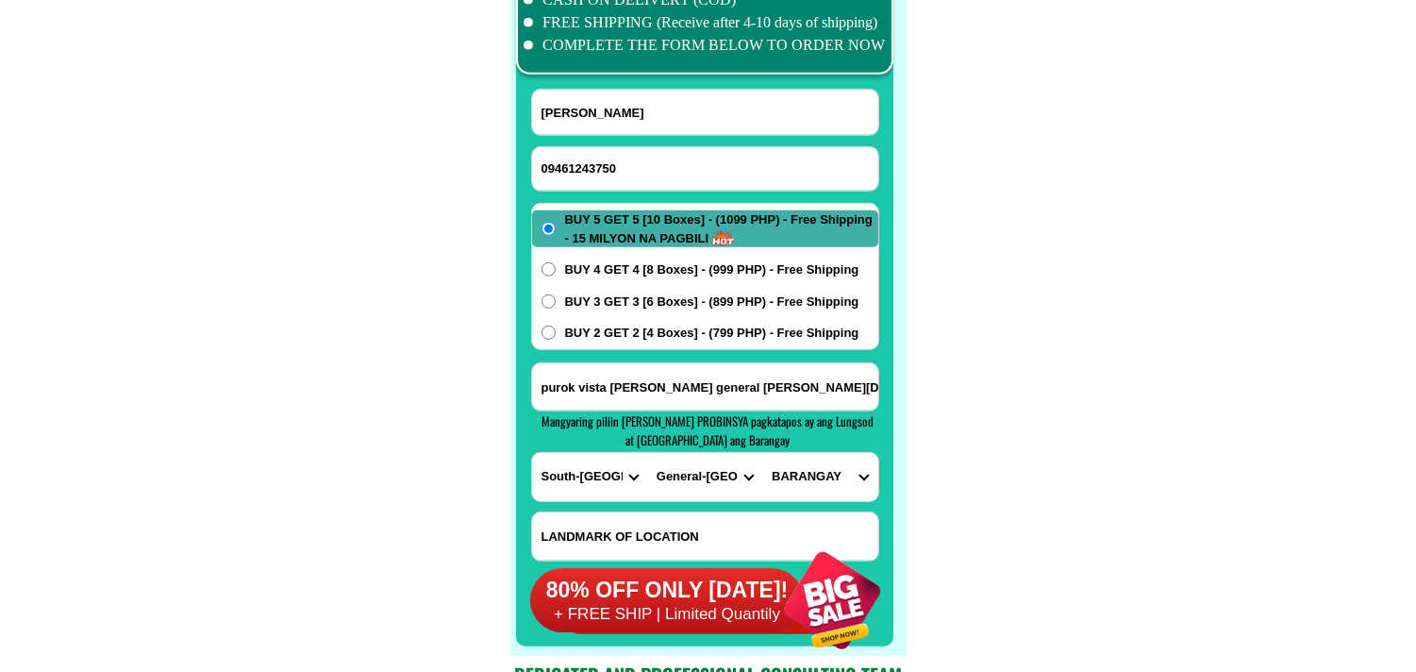
click at [824, 473] on select "BARANGAY Apopong Baluan Batomelong Buayan Bula Calumpang City heights Conel Dad…" at bounding box center [819, 477] width 115 height 48
select select "63_99511695190"
click at [762, 453] on select "BARANGAY Apopong Baluan Batomelong Buayan Bula Calumpang City heights Conel Dad…" at bounding box center [819, 477] width 115 height 48
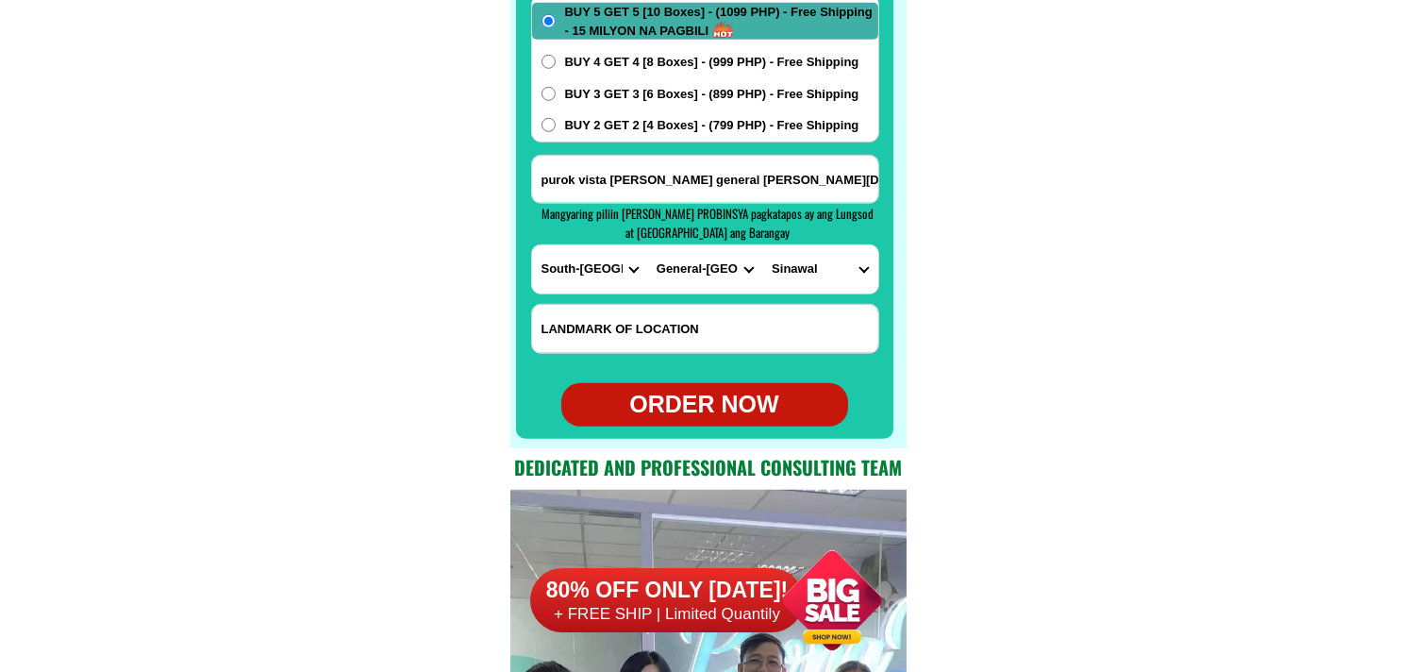
scroll to position [15126, 0]
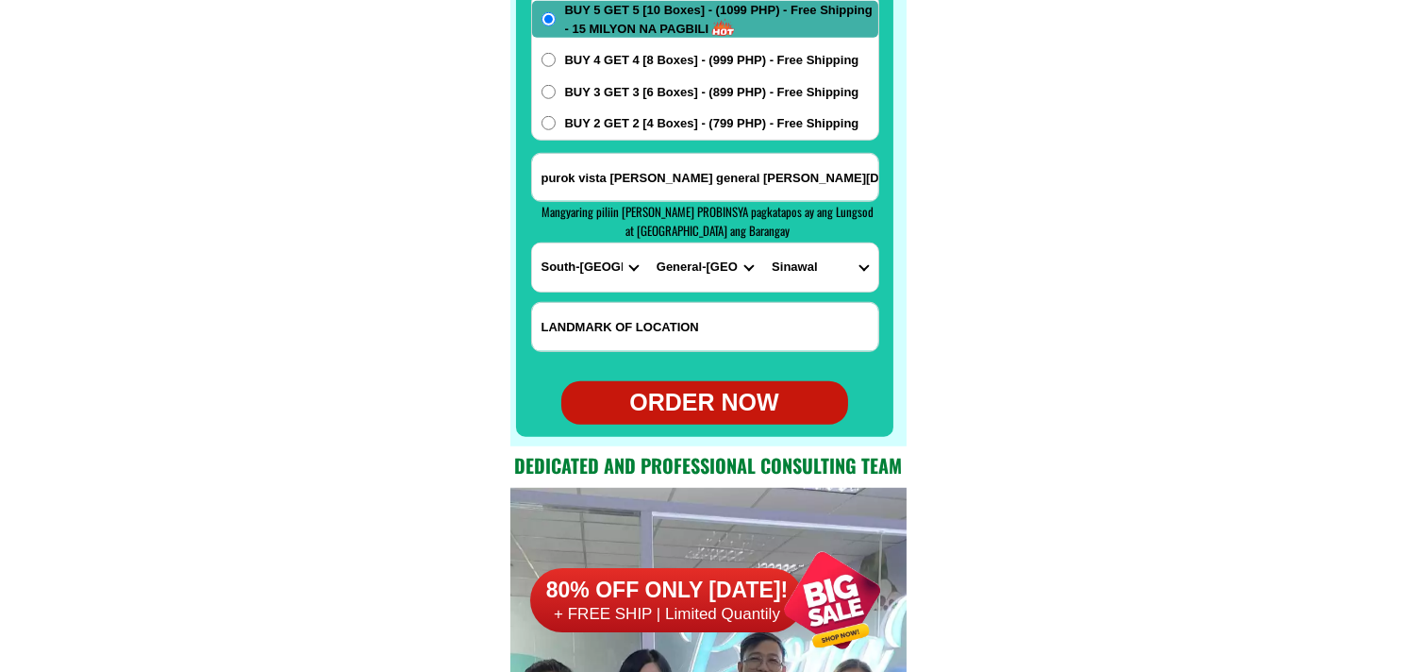
click at [721, 385] on div "ORDER NOW" at bounding box center [704, 402] width 287 height 43
type input "juliet p. carumba"
radio input "true"
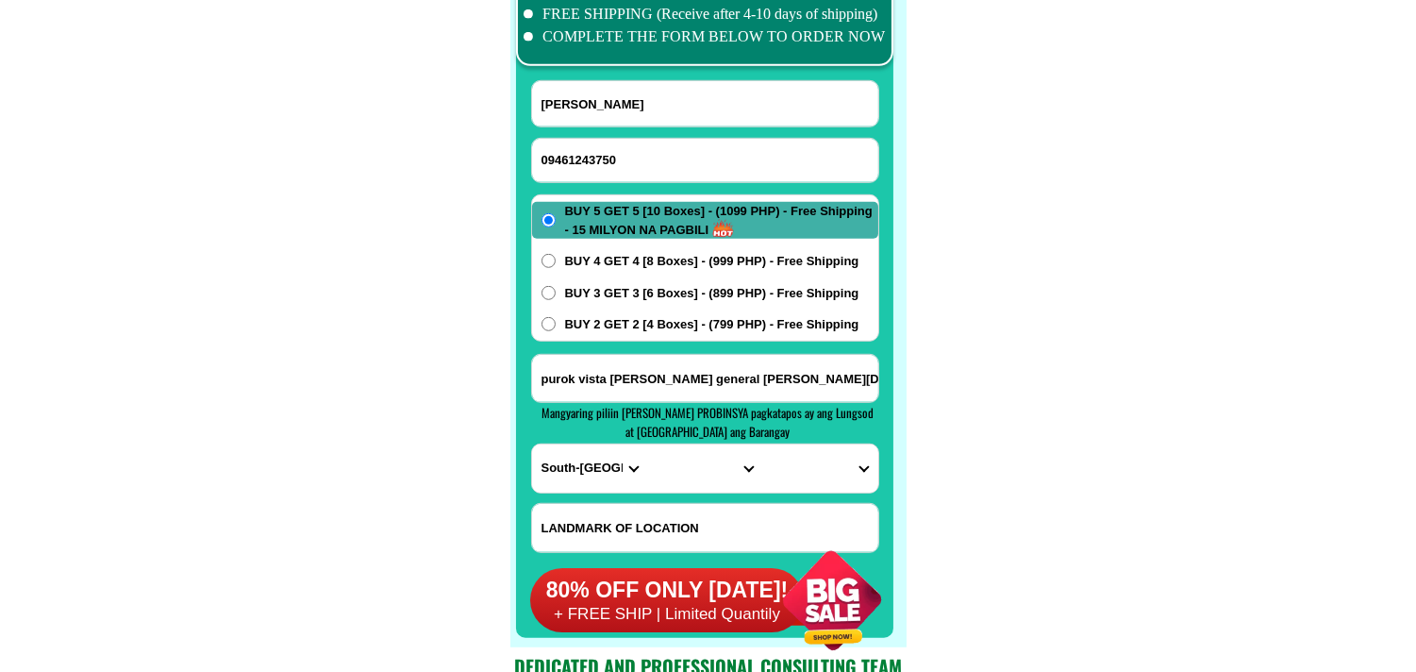
scroll to position [14917, 0]
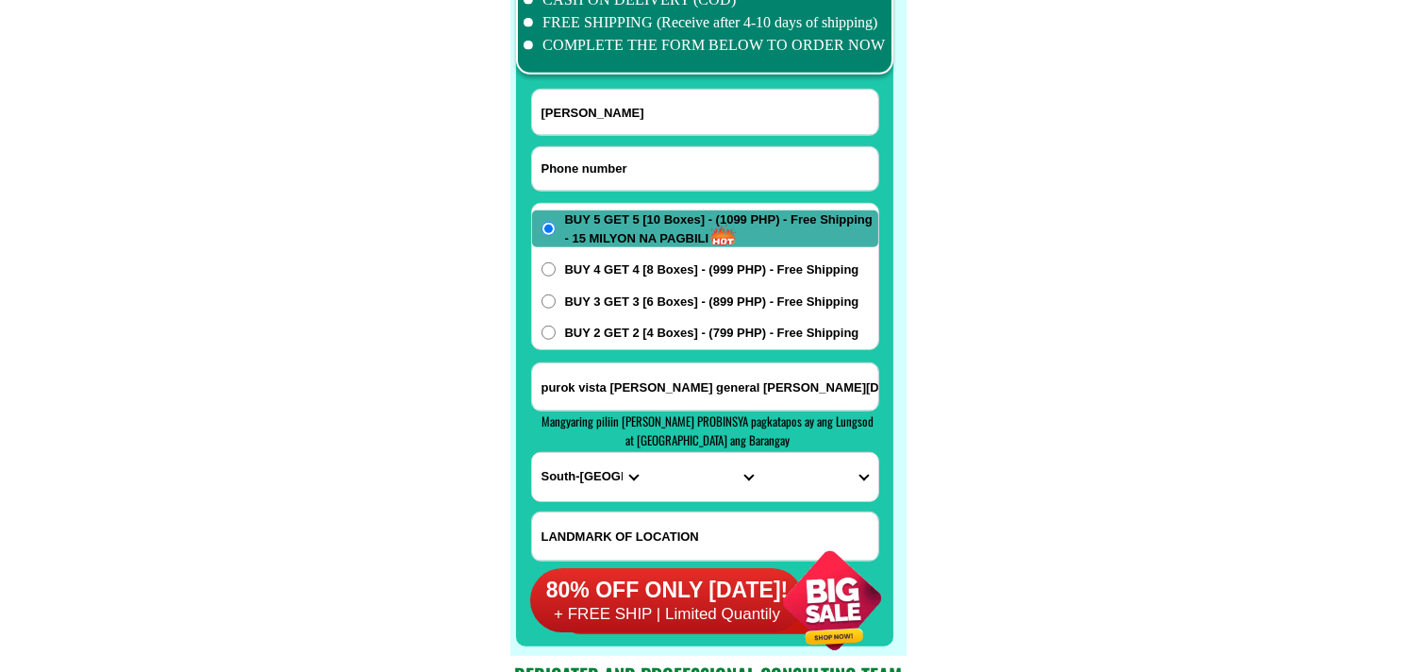
drag, startPoint x: 599, startPoint y: 168, endPoint x: 446, endPoint y: 49, distance: 193.6
click at [599, 168] on input "Input phone_number" at bounding box center [705, 168] width 346 height 43
paste input "09691636214"
type input "09691636214"
drag, startPoint x: 628, startPoint y: 110, endPoint x: 344, endPoint y: 0, distance: 304.7
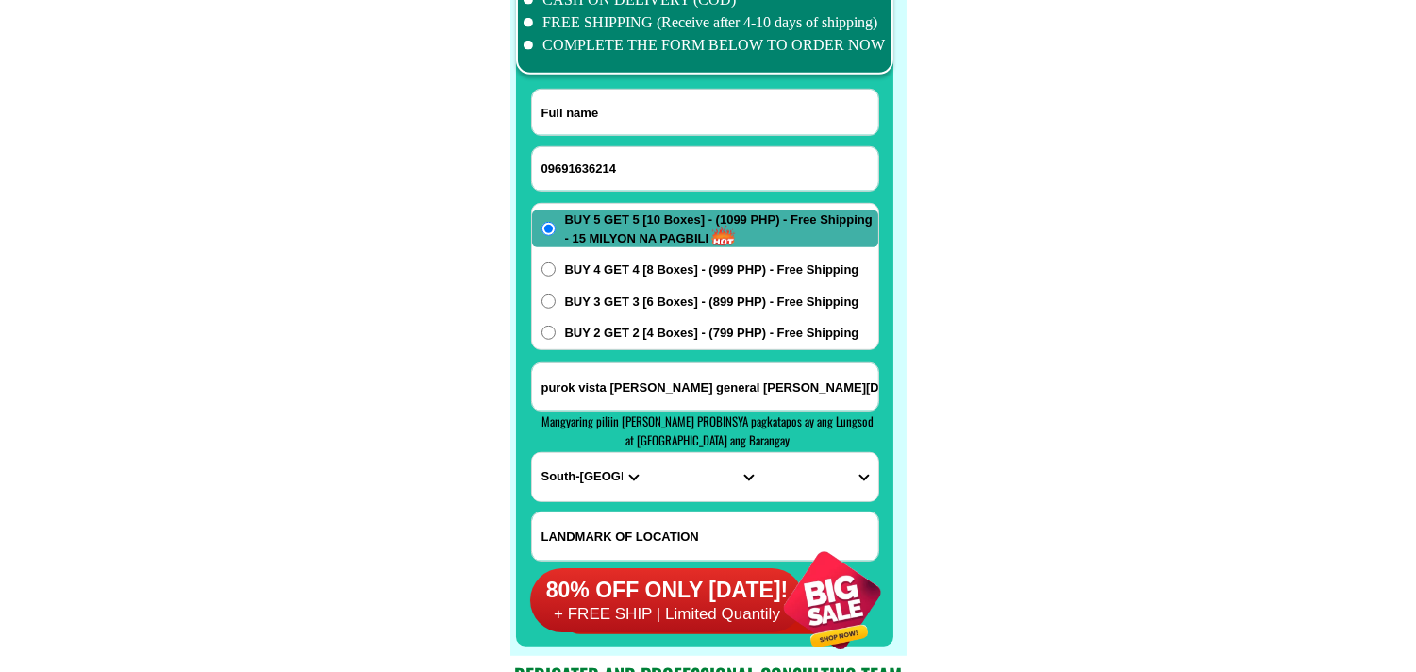
click at [628, 108] on input "Input full_name" at bounding box center [705, 112] width 346 height 45
paste input "Ronaldo Tomas De Guzman"
type input "Ronaldo Tomas De Guzman"
drag, startPoint x: 606, startPoint y: 378, endPoint x: 607, endPoint y: 363, distance: 15.1
click at [606, 378] on input "purok vista brgy sinawal general santos.city fron of New society National High …" at bounding box center [705, 386] width 346 height 47
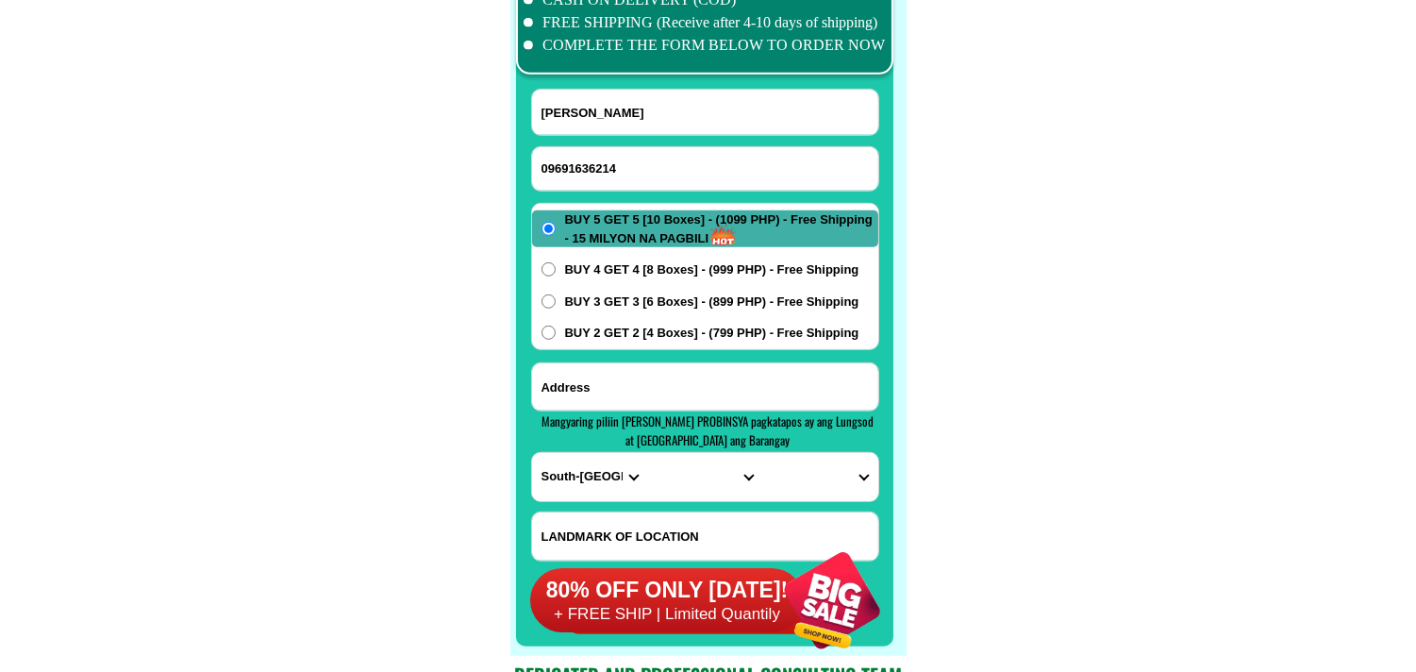
paste input "807 P deguzman Street Bari Mangaldan Pangasinan. order po ako na 2 kahon."
type input "807 P deguzman Street Bari Mangaldan Pangasinan. order po ako na 2 kahon."
click at [626, 335] on span "BUY 2 GET 2 [4 Boxes] - (799 PHP) - Free Shipping" at bounding box center [712, 333] width 294 height 19
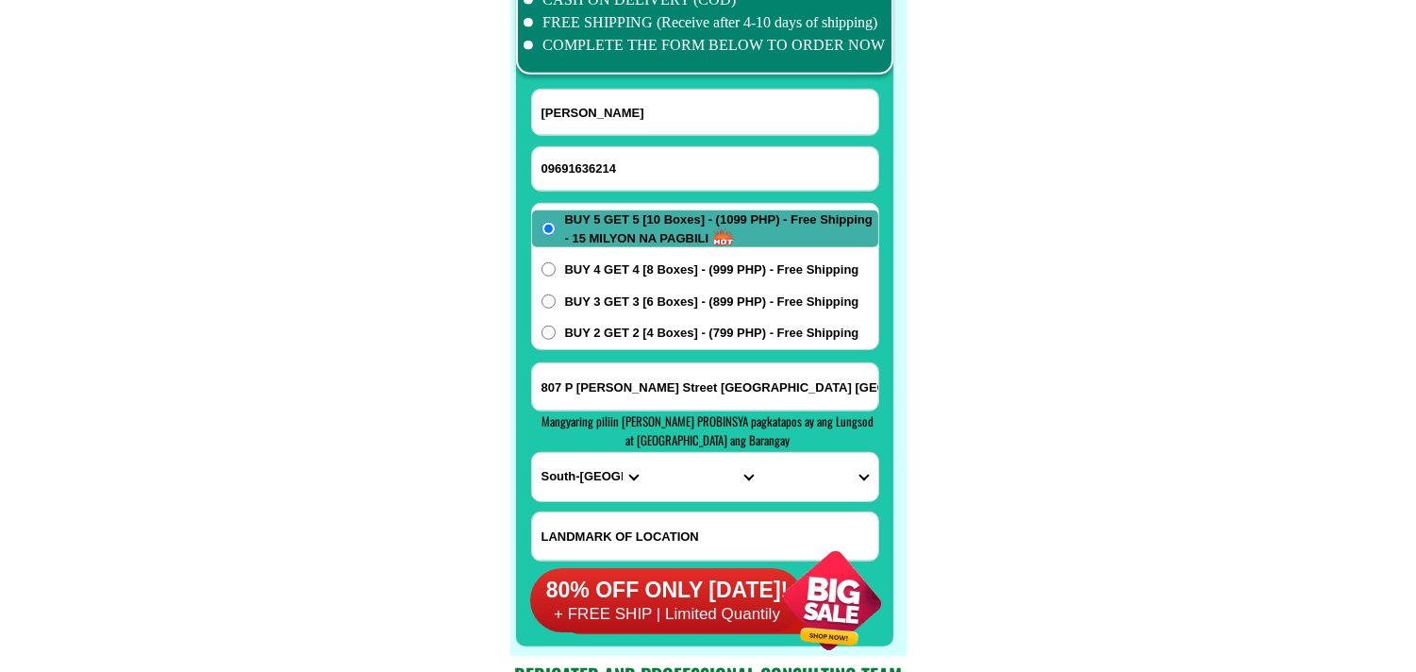
click at [556, 335] on input "BUY 2 GET 2 [4 Boxes] - (799 PHP) - Free Shipping" at bounding box center [549, 332] width 14 height 14
radio input "true"
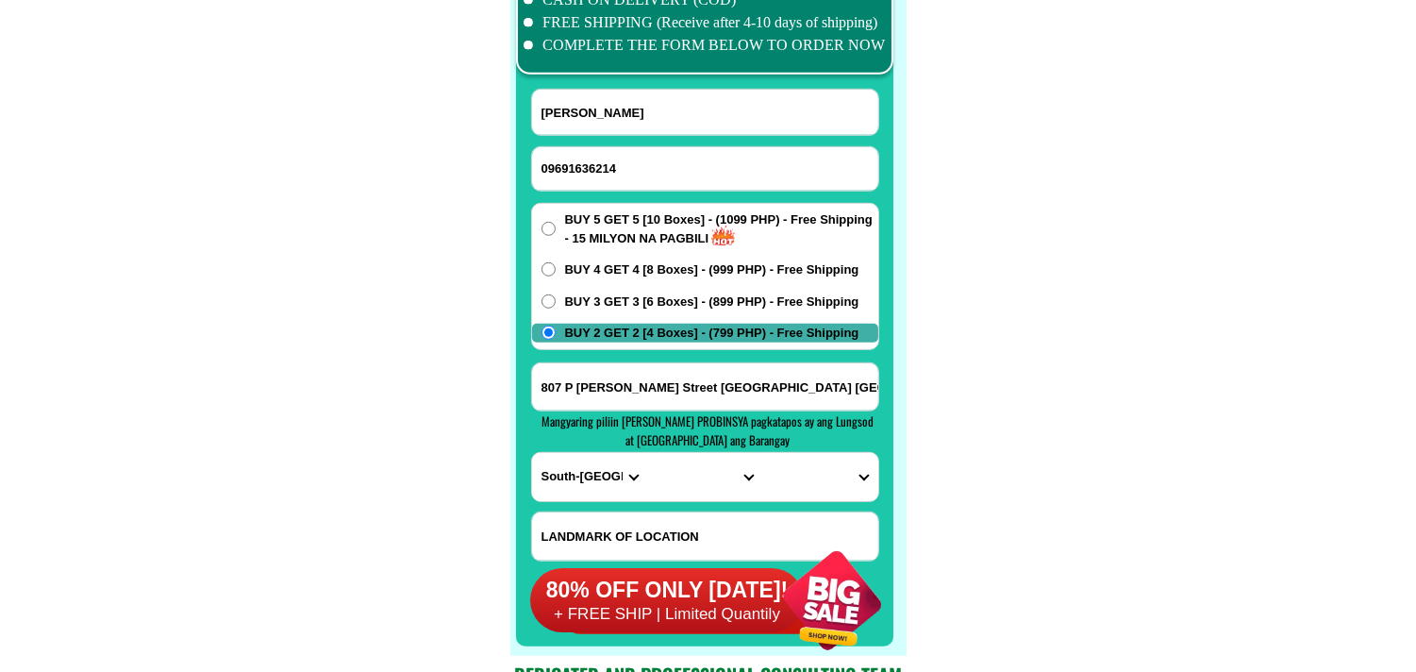
click at [588, 478] on select "PROVINCE [GEOGRAPHIC_DATA] [GEOGRAPHIC_DATA] [GEOGRAPHIC_DATA] [GEOGRAPHIC_DATA…" at bounding box center [589, 477] width 115 height 48
select select "63_247"
click at [532, 453] on select "PROVINCE [GEOGRAPHIC_DATA] [GEOGRAPHIC_DATA] [GEOGRAPHIC_DATA] [GEOGRAPHIC_DATA…" at bounding box center [589, 477] width 115 height 48
click at [652, 506] on form "Ronaldo Tomas De Guzman 09691636214 ORDER NOW 807 P deguzman Street Bari Mangal…" at bounding box center [705, 361] width 348 height 545
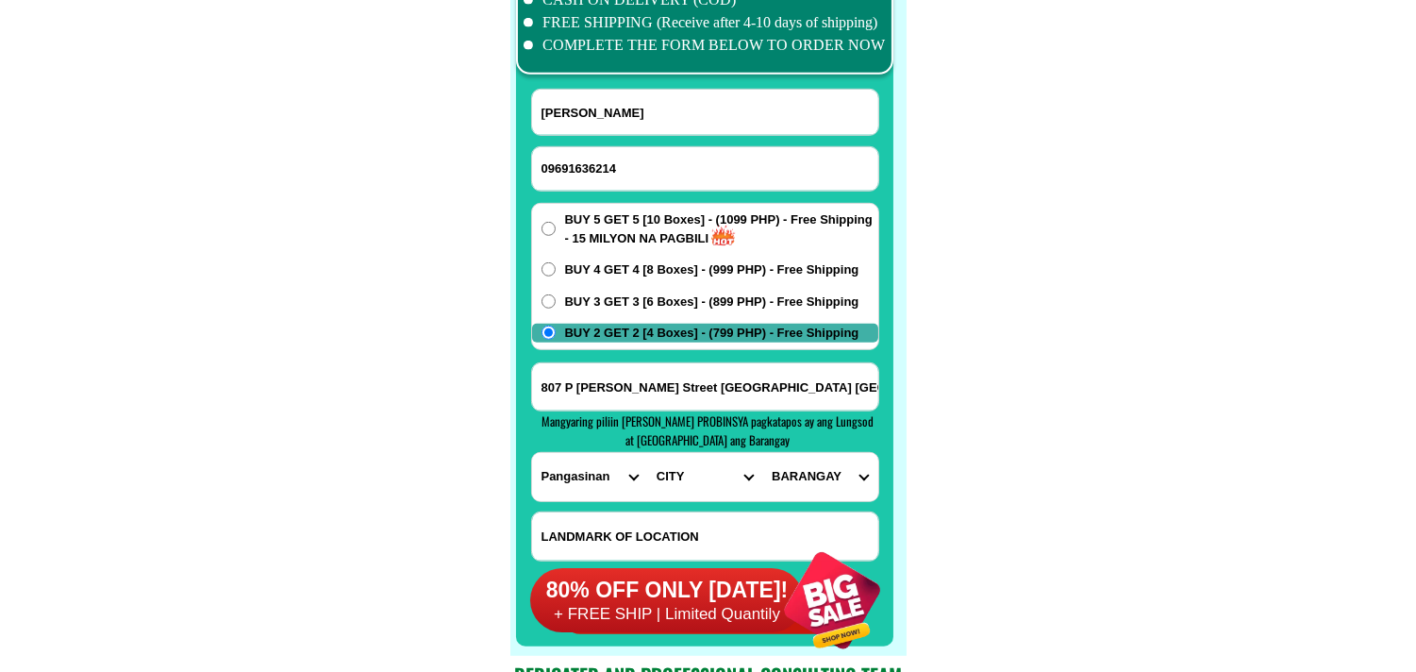
click at [680, 472] on select "CITY Agno Aguilar Alaminos-city Asingan Balungao Bani Basista Bautista Bayamban…" at bounding box center [704, 477] width 115 height 48
select select "63_2479544"
click at [647, 453] on select "CITY Agno Aguilar Alaminos-city Asingan Balungao Bani Basista Bautista Bayamban…" at bounding box center [704, 477] width 115 height 48
click at [814, 472] on select "BARANGAY Alitaya Amansabina Anolid Banaoang Bantayan Bari Bateng Buenlag David …" at bounding box center [819, 477] width 115 height 48
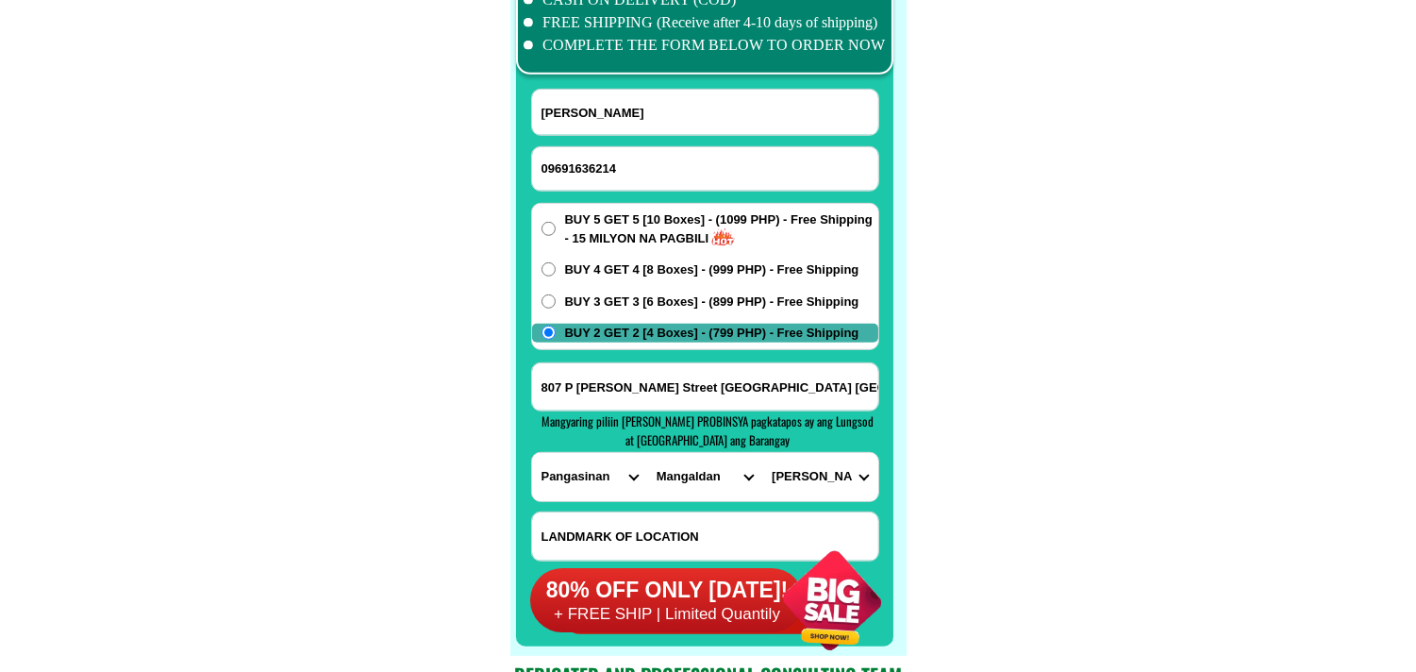
click at [821, 384] on input "807 P deguzman Street Bari Mangaldan Pangasinan. order po ako na 2 kahon." at bounding box center [705, 386] width 346 height 47
click at [807, 488] on select "BARANGAY Alitaya Amansabina Anolid Banaoang Bantayan Bari Bateng Buenlag David …" at bounding box center [819, 477] width 115 height 48
select select "63_24795444070"
click at [762, 453] on select "BARANGAY Alitaya Amansabina Anolid Banaoang Bantayan Bari Bateng Buenlag David …" at bounding box center [819, 477] width 115 height 48
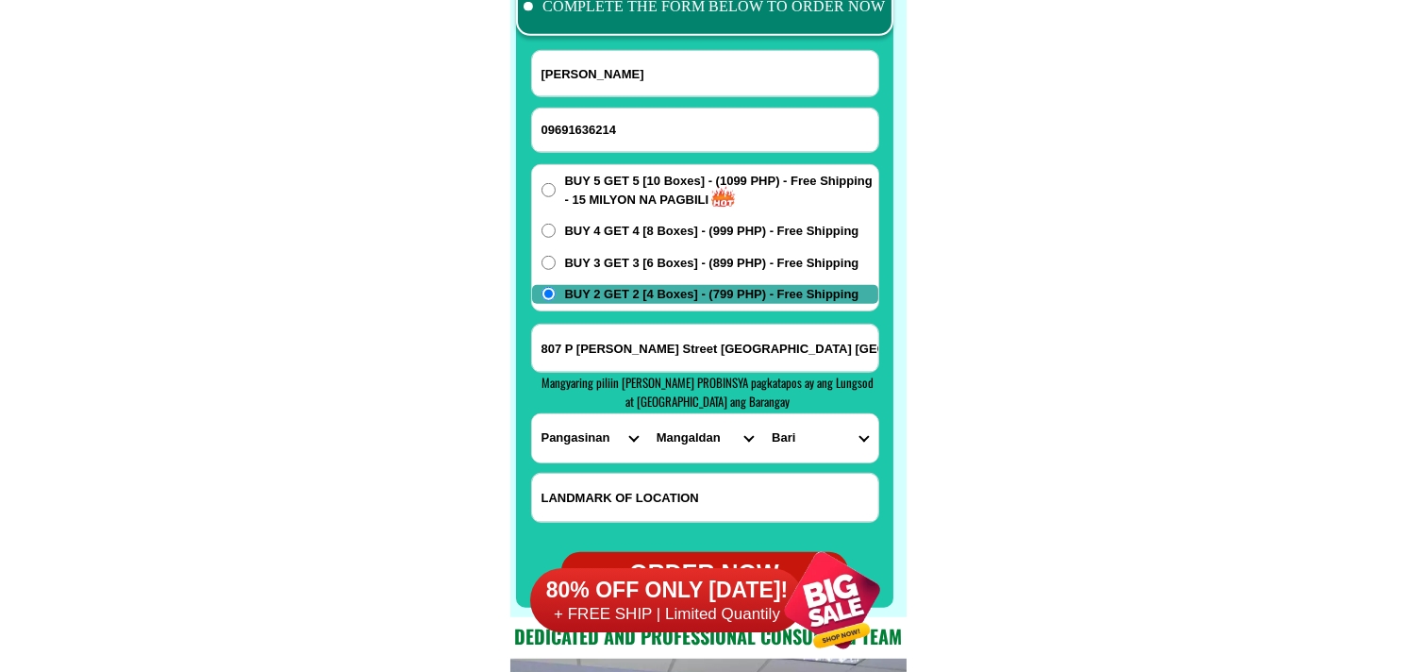
scroll to position [15022, 0]
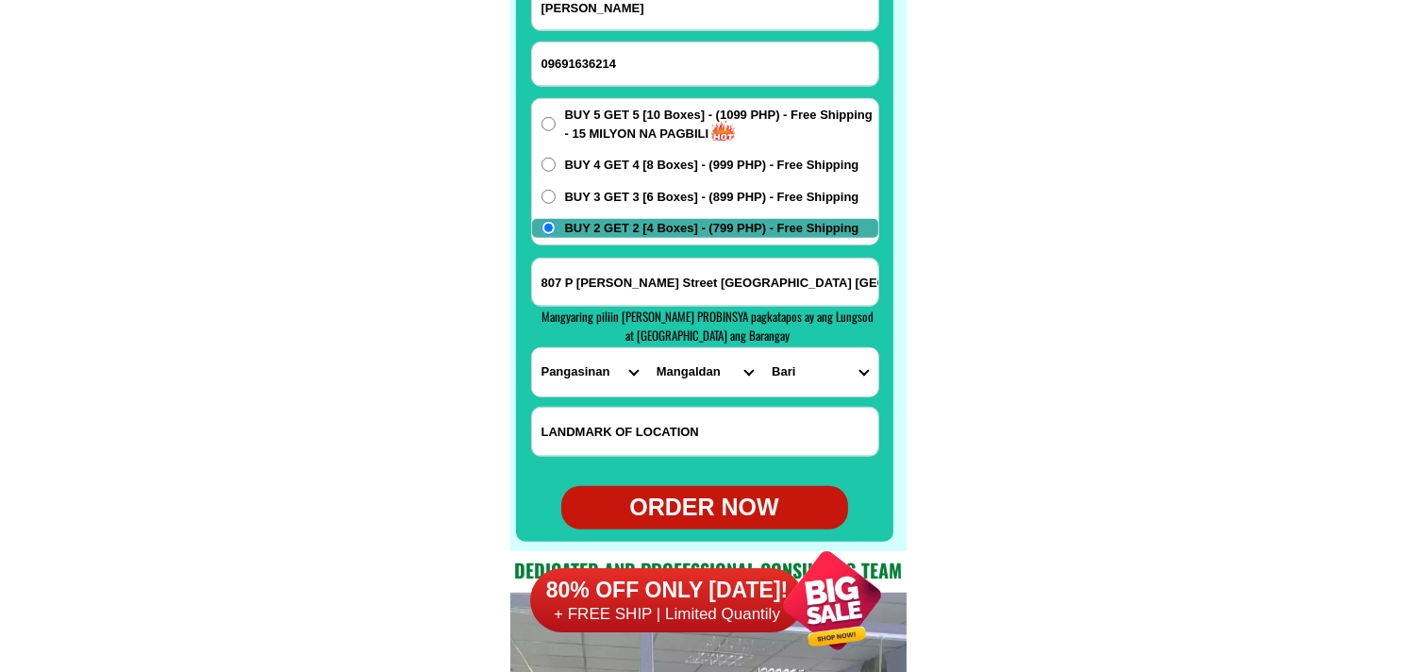
click at [705, 509] on div "ORDER NOW" at bounding box center [704, 508] width 287 height 36
type input "09691636214"
radio input "true"
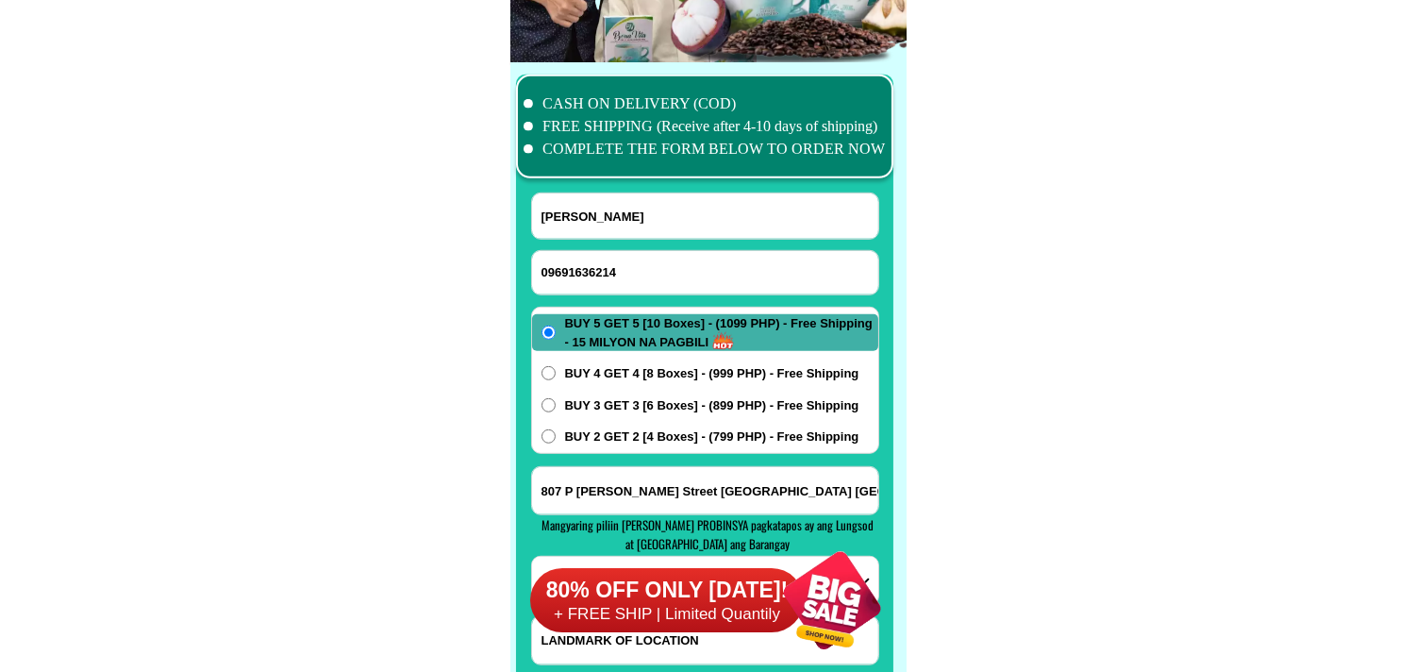
scroll to position [14812, 0]
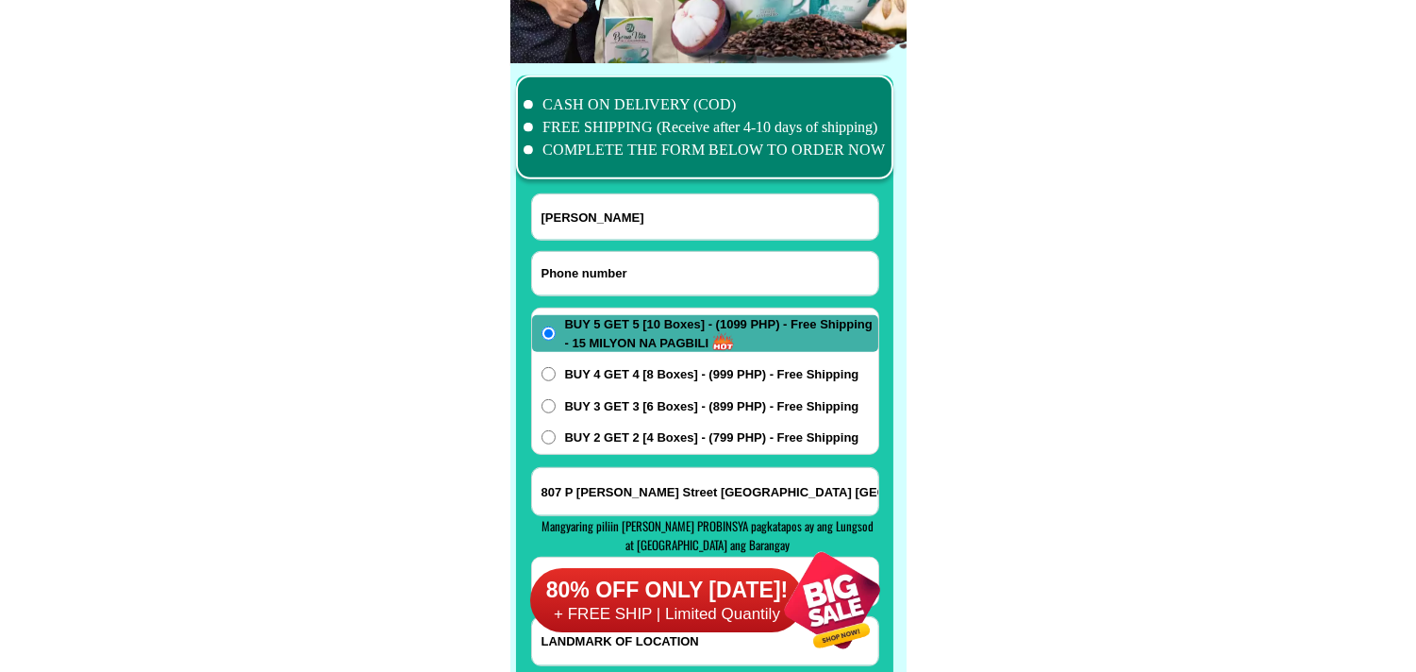
click at [628, 271] on input "Input phone_number" at bounding box center [705, 273] width 346 height 43
paste input "O936O747145"
drag, startPoint x: 551, startPoint y: 270, endPoint x: 538, endPoint y: 269, distance: 13.2
click at [538, 269] on input "O936O747145" at bounding box center [705, 273] width 346 height 43
click at [577, 271] on input "0936O747145" at bounding box center [705, 273] width 346 height 43
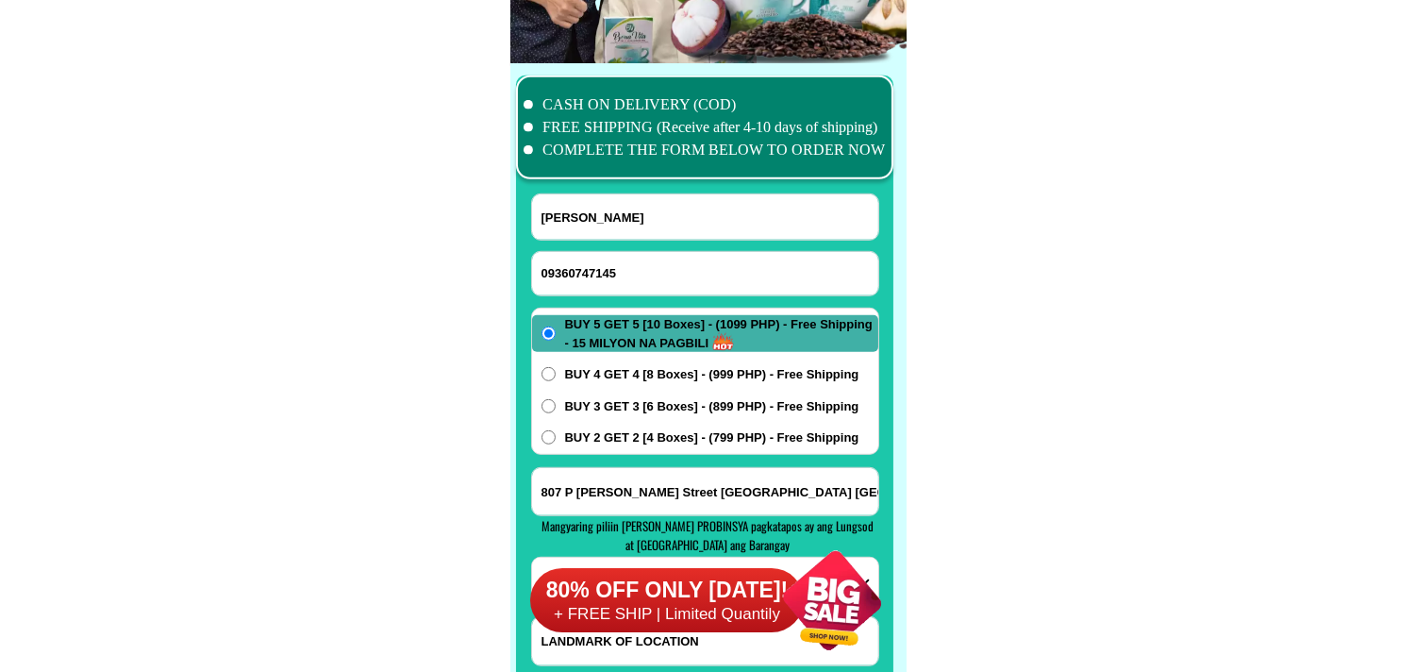
type input "09360747145"
drag, startPoint x: 679, startPoint y: 211, endPoint x: 657, endPoint y: 194, distance: 28.3
click at [676, 212] on input "Ronaldo Tomas De Guzman" at bounding box center [705, 216] width 346 height 45
paste input "Rosie Fernandez"
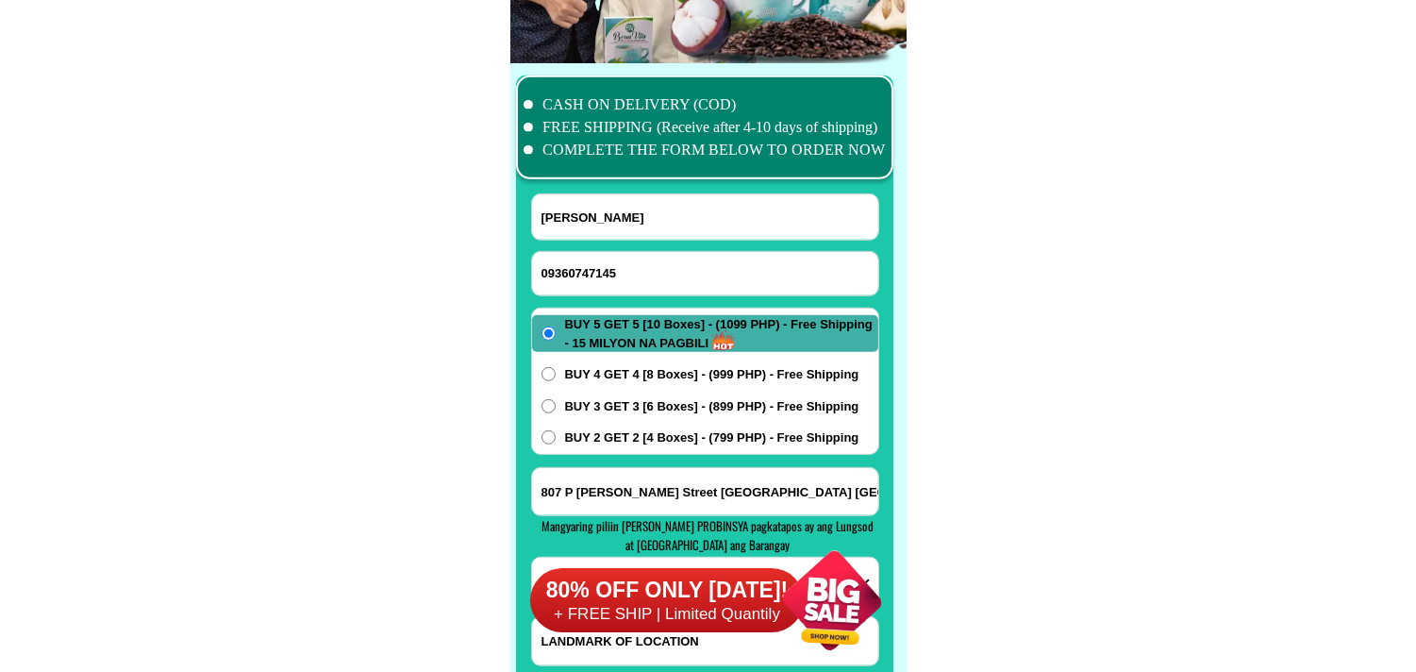
type input "Rosie Fernandez"
drag, startPoint x: 609, startPoint y: 493, endPoint x: 618, endPoint y: 476, distance: 19.8
click at [610, 493] on input "807 P deguzman Street Bari Mangaldan Pangasinan. order po ako na 2 kahon." at bounding box center [705, 491] width 346 height 47
paste input "OO8. RIZAL ST. ZONE1. BRGY. ALIPANGPANG. POZORRUBIO. PANGASINAN."
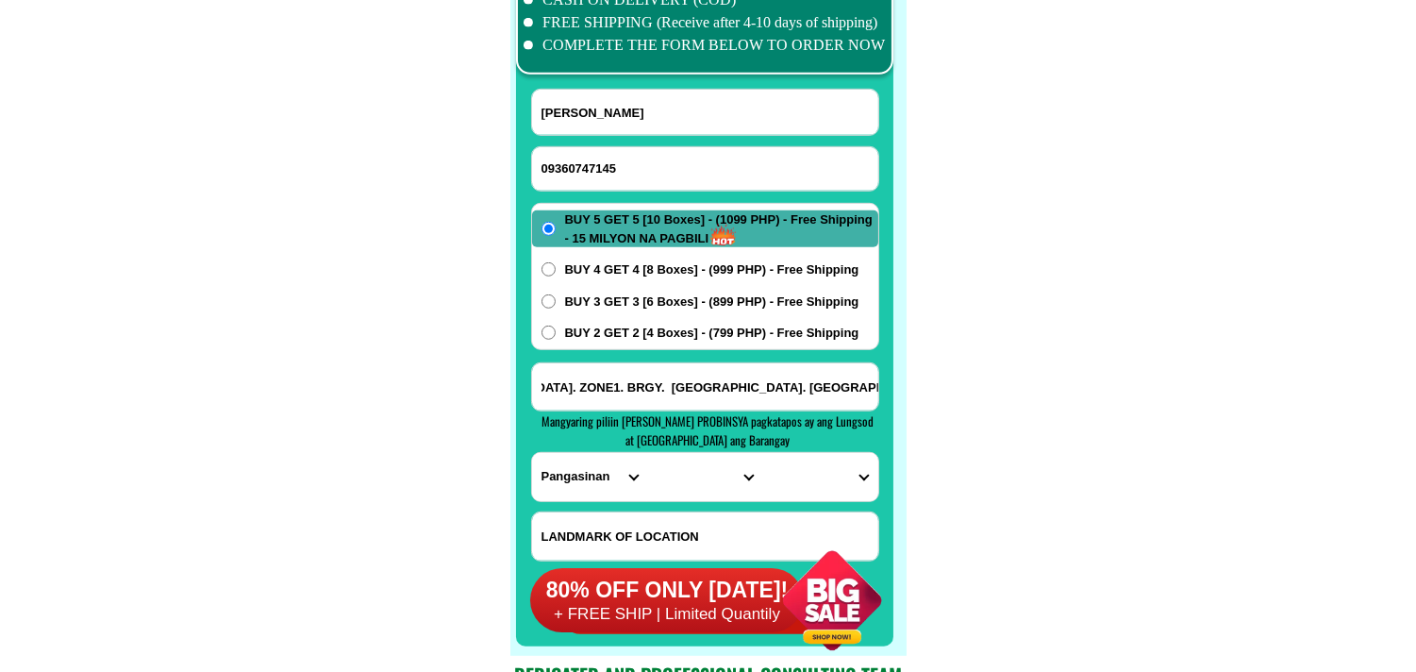
type input "OO8. RIZAL ST. ZONE1. BRGY. ALIPANGPANG. POZORRUBIO. PANGASINAN."
click at [566, 477] on select "PROVINCE [GEOGRAPHIC_DATA] [GEOGRAPHIC_DATA] [GEOGRAPHIC_DATA] [GEOGRAPHIC_DATA…" at bounding box center [589, 477] width 115 height 48
select select "63_247"
click at [532, 453] on select "PROVINCE [GEOGRAPHIC_DATA] [GEOGRAPHIC_DATA] [GEOGRAPHIC_DATA] [GEOGRAPHIC_DATA…" at bounding box center [589, 477] width 115 height 48
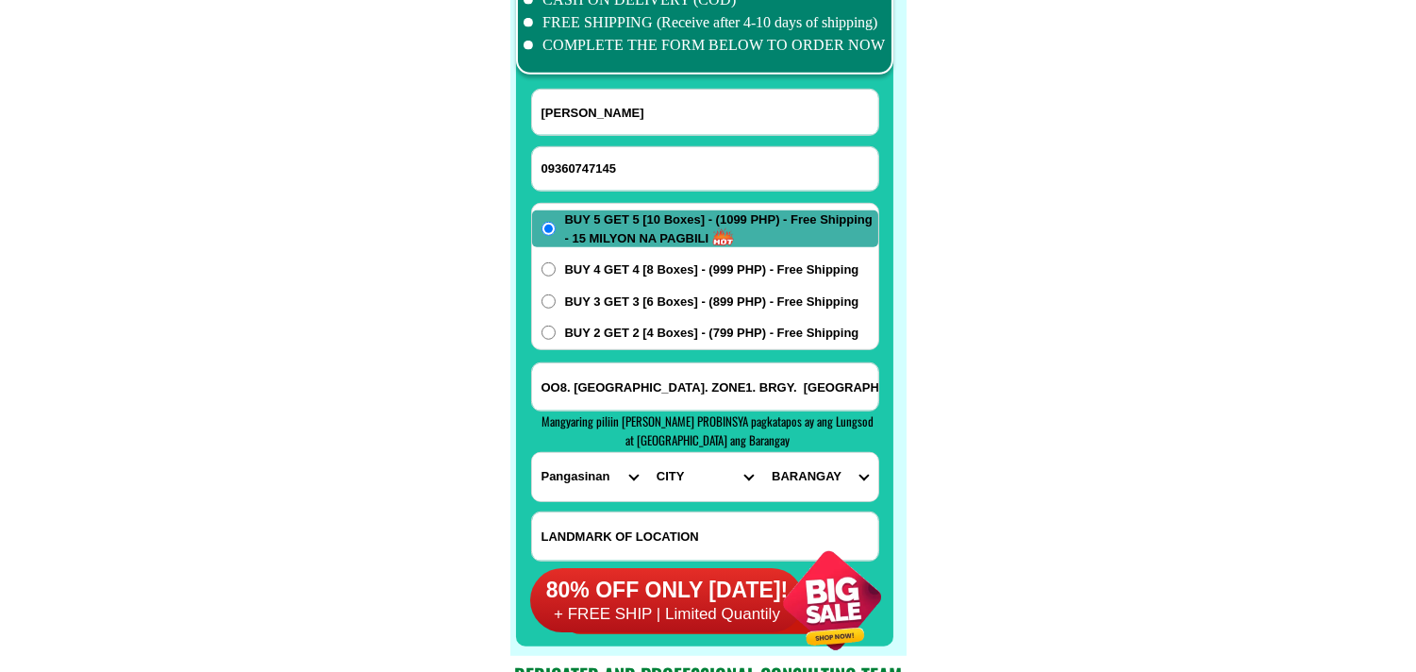
click at [668, 486] on select "CITY Agno Aguilar Alaminos-city Asingan Balungao Bani Basista Bautista Bayamban…" at bounding box center [704, 477] width 115 height 48
select select "63_247231"
click at [647, 453] on select "CITY Agno Aguilar Alaminos-city Asingan Balungao Bani Basista Bautista Bayamban…" at bounding box center [704, 477] width 115 height 48
click at [834, 399] on input "OO8. RIZAL ST. ZONE1. BRGY. ALIPANGPANG. POZORRUBIO. PANGASINAN." at bounding box center [705, 386] width 346 height 47
click at [830, 479] on select "BARANGAY Alipangpang Amagbagan Balacag Banding Bantugan Batakil Bobonan Buneg C…" at bounding box center [819, 477] width 115 height 48
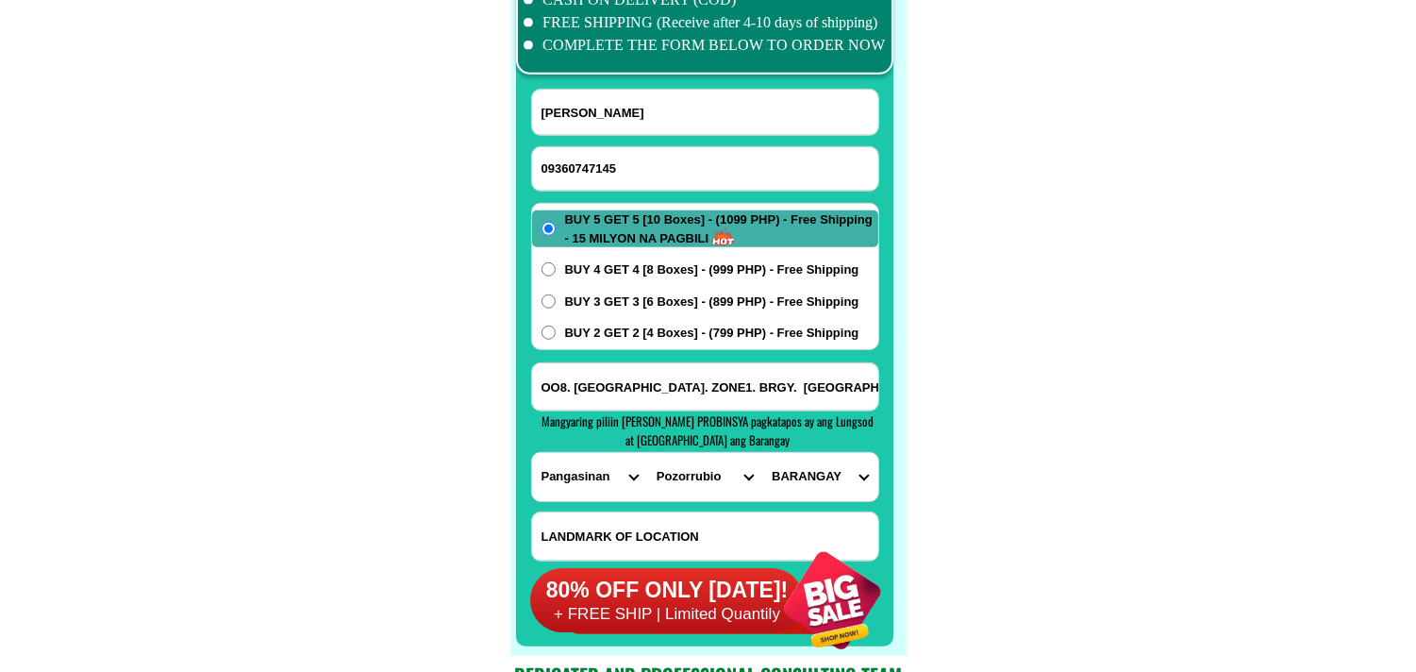
select select "63_2472311474"
click at [762, 453] on select "BARANGAY Alipangpang Amagbagan Balacag Banding Bantugan Batakil Bobonan Buneg C…" at bounding box center [819, 477] width 115 height 48
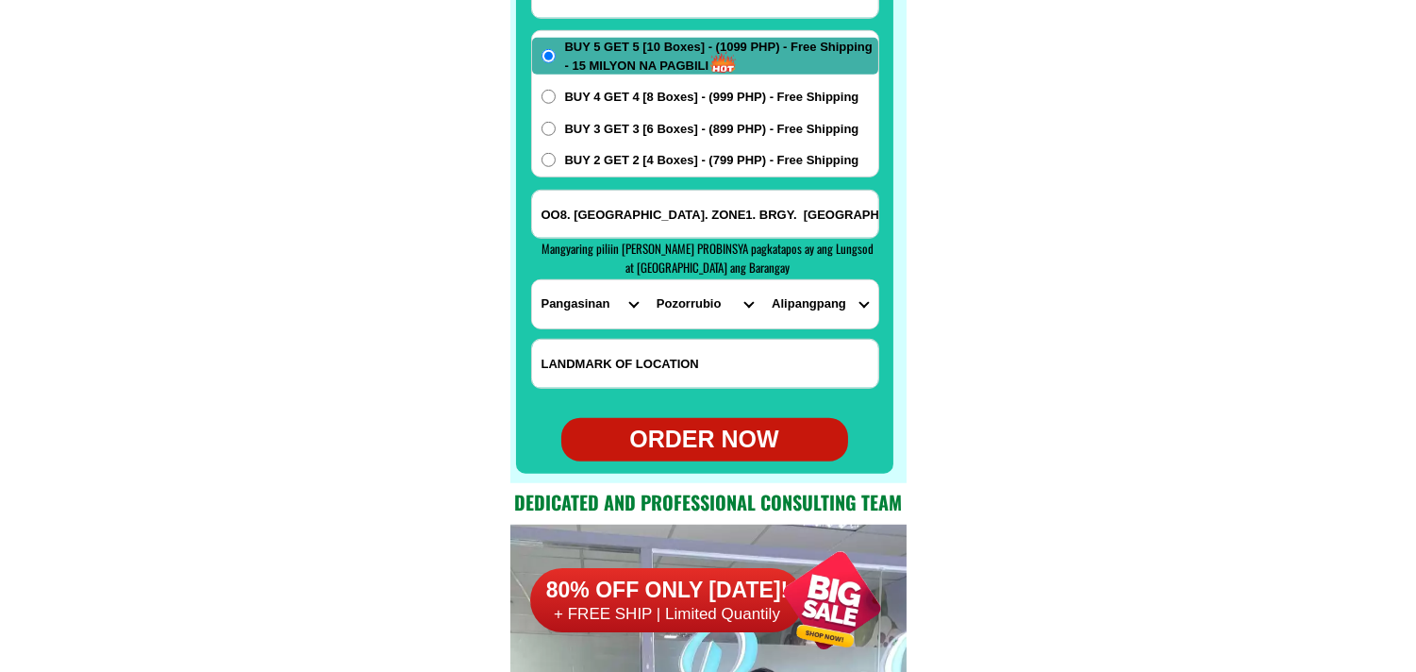
scroll to position [15126, 0]
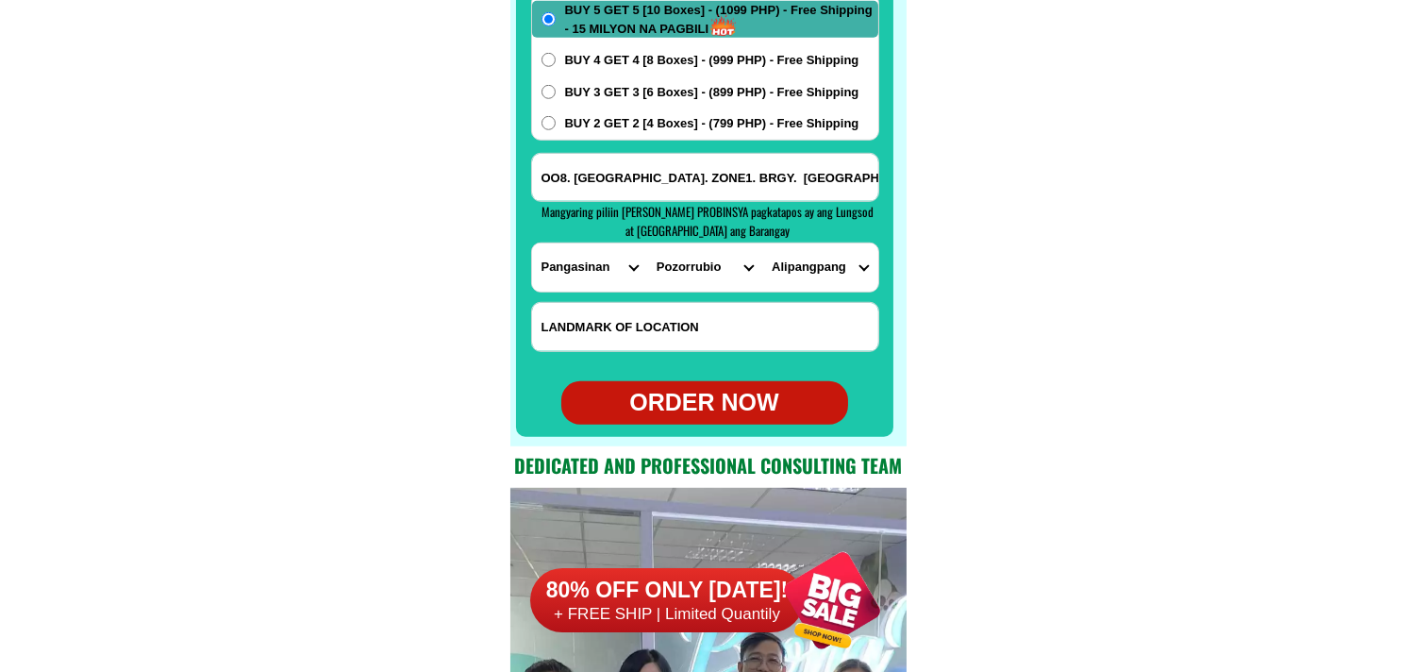
click at [724, 411] on div "ORDER NOW" at bounding box center [704, 403] width 287 height 36
type input "09360747145"
type input "OO8. RIZAL ST. ZONE1. BRGY. ALIPANGPANG. POZORRUBIO. PANGASINAN."
radio input "true"
